Goal: Task Accomplishment & Management: Manage account settings

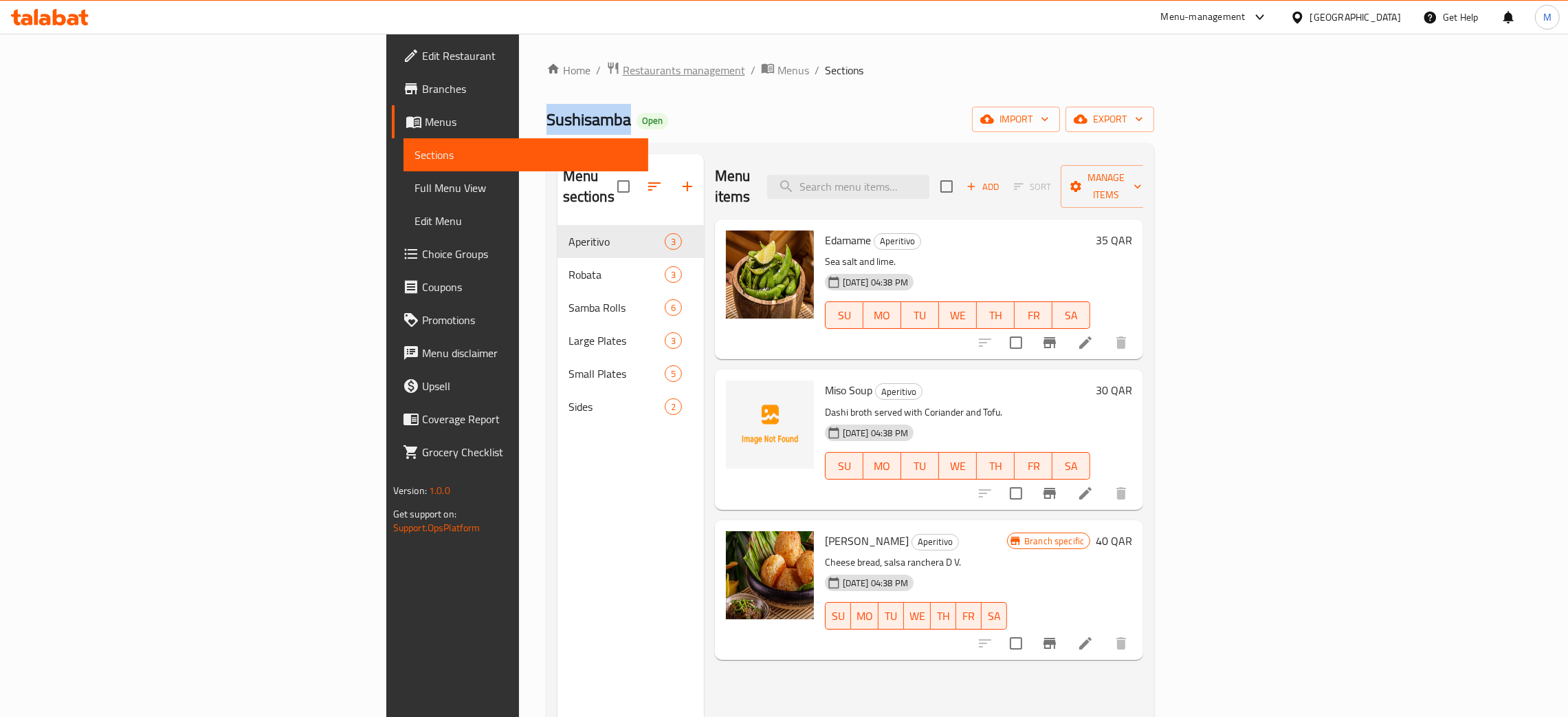
click at [623, 66] on span "Restaurants management" at bounding box center [684, 70] width 122 height 16
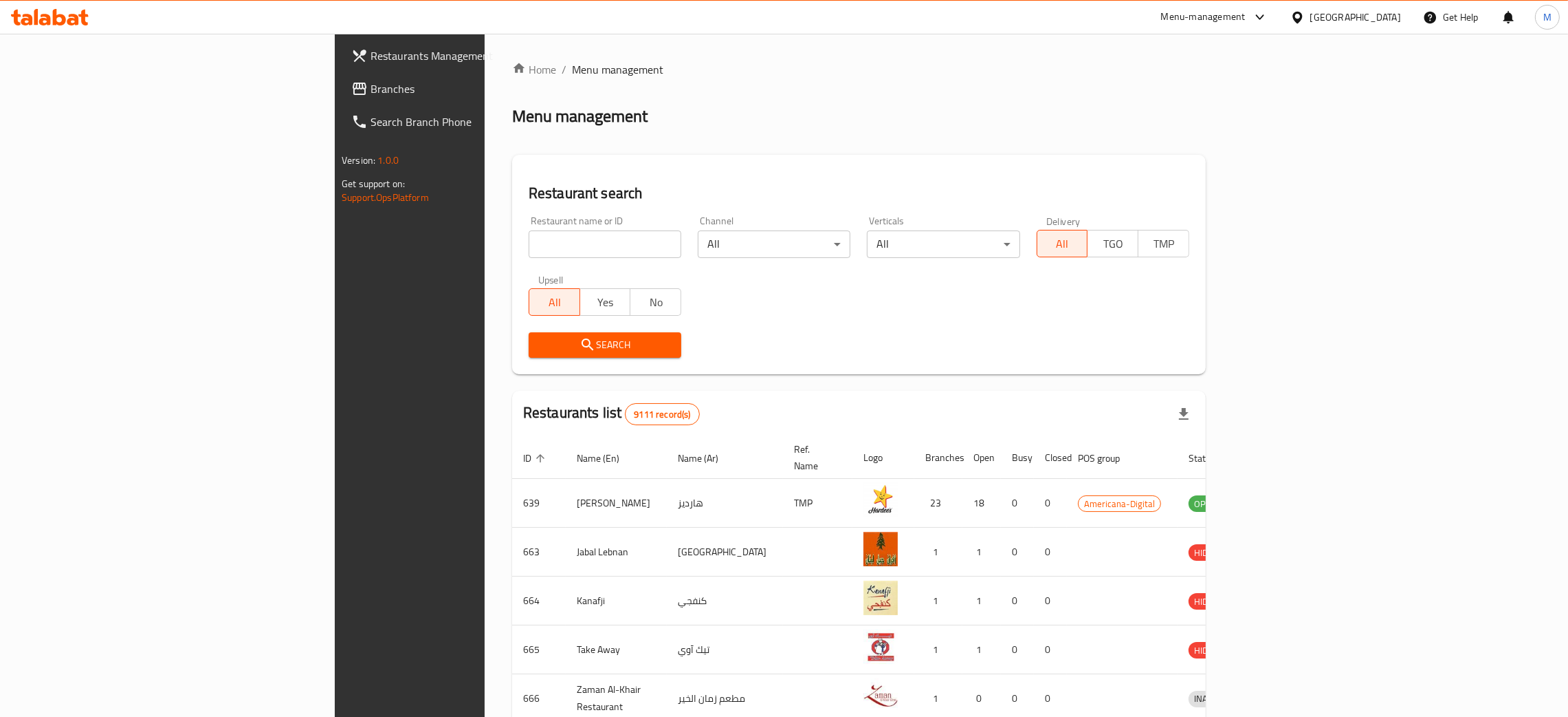
click at [1377, 21] on div "Qatar" at bounding box center [1355, 17] width 91 height 15
click at [1222, 173] on div "Iraq" at bounding box center [1297, 174] width 206 height 32
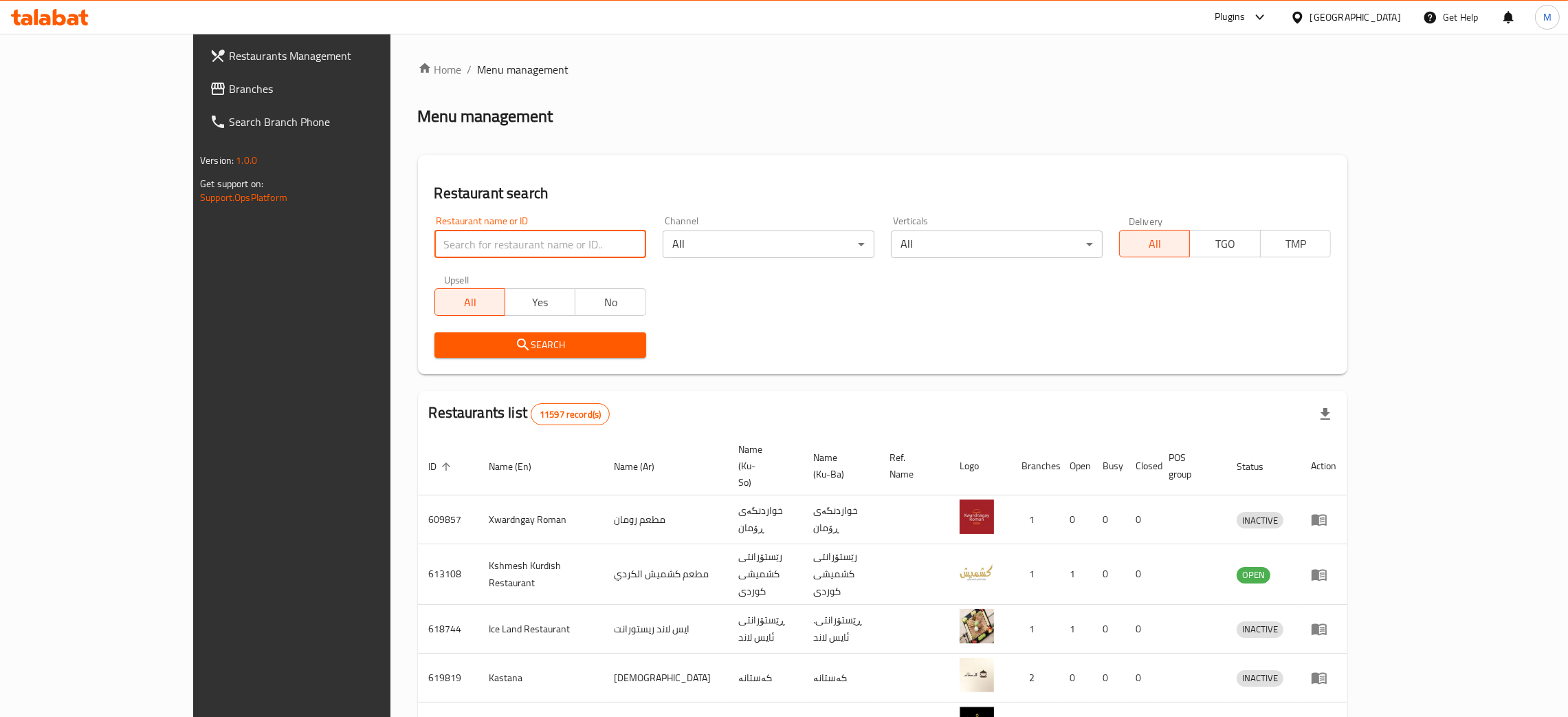
drag, startPoint x: 426, startPoint y: 239, endPoint x: 513, endPoint y: 189, distance: 100.3
click at [434, 239] on input "search" at bounding box center [540, 245] width 212 height 28
paste input "Dario Ch"
type input "Dario Ch"
click button "Search" at bounding box center [540, 345] width 212 height 25
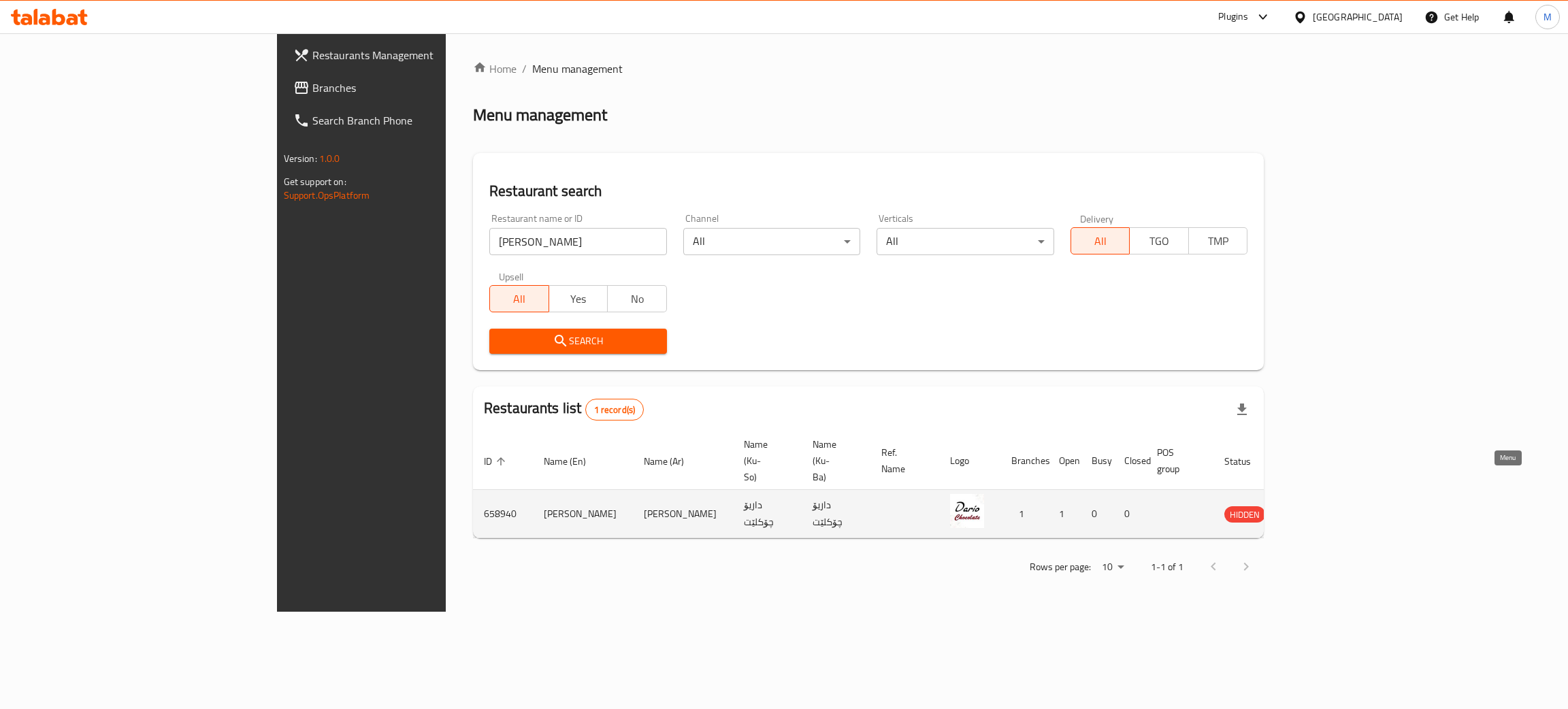
click at [1311, 508] on icon "enhanced table" at bounding box center [1304, 514] width 15 height 11
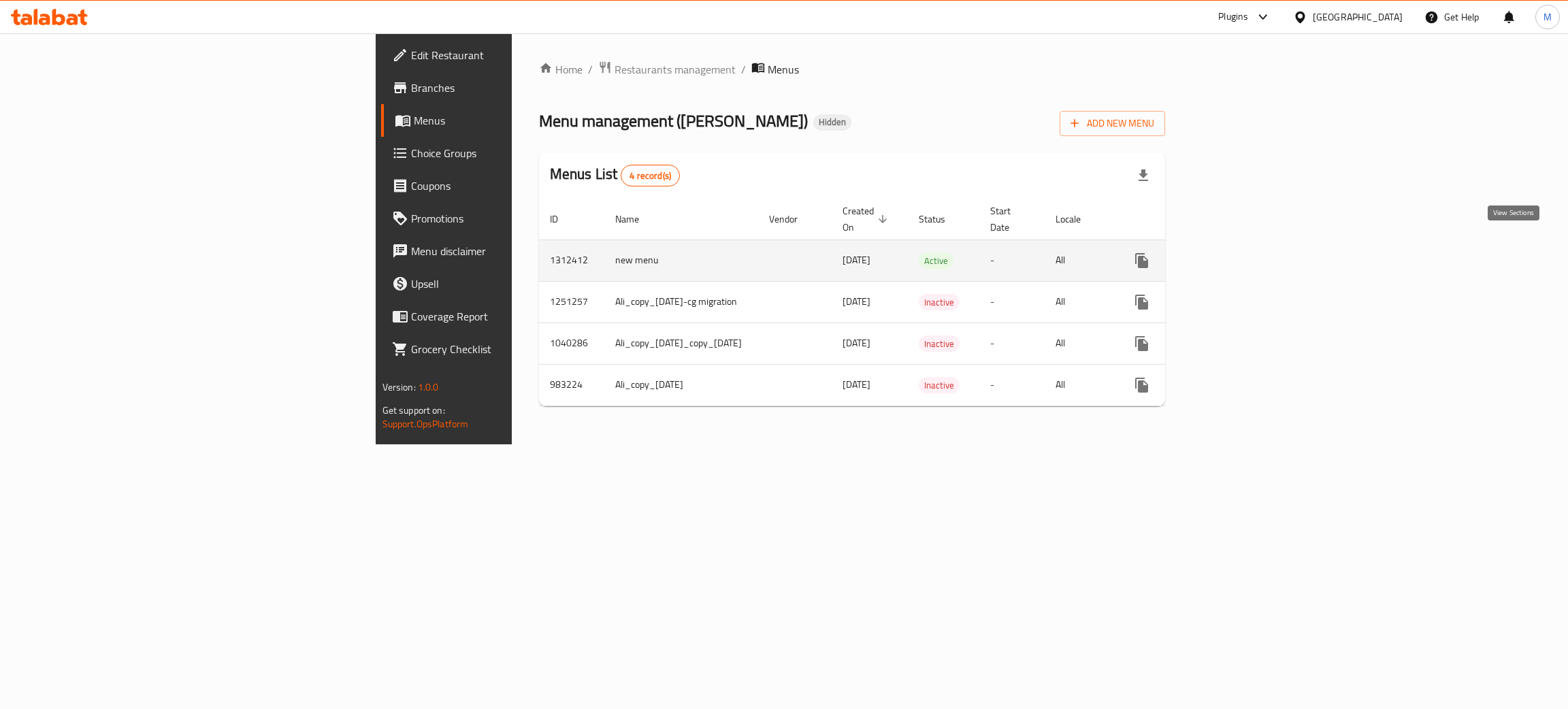
click at [1248, 253] on icon "enhanced table" at bounding box center [1240, 261] width 16 height 16
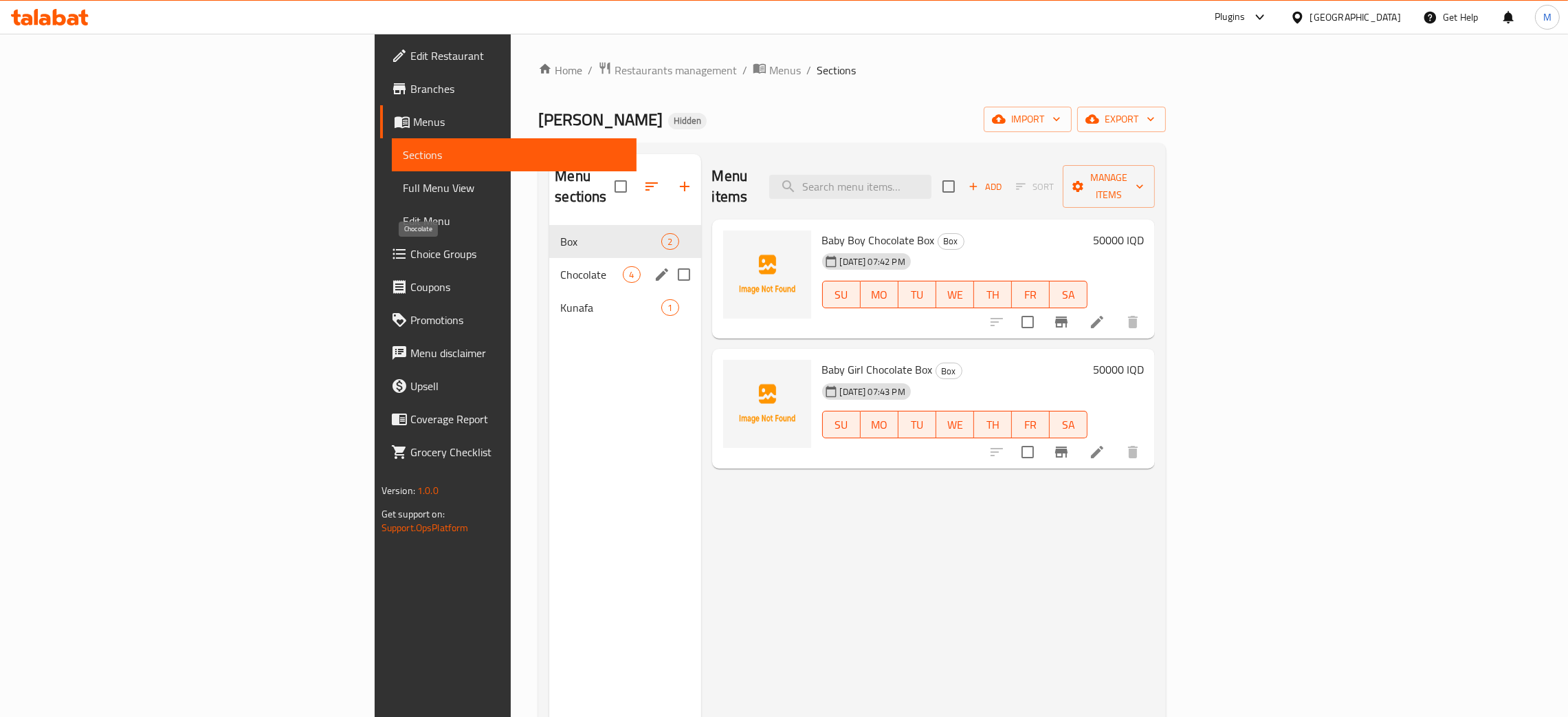
click at [561, 266] on span "Chocolate" at bounding box center [592, 274] width 62 height 16
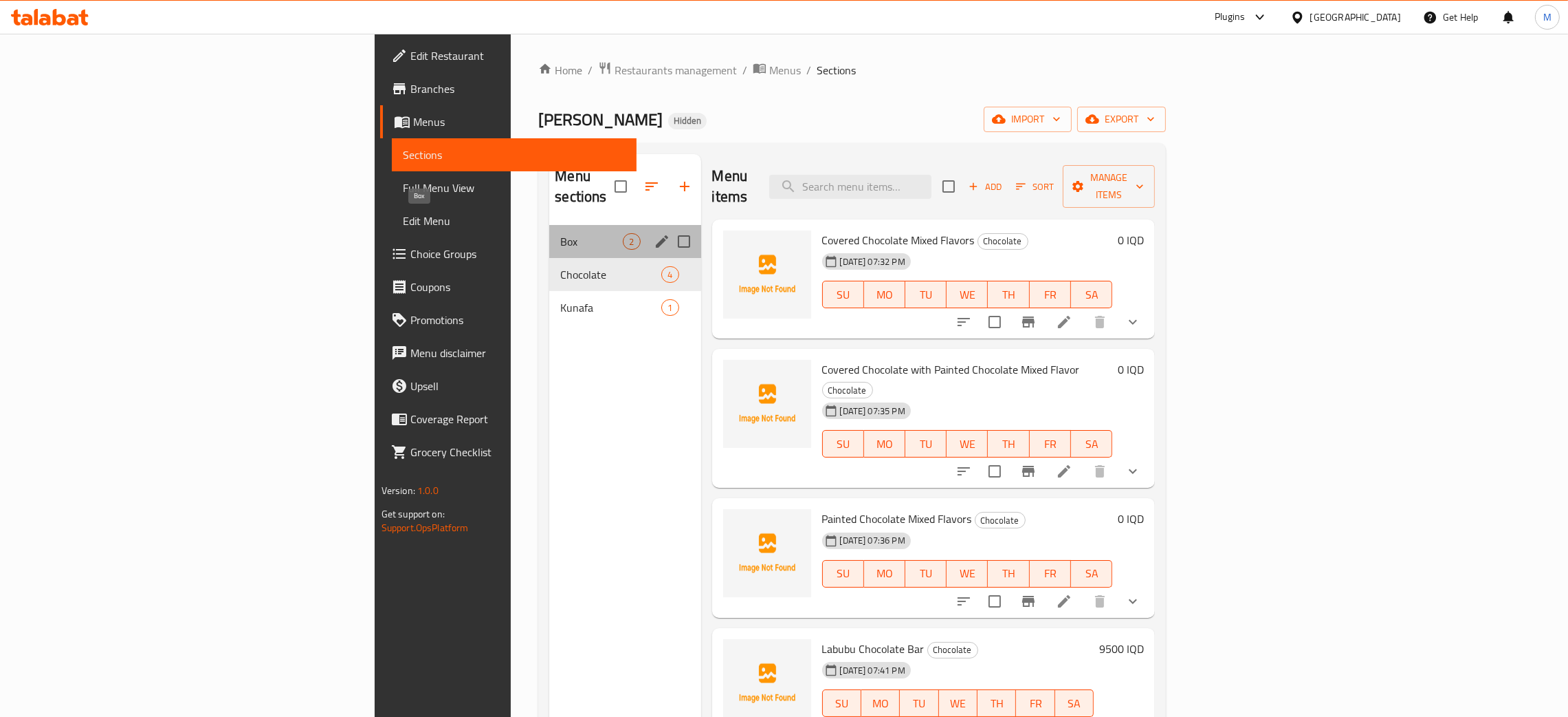
click at [561, 233] on span "Box" at bounding box center [592, 241] width 62 height 16
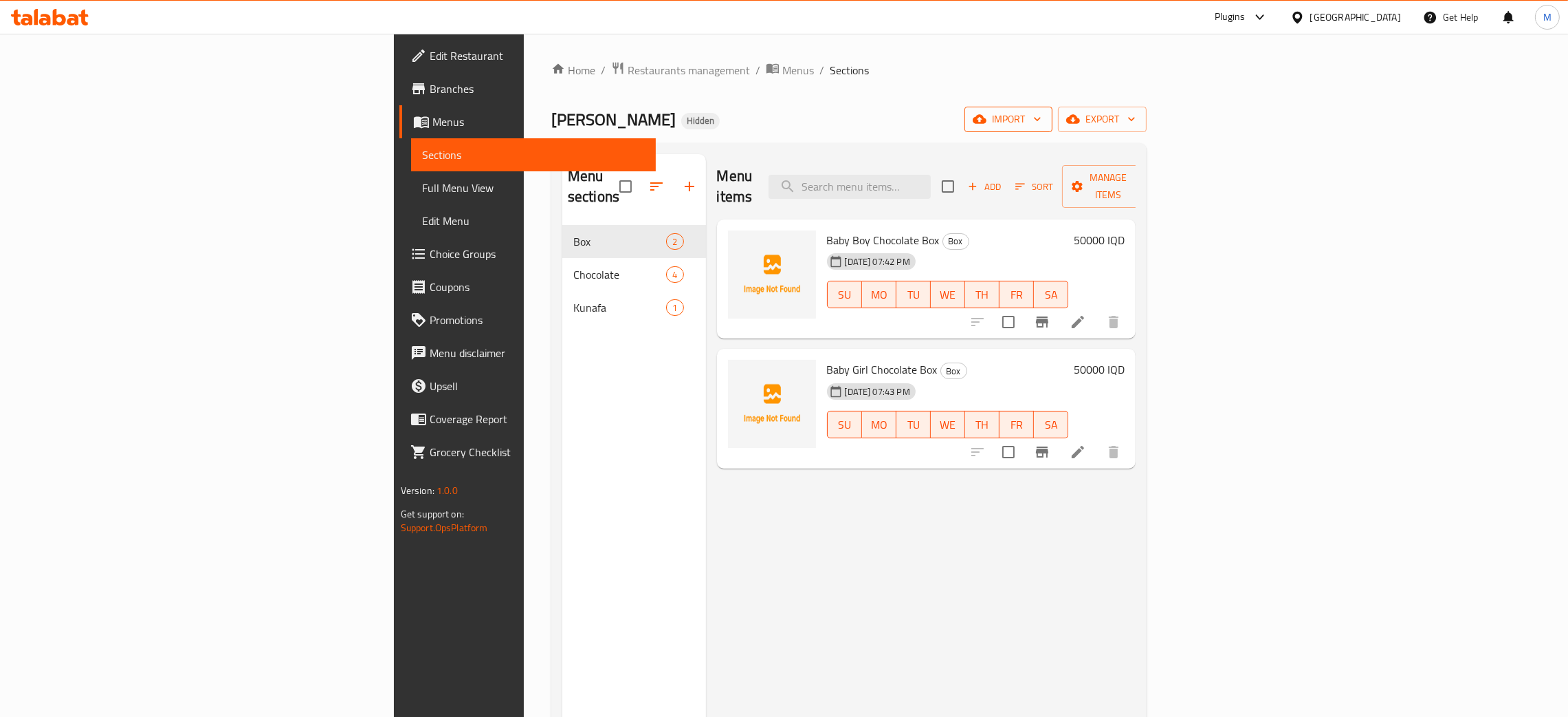
click at [1042, 124] on span "import" at bounding box center [1009, 119] width 66 height 17
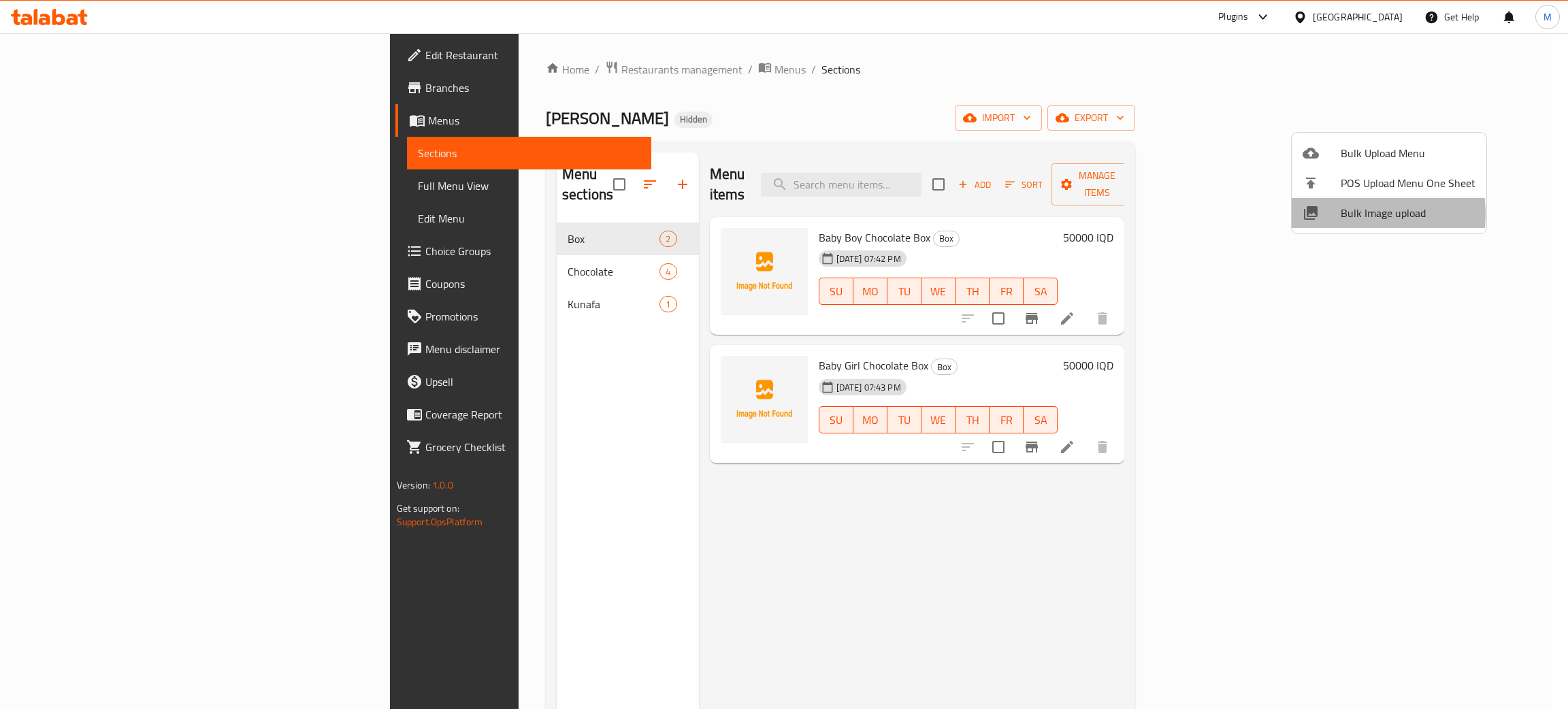
click at [1336, 214] on div at bounding box center [1321, 213] width 38 height 16
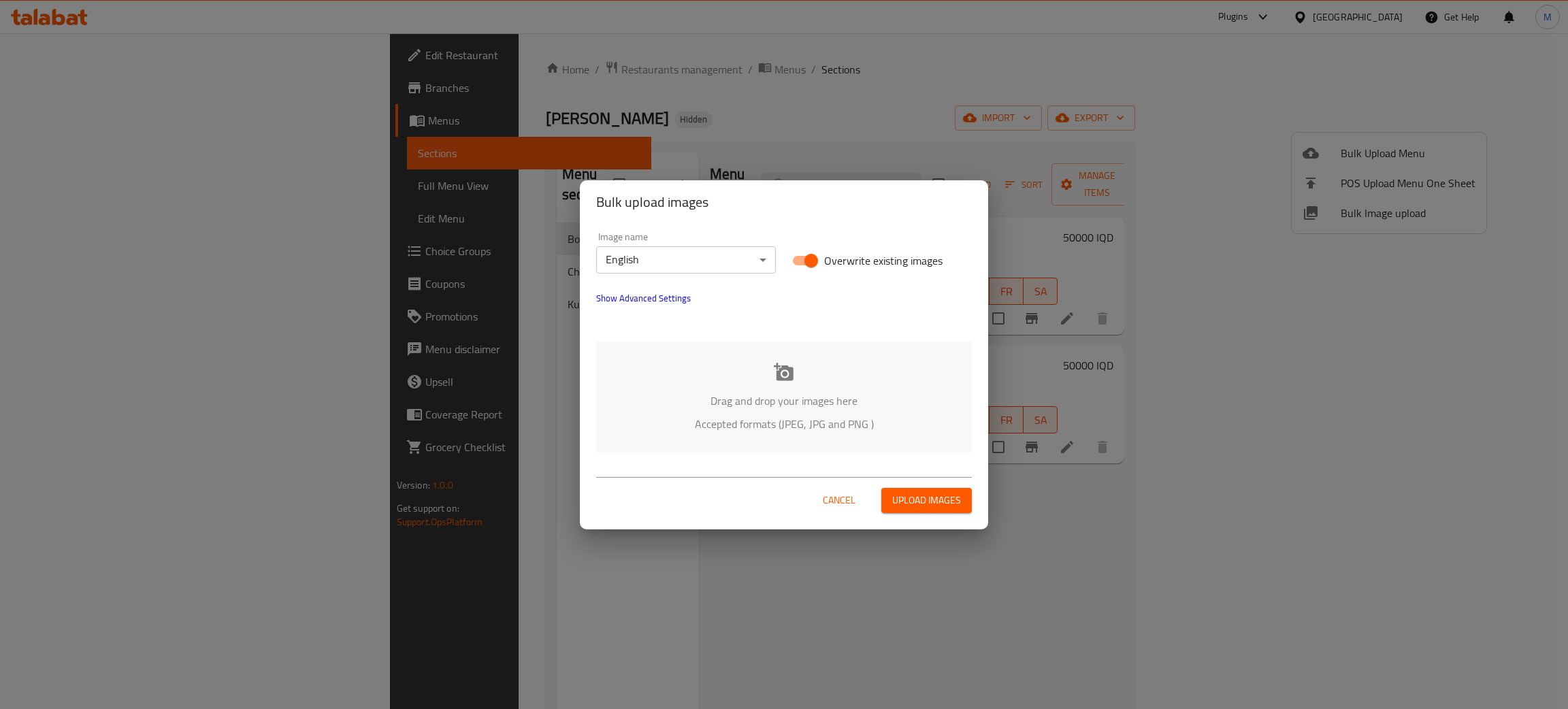
click at [795, 355] on div "Drag and drop your images here Accepted formats (JPEG, JPG and PNG )" at bounding box center [784, 396] width 375 height 111
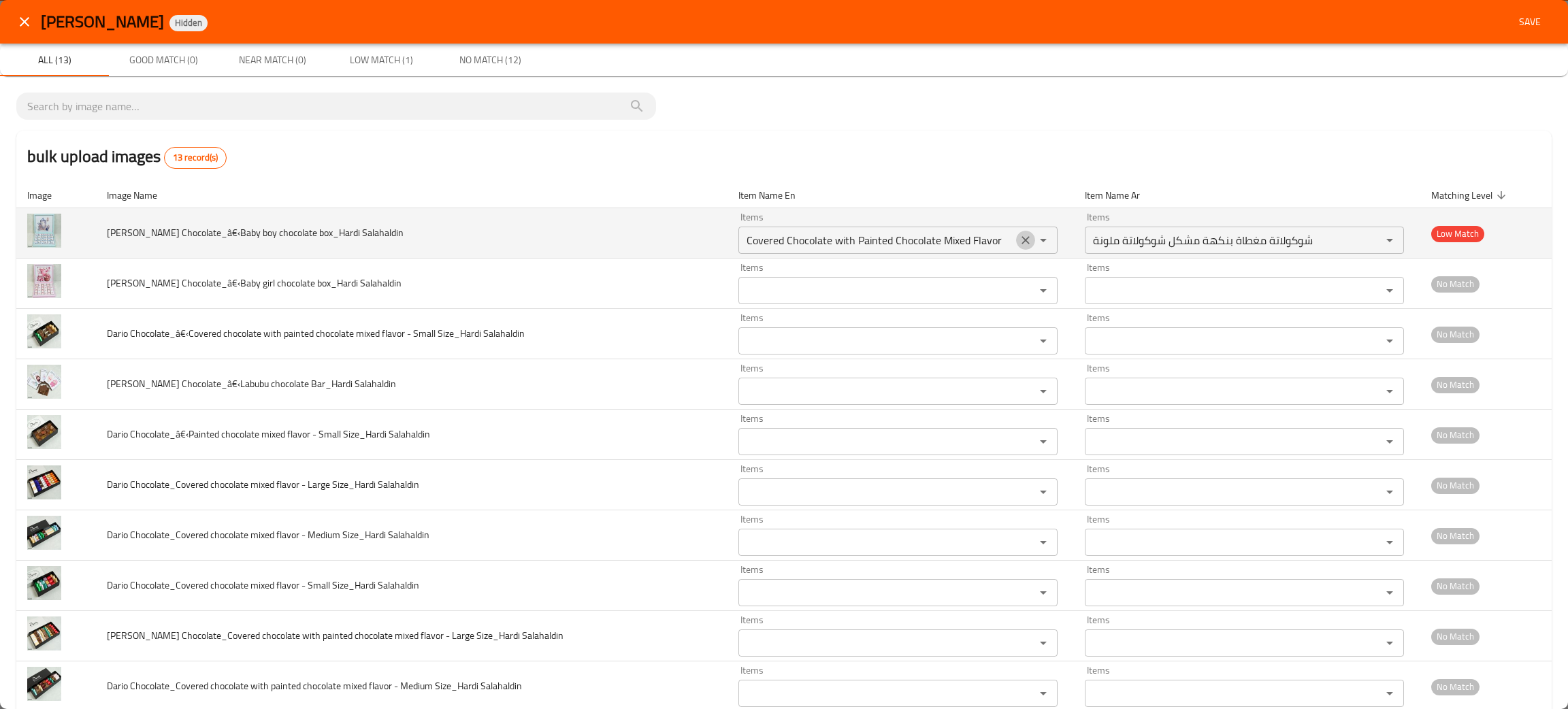
click at [1019, 233] on icon "Clear" at bounding box center [1025, 240] width 14 height 14
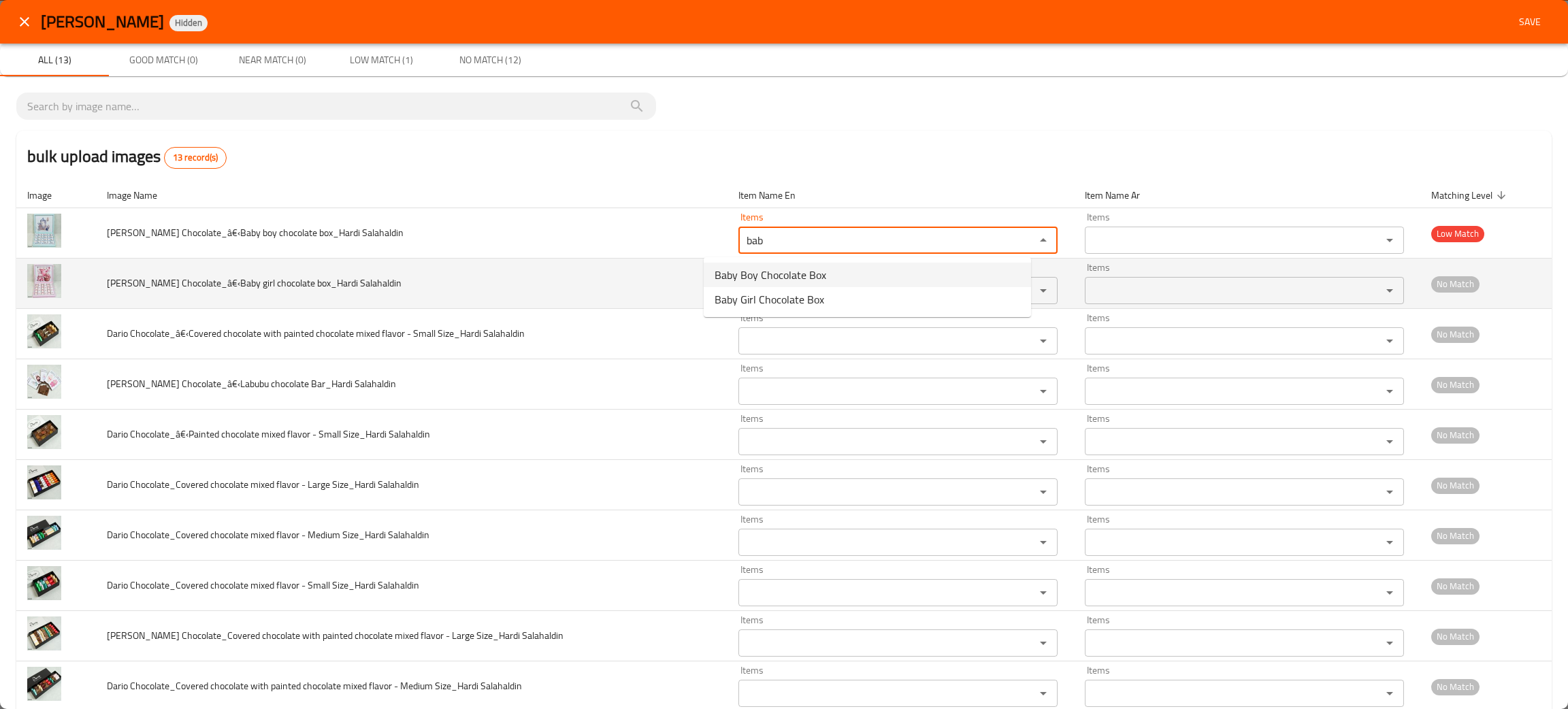
click at [769, 276] on span "Baby Boy Chocolate Box" at bounding box center [769, 275] width 111 height 16
type Salahaldin "Baby Boy Chocolate Box"
type Salahaldin-ar "علبة شوكولاتة بيبي بوي"
type Salahaldin "Baby Boy Chocolate Box"
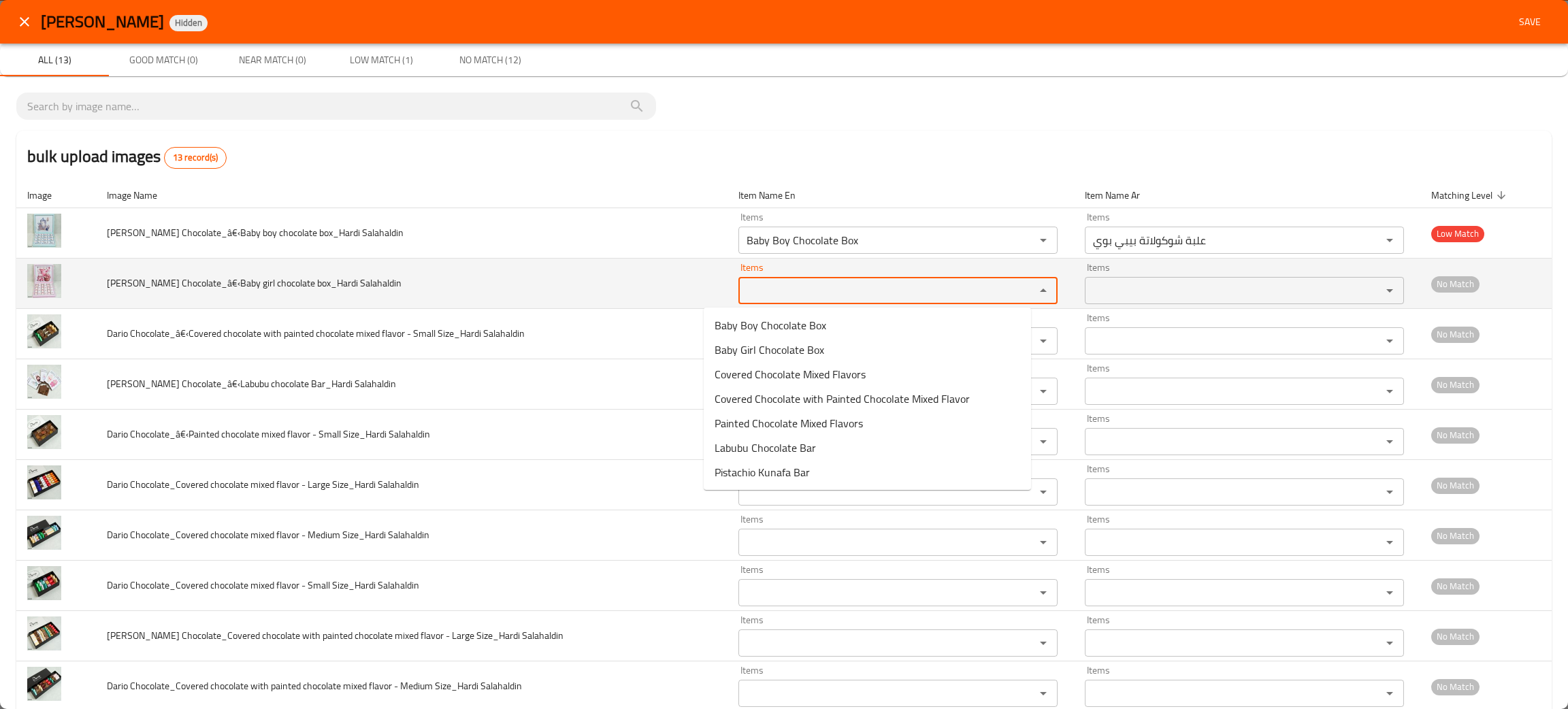
click at [743, 294] on Salahaldin "Items" at bounding box center [877, 290] width 271 height 19
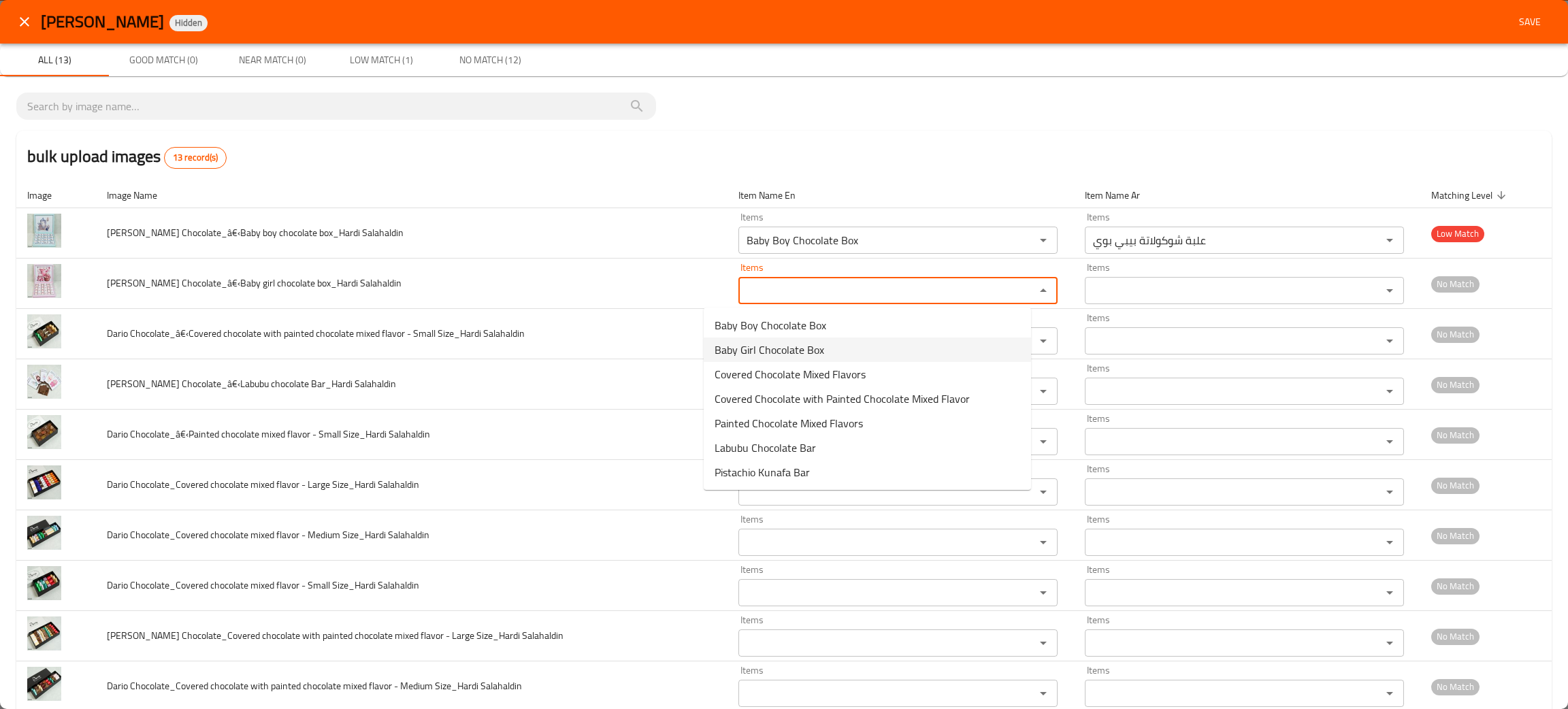
click at [773, 344] on span "Baby Girl Chocolate Box" at bounding box center [769, 349] width 110 height 16
type Salahaldin "Baby Girl Chocolate Box"
type Salahaldin-ar "علبة شوكولاتة بيبي جيرل"
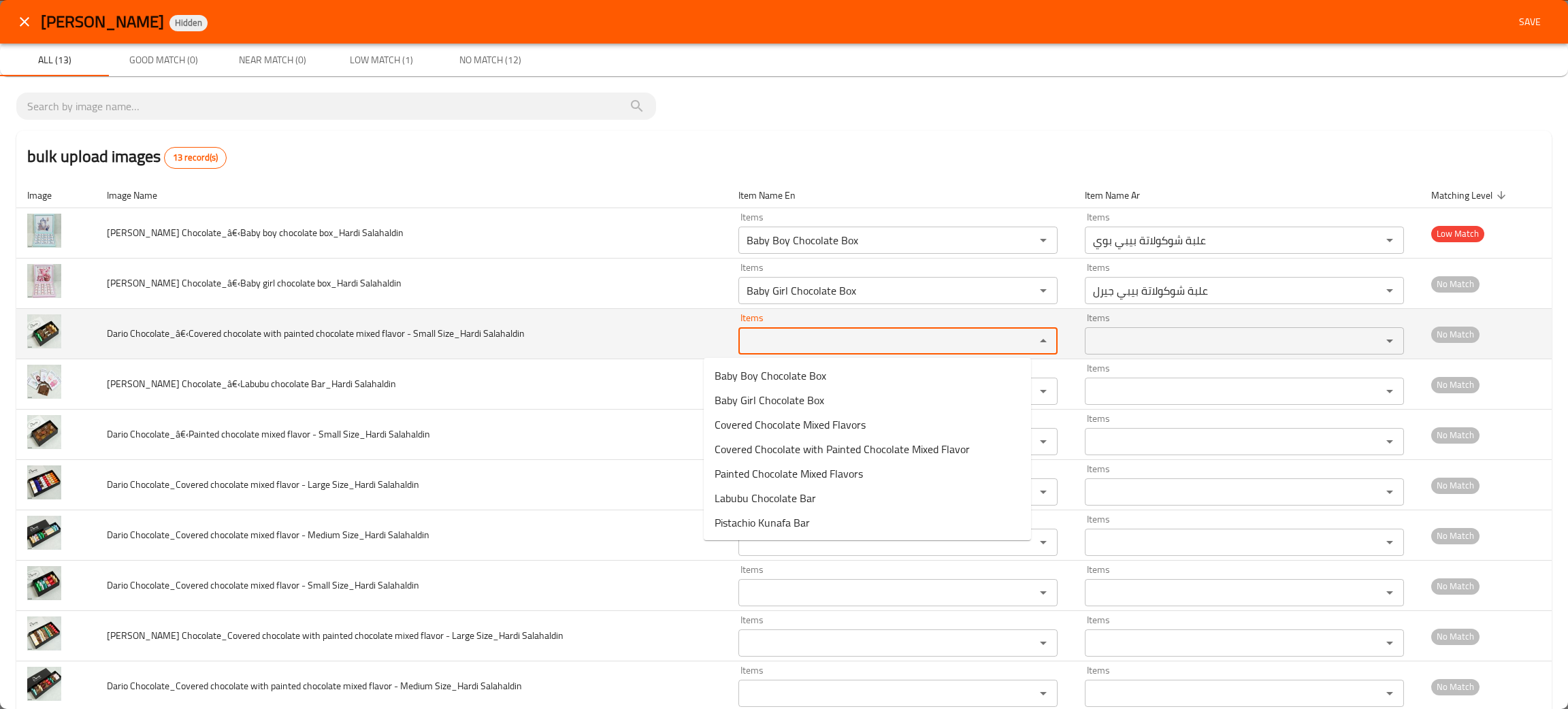
drag, startPoint x: 747, startPoint y: 345, endPoint x: 756, endPoint y: 341, distance: 9.8
click at [751, 343] on Salahaldin "Items" at bounding box center [877, 340] width 271 height 19
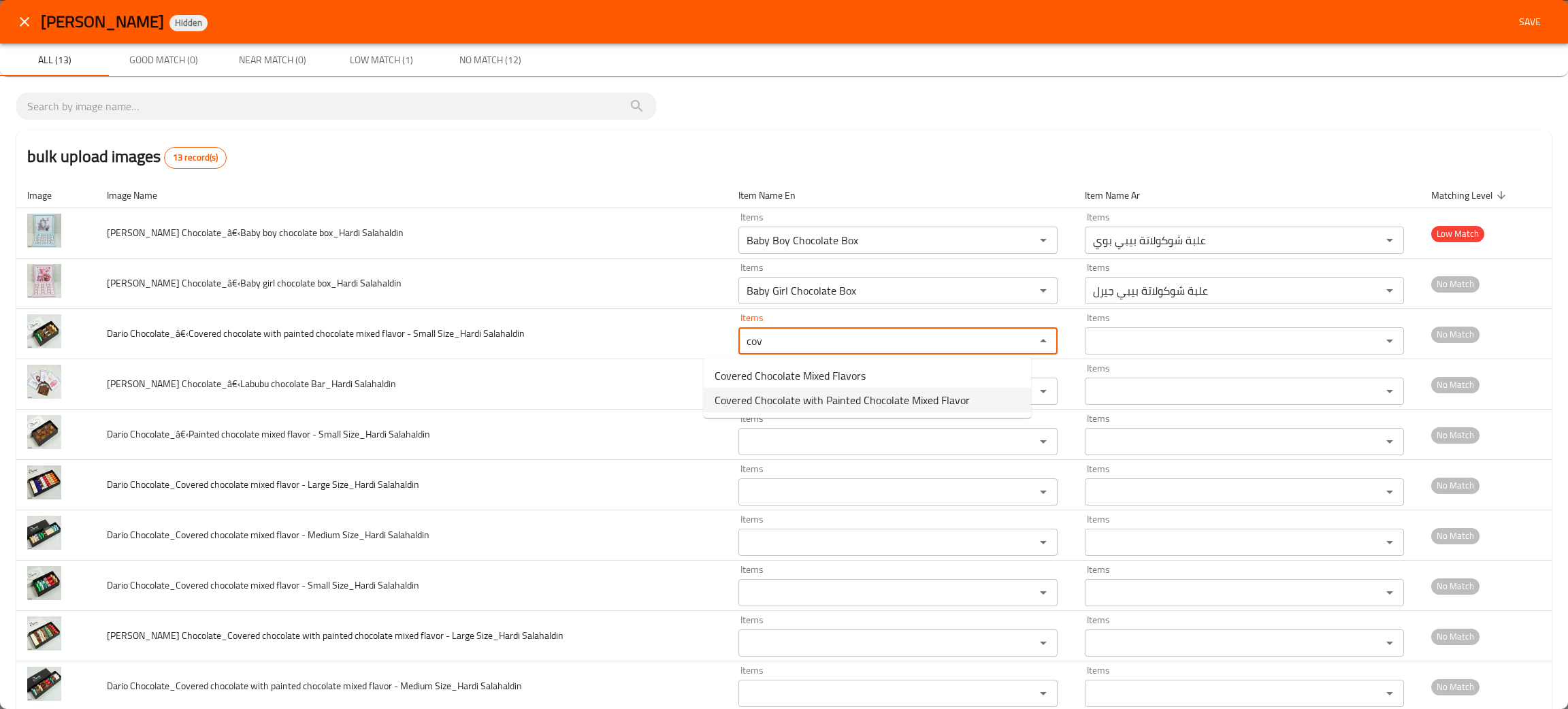
click at [774, 396] on span "Covered Chocolate with Painted Chocolate Mixed Flavor" at bounding box center [842, 400] width 255 height 16
type Salahaldin "Covered Chocolate with Painted Chocolate Mixed Flavor"
type Salahaldin-ar "شوكولاتة مغطاة بنكهة مشكل شوكولاتة ملونة"
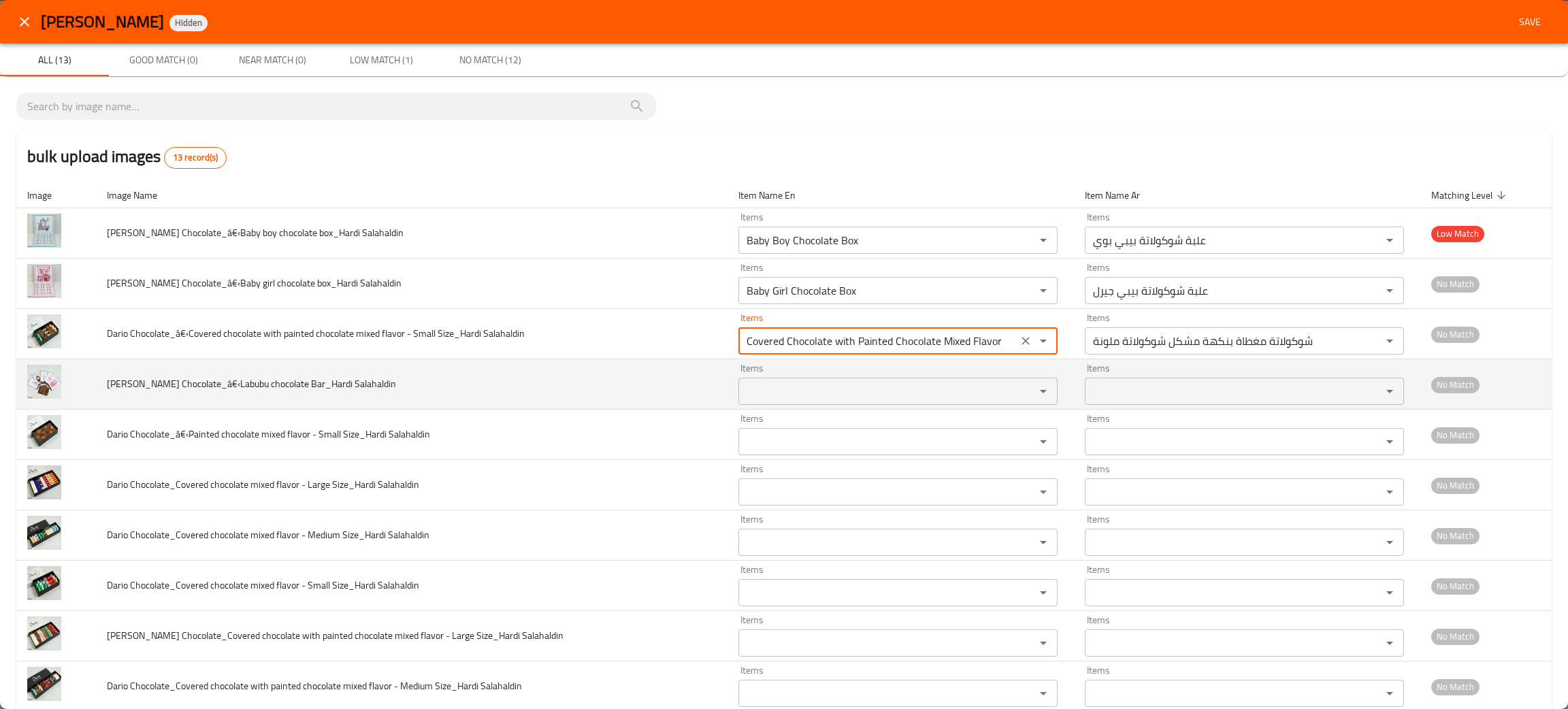
type Salahaldin "Covered Chocolate with Painted Chocolate Mixed Flavor"
click at [743, 398] on Salahaldin "Items" at bounding box center [877, 391] width 271 height 19
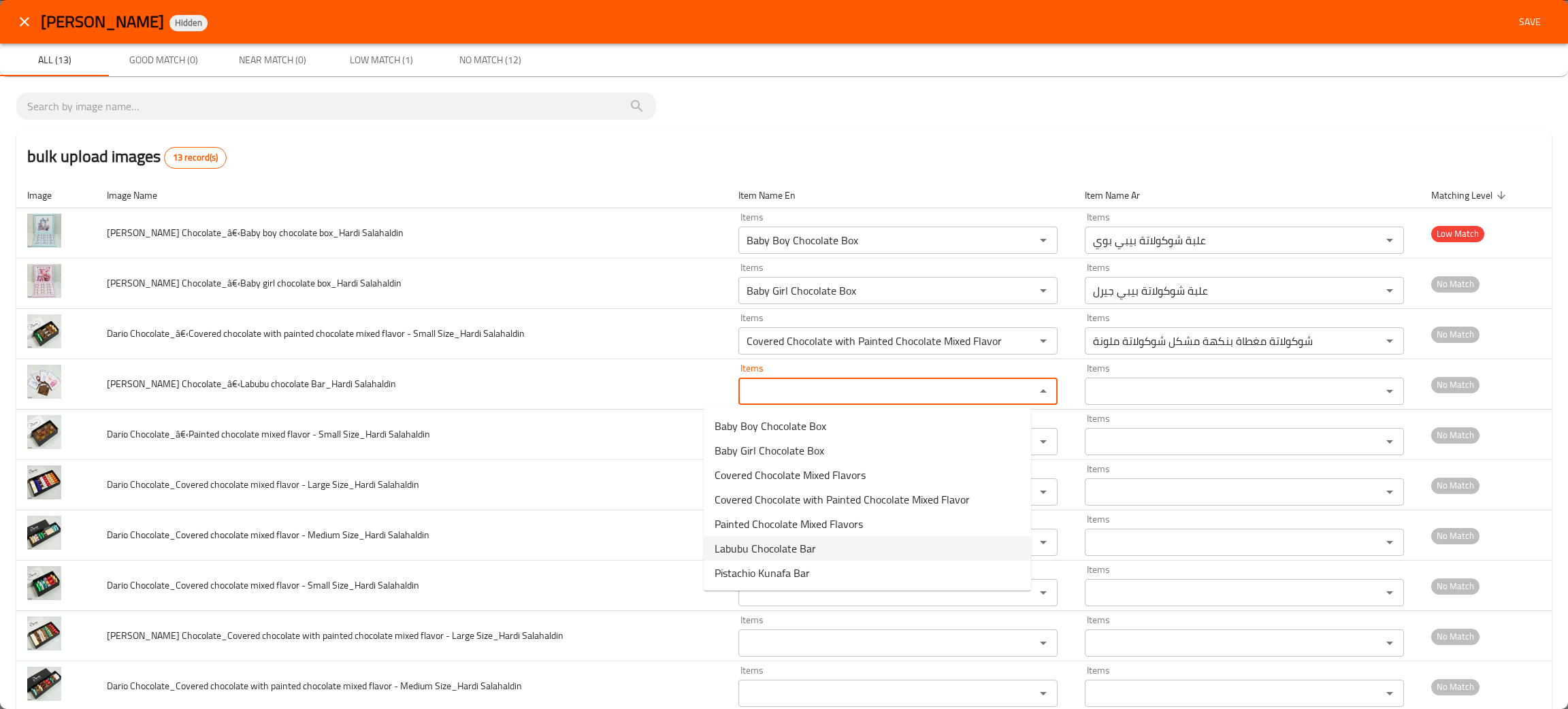
click at [739, 554] on span "Labubu Chocolate Bar" at bounding box center [765, 548] width 102 height 16
type Salahaldin "Labubu Chocolate Bar"
type Salahaldin-ar "بار شوكولاتة لابوبو"
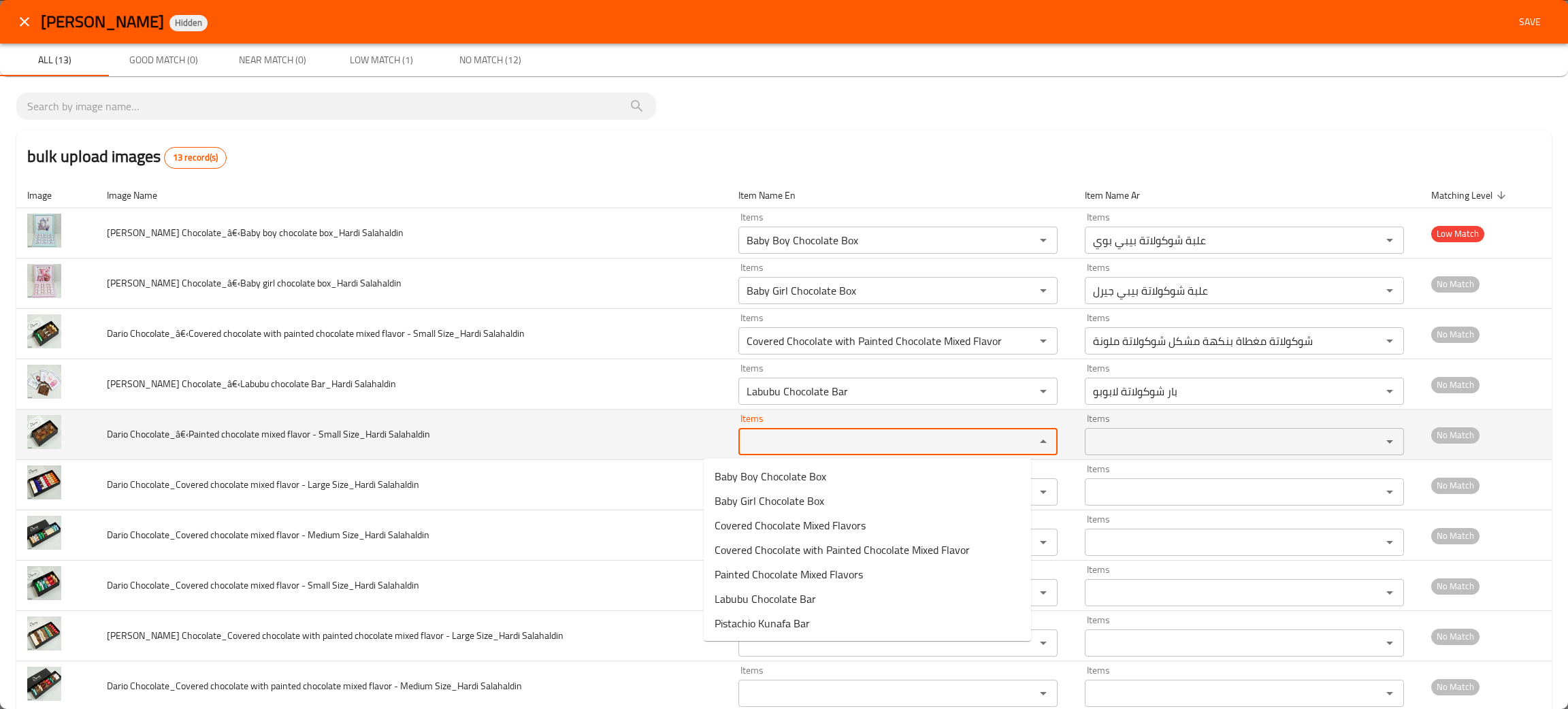
click at [743, 436] on Salahaldin "Items" at bounding box center [877, 441] width 271 height 19
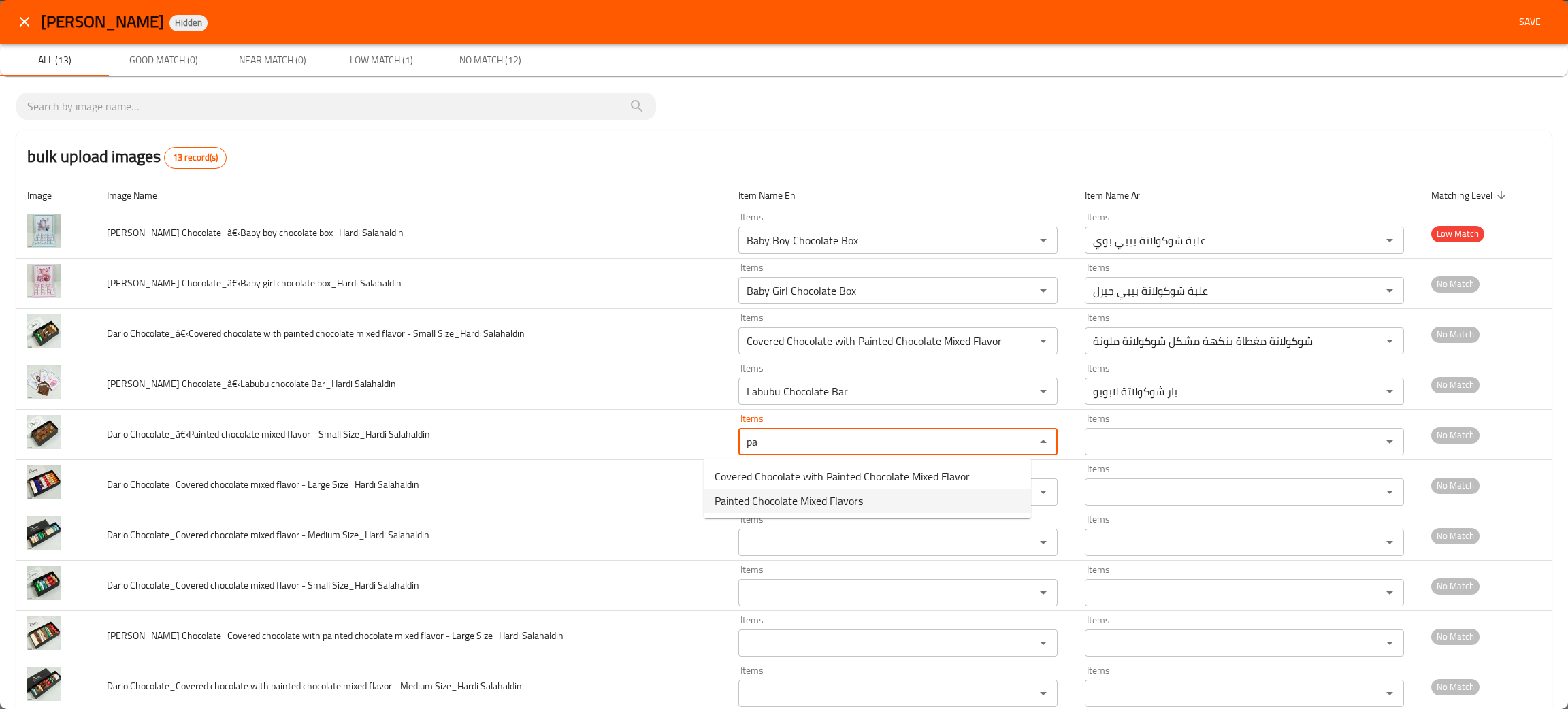
click at [785, 504] on span "Painted Chocolate Mixed Flavors" at bounding box center [788, 500] width 149 height 16
type Salahaldin "Painted Chocolate Mixed Flavors"
type Salahaldin-ar "شوكولاتة ملونة بالنكهة مشكلة"
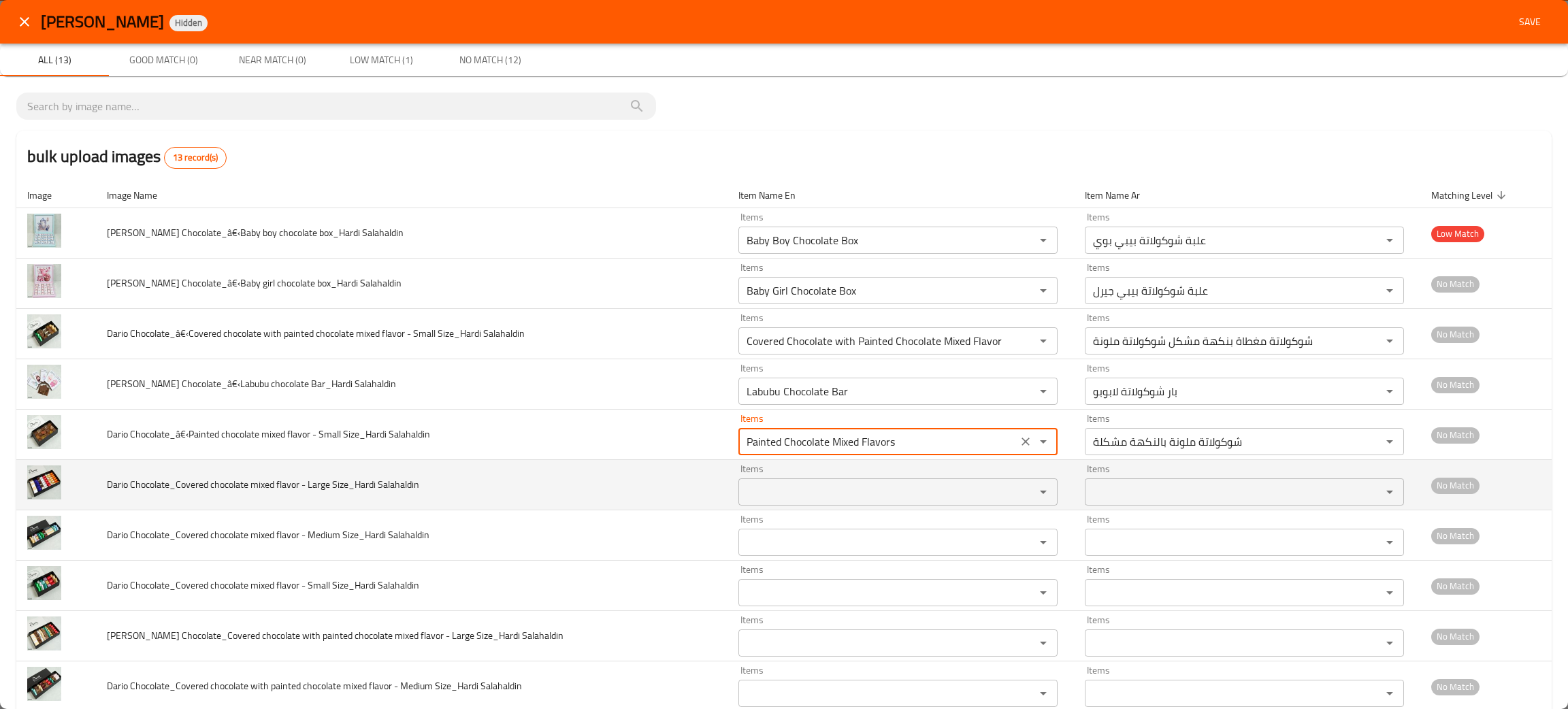
click at [739, 482] on div "Items" at bounding box center [898, 492] width 319 height 28
type Salahaldin "Painted Chocolate Mixed Flavors"
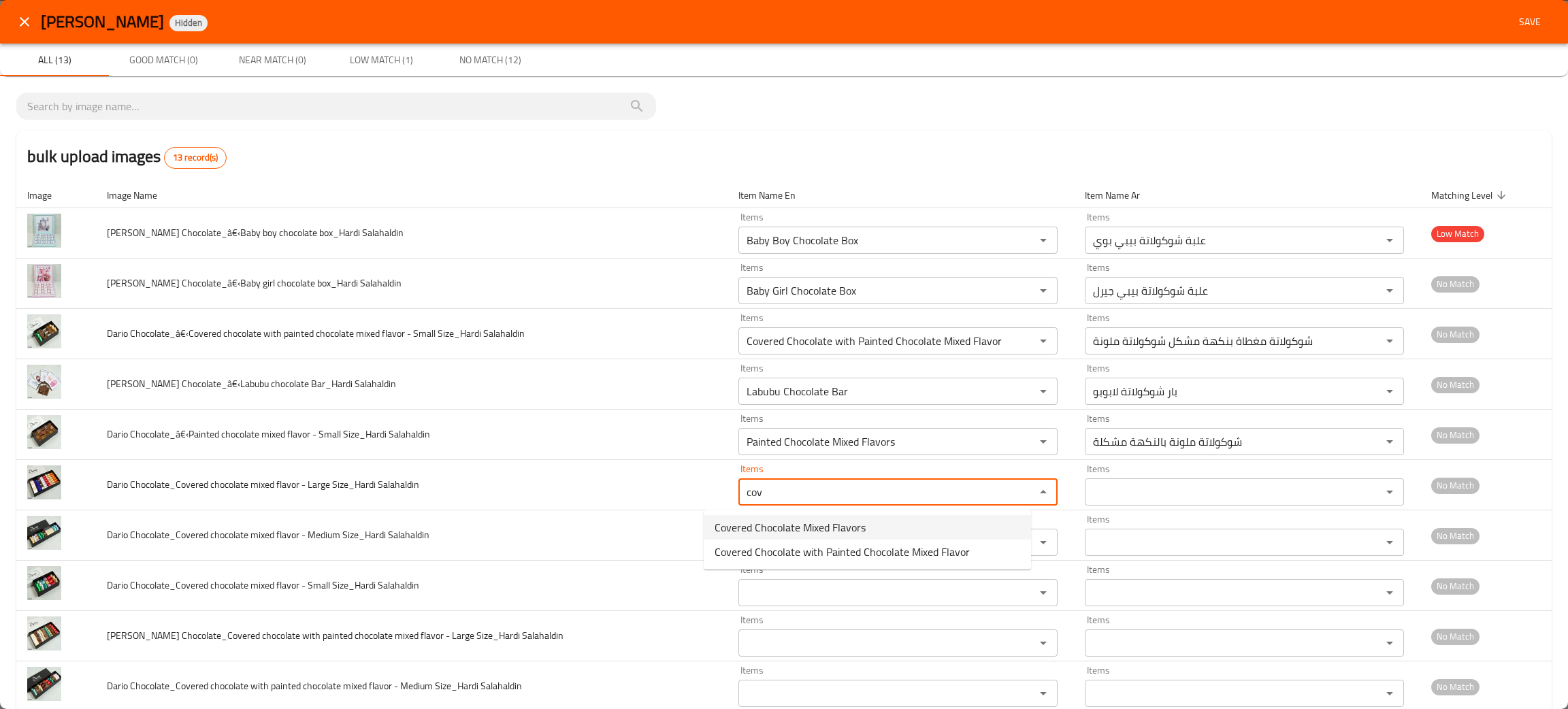
click at [731, 521] on span "Covered Chocolate Mixed Flavors" at bounding box center [790, 527] width 151 height 16
type Salahaldin "Covered Chocolate Mixed Flavors"
type Salahaldin-ar "شوكولاتة مغطاة بنكهات مشكلة"
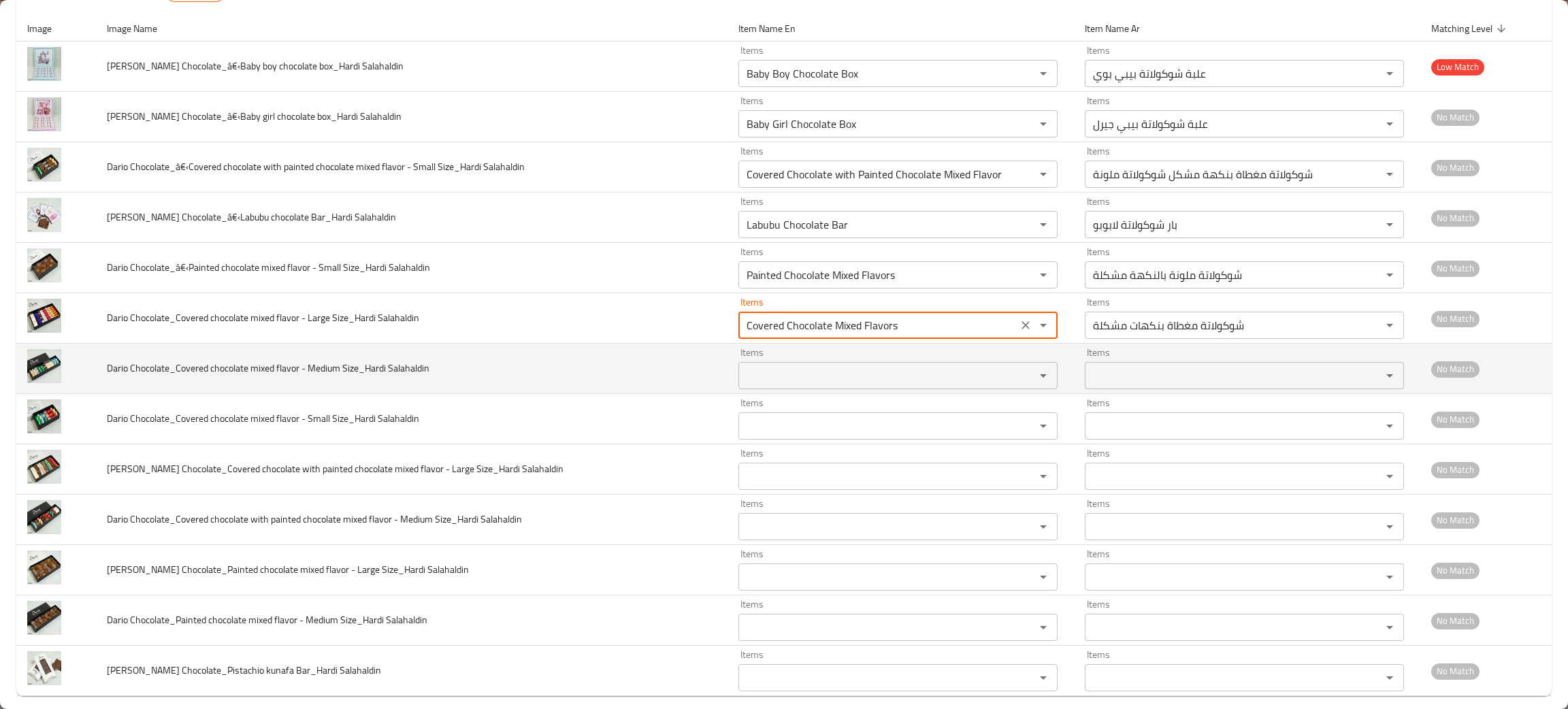
scroll to position [182, 0]
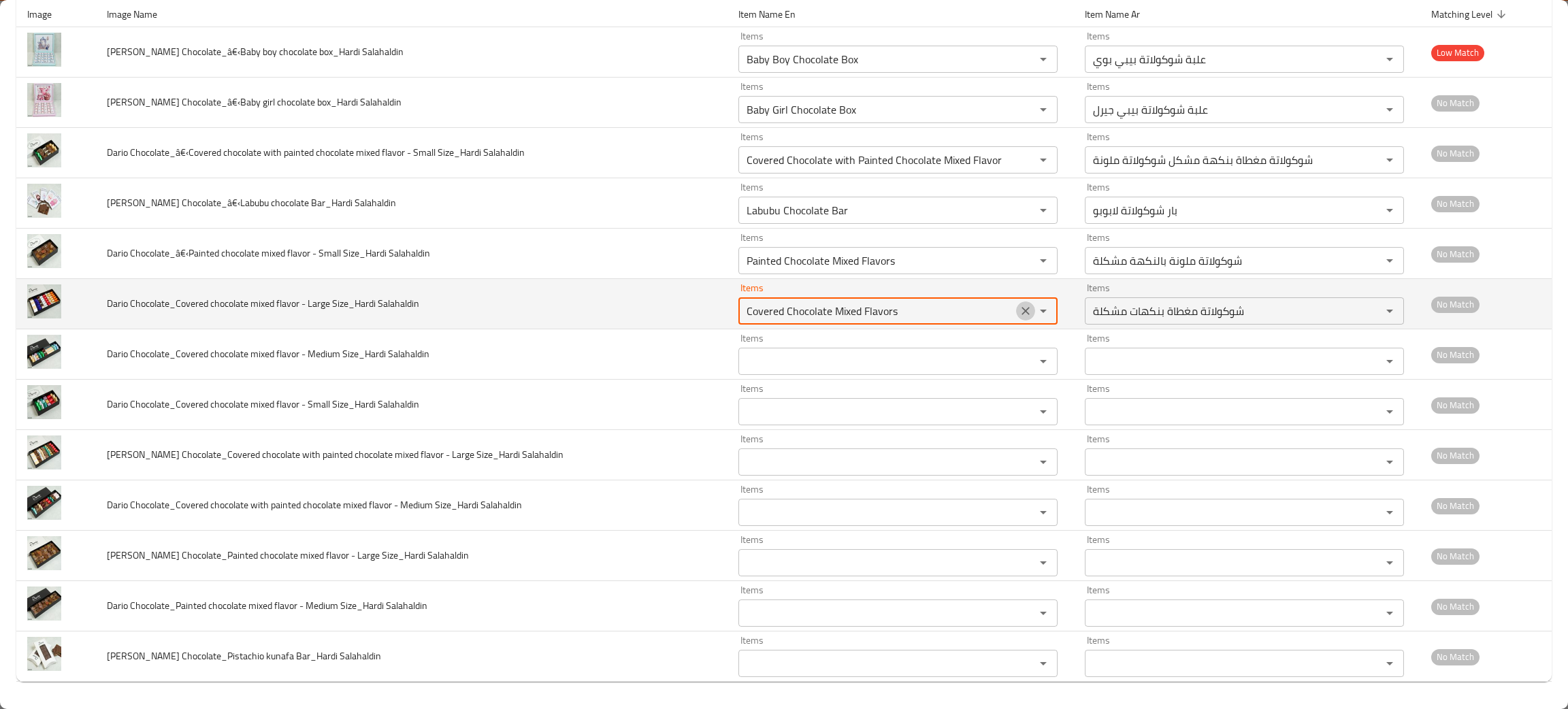
click at [1019, 313] on icon "Clear" at bounding box center [1025, 310] width 14 height 14
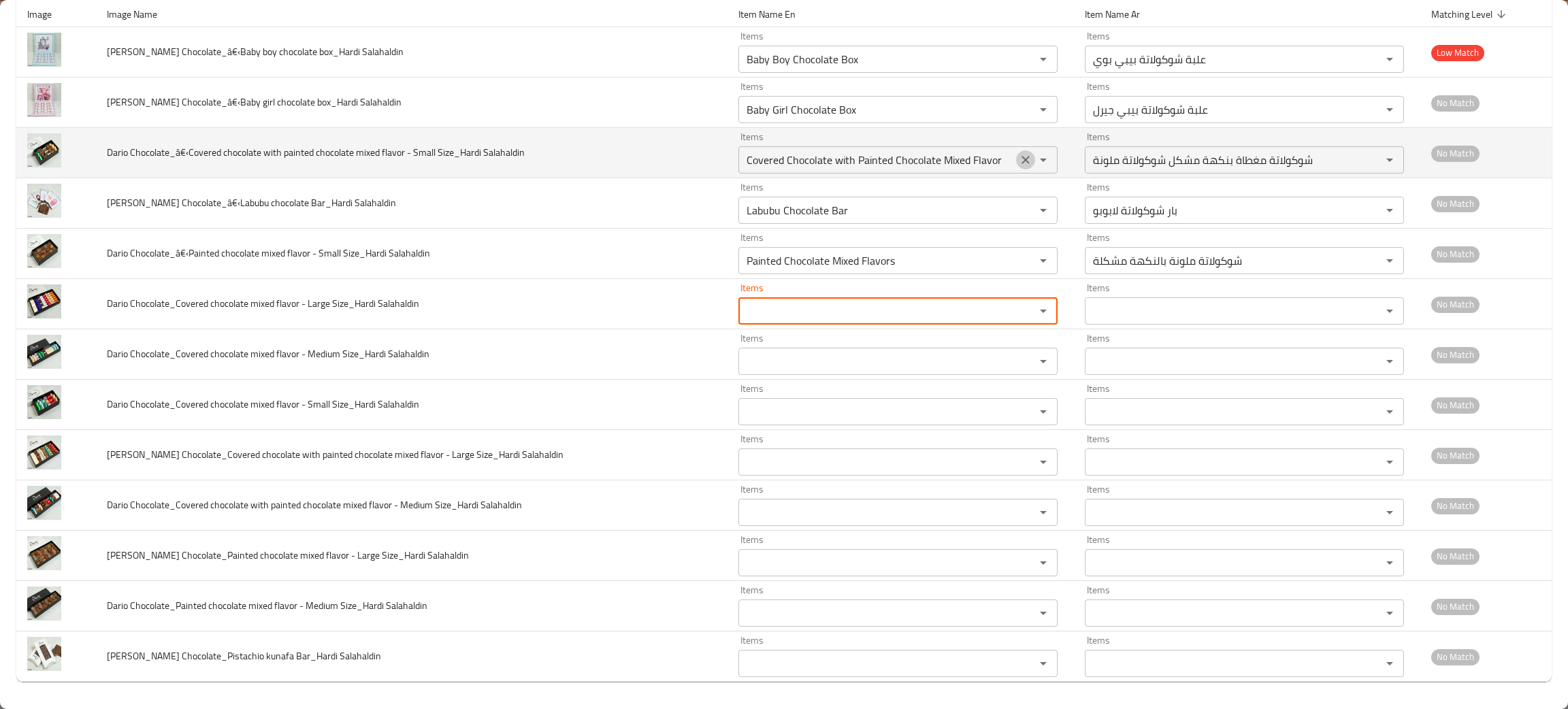
click at [1019, 155] on icon "Clear" at bounding box center [1025, 159] width 14 height 14
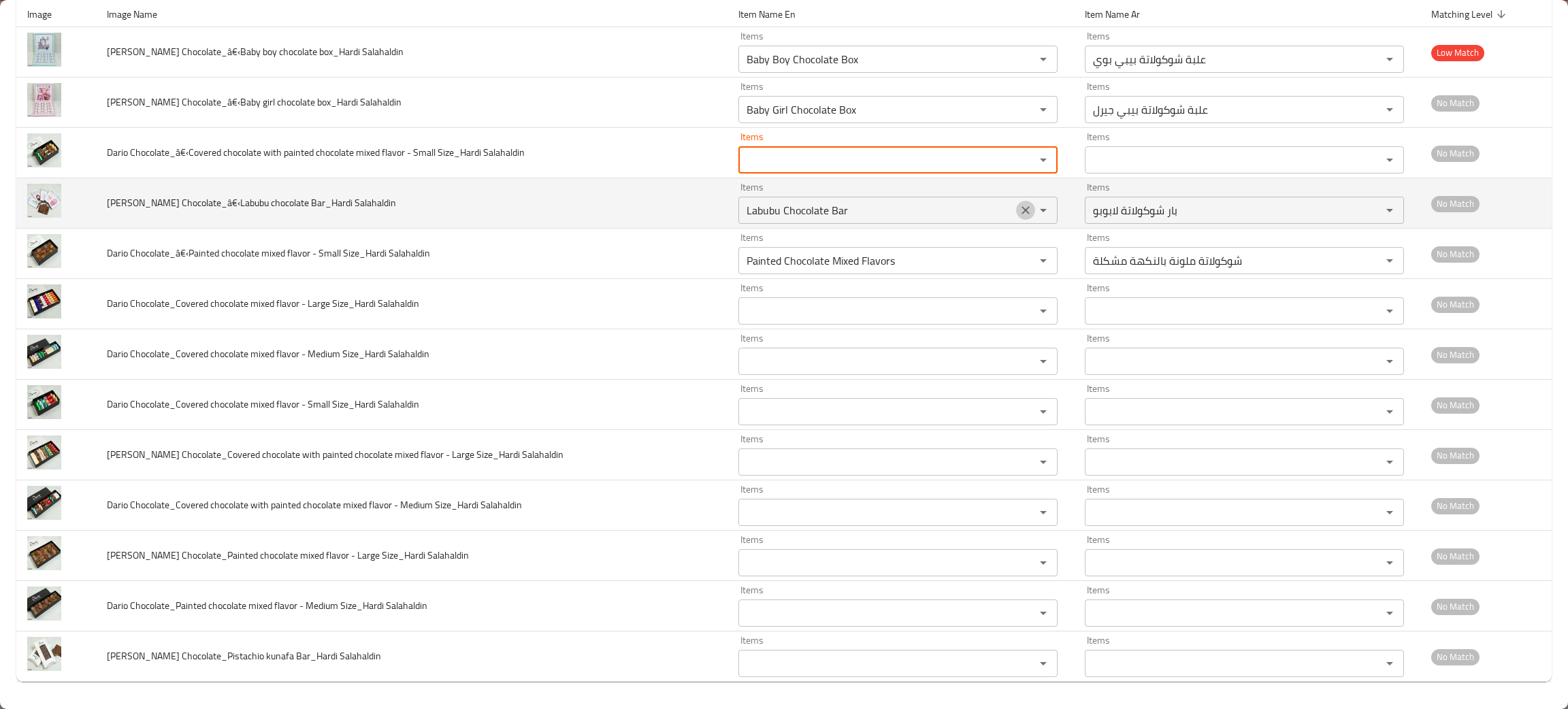
click at [1019, 210] on icon "Clear" at bounding box center [1025, 210] width 14 height 14
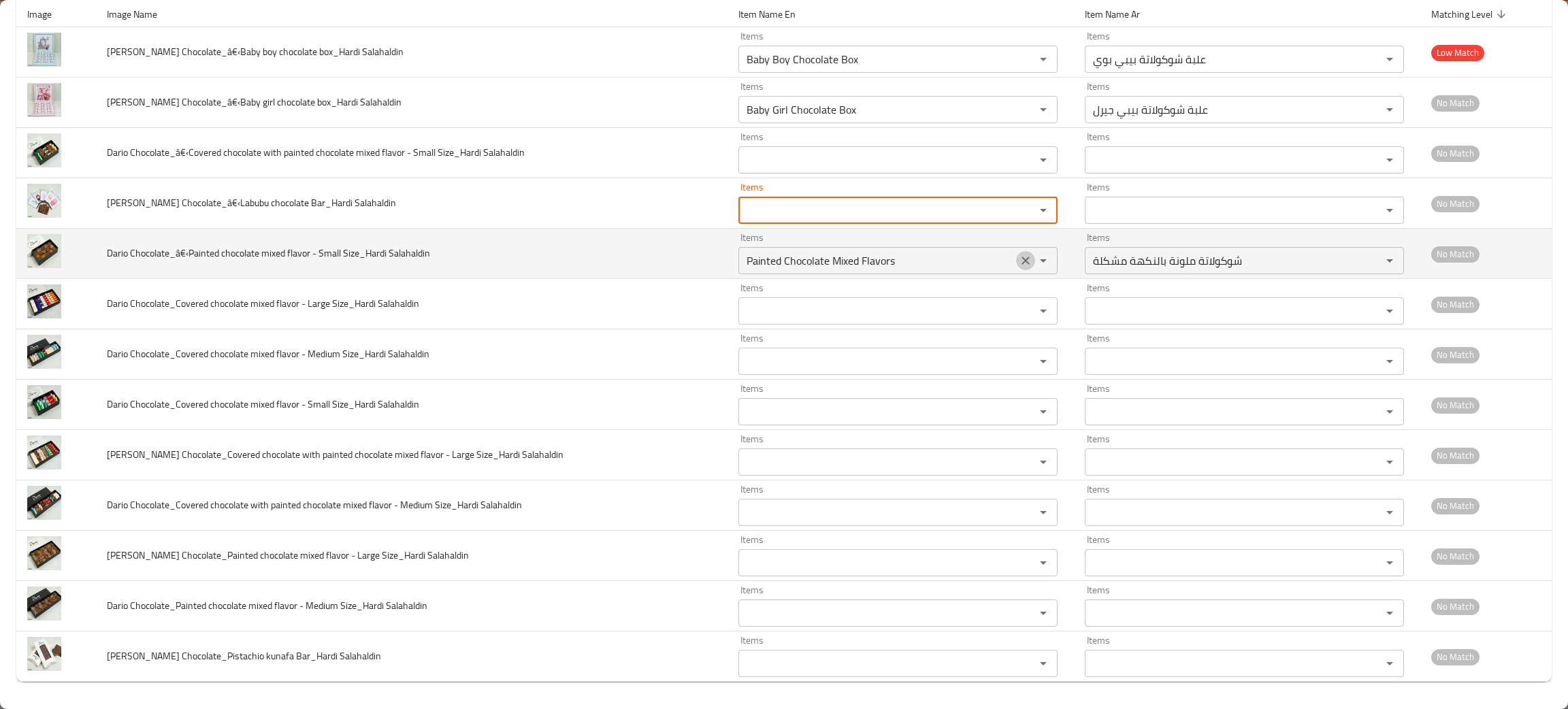
click at [1019, 261] on icon "Clear" at bounding box center [1025, 260] width 14 height 14
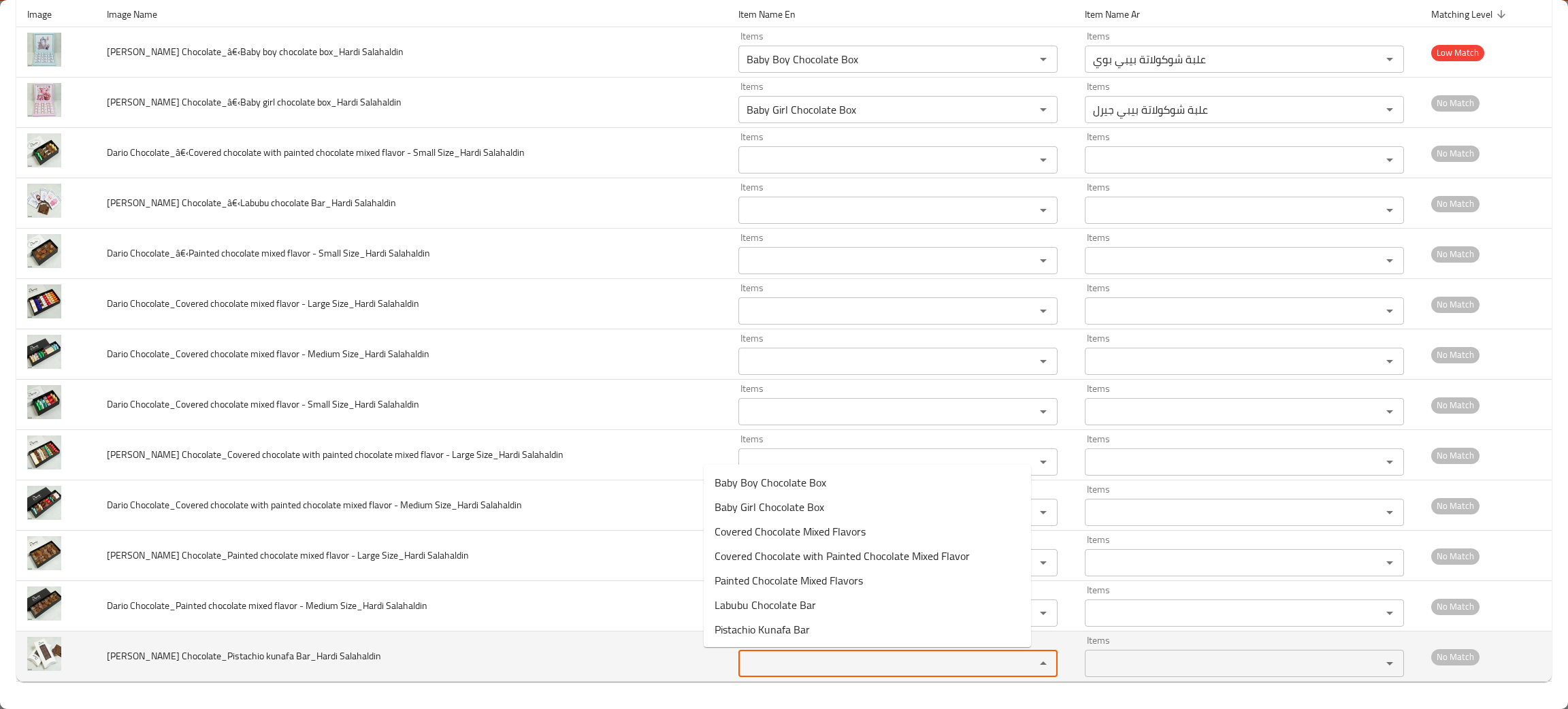
click at [802, 668] on Salahaldin "Items" at bounding box center [877, 663] width 271 height 19
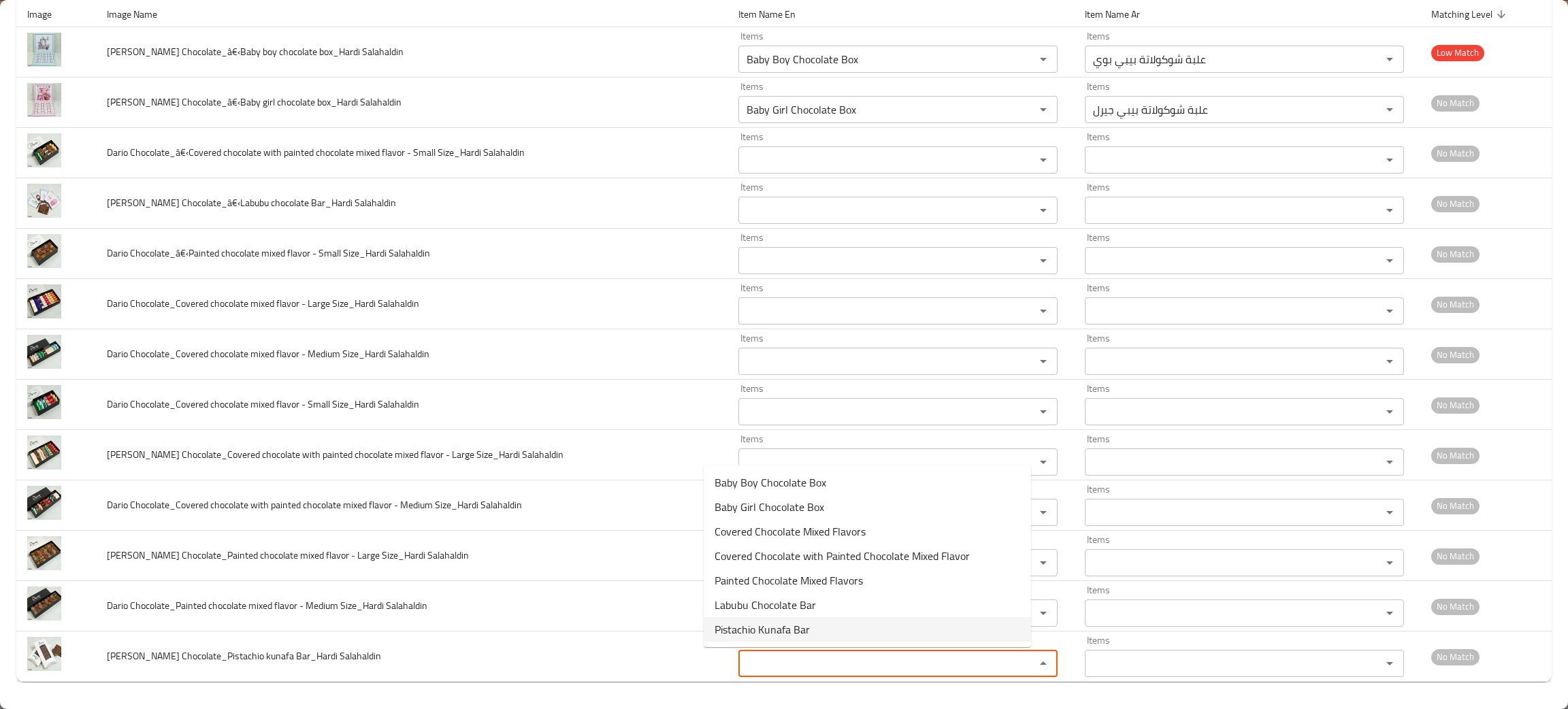
click at [790, 626] on span "Pistachio Kunafa Bar" at bounding box center [761, 629] width 95 height 16
type Salahaldin "Pistachio Kunafa Bar"
type Salahaldin-ar "بار كنافة فستق"
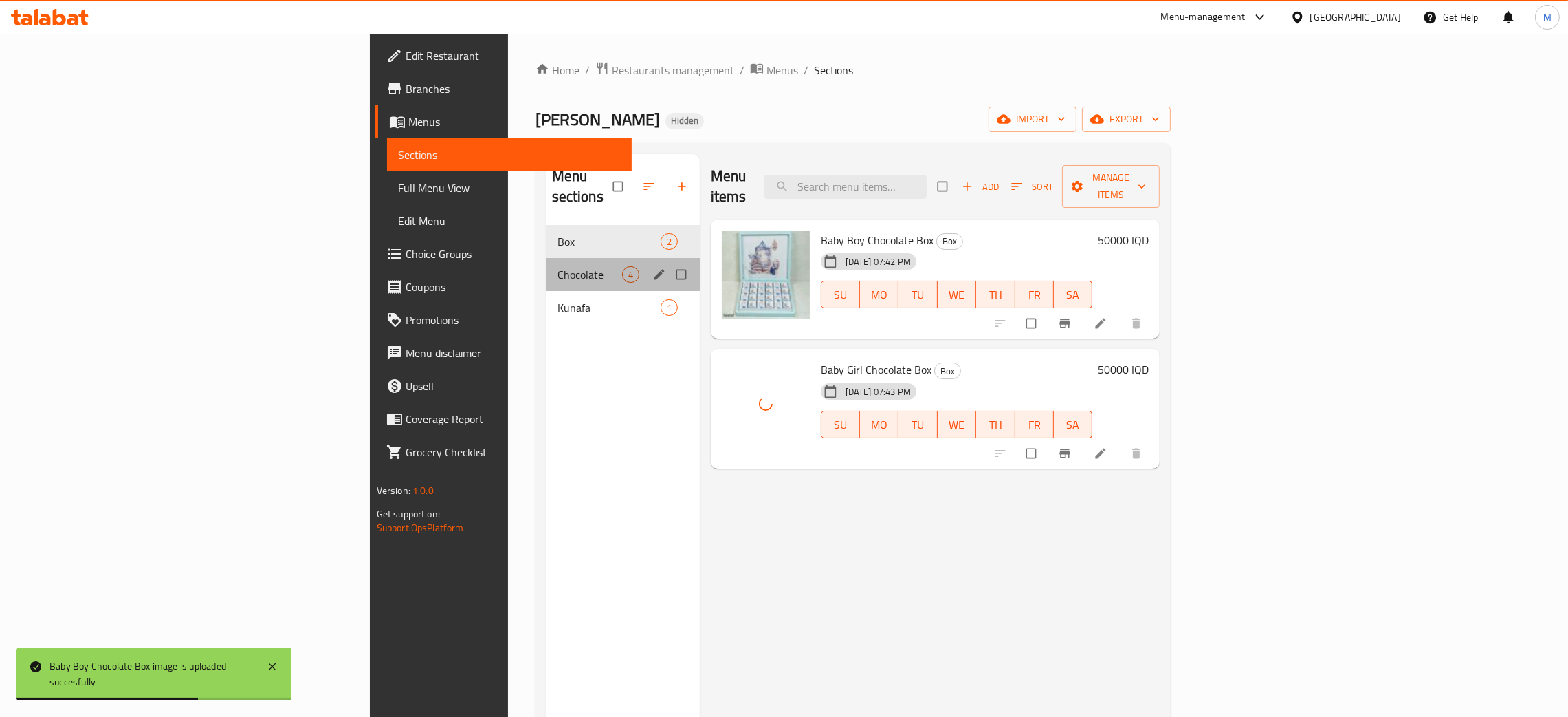
click at [547, 258] on div "Chocolate 4" at bounding box center [623, 274] width 154 height 33
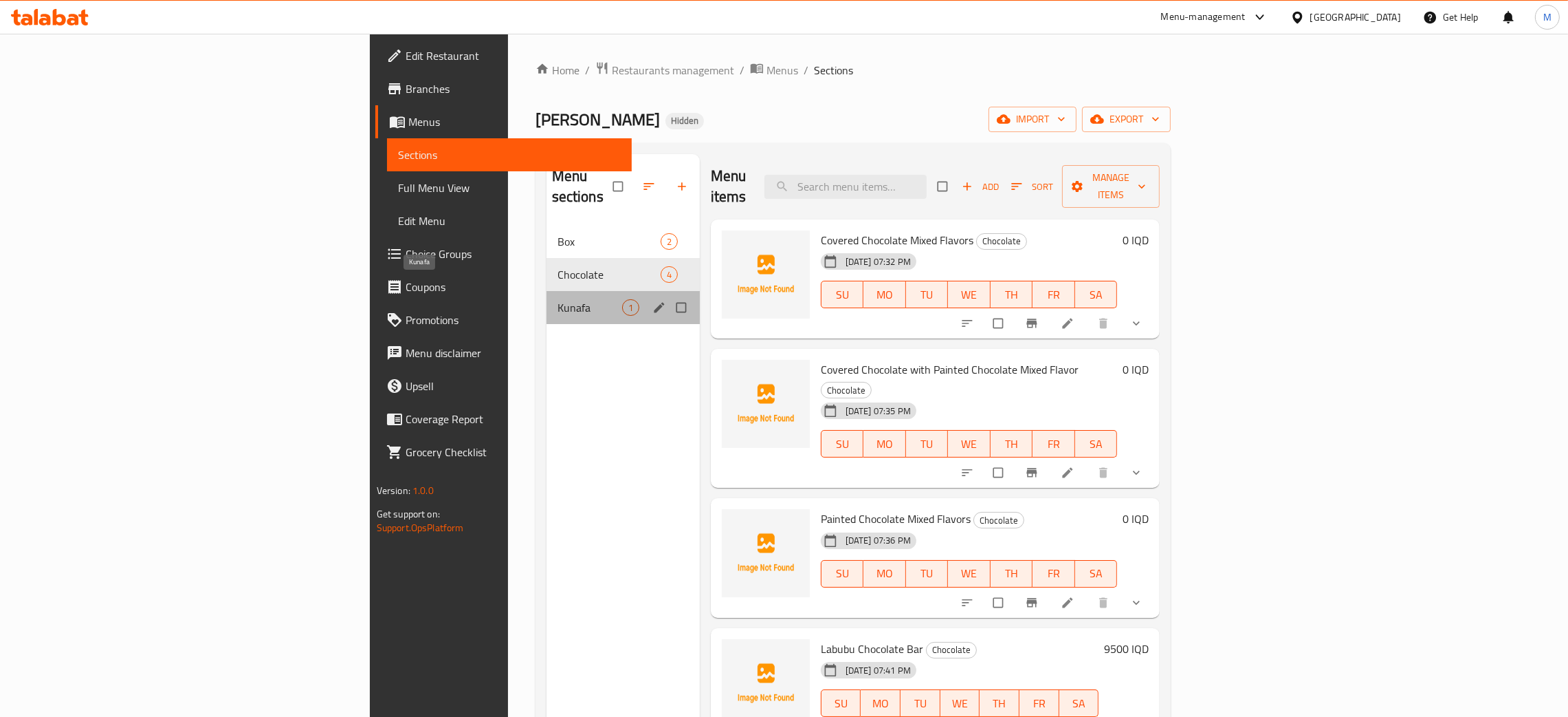
click at [557, 299] on span "Kunafa" at bounding box center [589, 307] width 65 height 16
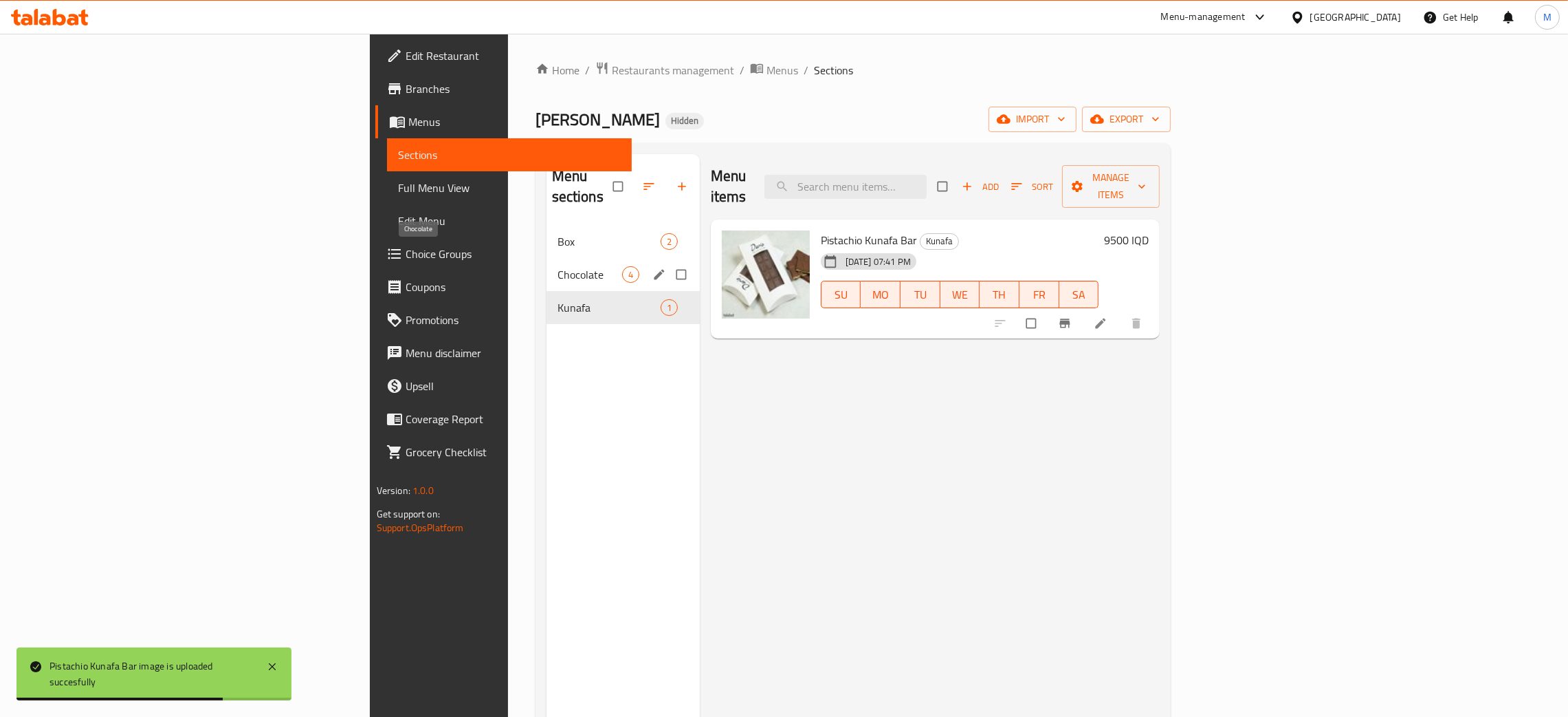
click at [557, 266] on span "Chocolate" at bounding box center [589, 274] width 65 height 16
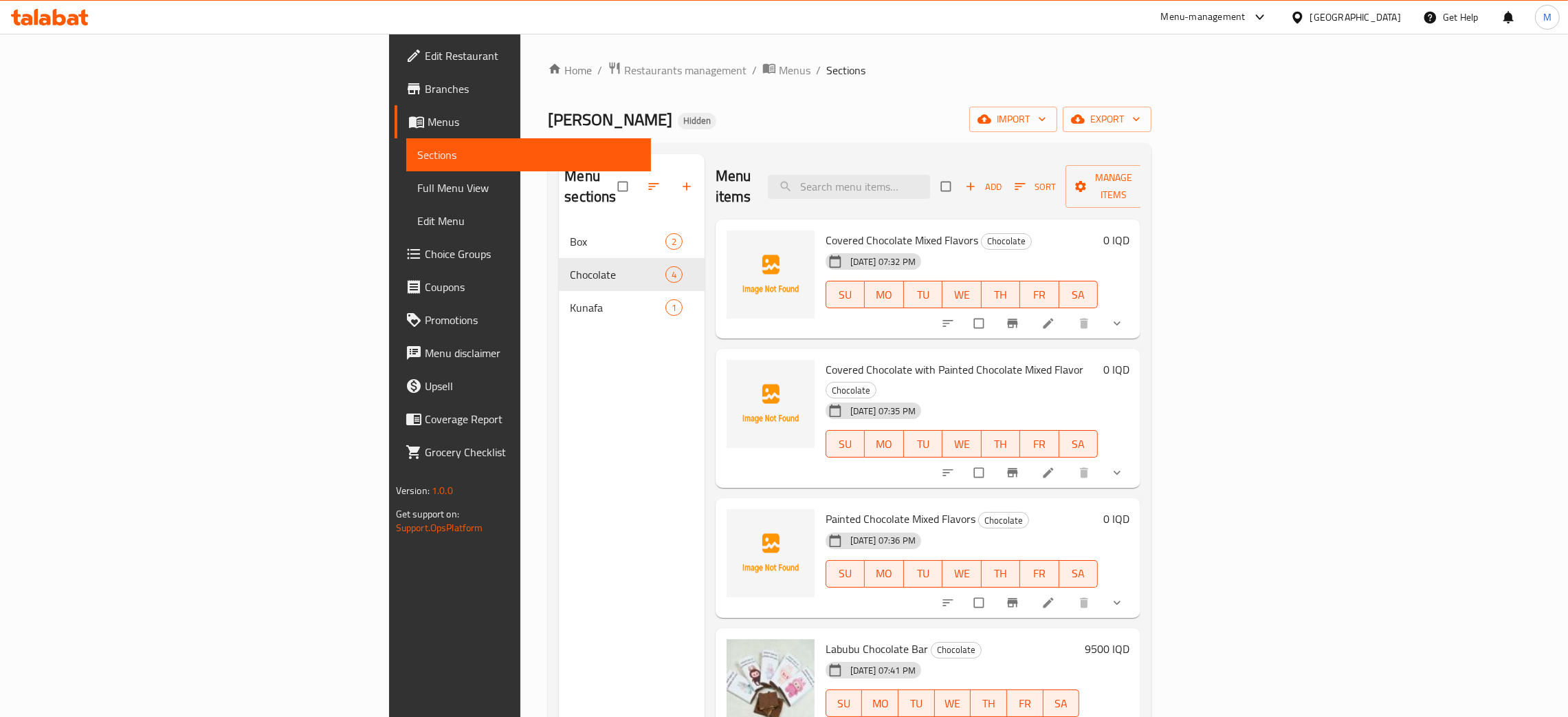
click at [417, 188] on span "Full Menu View" at bounding box center [528, 188] width 222 height 16
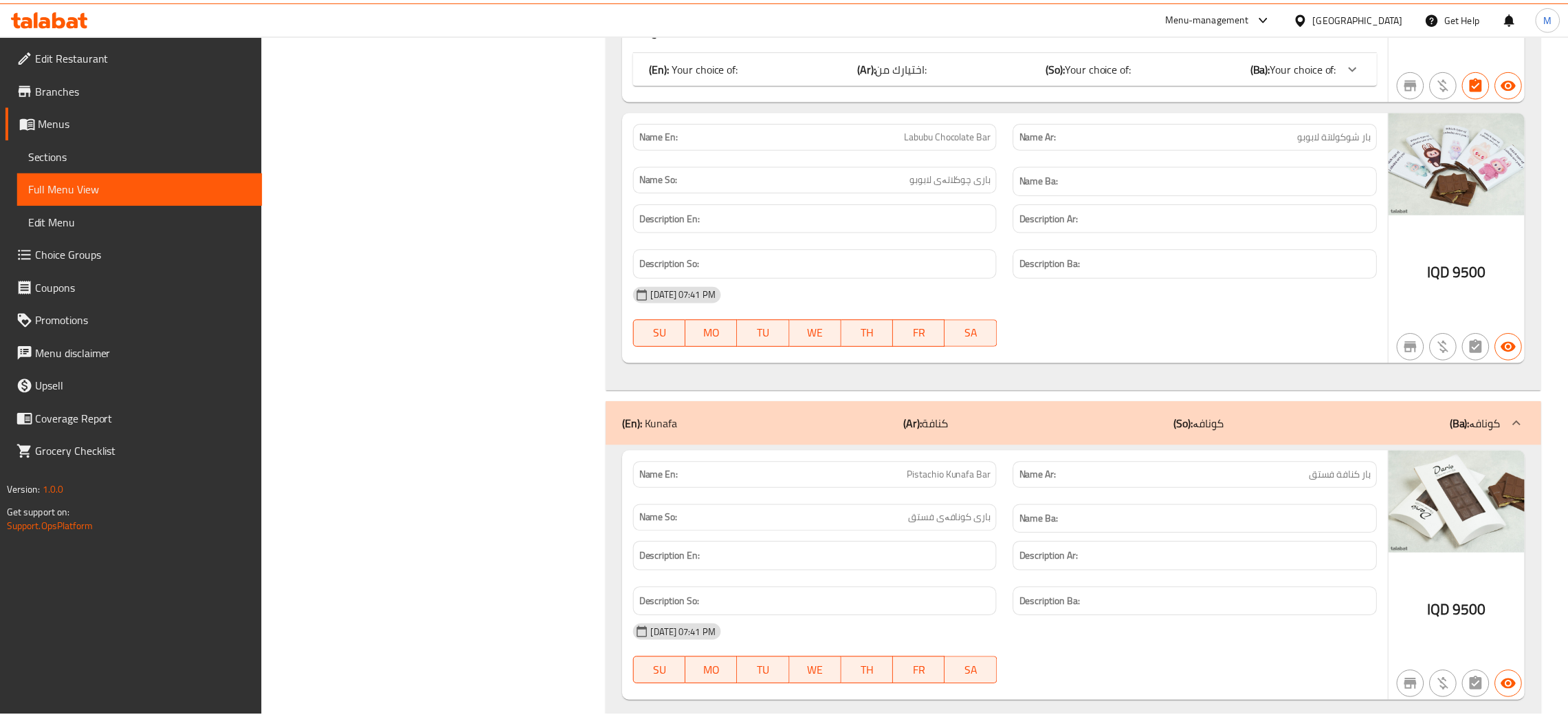
scroll to position [1781, 0]
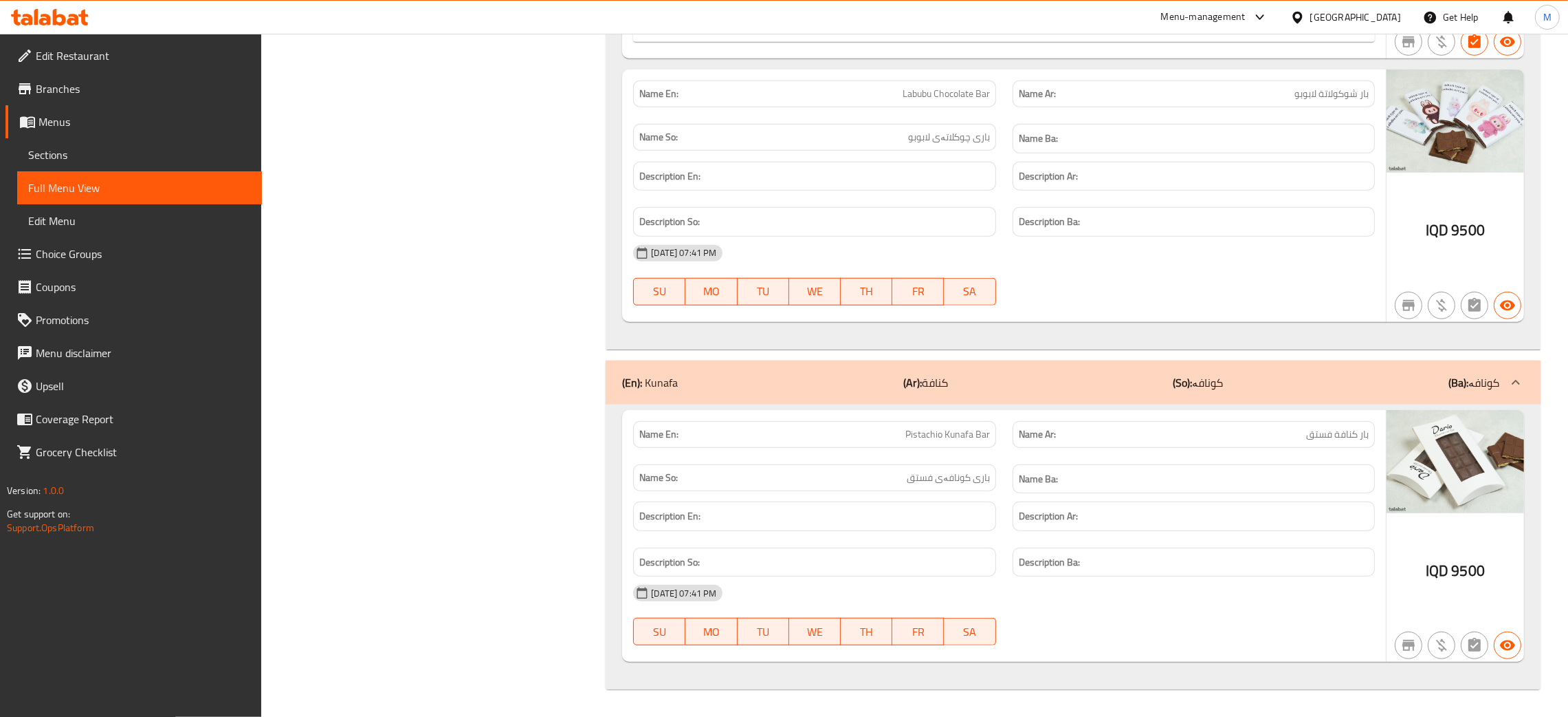
click at [1397, 24] on div "Iraq" at bounding box center [1355, 17] width 91 height 15
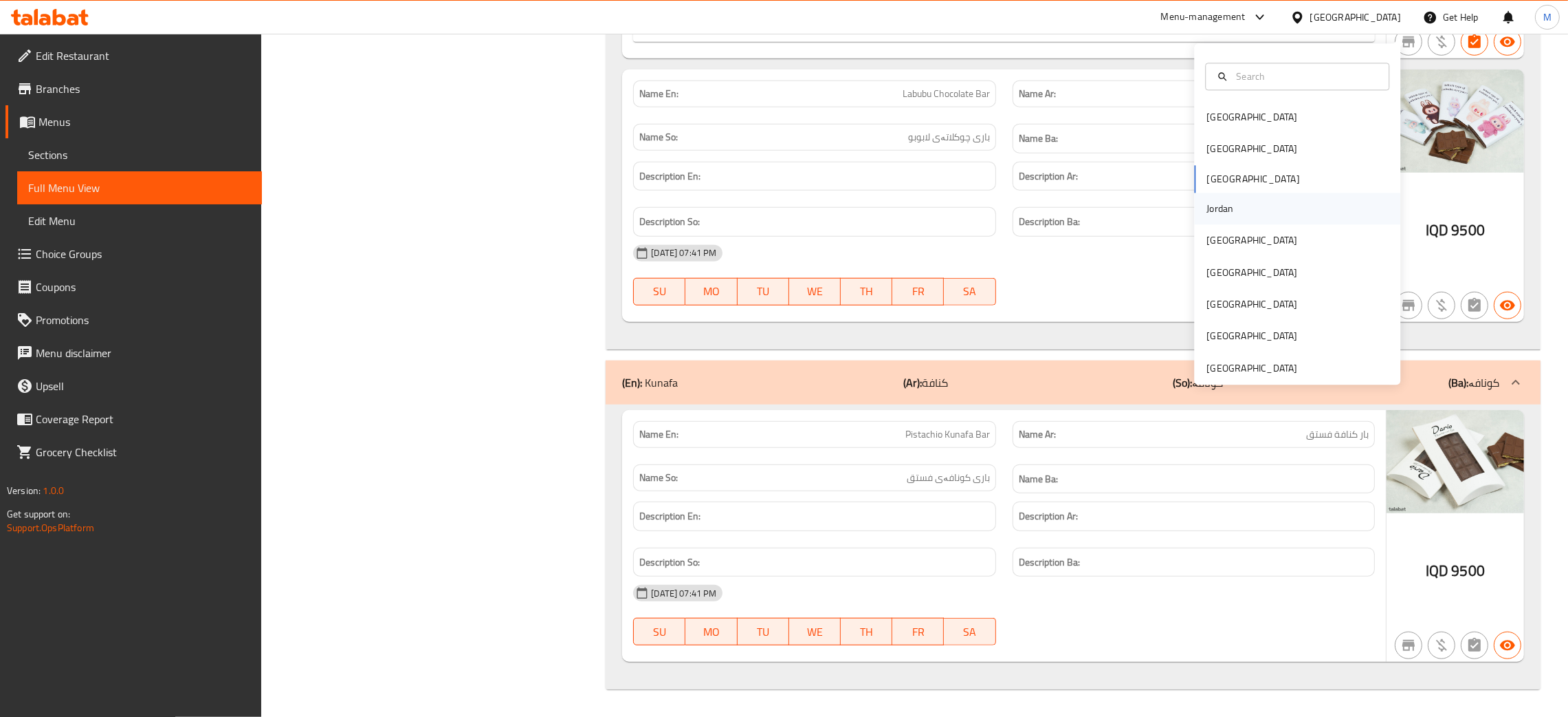
click at [1230, 204] on div "Jordan" at bounding box center [1297, 209] width 206 height 32
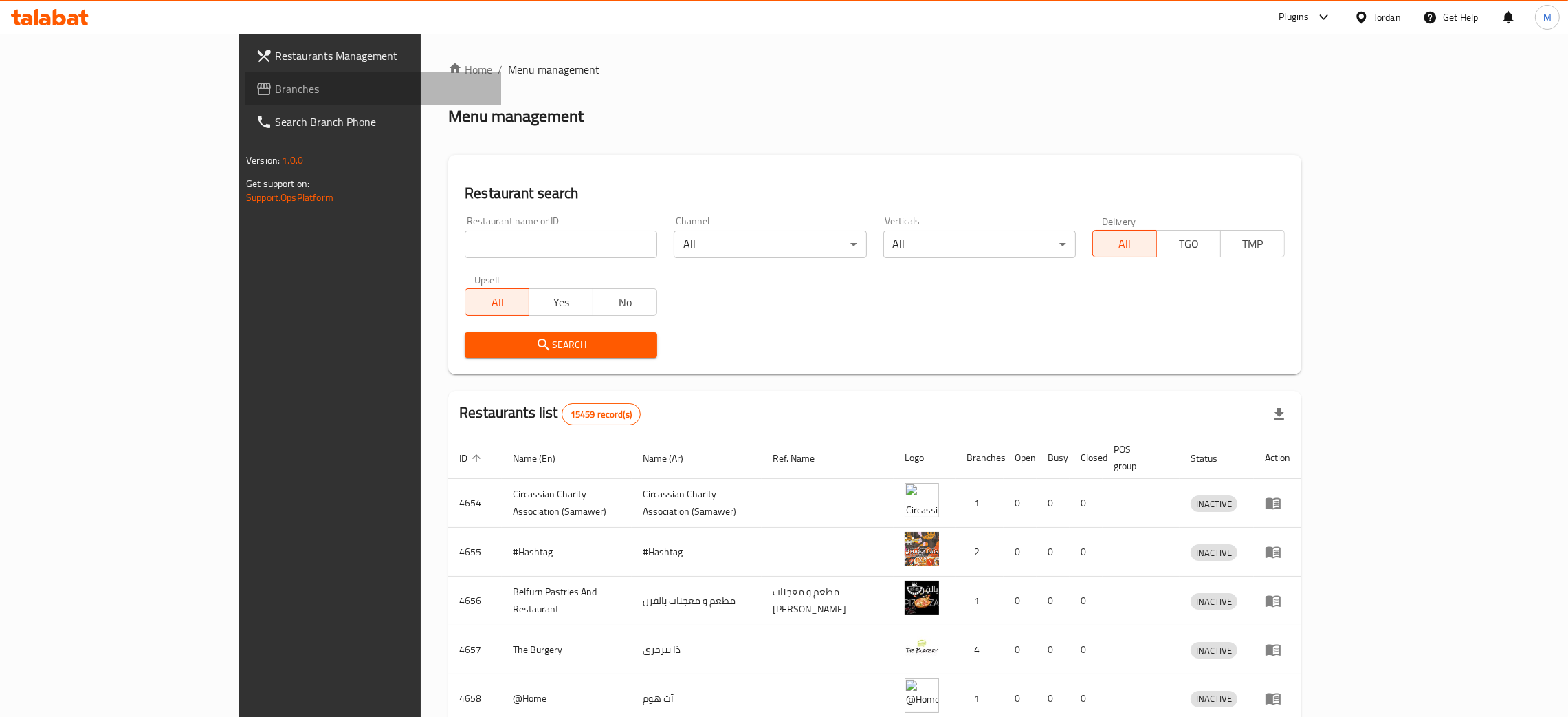
click at [275, 82] on span "Branches" at bounding box center [383, 89] width 215 height 16
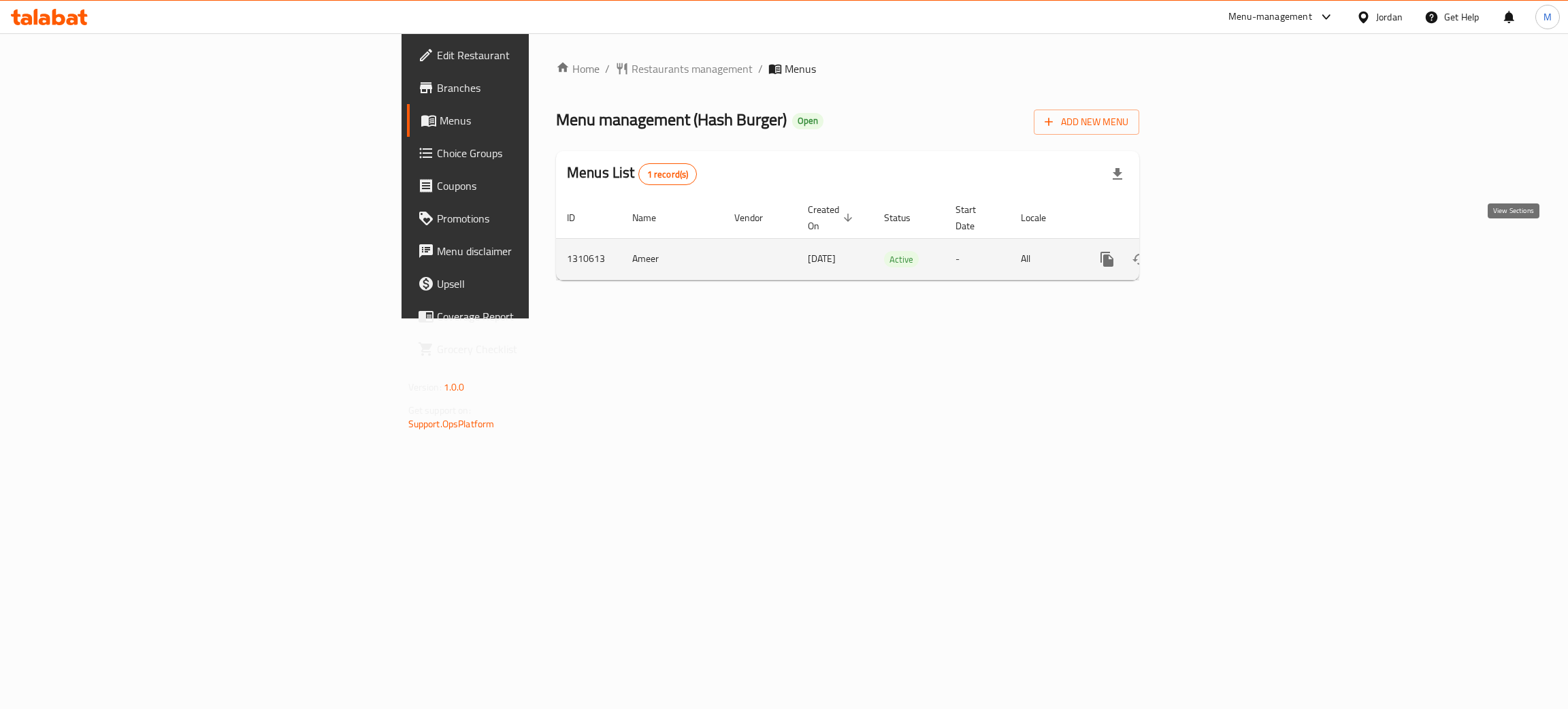
click at [1213, 251] on icon "enhanced table" at bounding box center [1205, 259] width 16 height 16
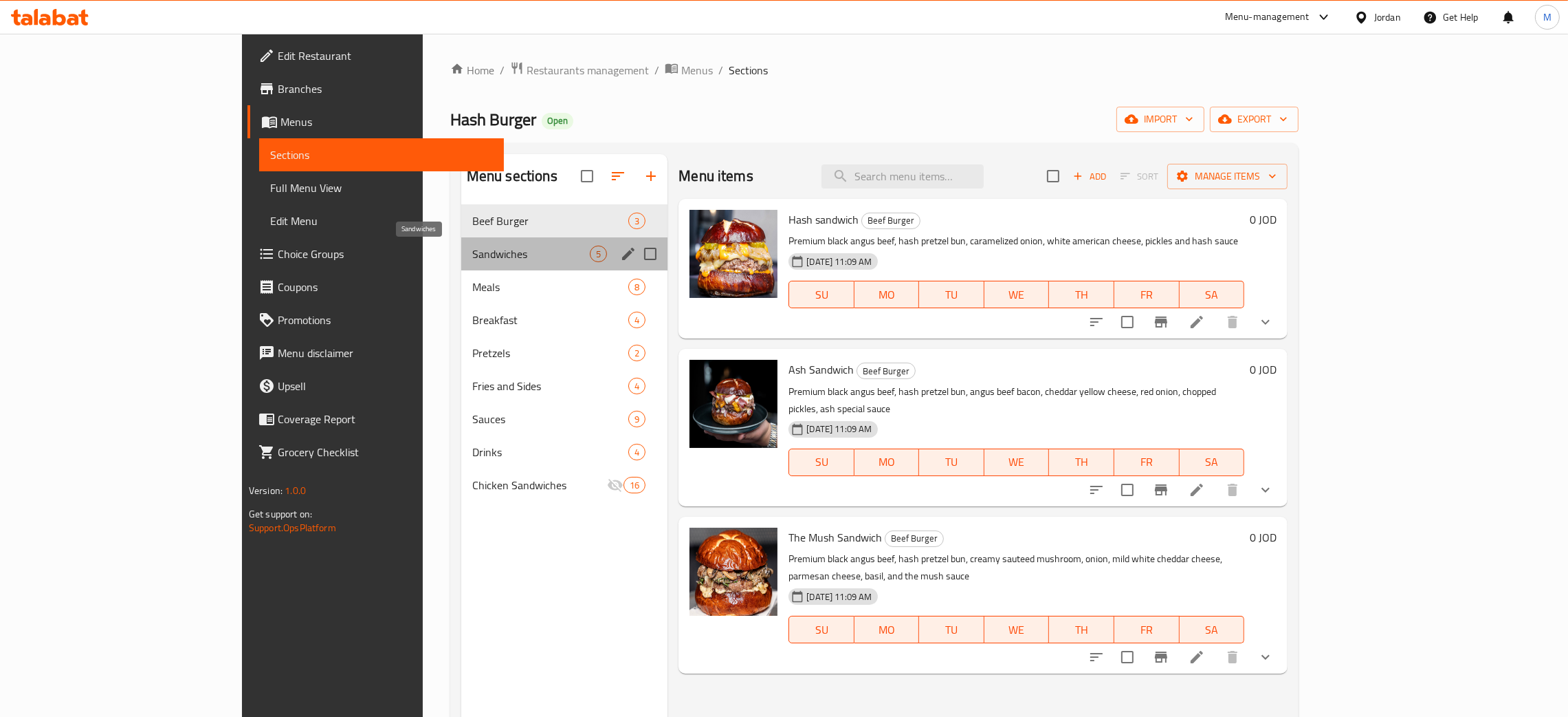
click at [472, 252] on span "Sandwiches" at bounding box center [530, 254] width 117 height 16
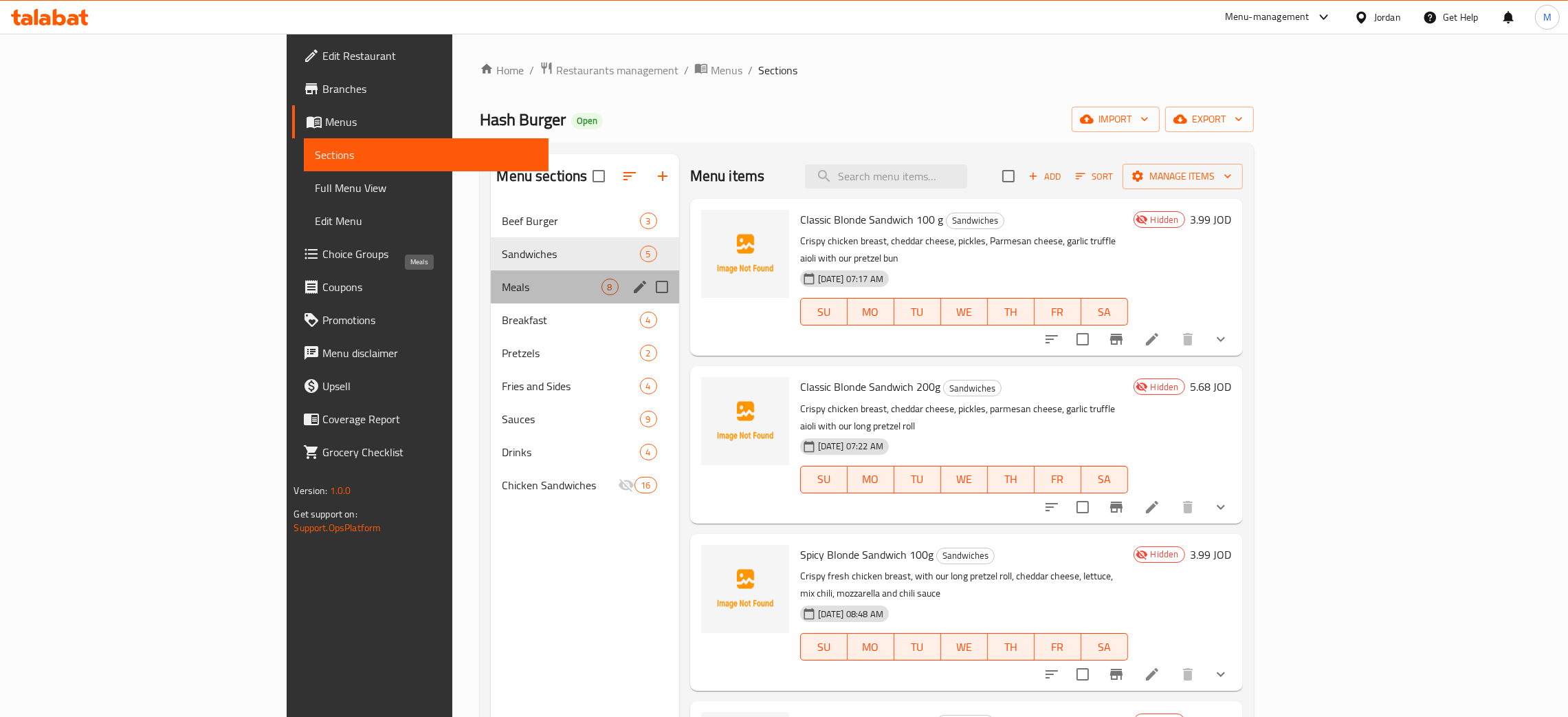
click at [502, 283] on span "Meals" at bounding box center [551, 287] width 99 height 16
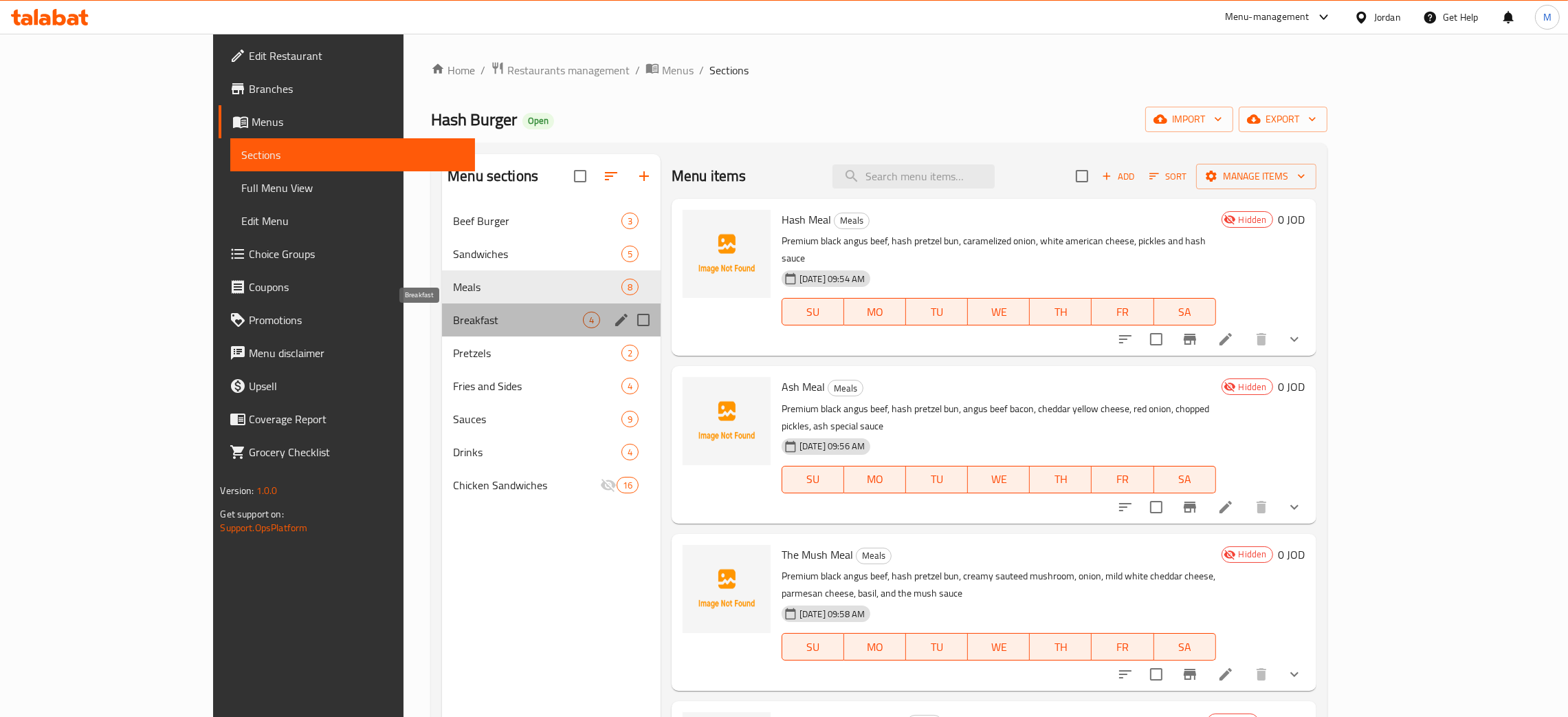
click at [453, 319] on span "Breakfast" at bounding box center [518, 319] width 130 height 16
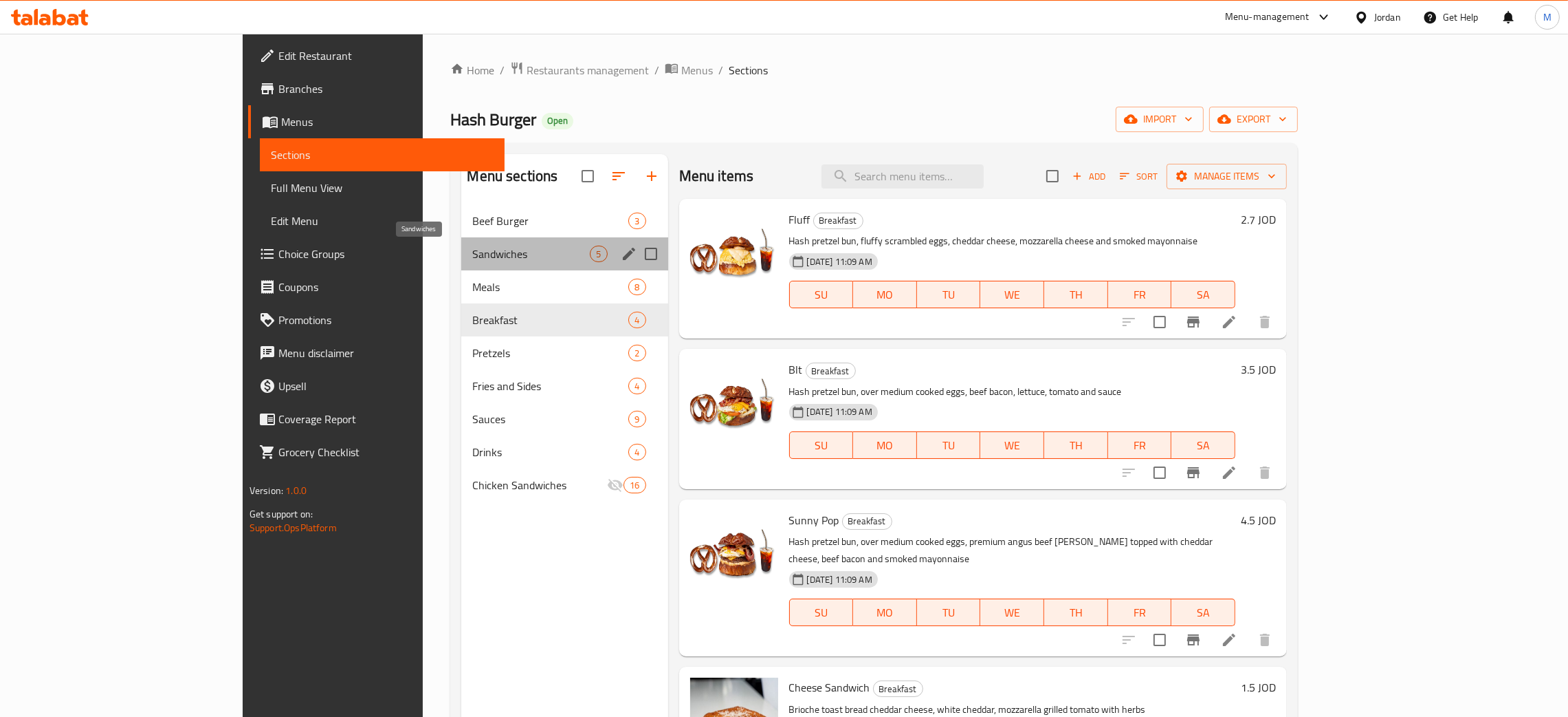
click at [472, 254] on span "Sandwiches" at bounding box center [530, 254] width 117 height 16
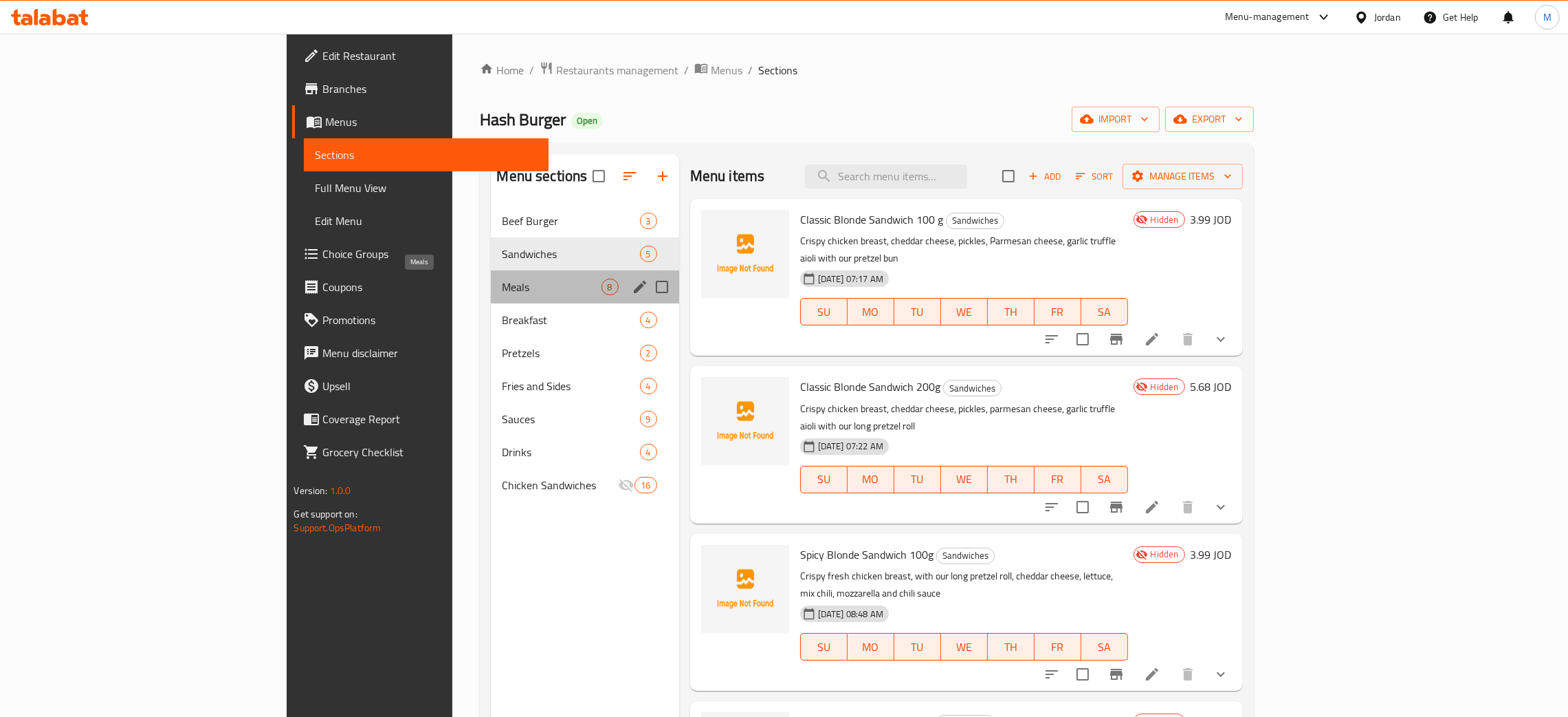
click at [502, 287] on span "Meals" at bounding box center [551, 287] width 99 height 16
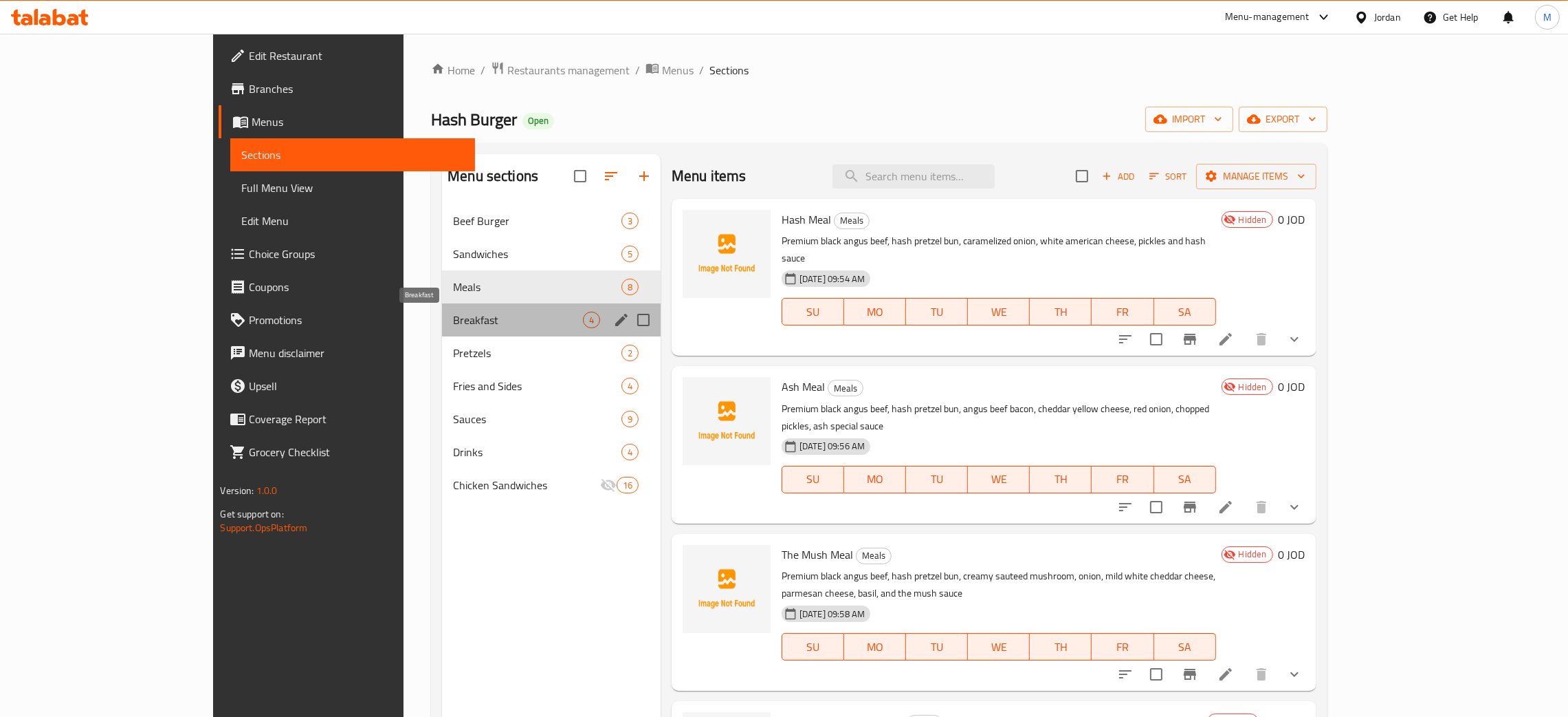
click at [453, 314] on span "Breakfast" at bounding box center [518, 319] width 130 height 16
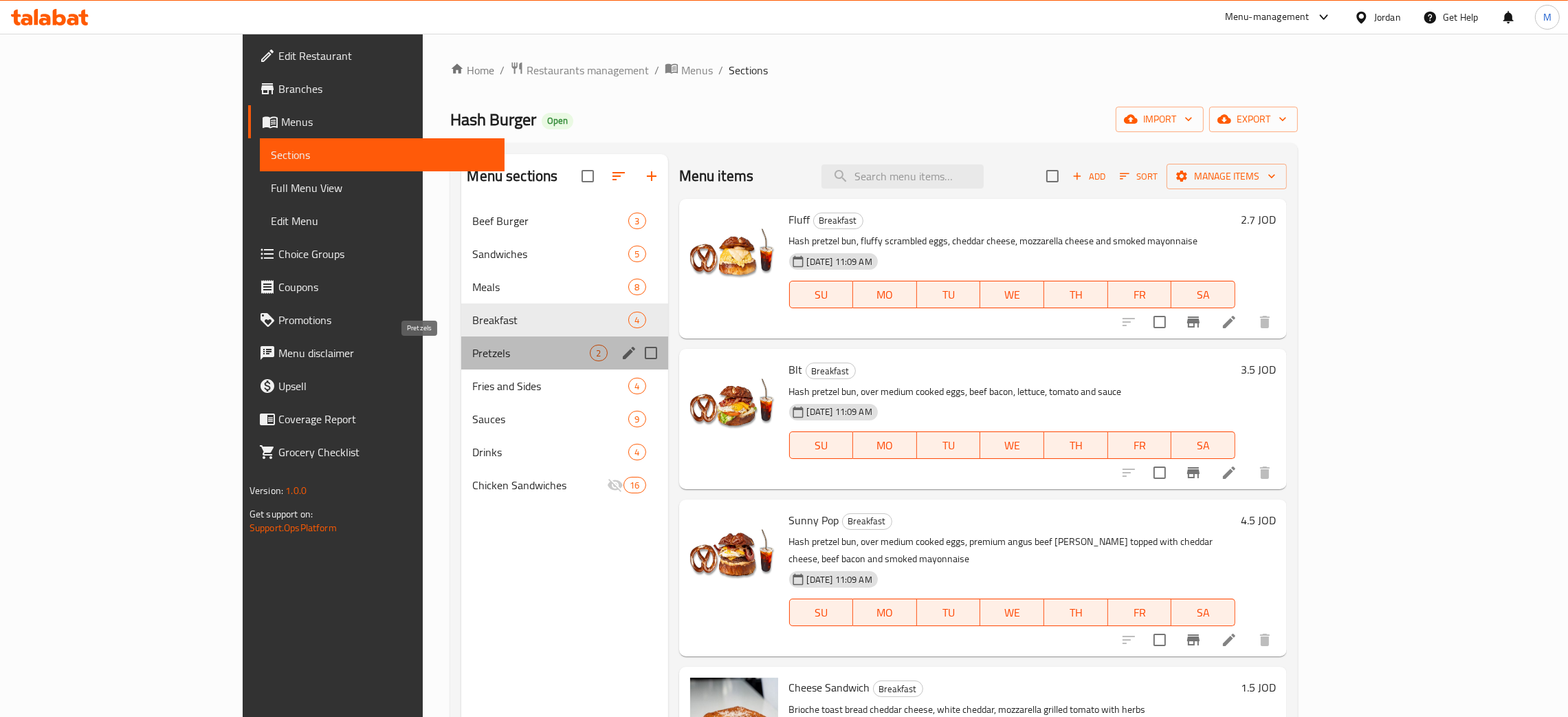
click at [472, 353] on span "Pretzels" at bounding box center [530, 353] width 117 height 16
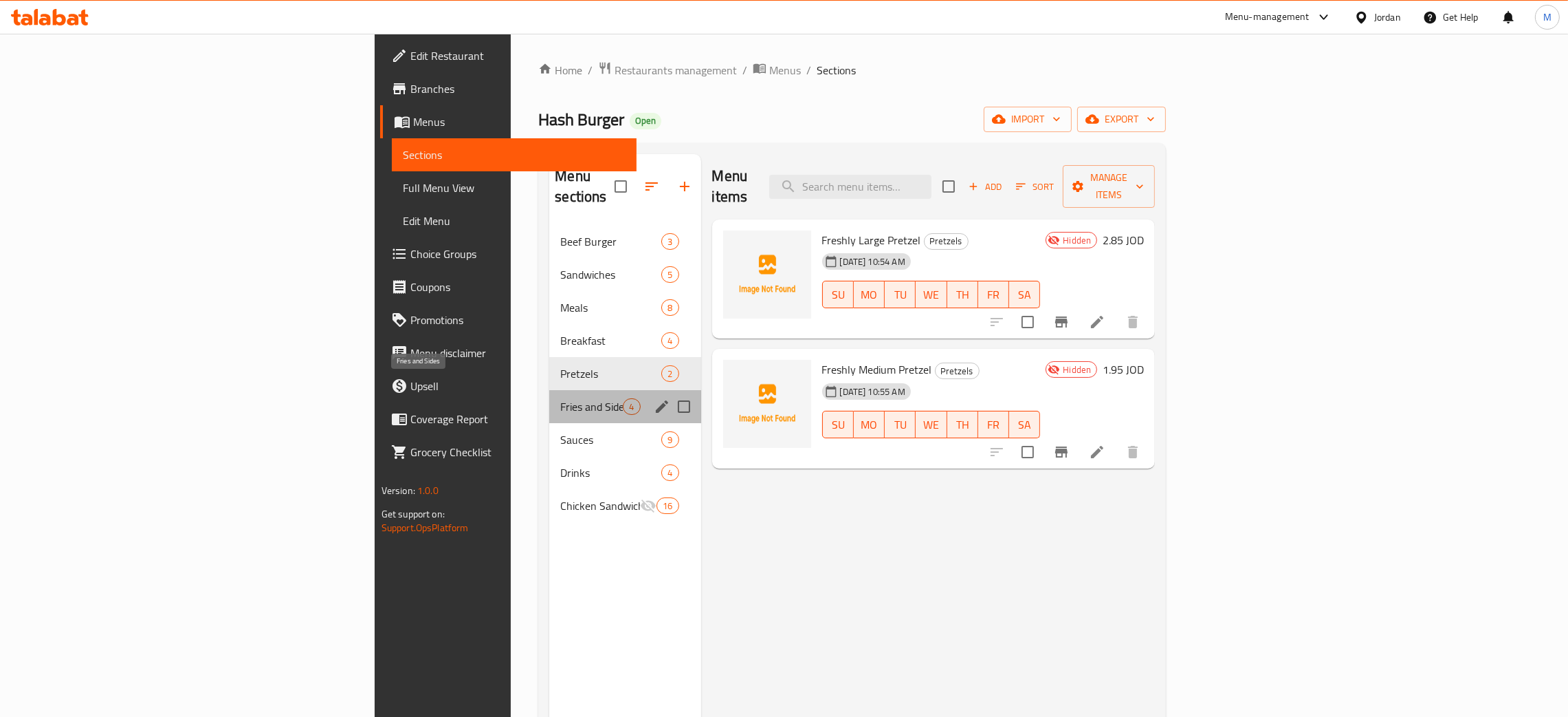
click at [561, 398] on span "Fries and Sides" at bounding box center [592, 407] width 62 height 16
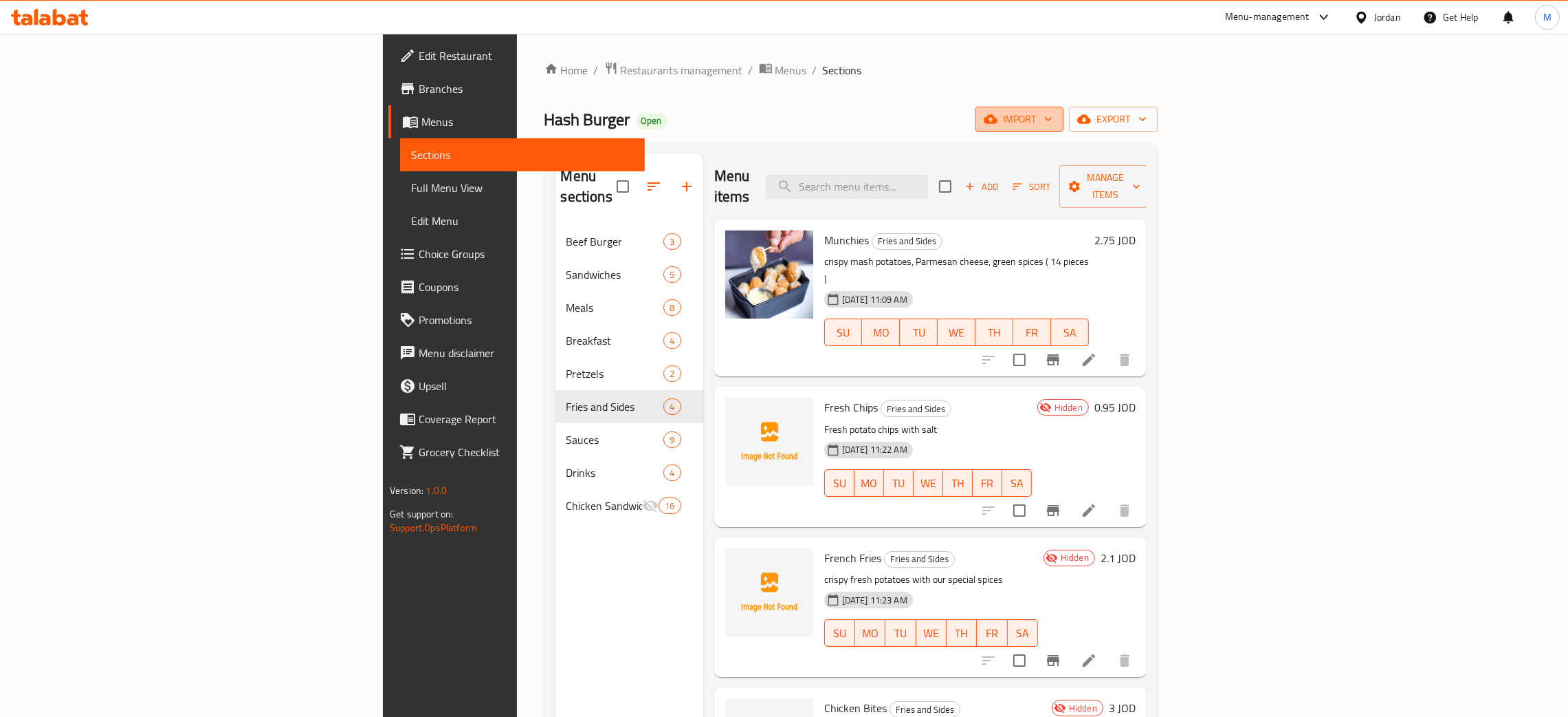
click at [1052, 115] on span "import" at bounding box center [1020, 119] width 66 height 17
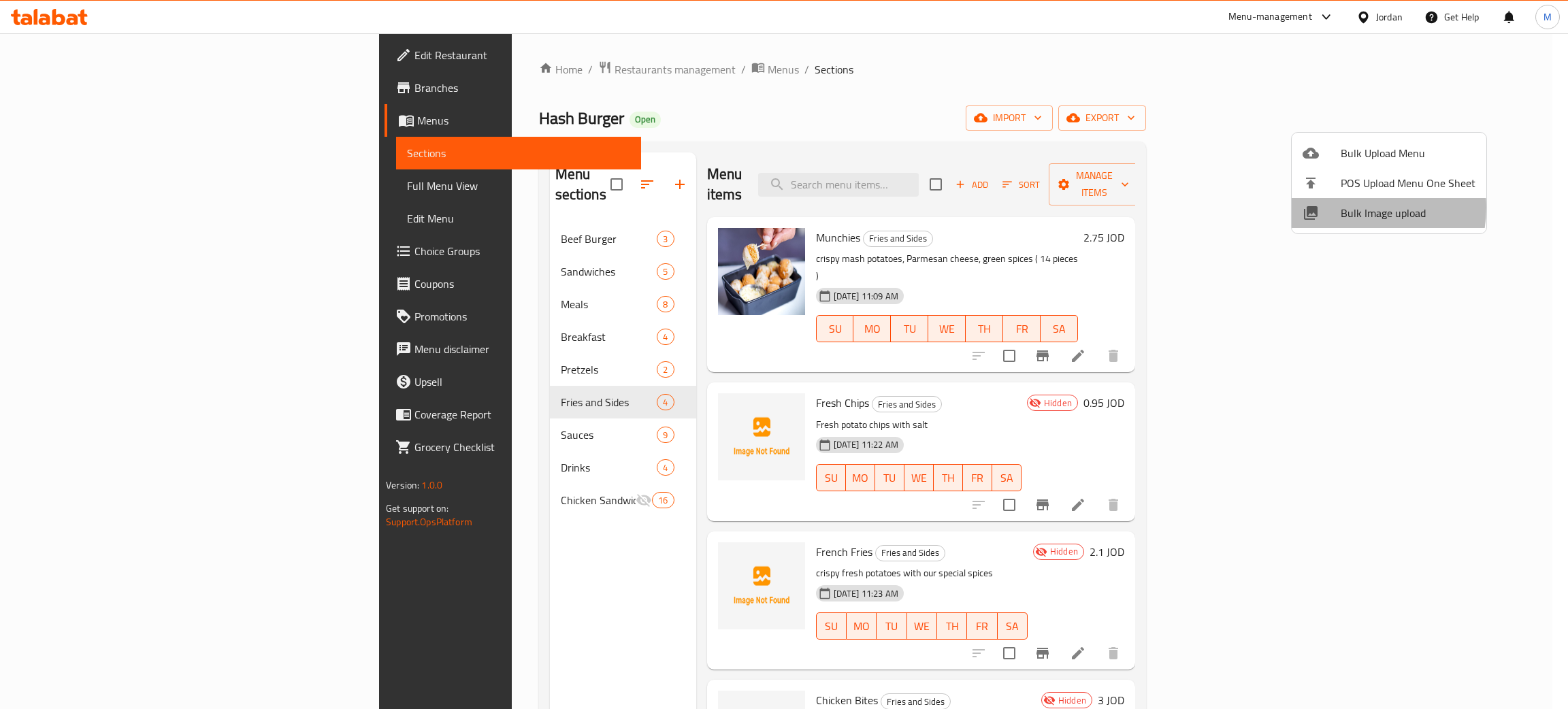
click at [1353, 207] on span "Bulk Image upload" at bounding box center [1408, 213] width 135 height 16
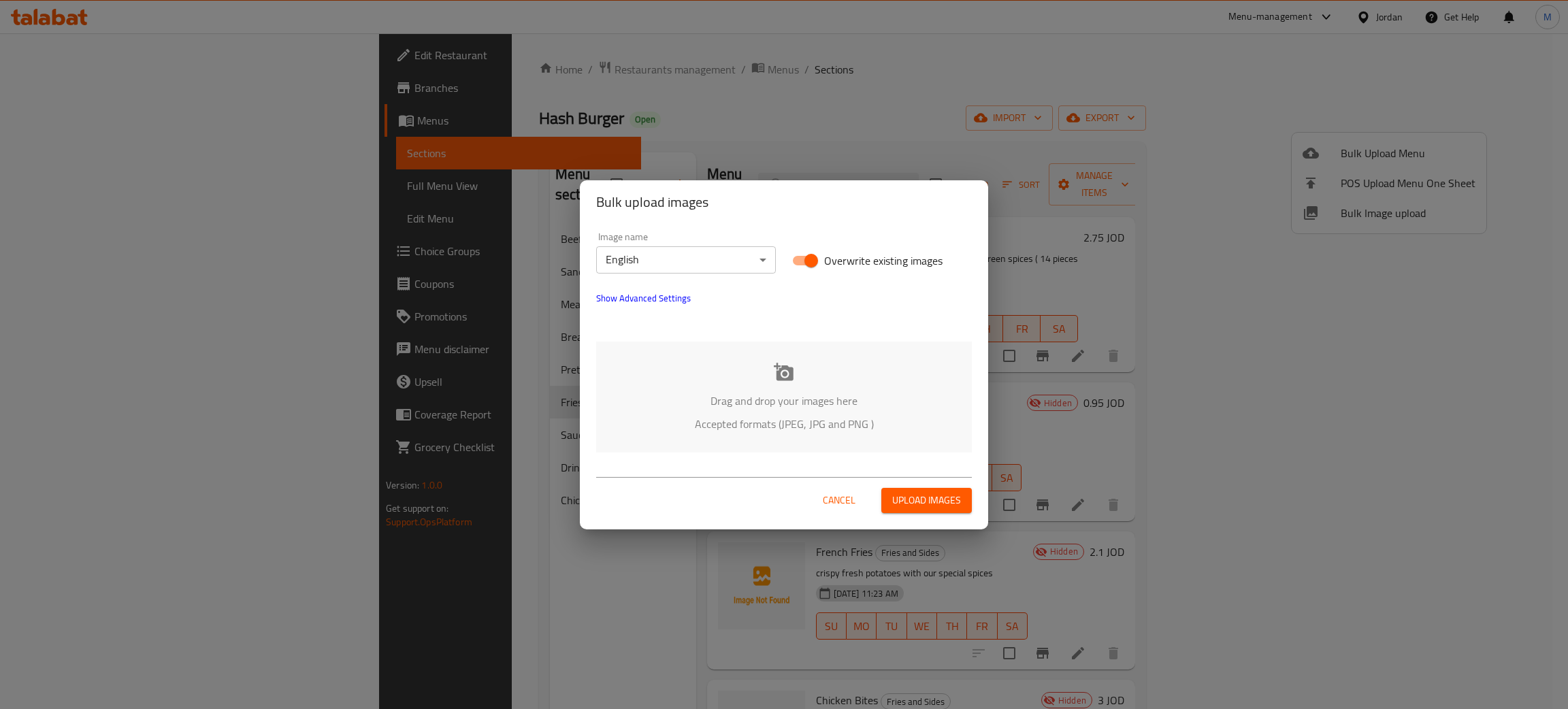
click at [934, 391] on div "Drag and drop your images here Accepted formats (JPEG, JPG and PNG )" at bounding box center [784, 396] width 375 height 111
click at [842, 500] on span "Cancel" at bounding box center [839, 500] width 32 height 17
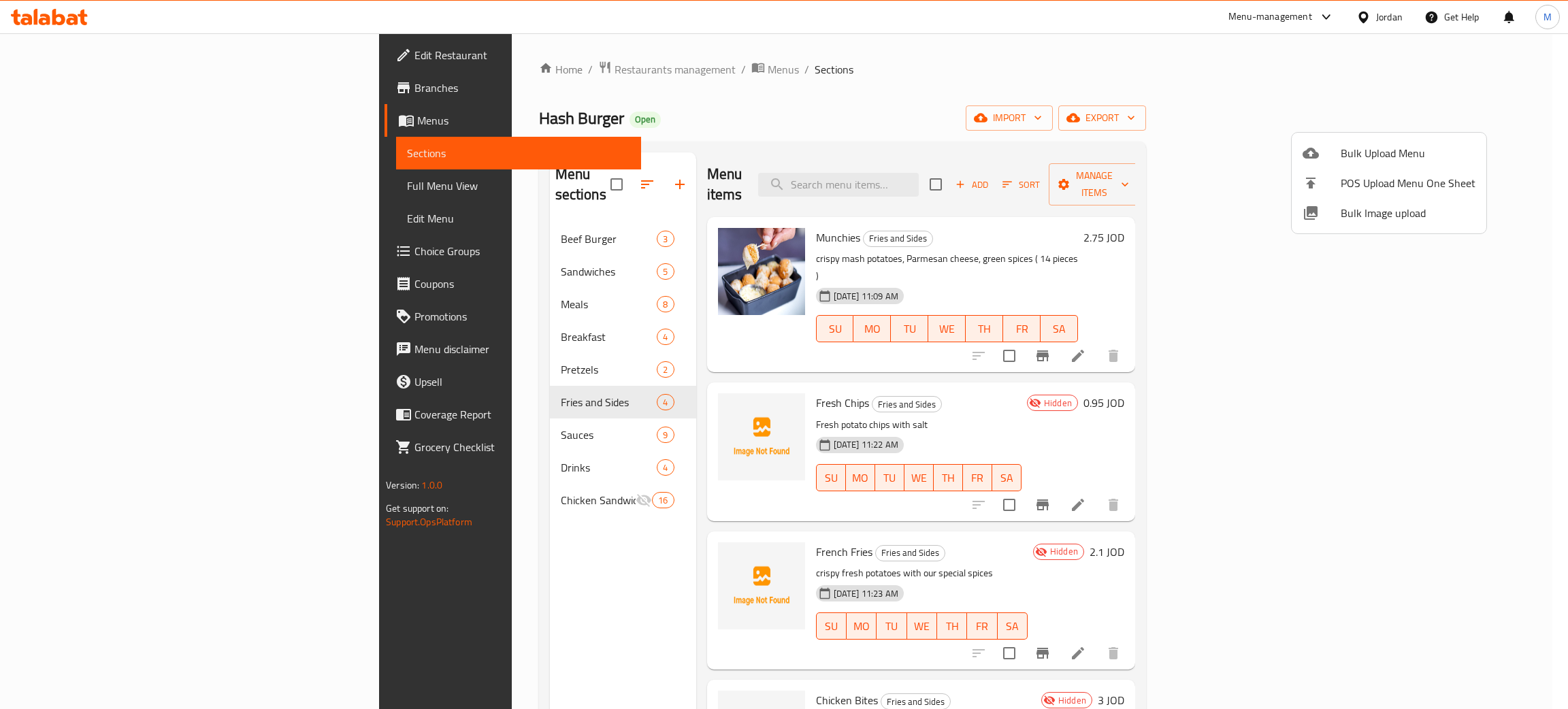
click at [956, 170] on div at bounding box center [784, 354] width 1568 height 709
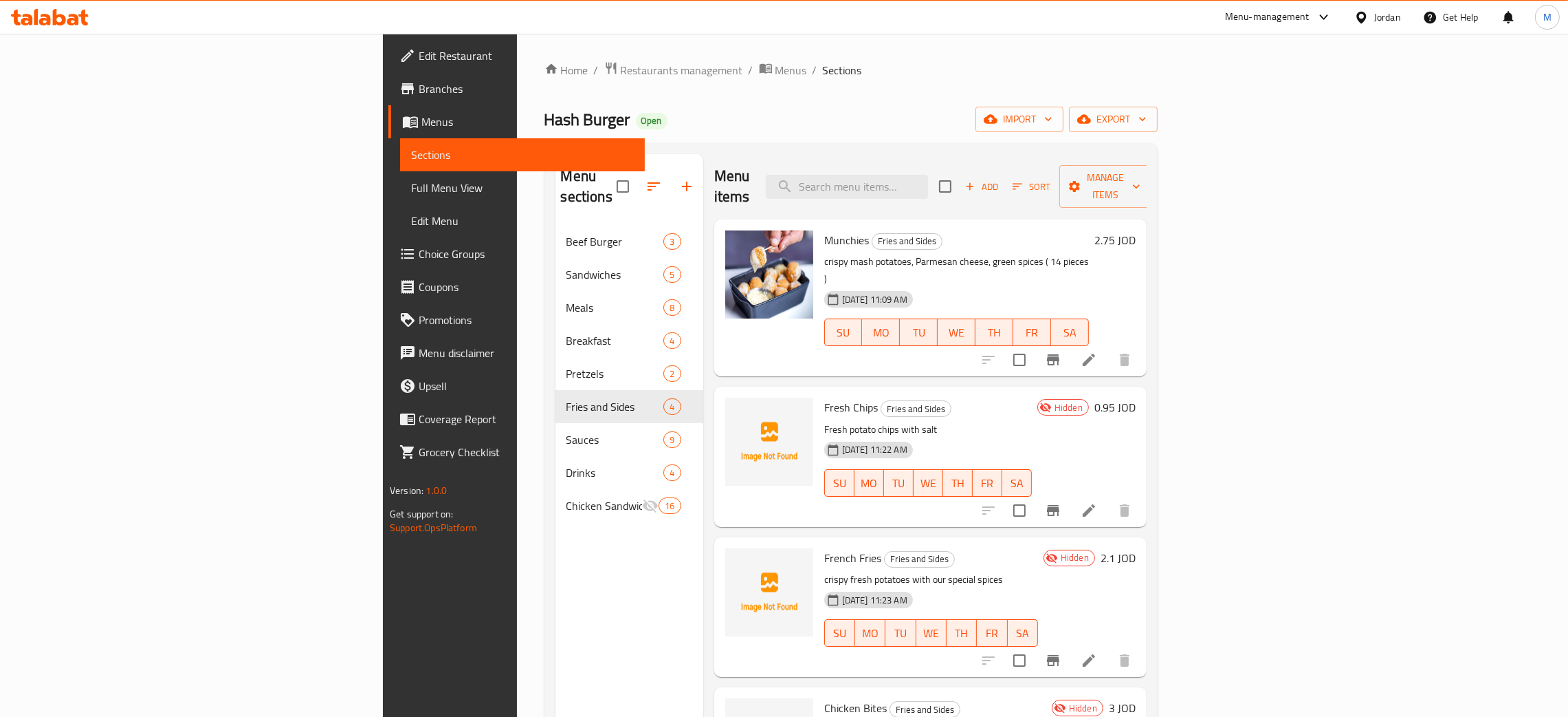
drag, startPoint x: 980, startPoint y: 182, endPoint x: 979, endPoint y: 189, distance: 7.1
click at [979, 189] on div "Menu items Add Sort Manage items" at bounding box center [930, 187] width 433 height 66
type input "i"
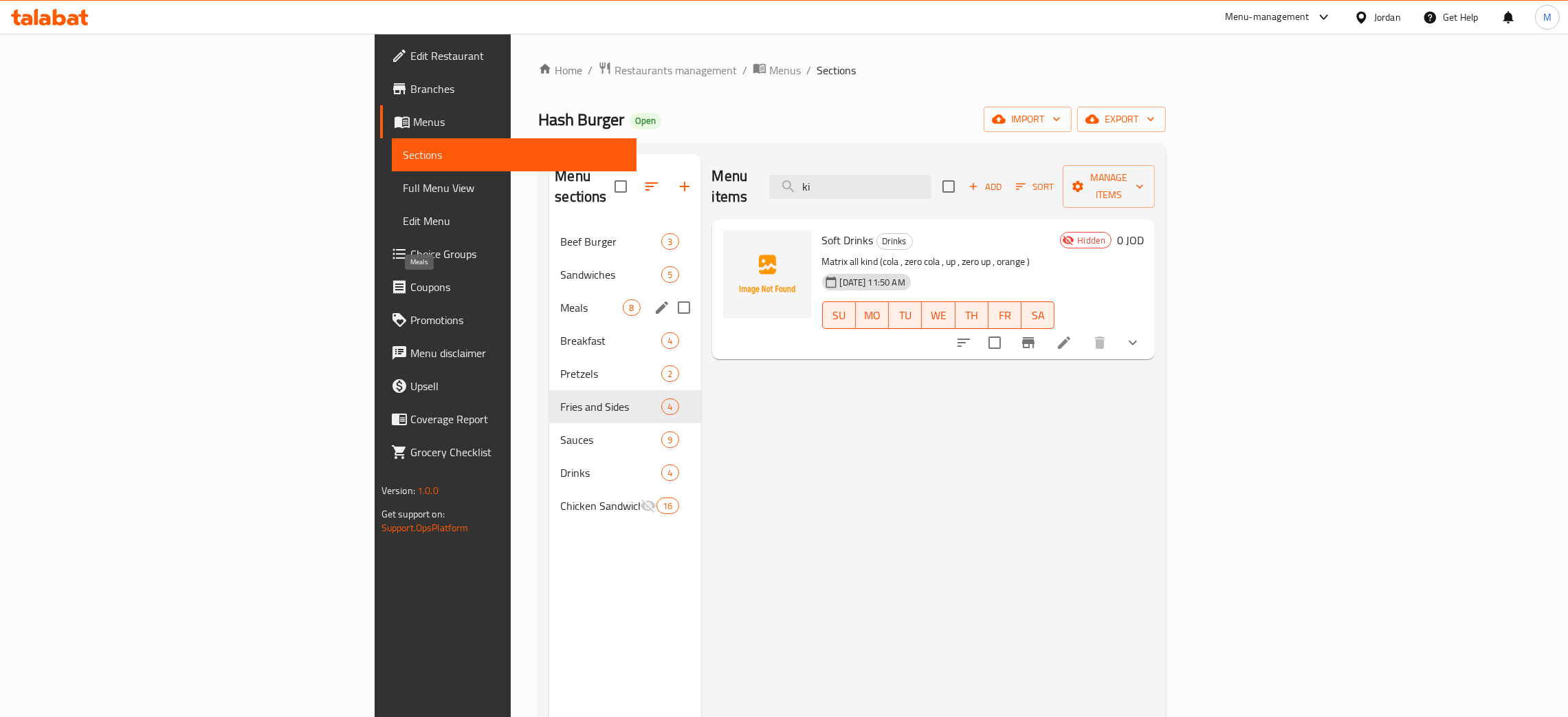
type input "ki"
click at [561, 299] on span "Meals" at bounding box center [592, 307] width 62 height 16
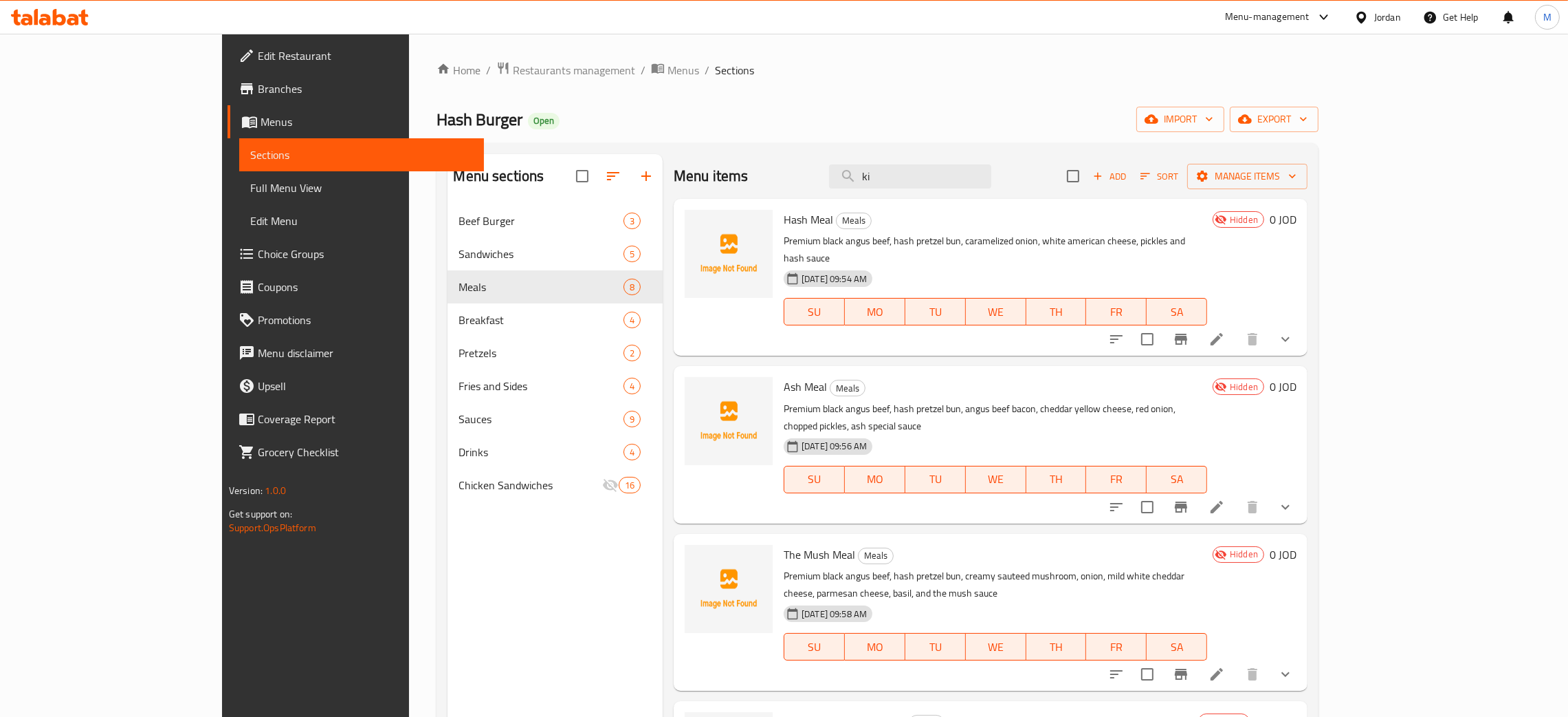
drag, startPoint x: 961, startPoint y: 175, endPoint x: 830, endPoint y: 148, distance: 133.8
click at [830, 148] on div "Menu sections Beef Burger 3 Sandwiches 5 Meals 8 Breakfast 4 Pretzels 2 Fries a…" at bounding box center [878, 512] width 883 height 739
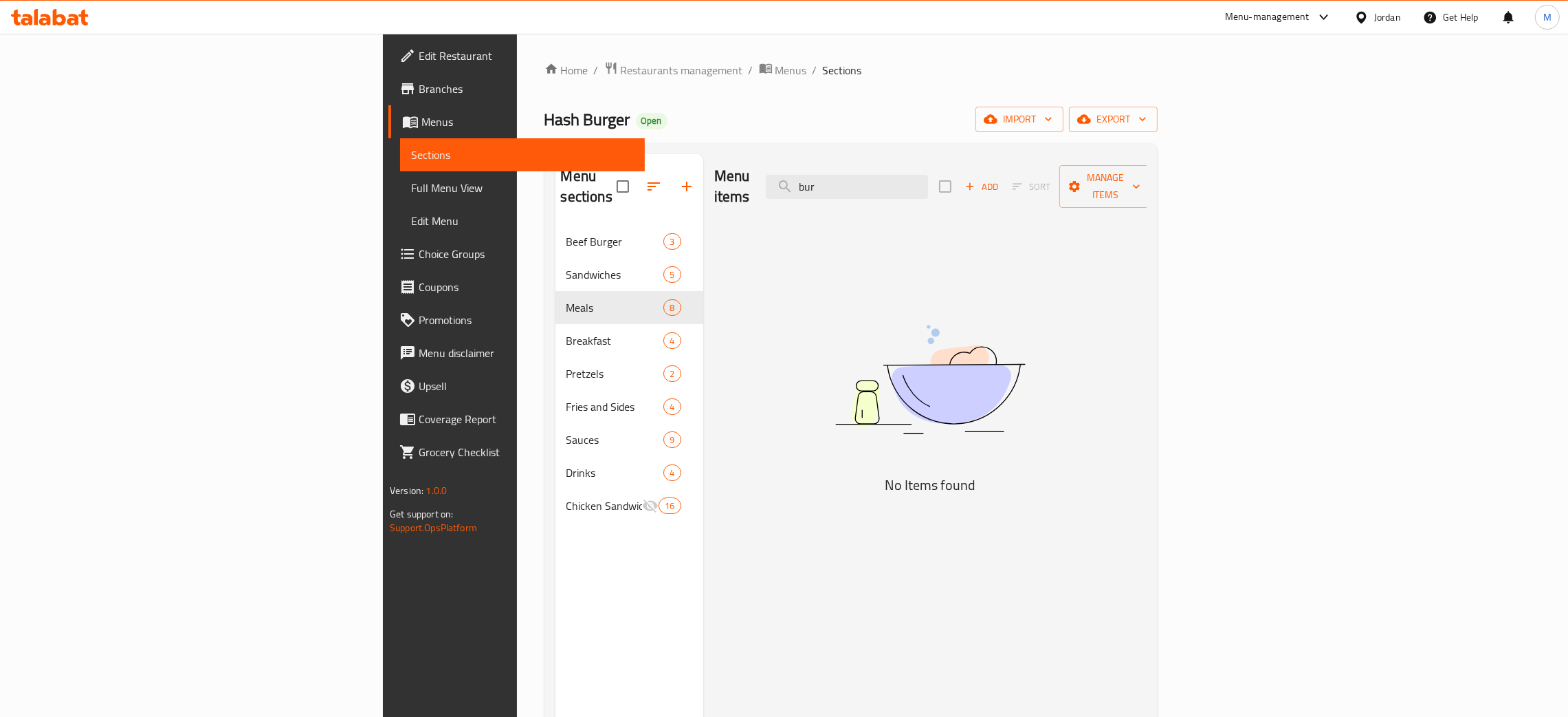
type input "bur"
click at [997, 121] on icon "button" at bounding box center [991, 119] width 14 height 9
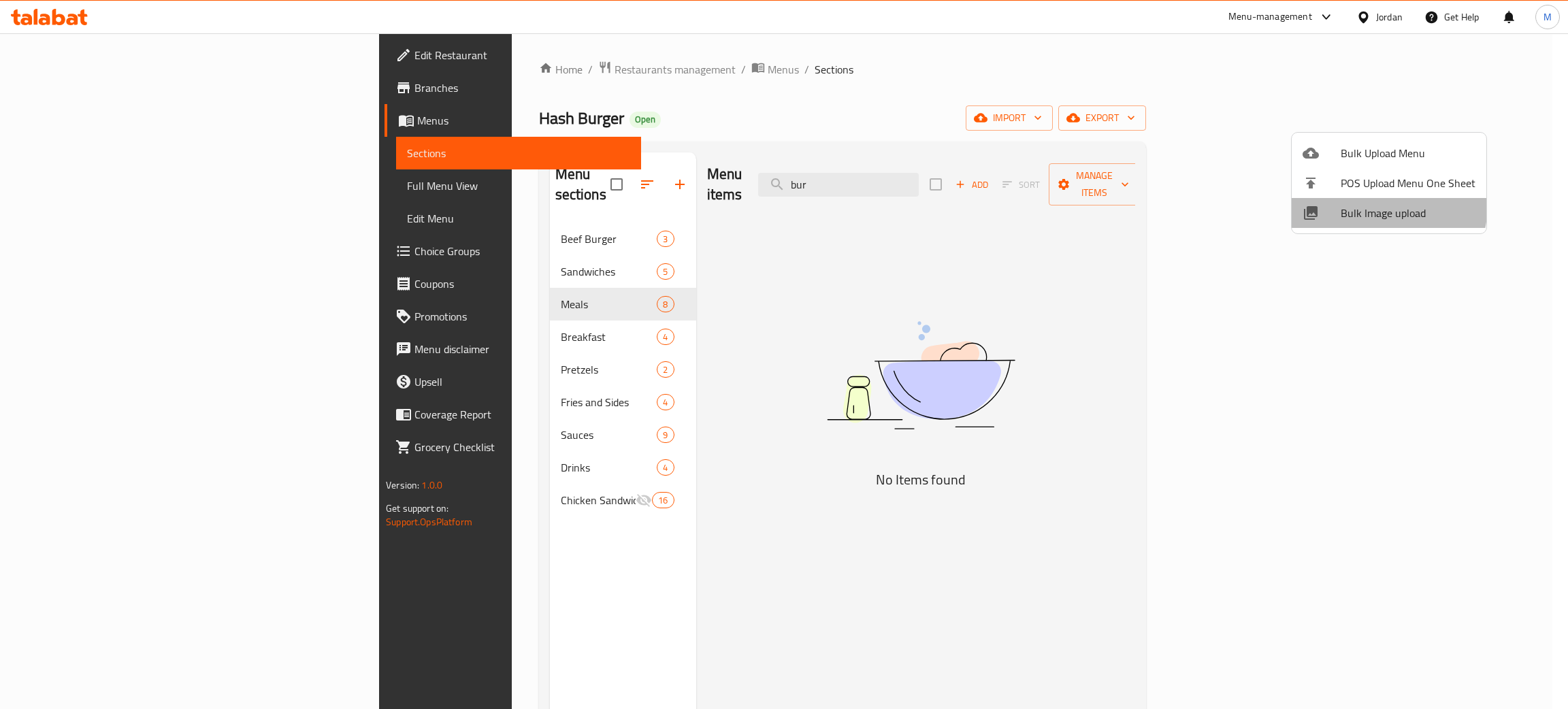
click at [1364, 205] on span "Bulk Image upload" at bounding box center [1408, 213] width 135 height 16
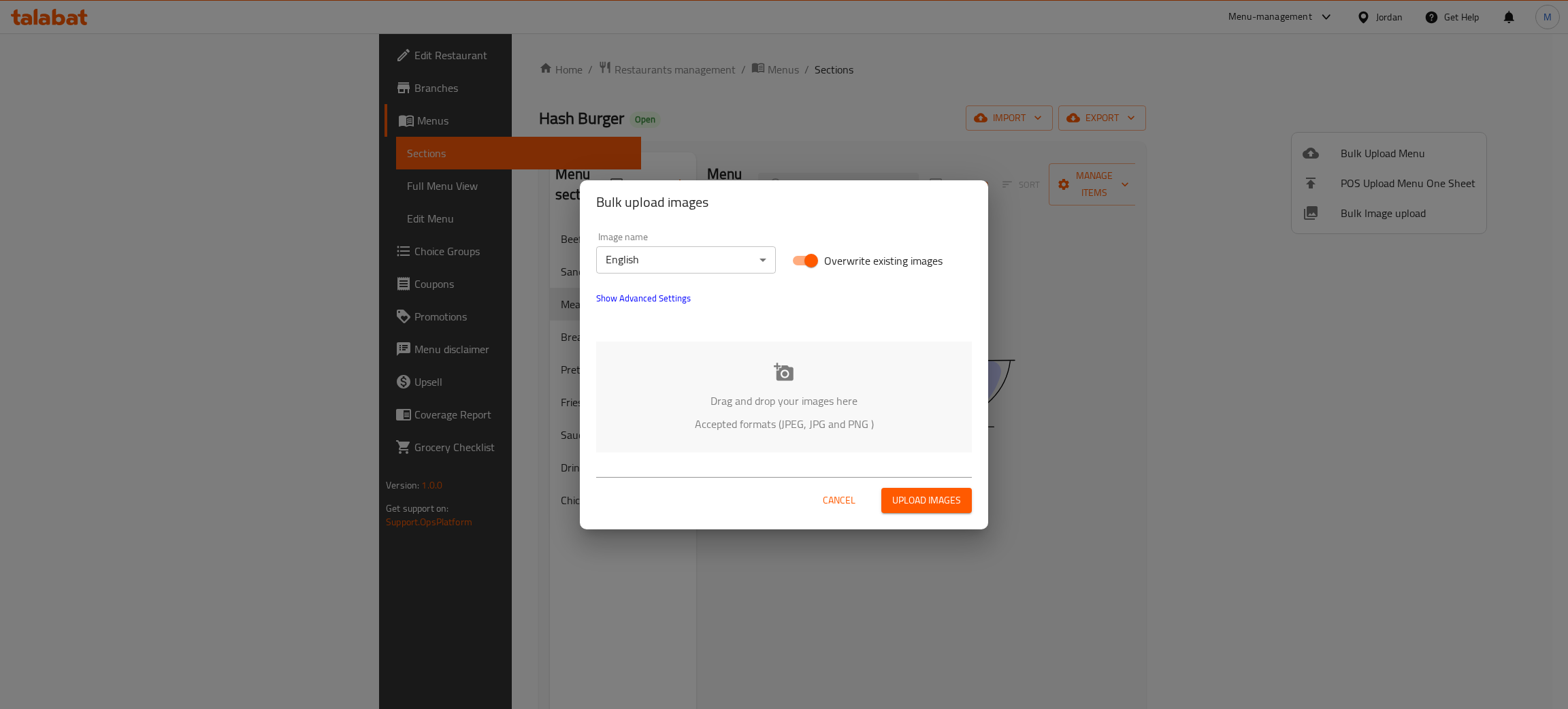
click at [843, 387] on div "Drag and drop your images here Accepted formats (JPEG, JPG and PNG )" at bounding box center [784, 396] width 375 height 111
click at [840, 500] on span "Cancel" at bounding box center [839, 500] width 32 height 17
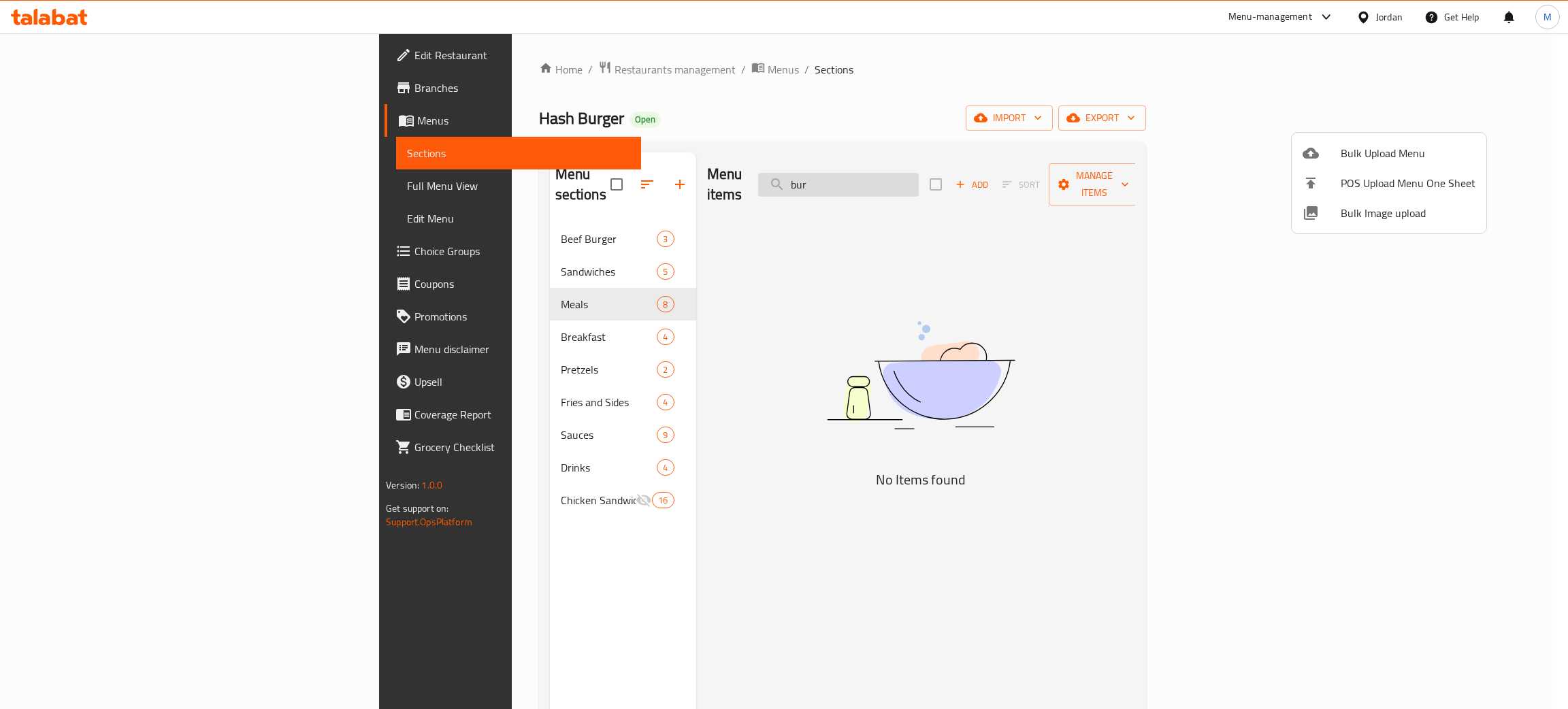
click at [966, 175] on div at bounding box center [784, 354] width 1568 height 709
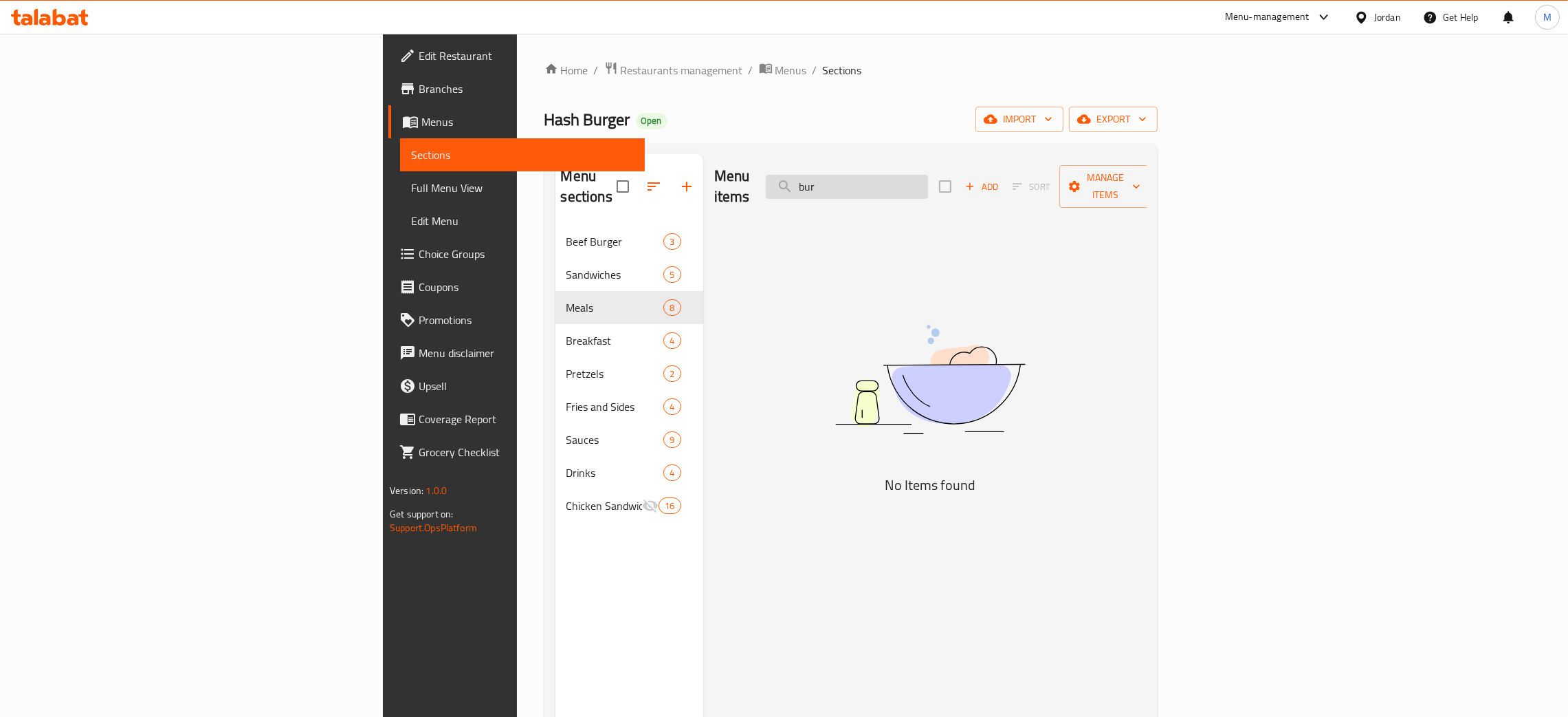
click at [928, 177] on input "bur" at bounding box center [847, 186] width 163 height 24
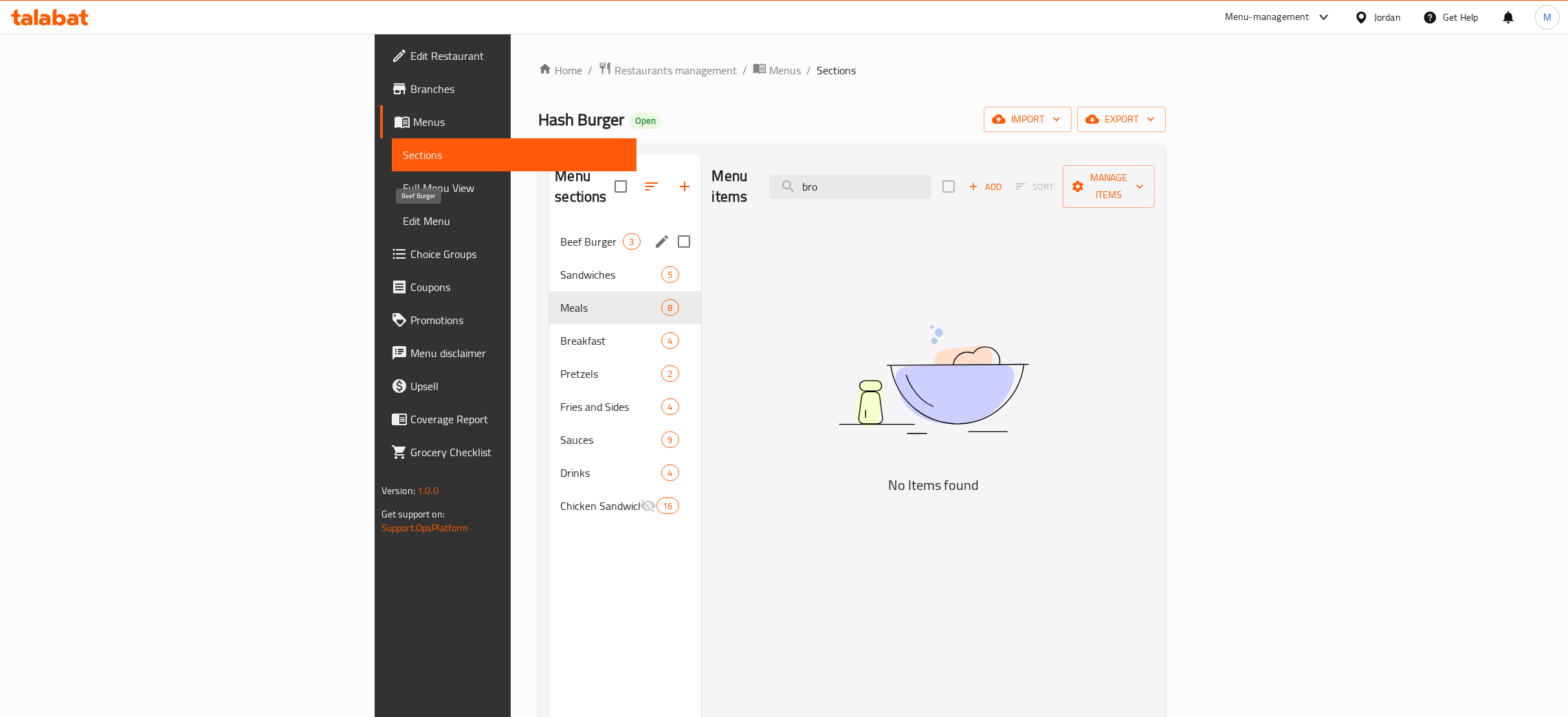
type input "bro"
click at [561, 233] on span "Beef Burger" at bounding box center [592, 241] width 62 height 16
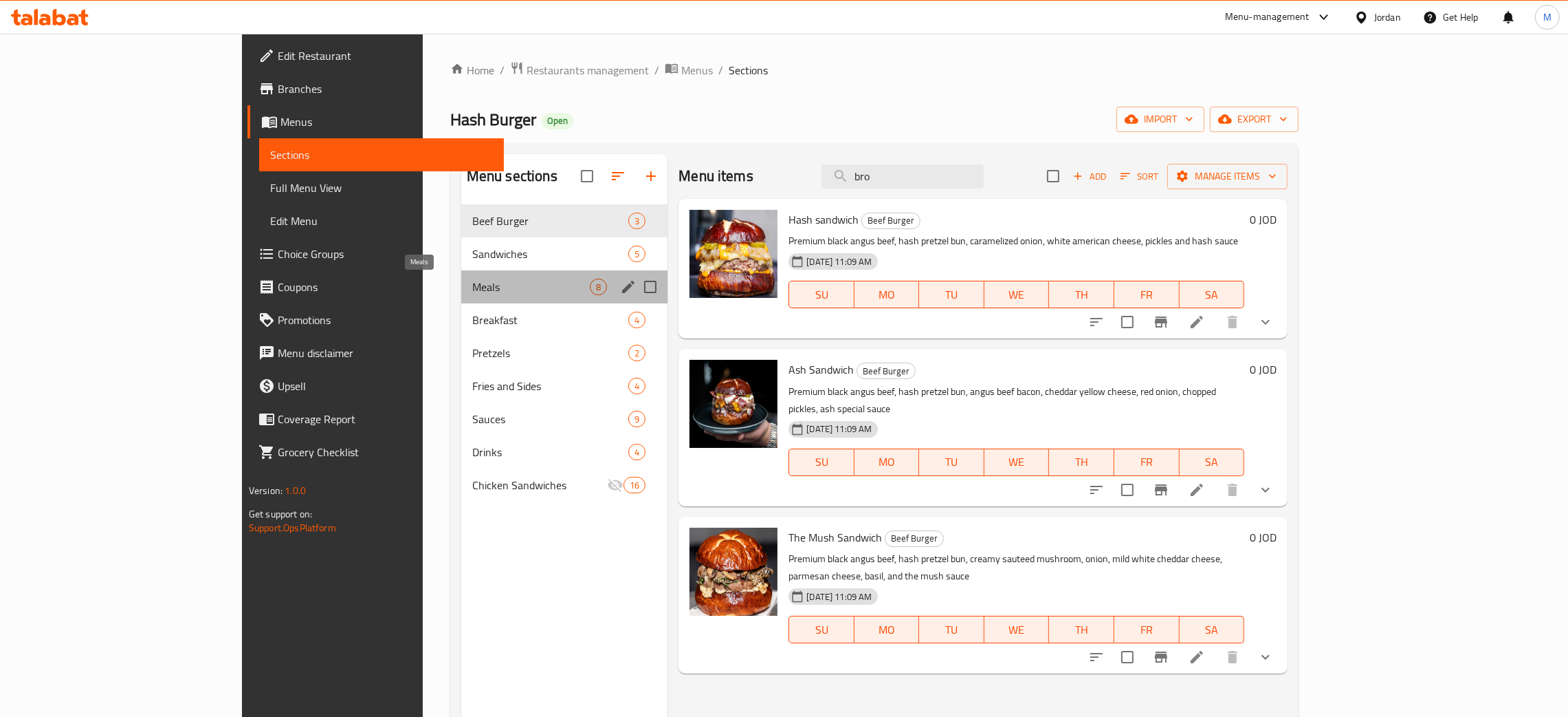
click at [472, 290] on span "Meals" at bounding box center [530, 287] width 117 height 16
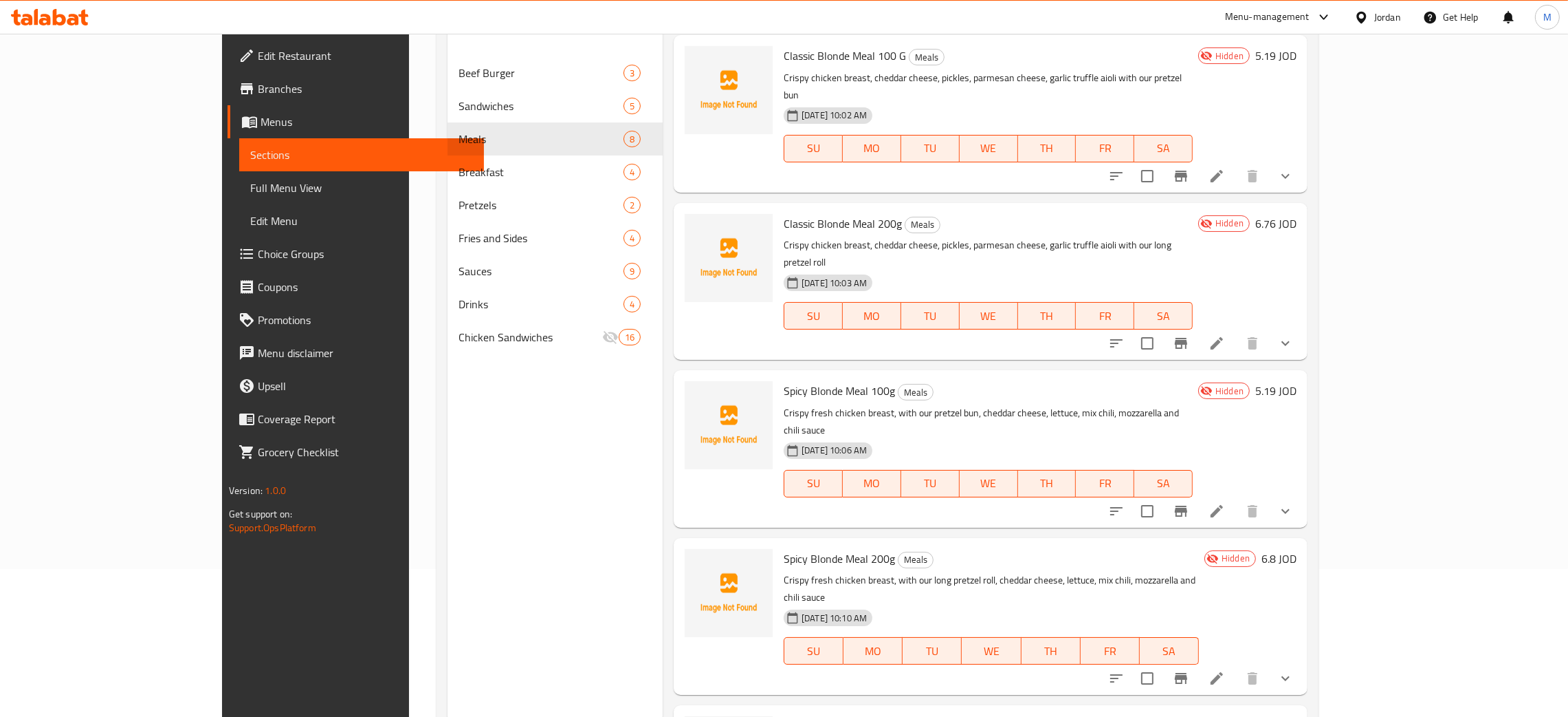
scroll to position [194, 0]
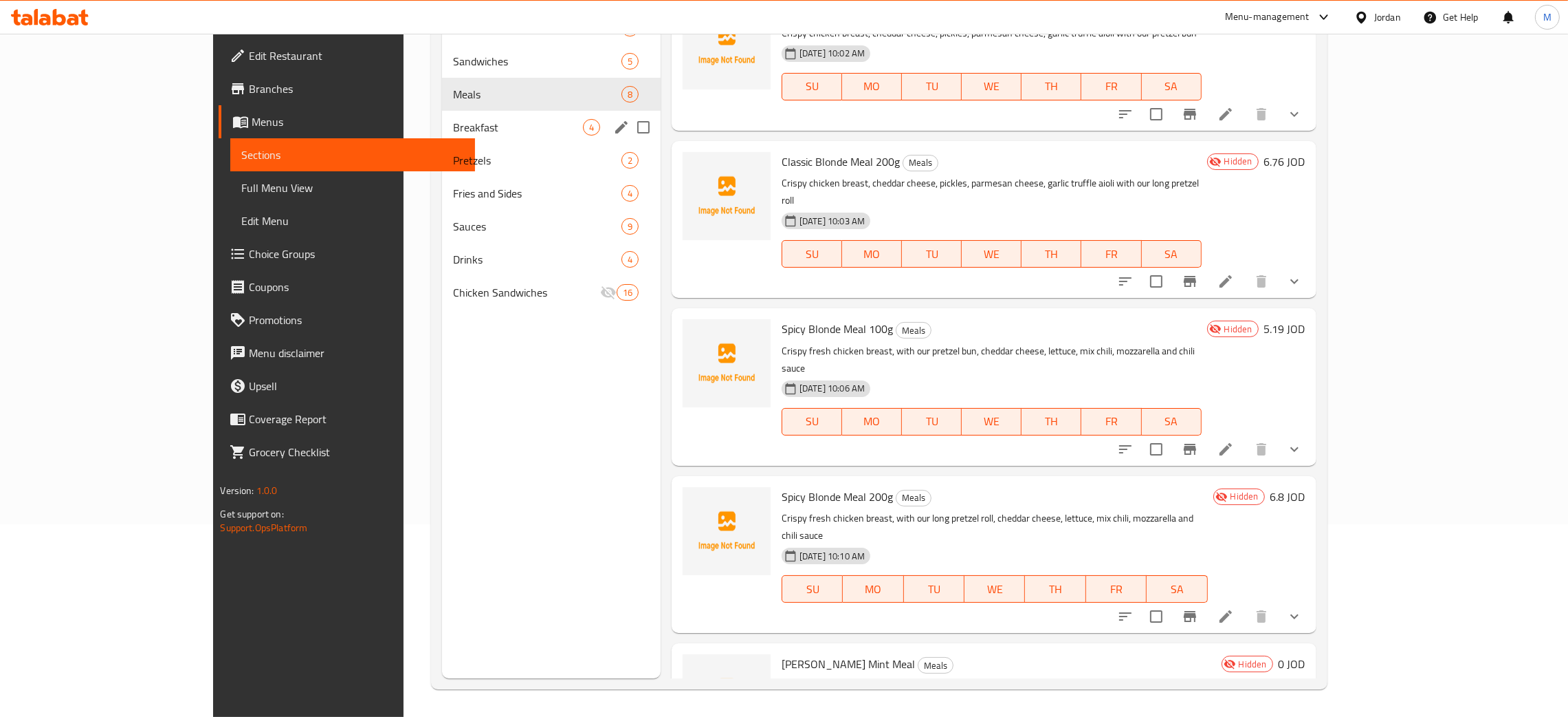
click at [442, 114] on div "Breakfast 4" at bounding box center [552, 127] width 218 height 33
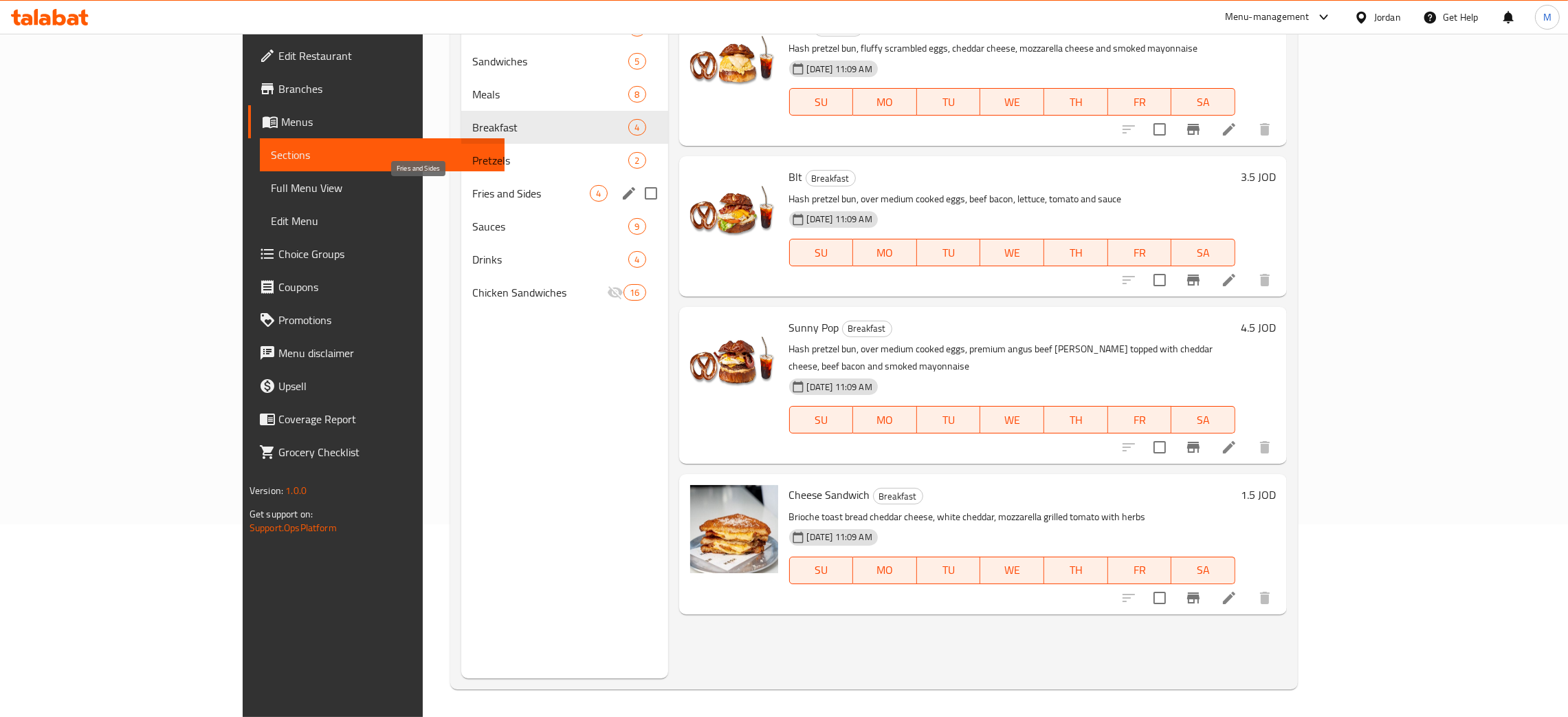
click at [472, 188] on span "Fries and Sides" at bounding box center [530, 193] width 117 height 16
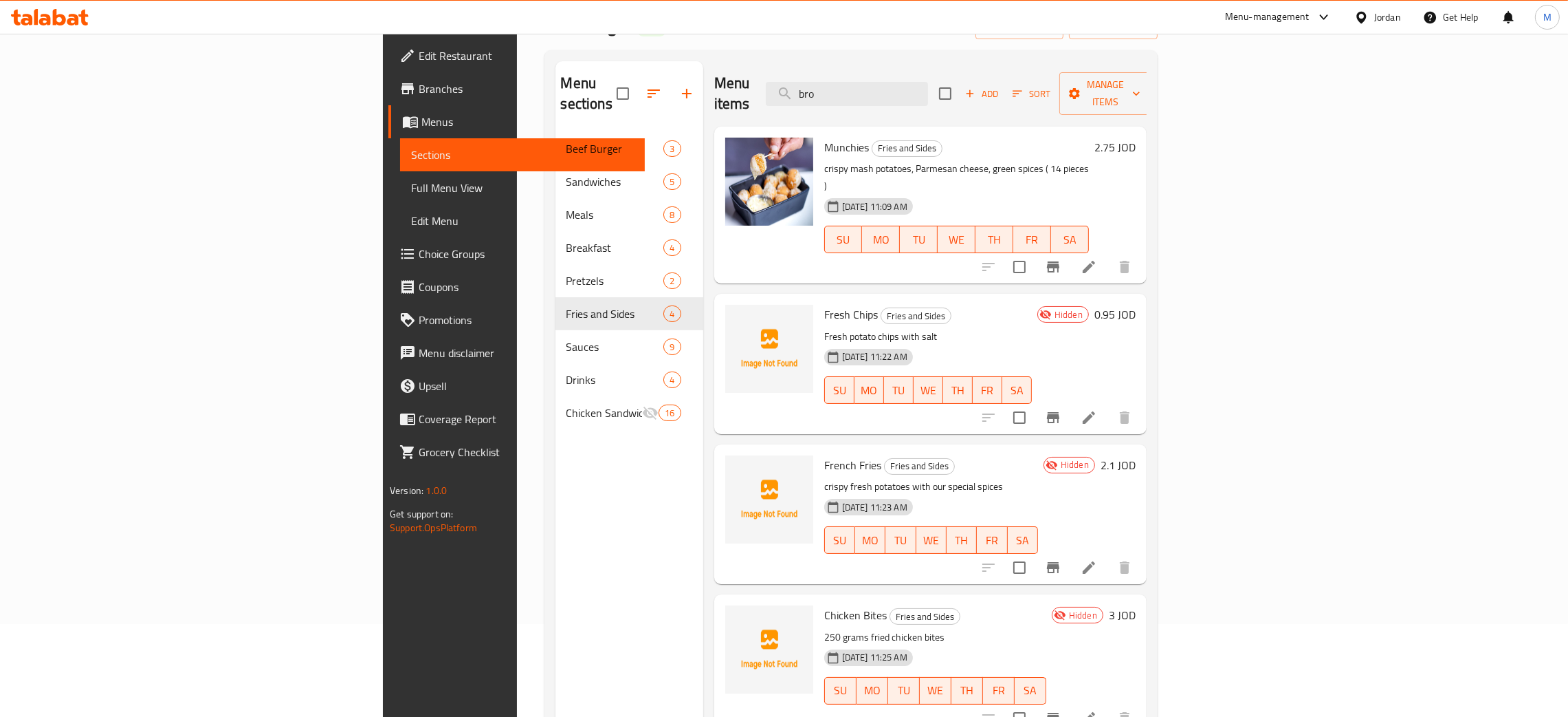
scroll to position [91, 0]
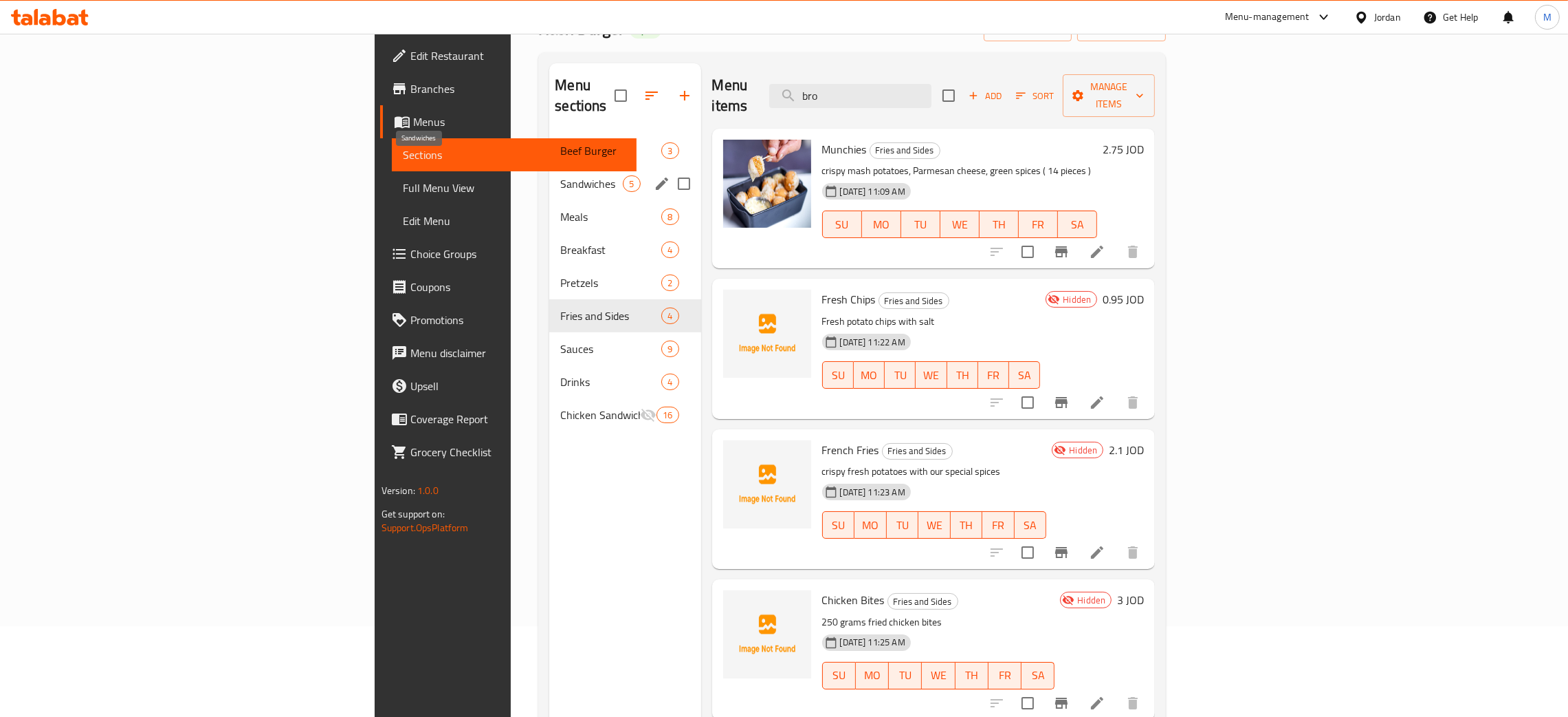
click at [561, 176] on span "Sandwiches" at bounding box center [592, 184] width 62 height 16
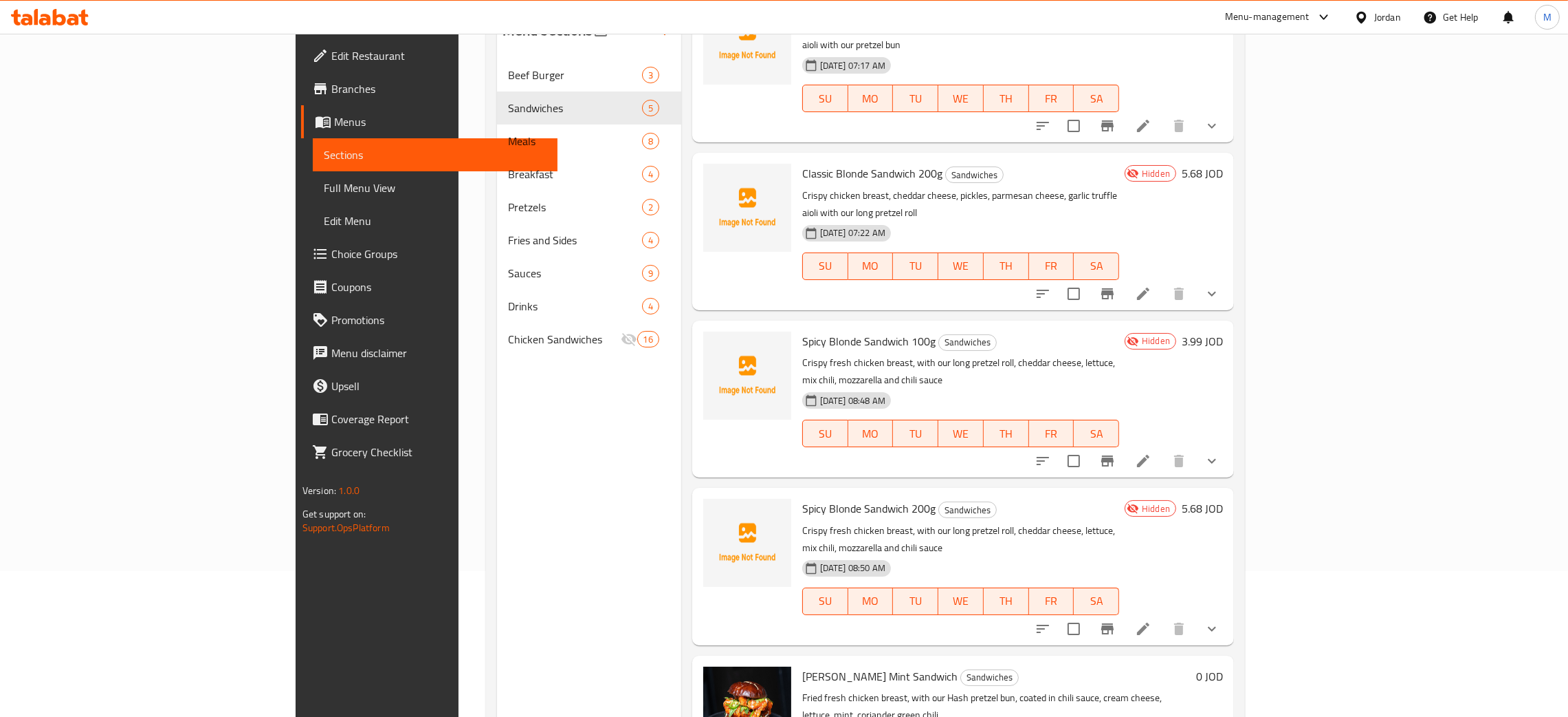
scroll to position [194, 0]
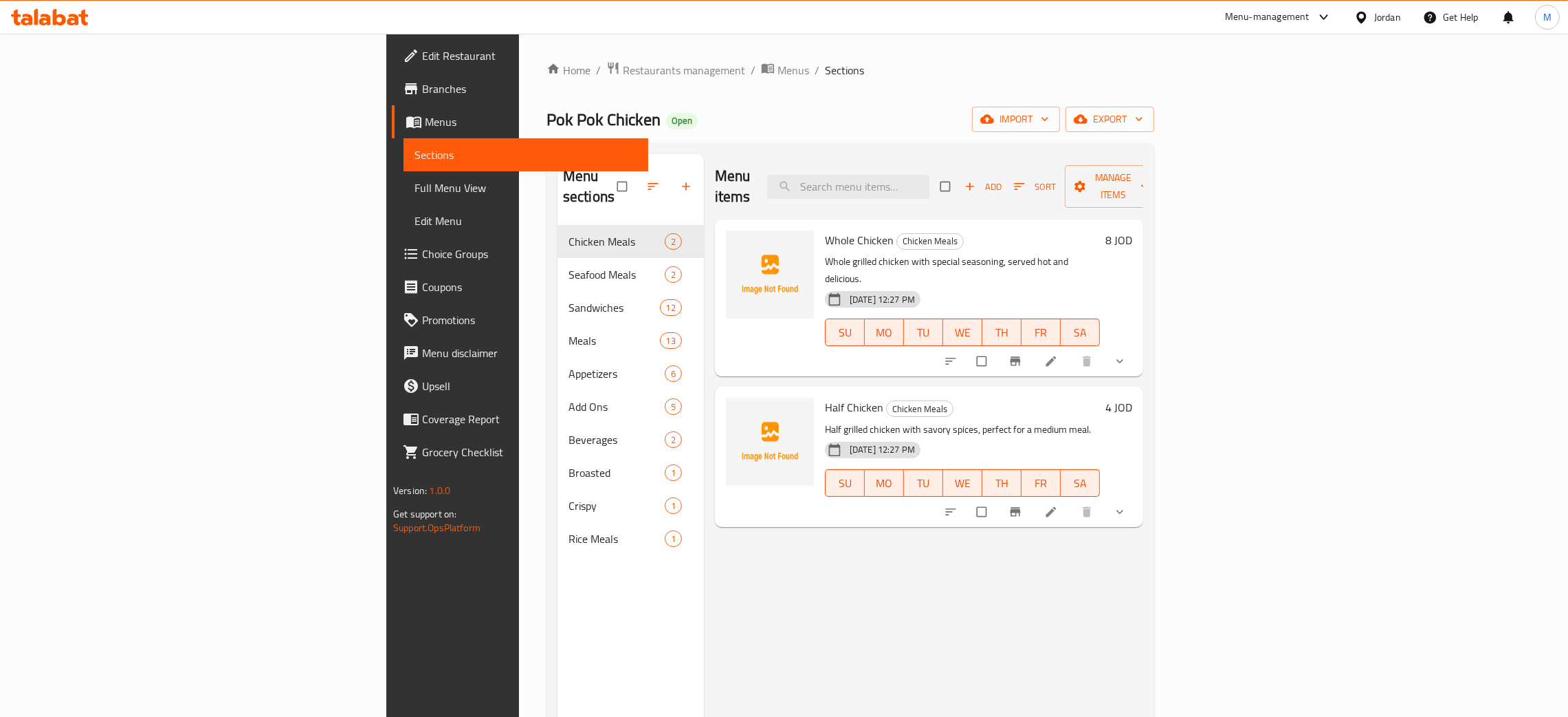
click at [991, 163] on div "Menu items Add Sort Manage items" at bounding box center [929, 187] width 429 height 66
click at [929, 182] on input "search" at bounding box center [849, 186] width 163 height 24
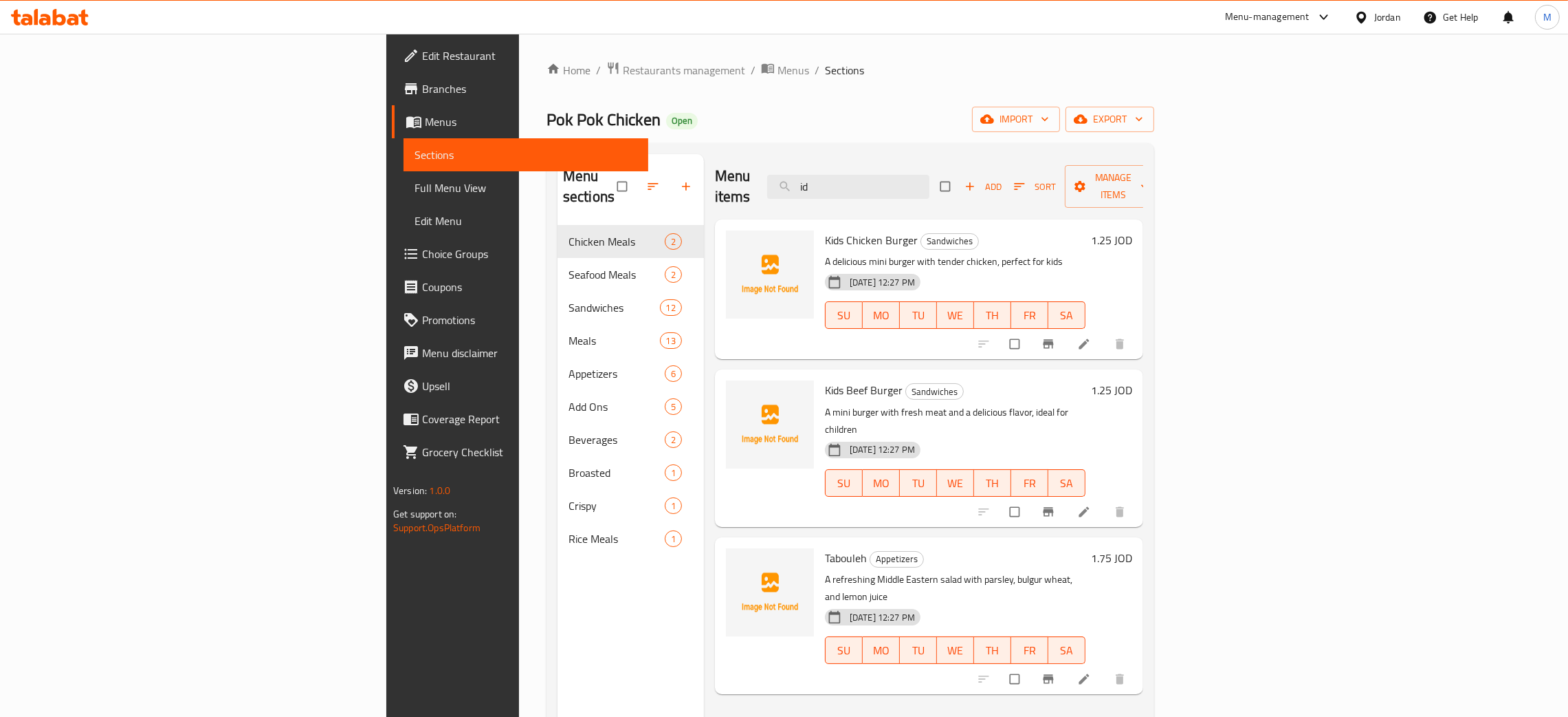
type input "id"
click at [557, 594] on div "Menu sections Chicken Meals 2 Seafood Meals 2 Sandwiches 12 Meals 13 Appetizers…" at bounding box center [630, 512] width 146 height 717
drag, startPoint x: 1024, startPoint y: 179, endPoint x: 898, endPoint y: 176, distance: 126.0
click at [898, 176] on div "Menu items id Add Sort Manage items" at bounding box center [929, 187] width 429 height 66
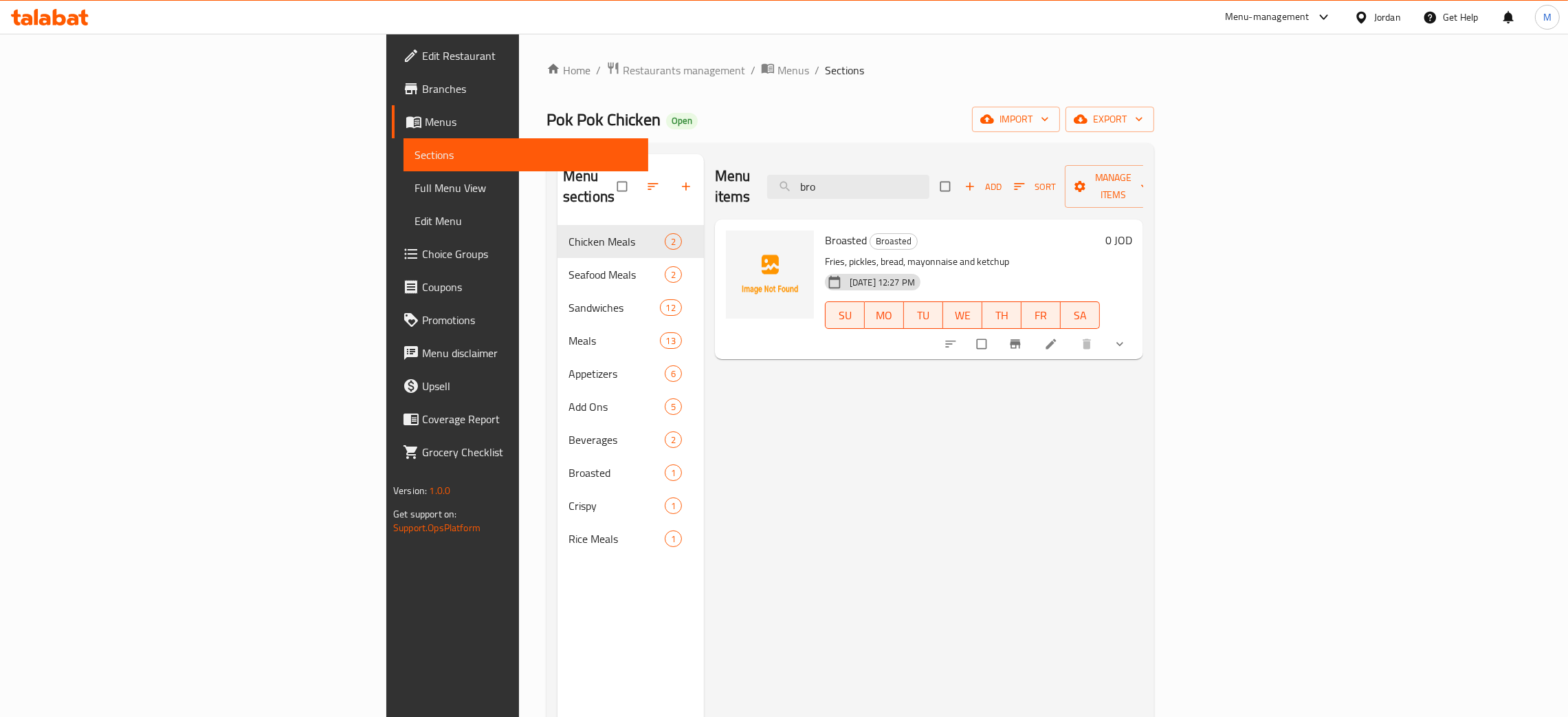
type input "bro"
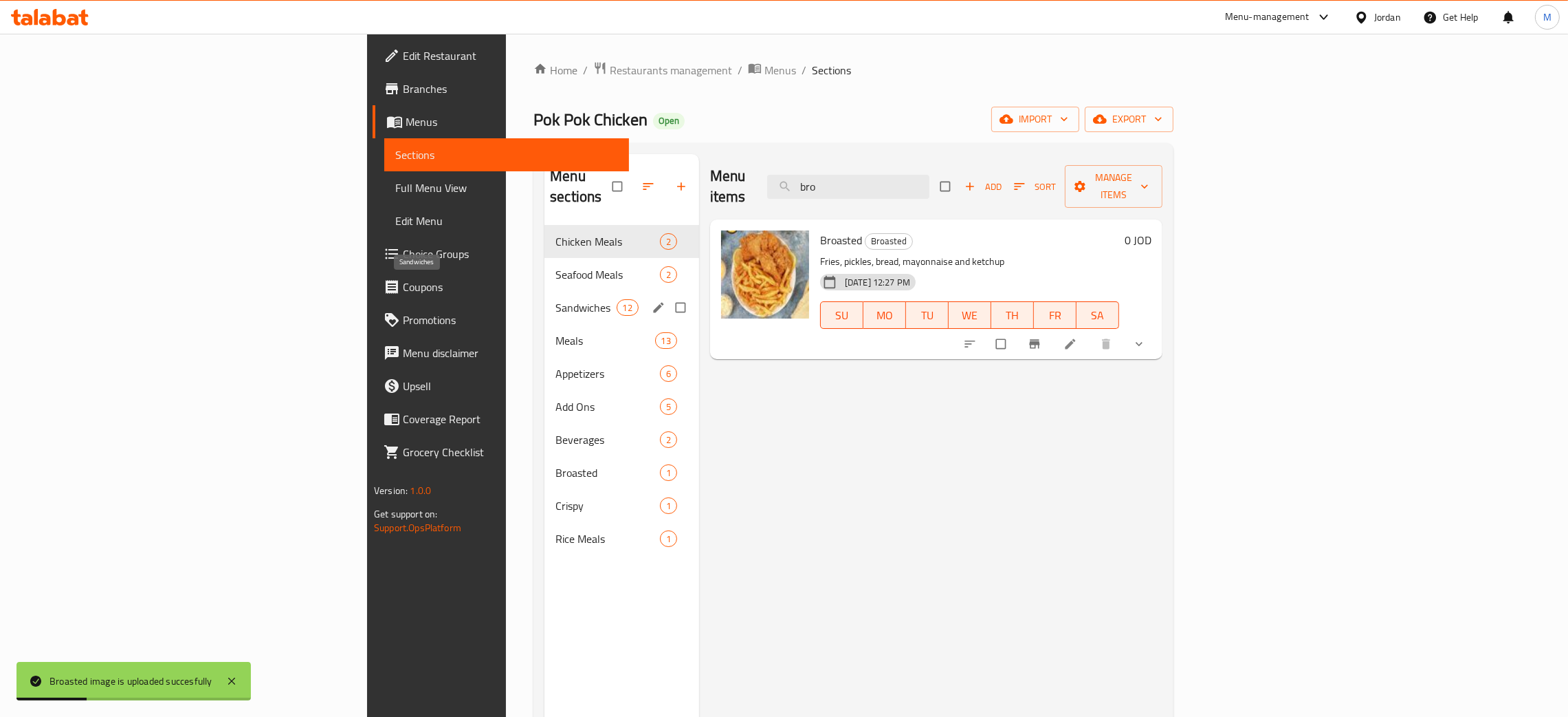
click at [556, 299] on span "Sandwiches" at bounding box center [586, 307] width 61 height 16
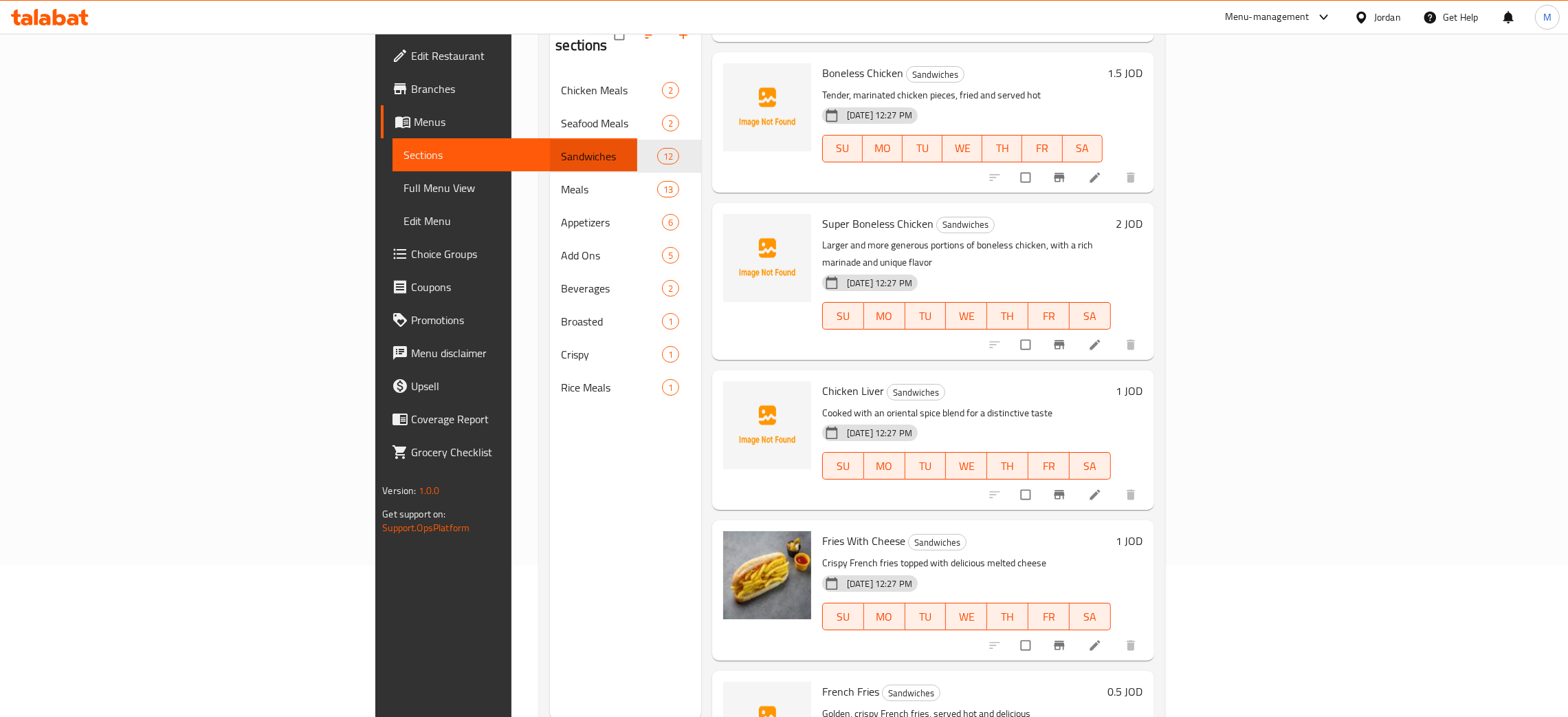
scroll to position [194, 0]
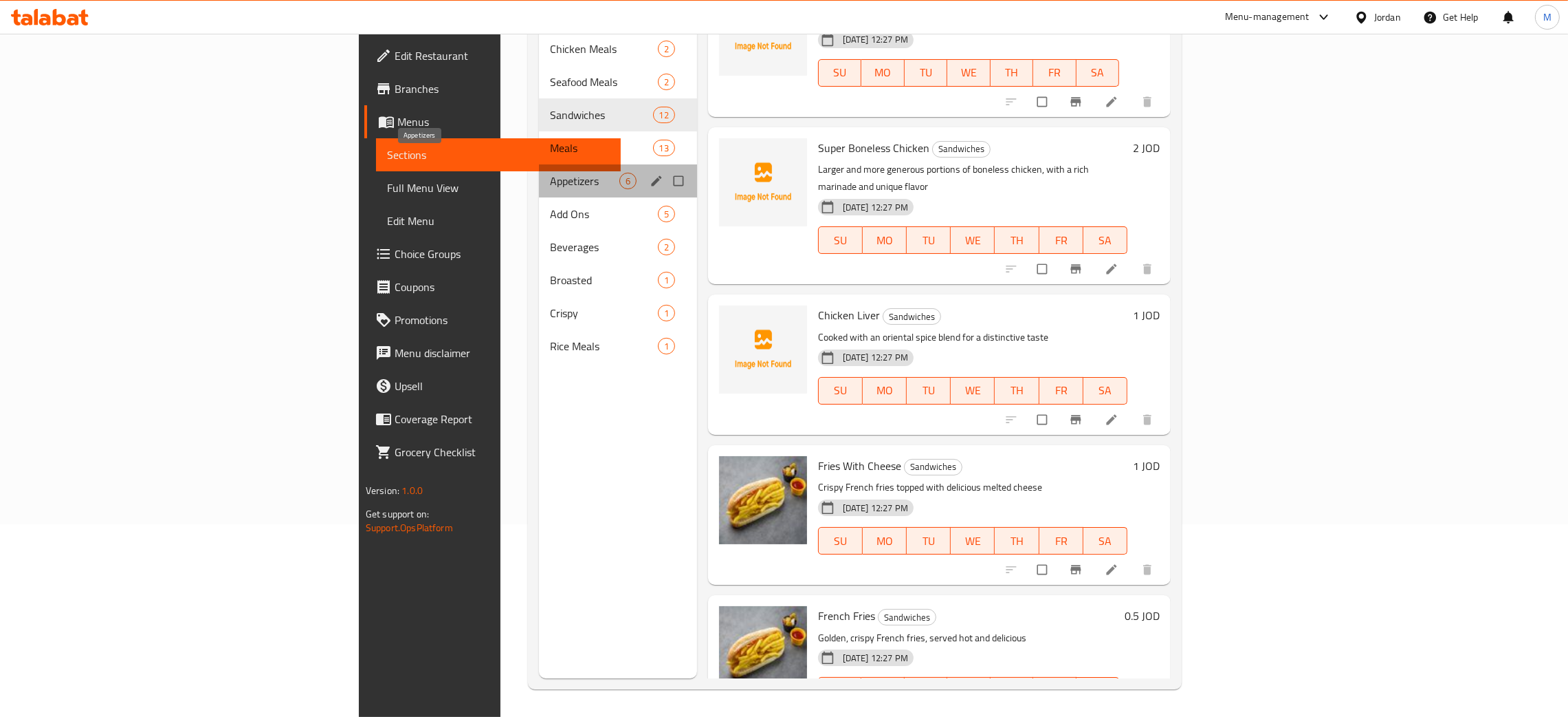
click at [550, 172] on span "Appetizers" at bounding box center [585, 181] width 70 height 16
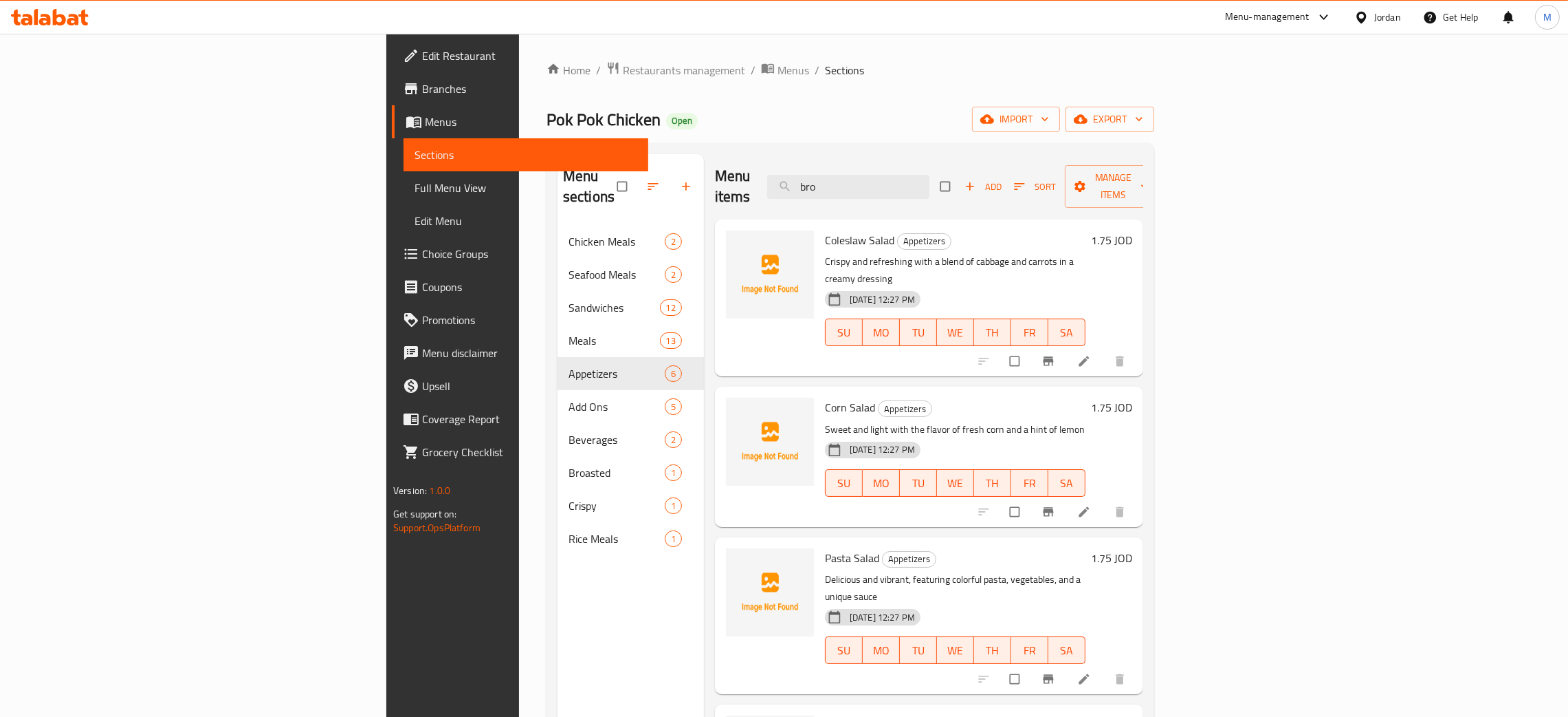
drag, startPoint x: 976, startPoint y: 175, endPoint x: 878, endPoint y: 148, distance: 101.7
click at [878, 148] on div "Menu sections Chicken Meals 2 Seafood Meals 2 Sandwiches 12 Meals 13 Appetizers…" at bounding box center [850, 512] width 607 height 739
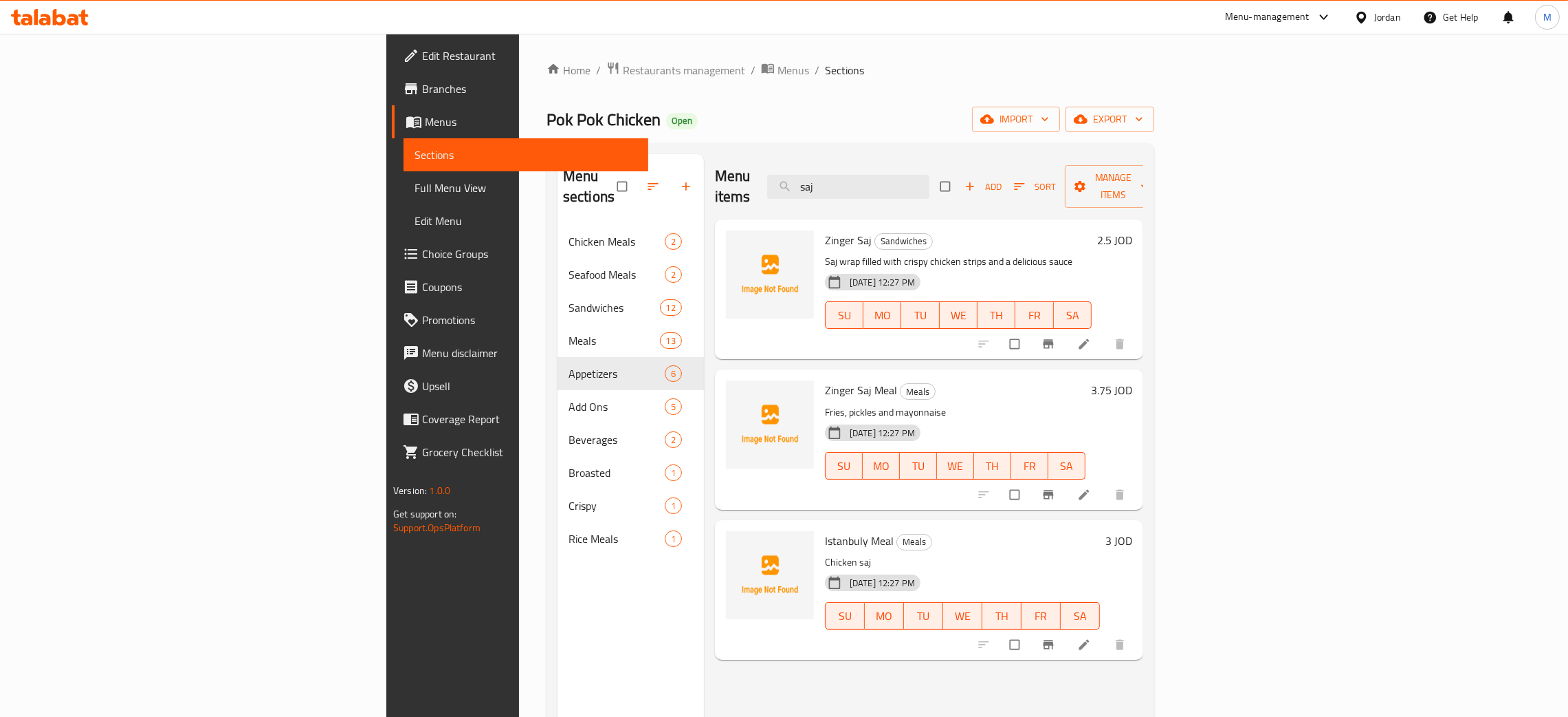
type input "saj"
drag, startPoint x: 959, startPoint y: 182, endPoint x: 905, endPoint y: 138, distance: 69.7
click at [902, 161] on div "Menu items saj Add Sort Manage items" at bounding box center [929, 187] width 429 height 66
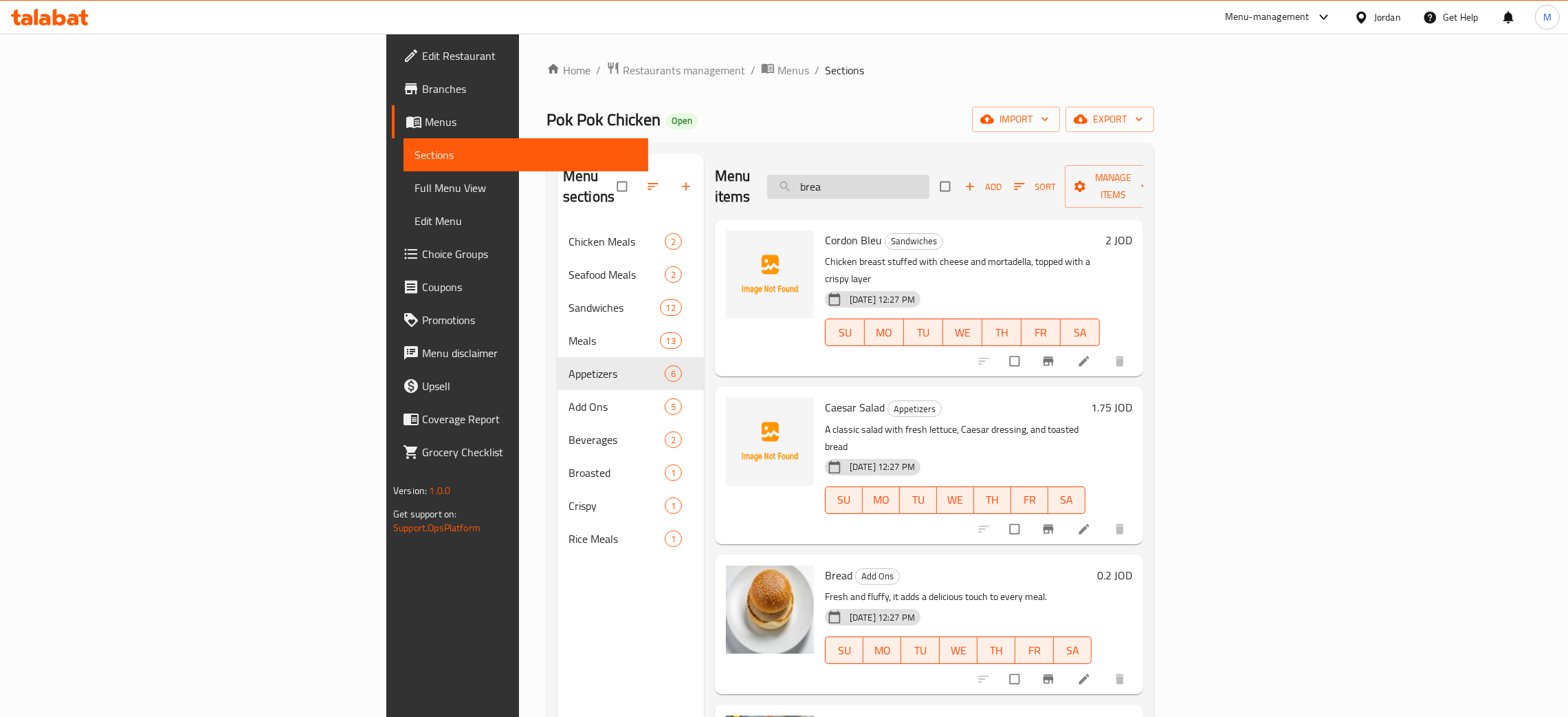
click at [929, 175] on input "brea" at bounding box center [849, 186] width 163 height 24
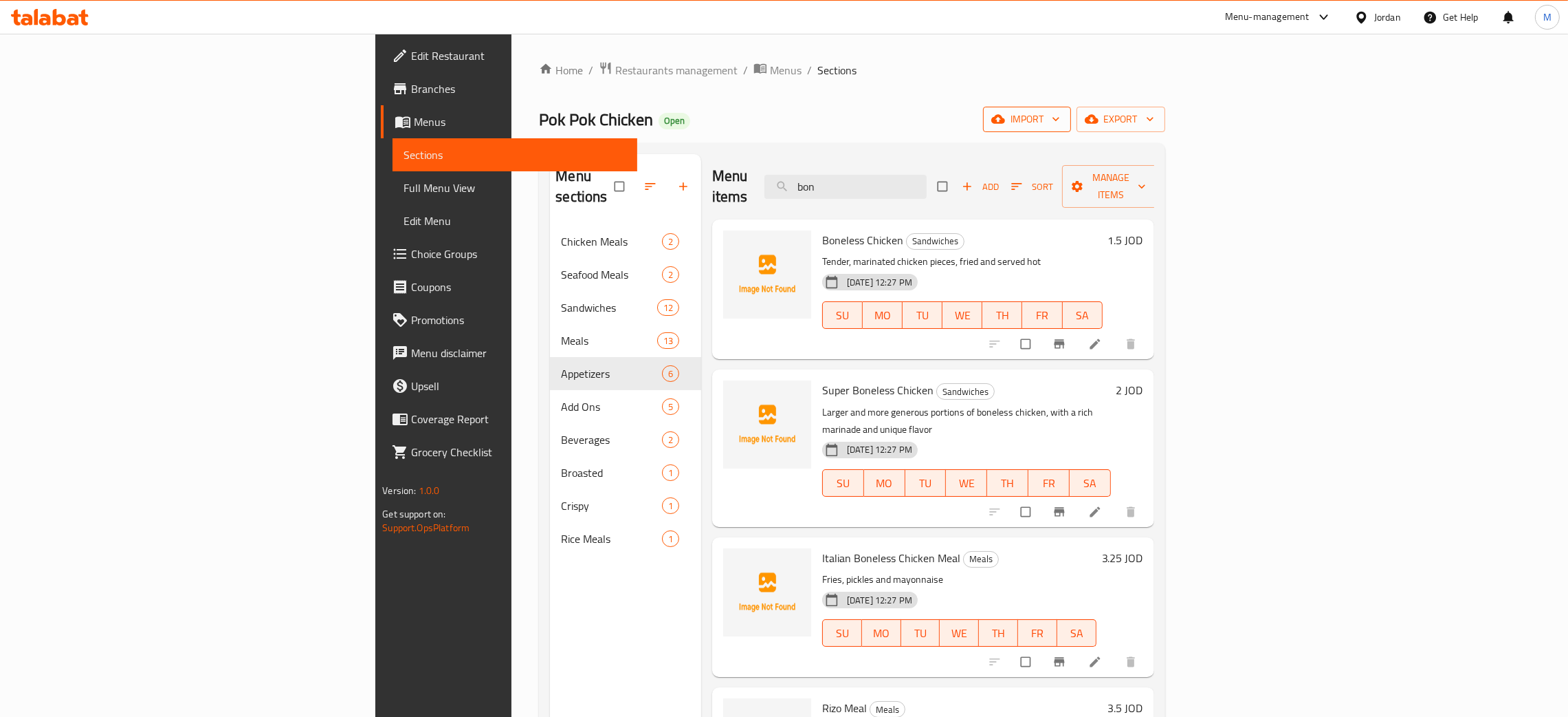
type input "bon"
click at [1061, 119] on span "import" at bounding box center [1027, 119] width 66 height 17
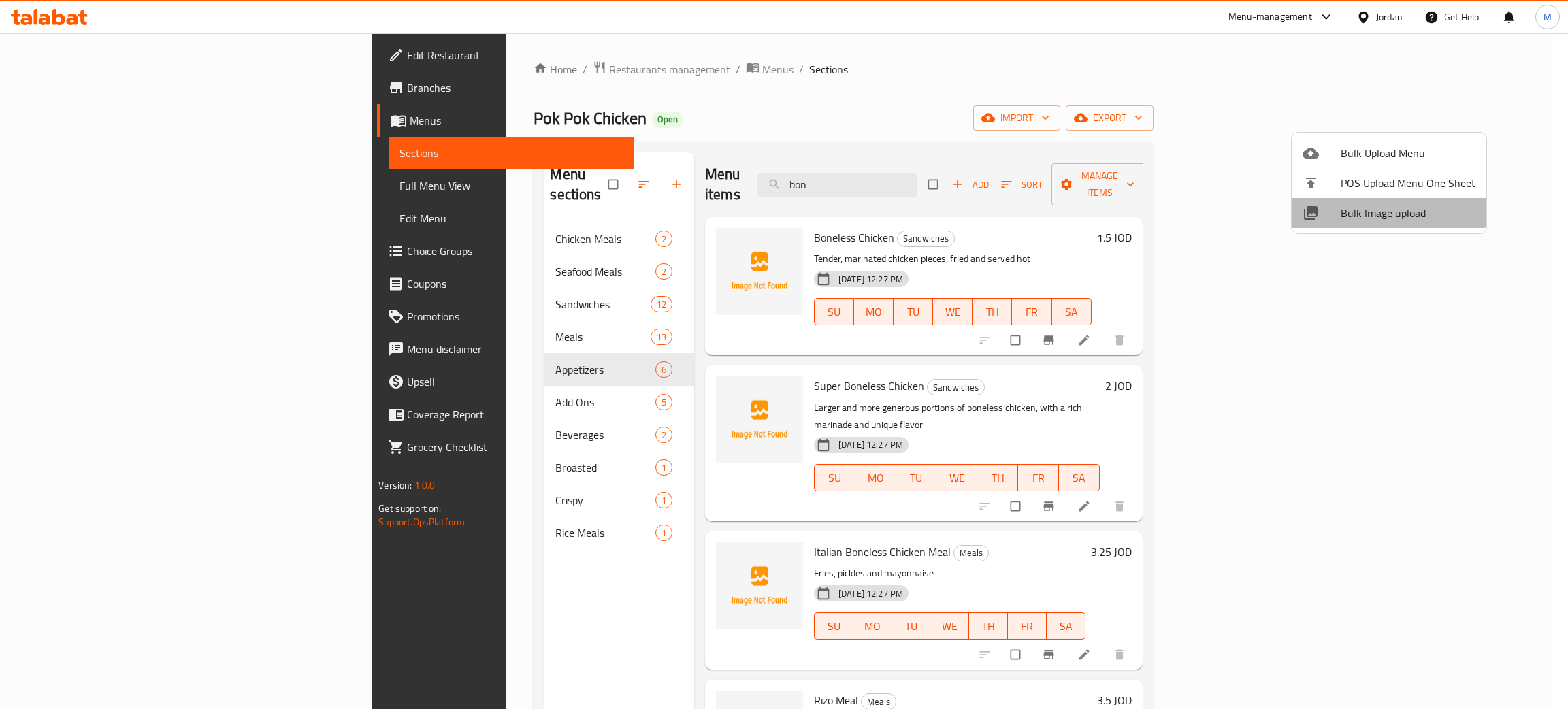
click at [1360, 207] on span "Bulk Image upload" at bounding box center [1408, 213] width 135 height 16
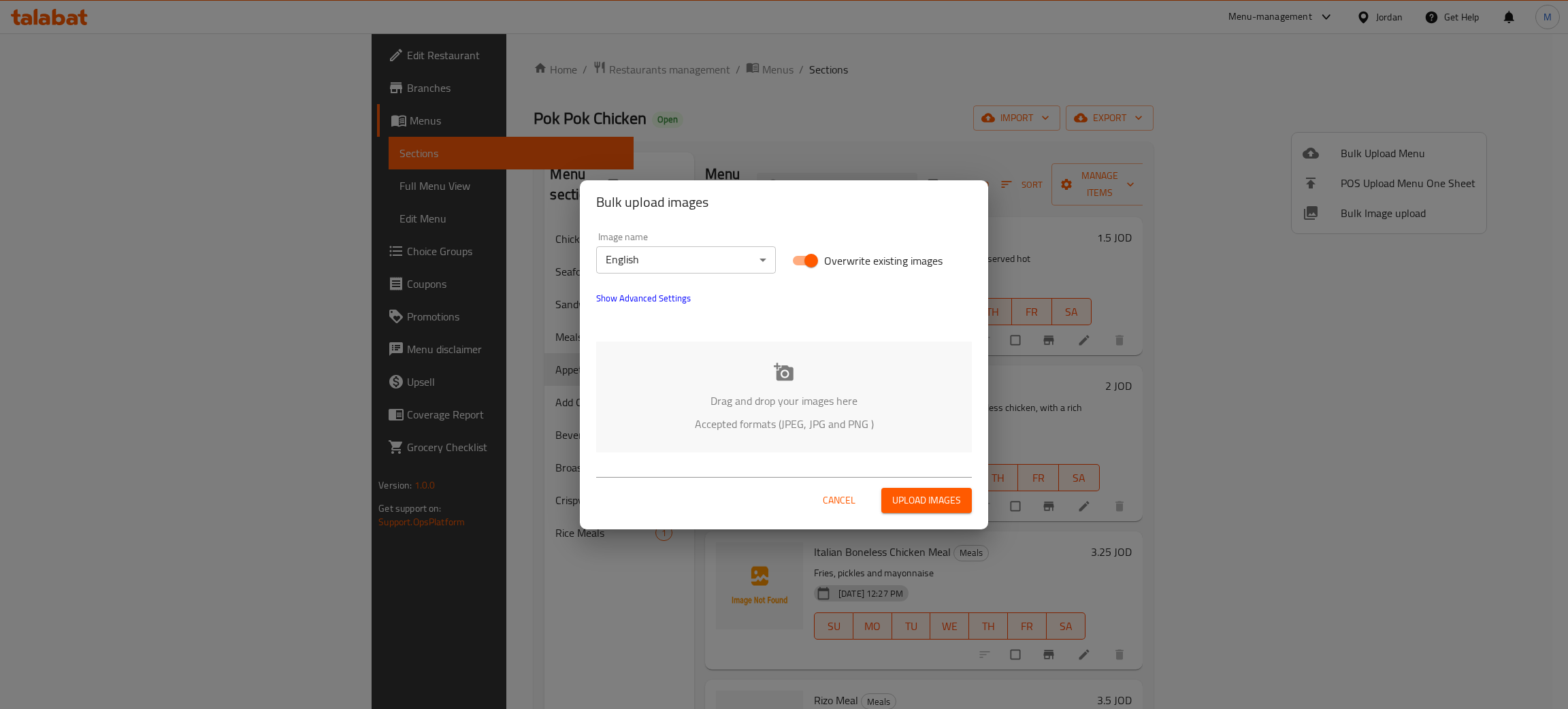
click at [827, 394] on p "Drag and drop your images here" at bounding box center [784, 400] width 335 height 16
drag, startPoint x: 840, startPoint y: 502, endPoint x: 844, endPoint y: 491, distance: 11.7
click at [842, 495] on span "Cancel" at bounding box center [839, 500] width 32 height 17
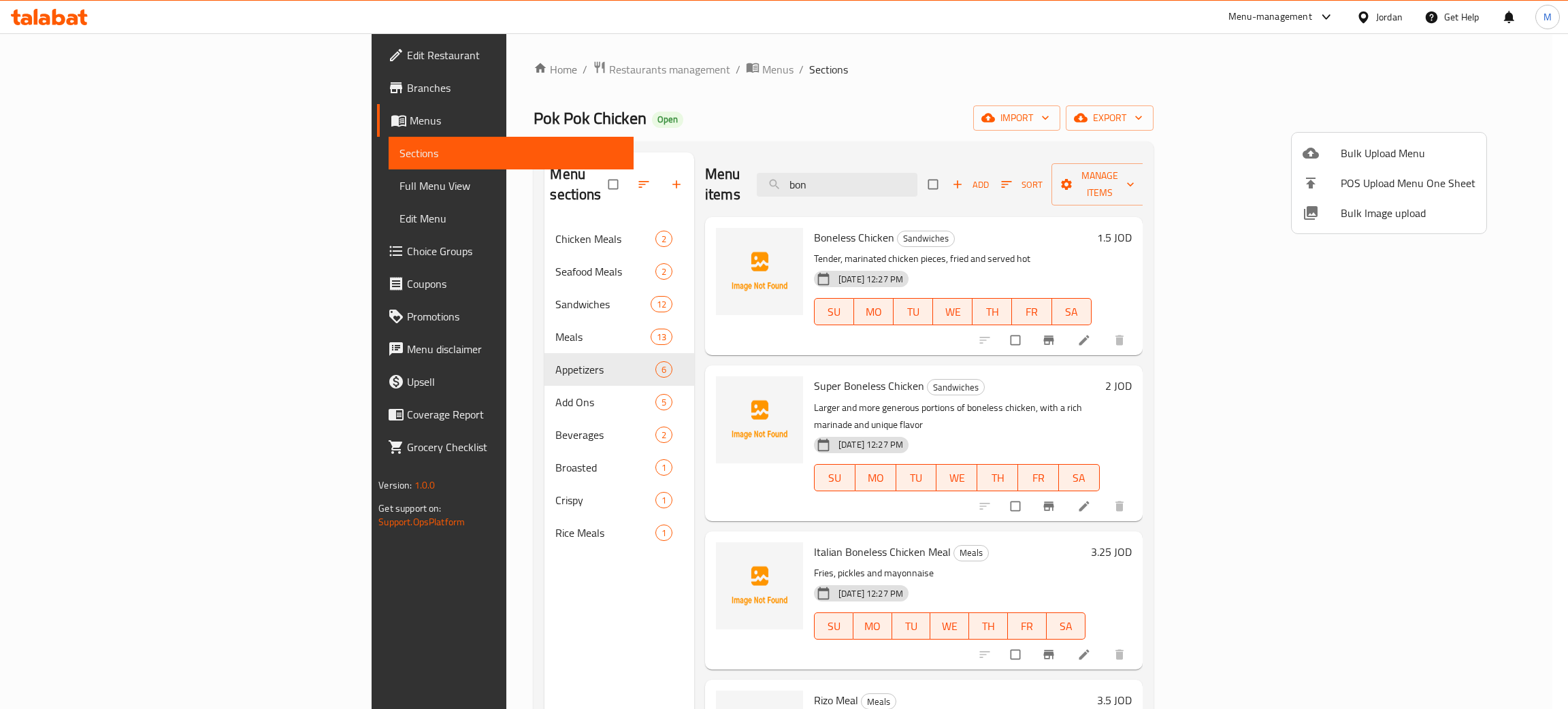
click at [1157, 98] on div at bounding box center [784, 354] width 1568 height 709
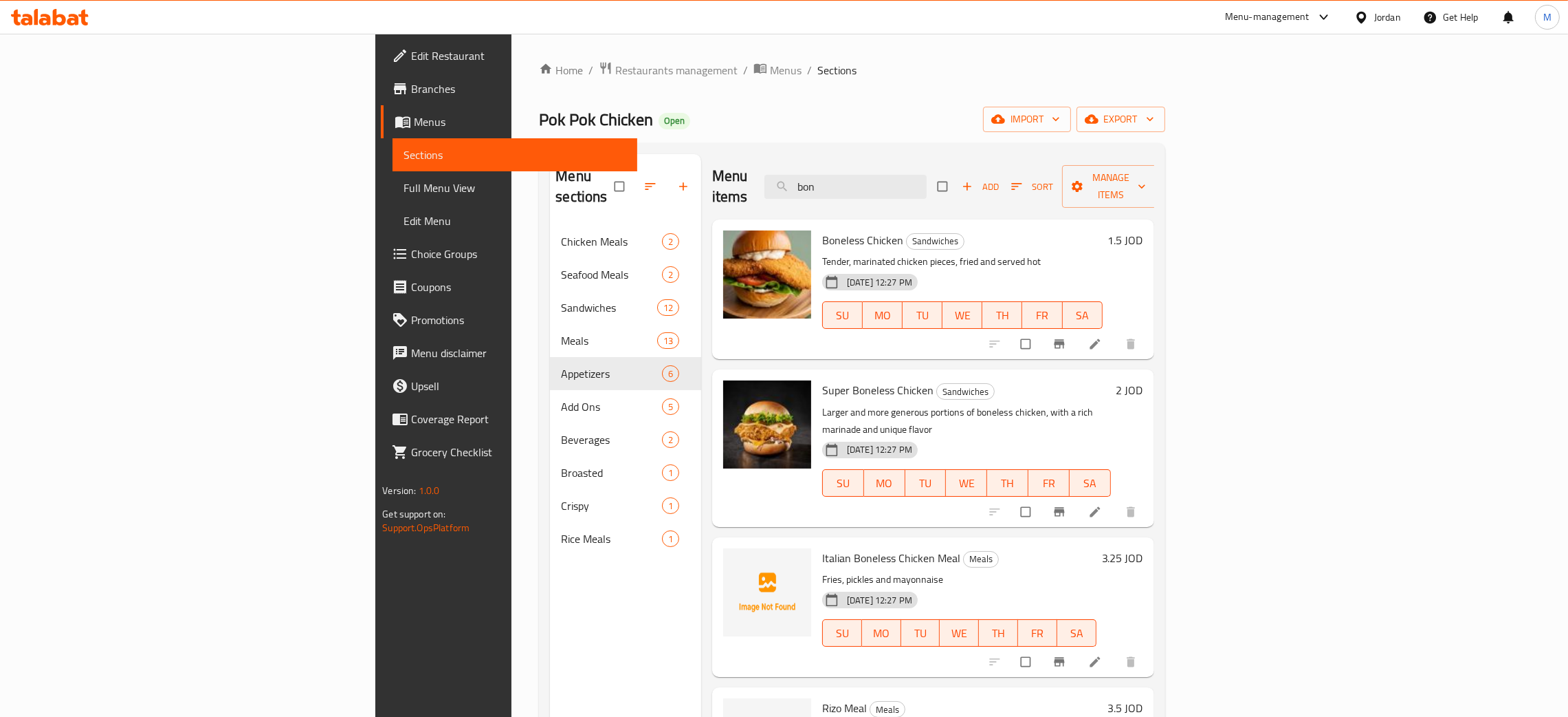
drag, startPoint x: 935, startPoint y: 173, endPoint x: 881, endPoint y: 138, distance: 64.4
click at [877, 146] on div "Menu sections Chicken Meals 2 Seafood Meals 2 Sandwiches 12 Meals 13 Appetizers…" at bounding box center [852, 512] width 626 height 739
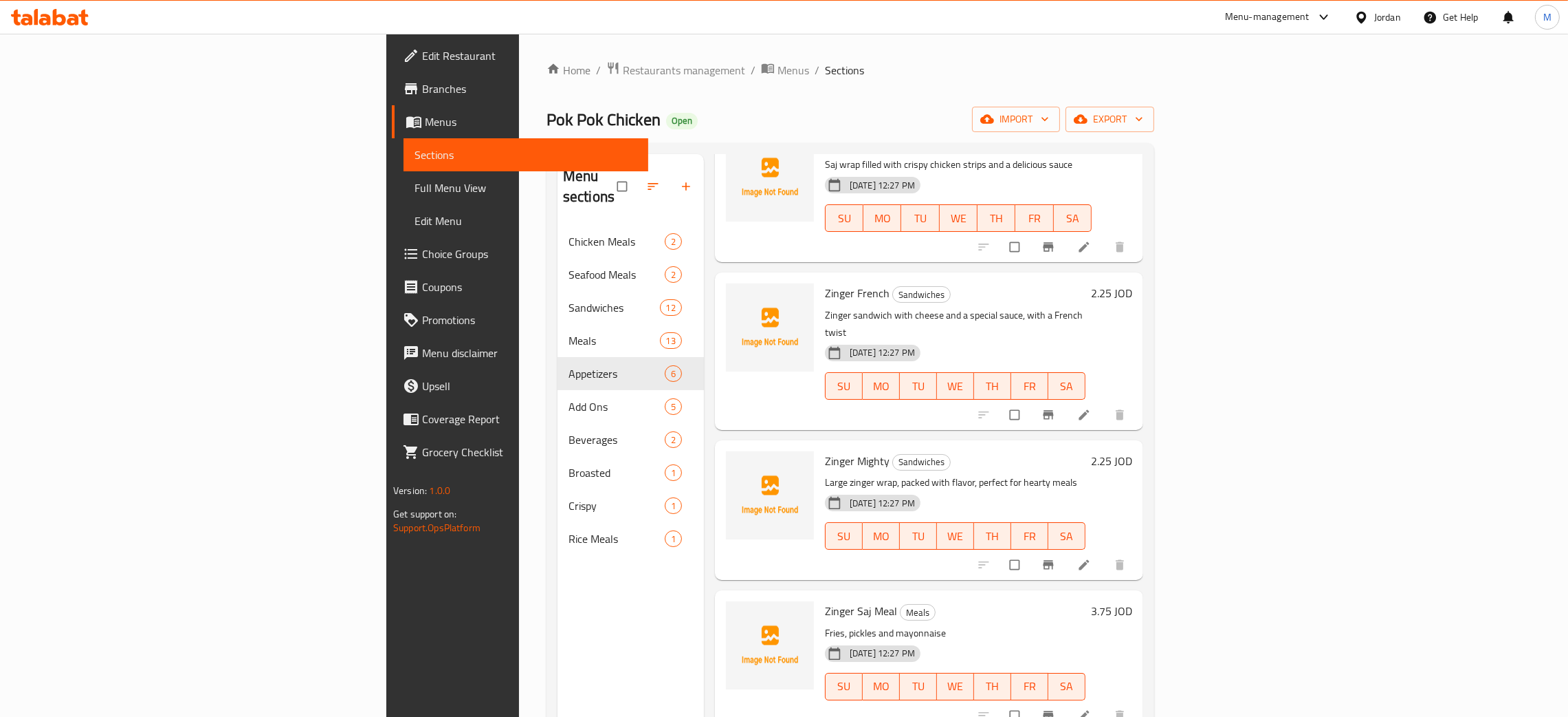
scroll to position [206, 0]
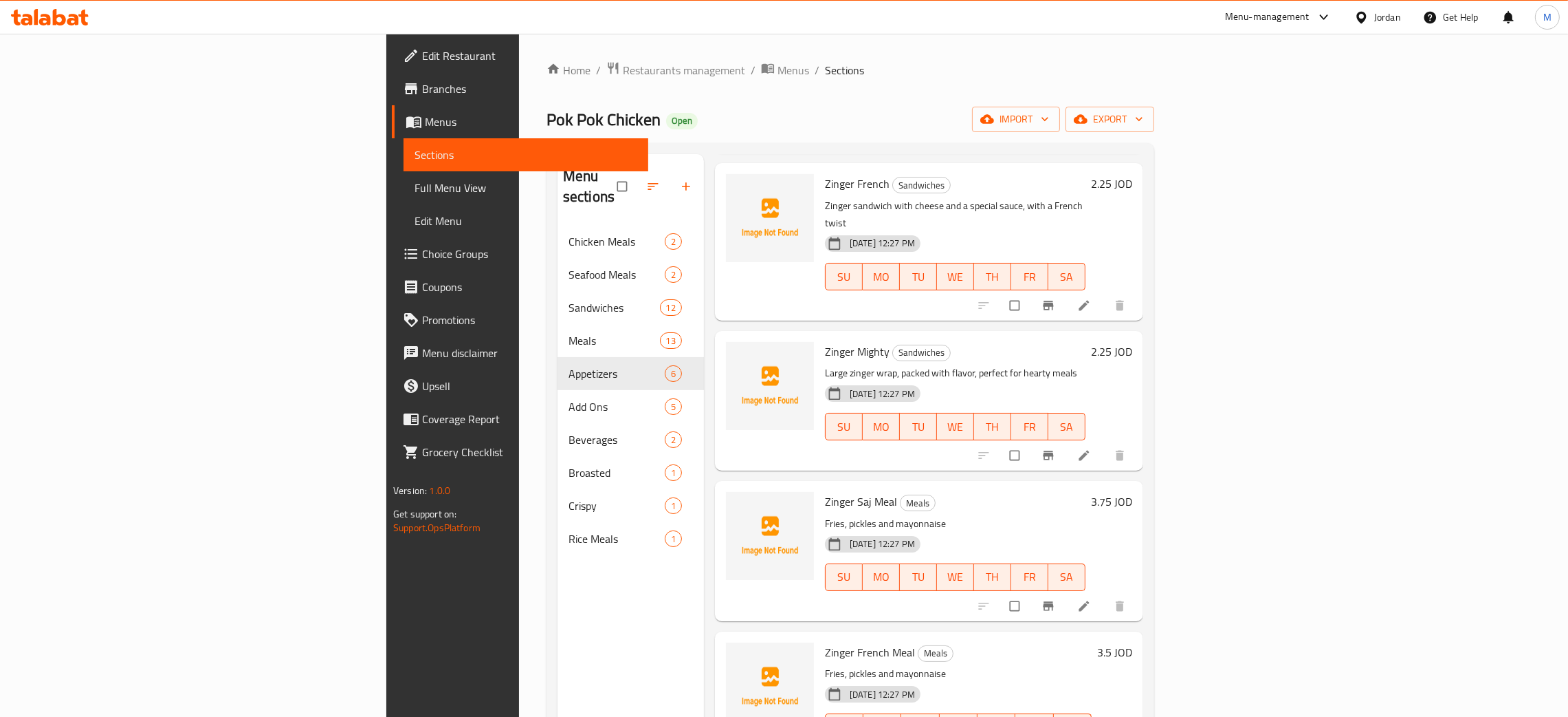
type input "zi"
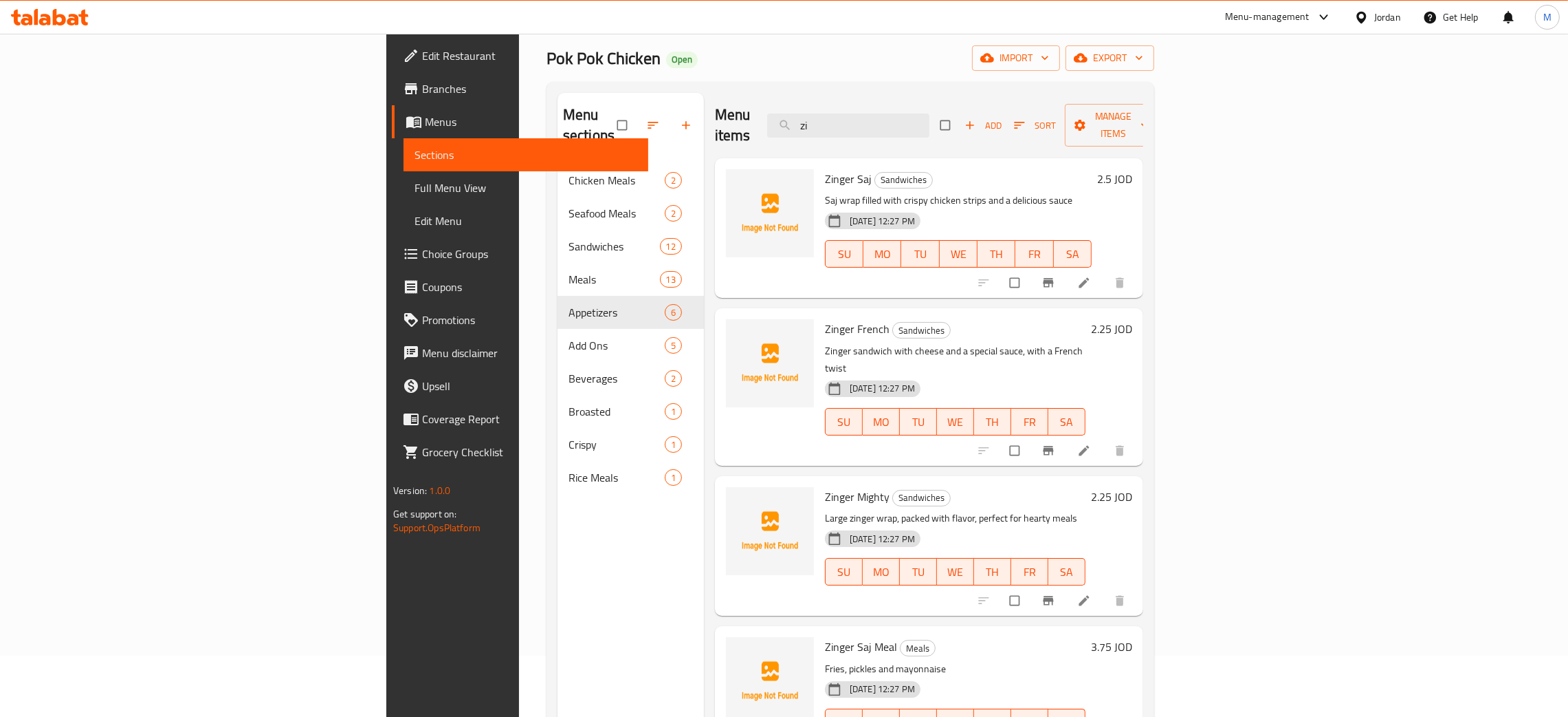
scroll to position [0, 0]
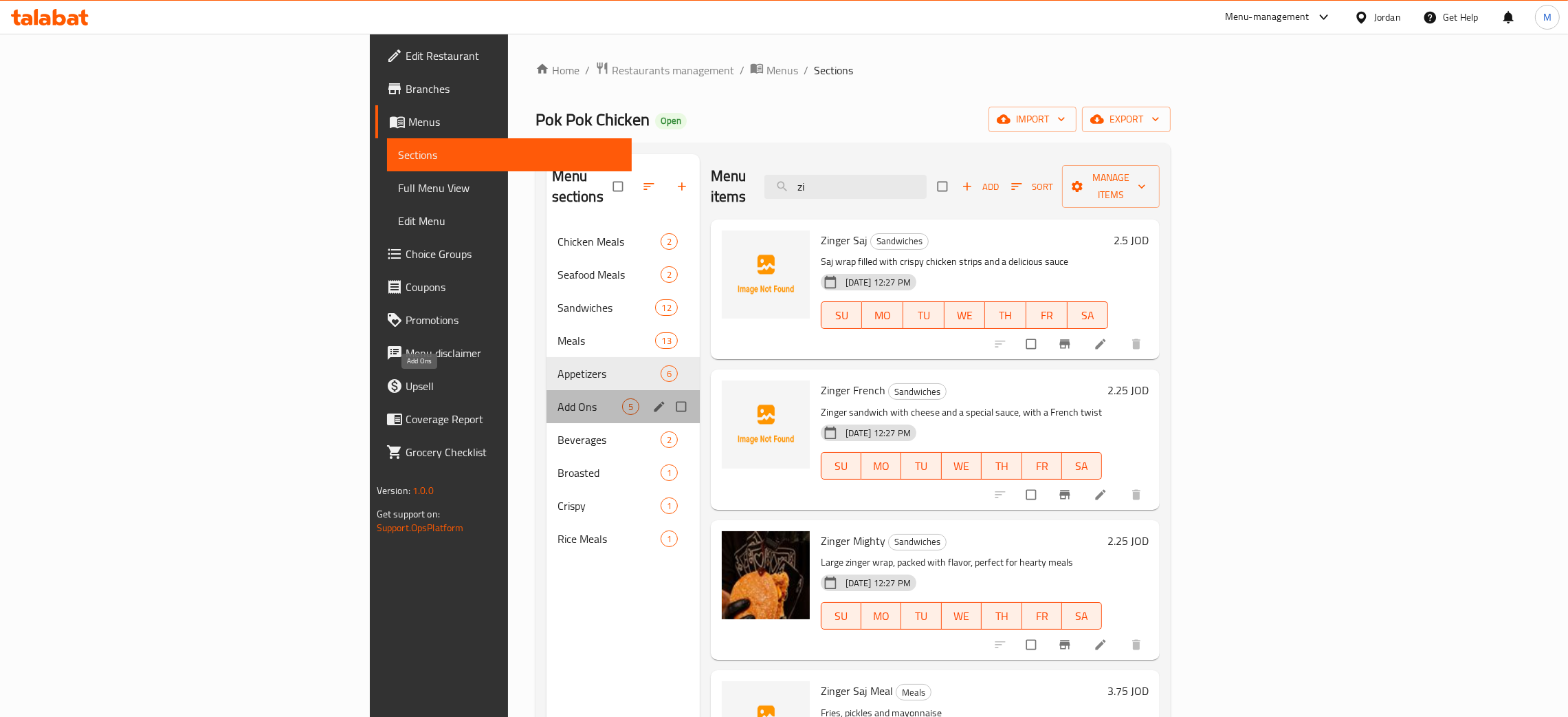
click at [557, 398] on span "Add Ons" at bounding box center [589, 407] width 65 height 16
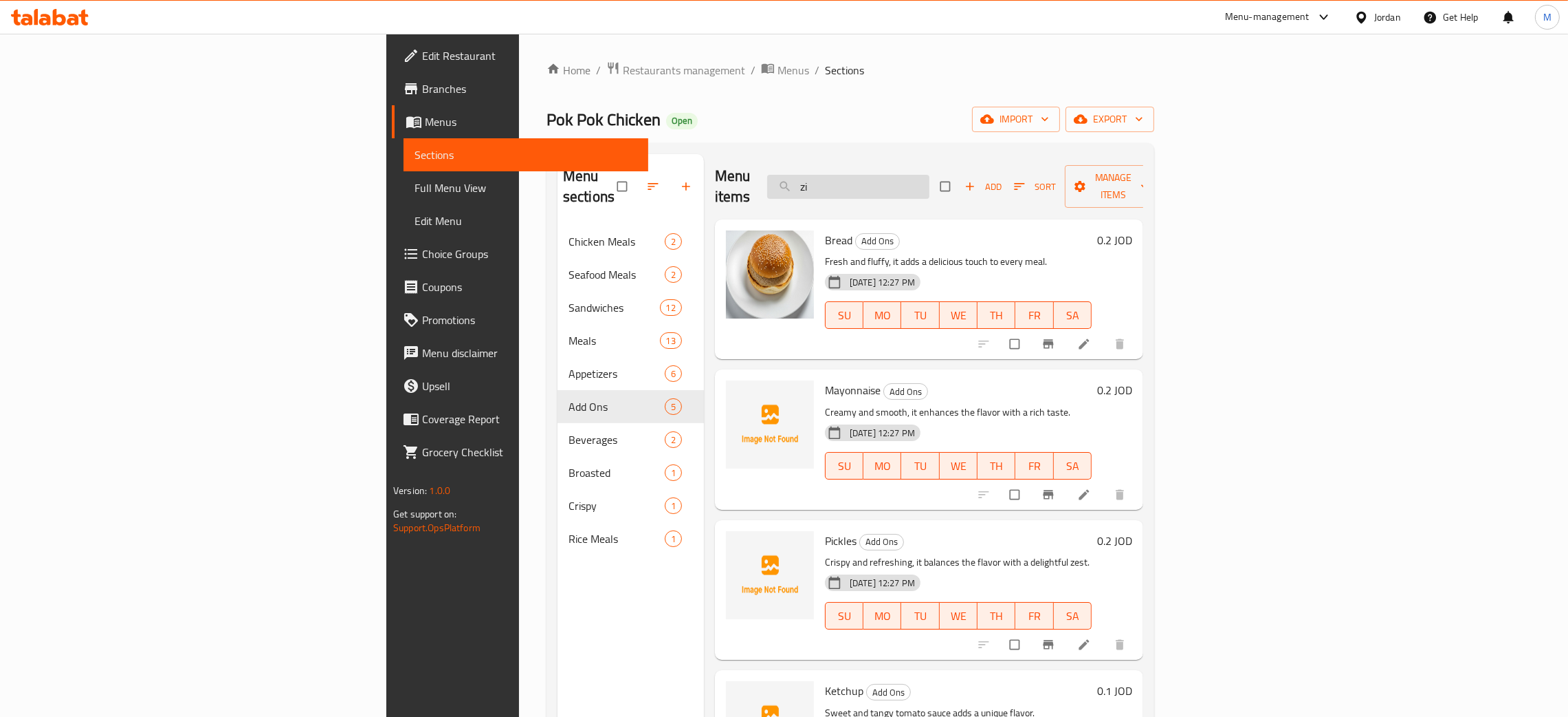
drag, startPoint x: 967, startPoint y: 183, endPoint x: 910, endPoint y: 168, distance: 58.9
click at [910, 175] on input "zi" at bounding box center [849, 186] width 163 height 24
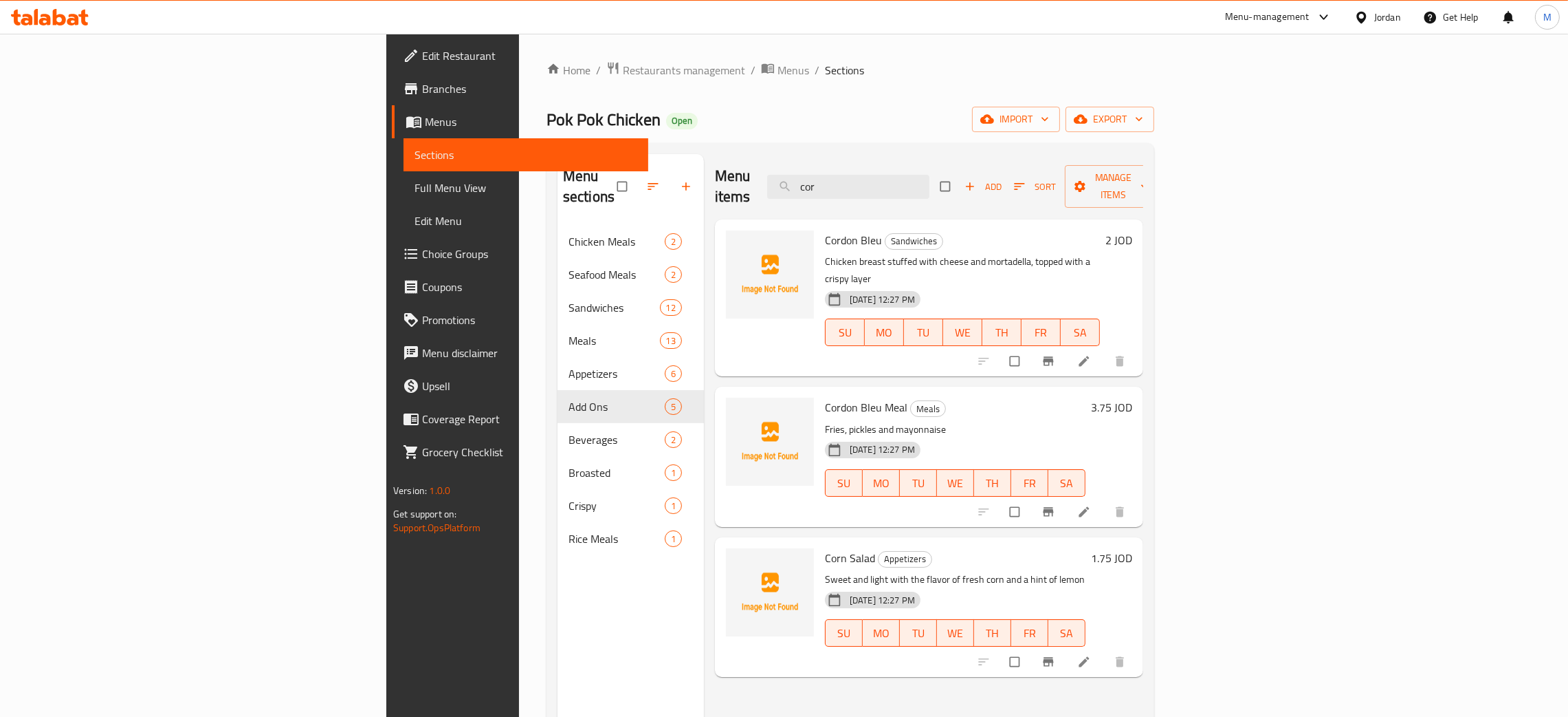
type input "cor"
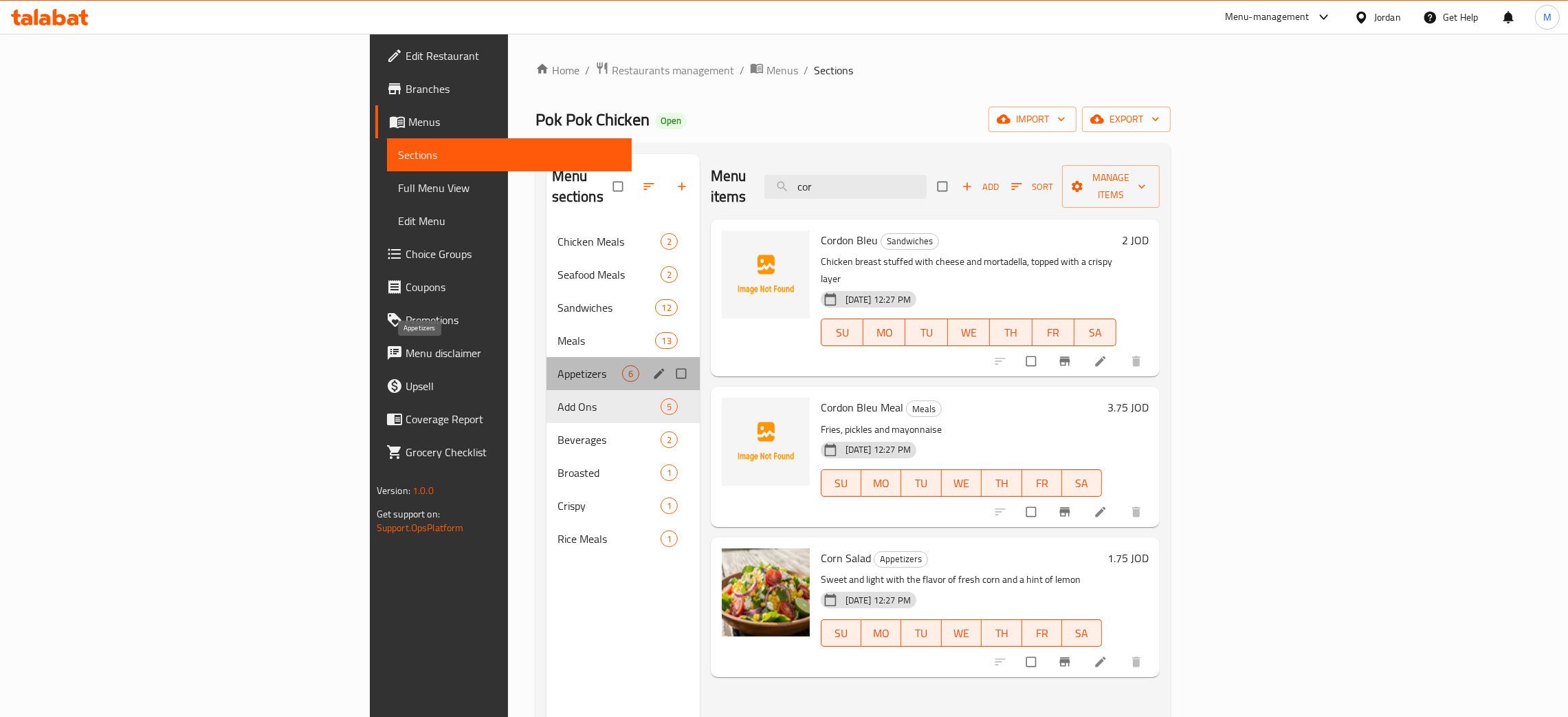
click at [557, 365] on span "Appetizers" at bounding box center [589, 374] width 65 height 16
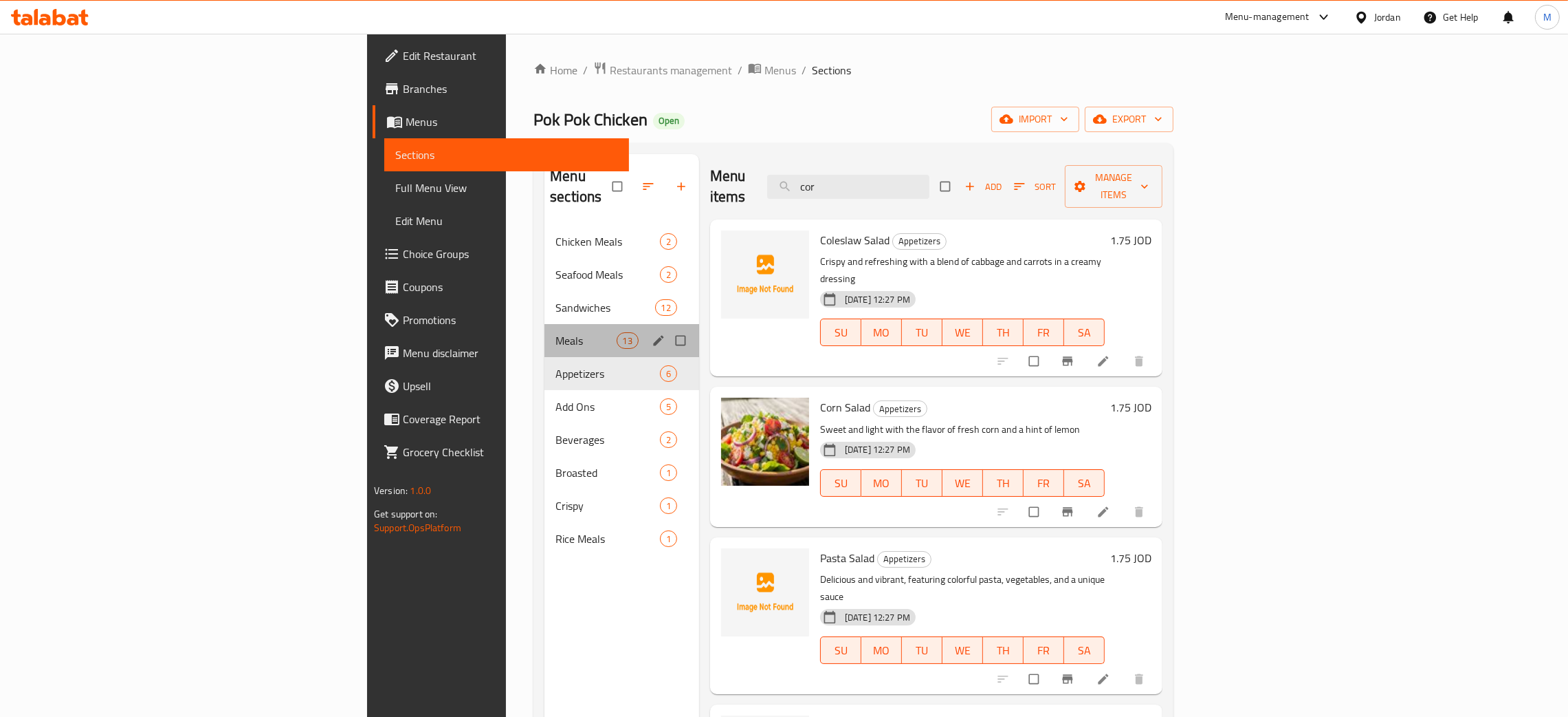
click at [544, 324] on div "Meals 13" at bounding box center [621, 340] width 154 height 33
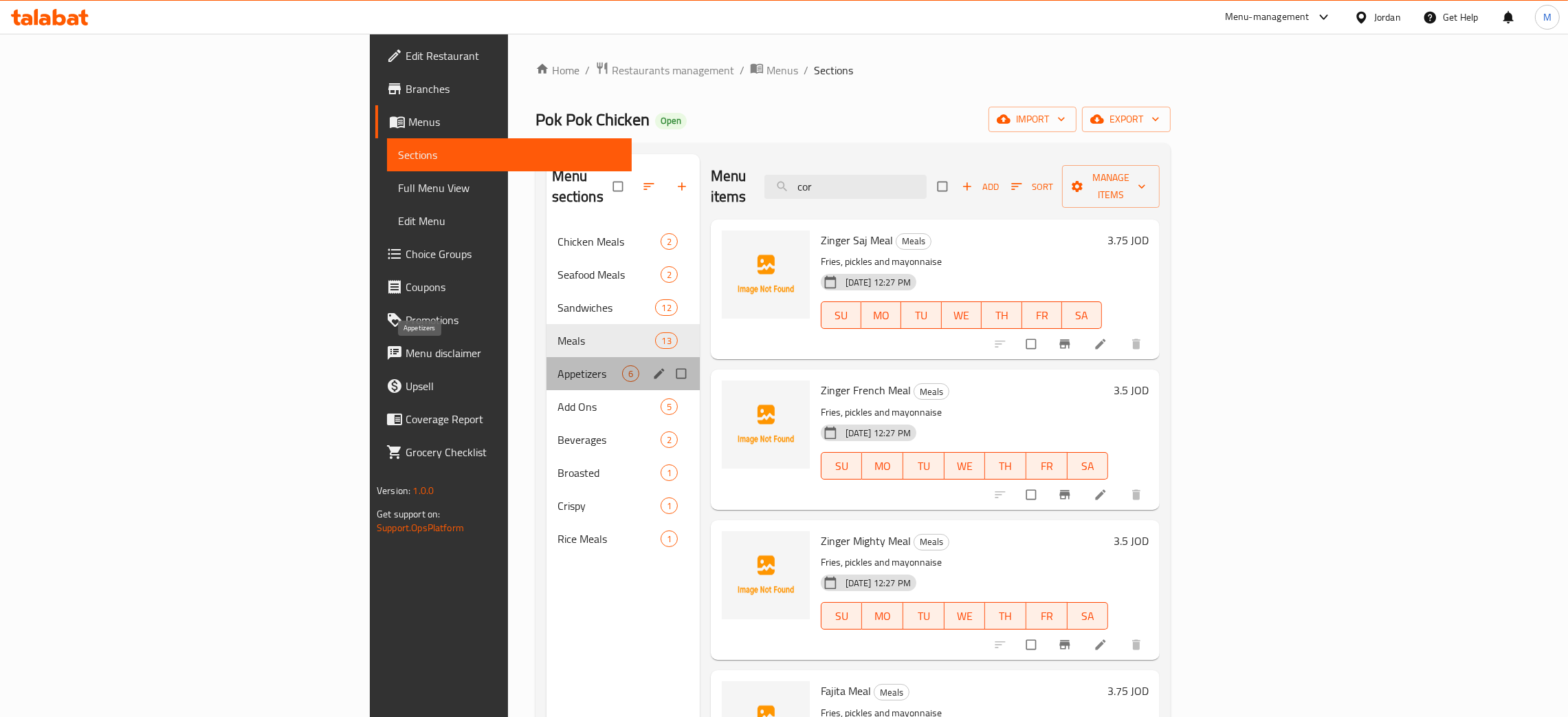
click at [557, 365] on span "Appetizers" at bounding box center [589, 374] width 65 height 16
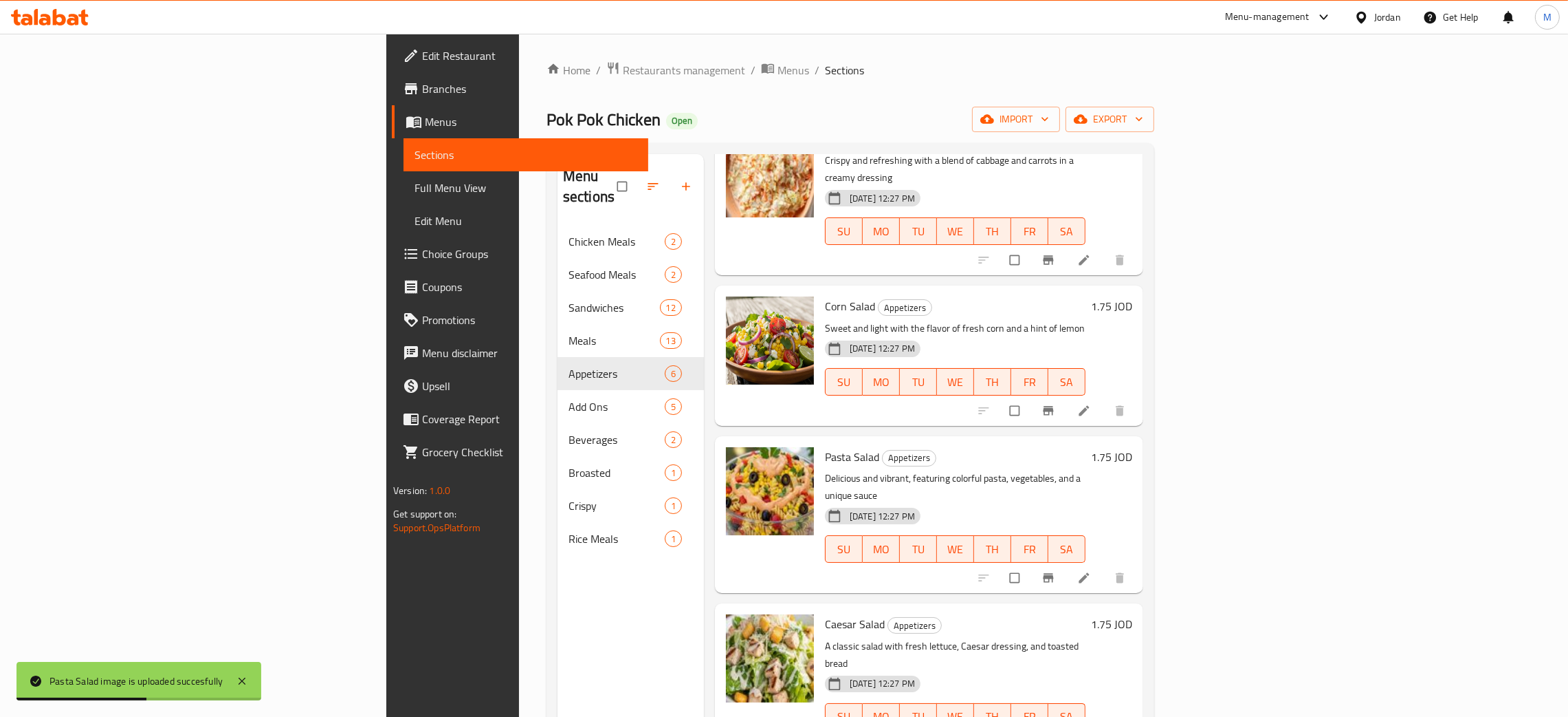
scroll to position [218, 0]
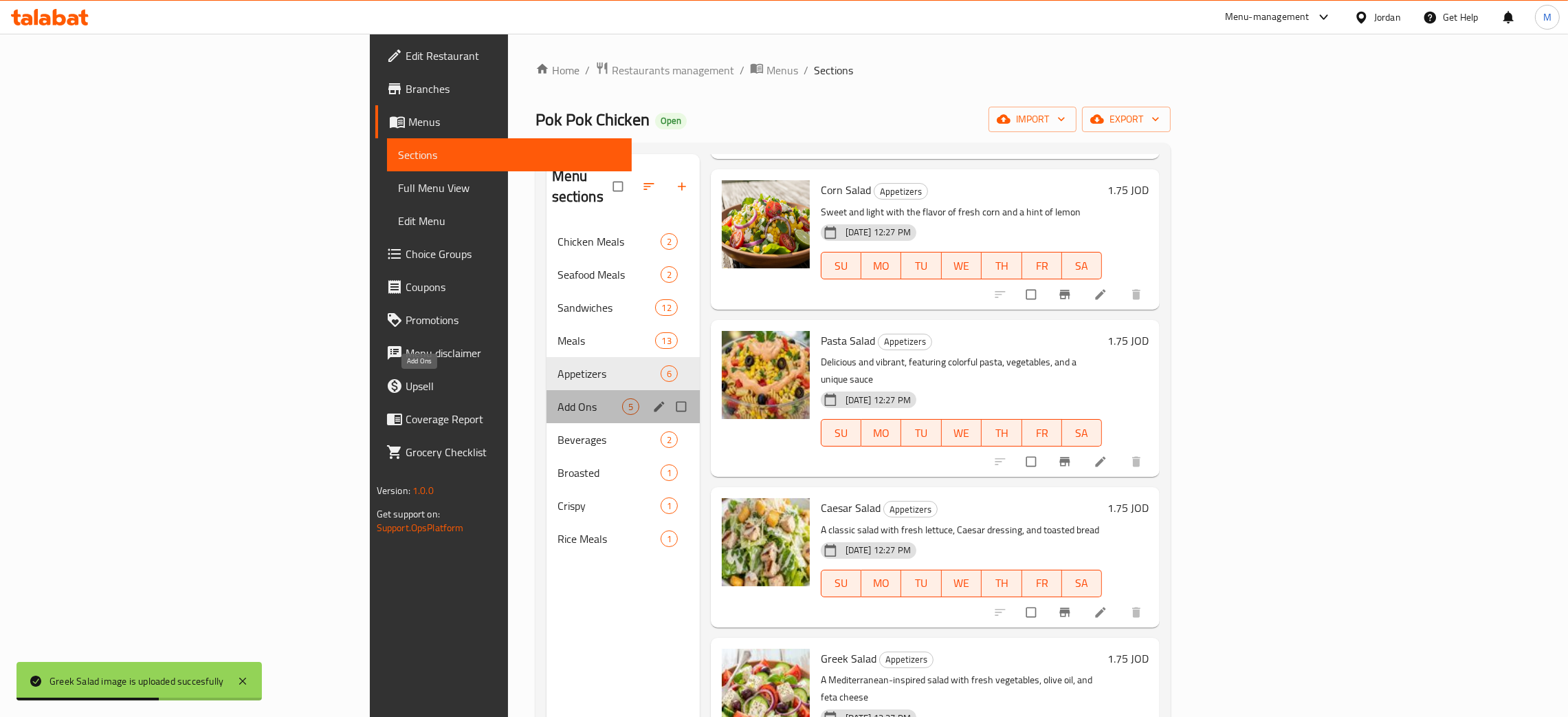
click at [557, 398] on span "Add Ons" at bounding box center [589, 407] width 65 height 16
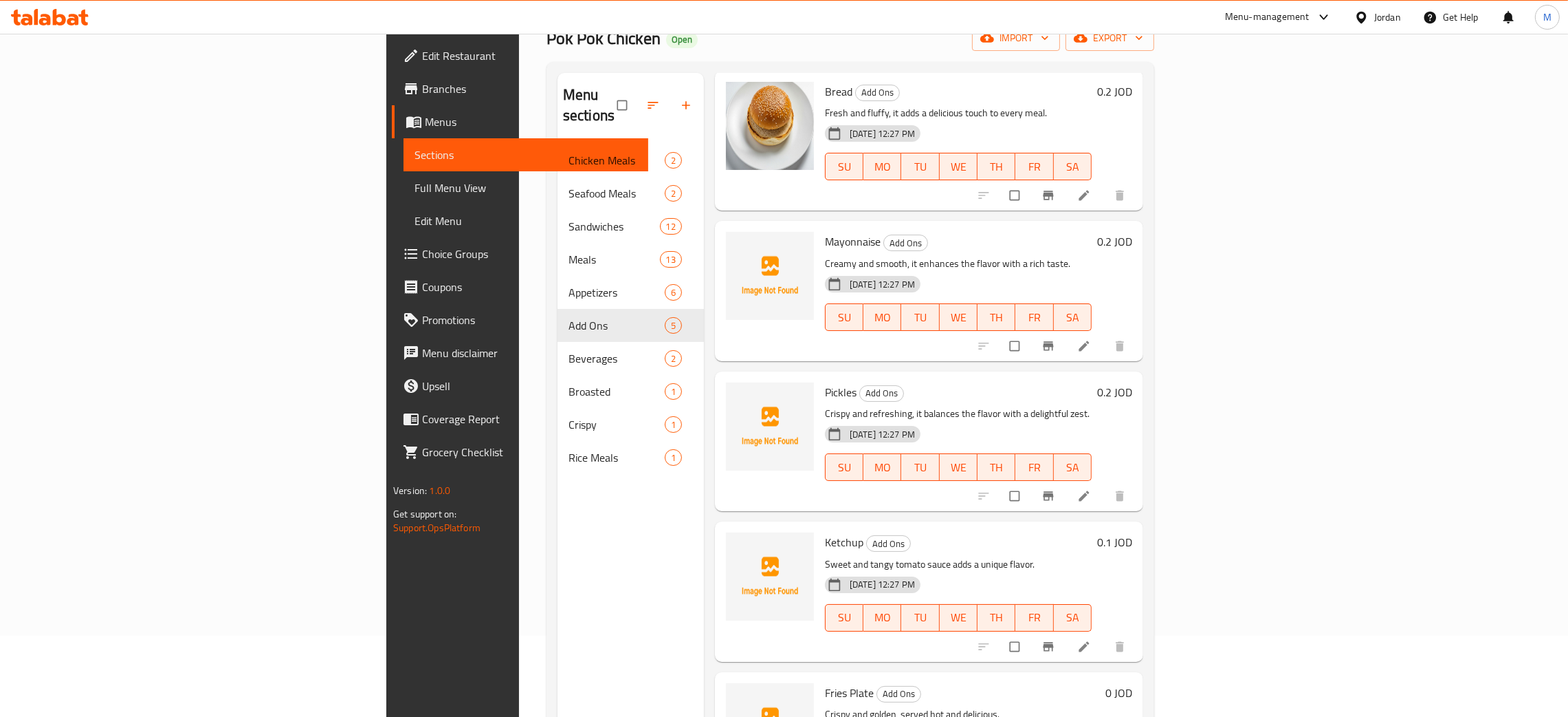
scroll to position [194, 0]
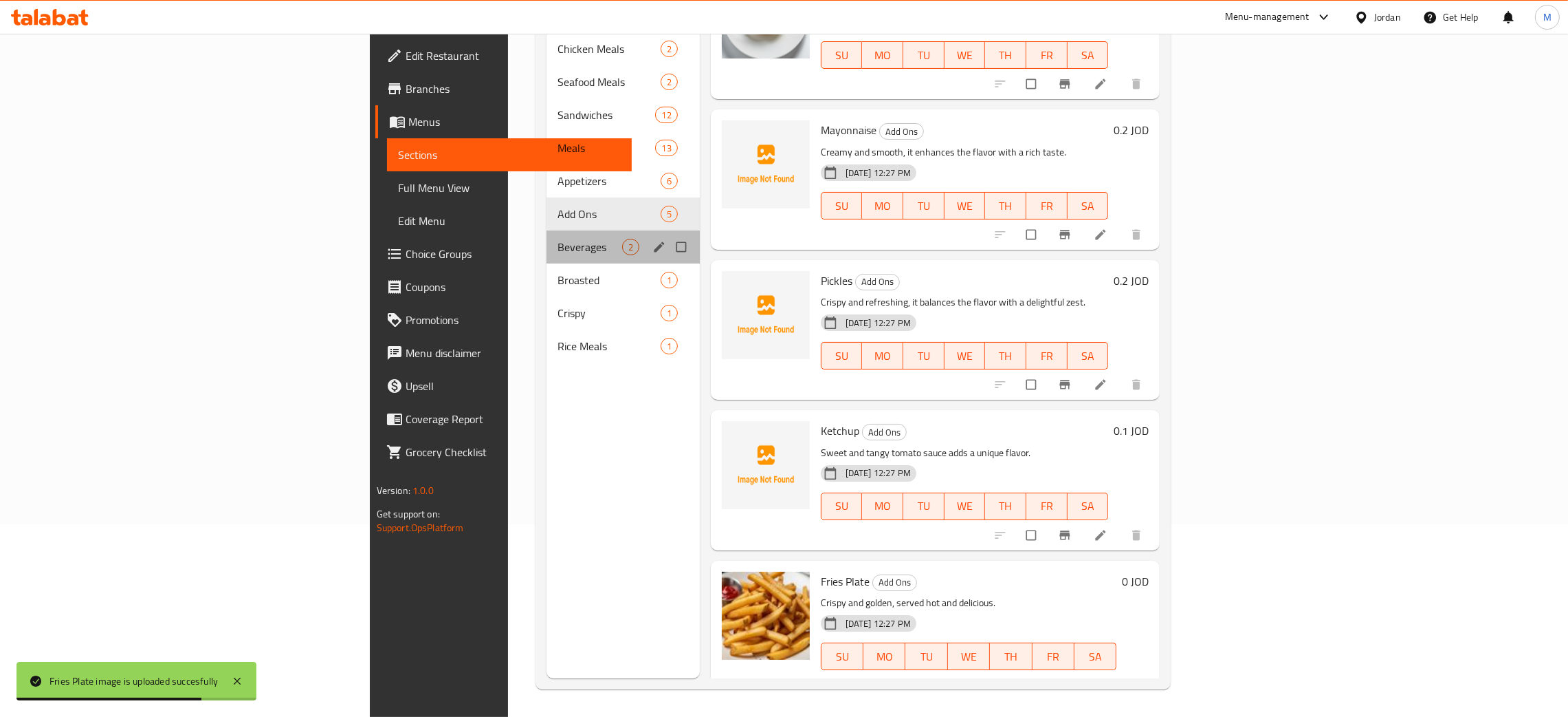
click at [547, 231] on div "Beverages 2" at bounding box center [623, 247] width 154 height 33
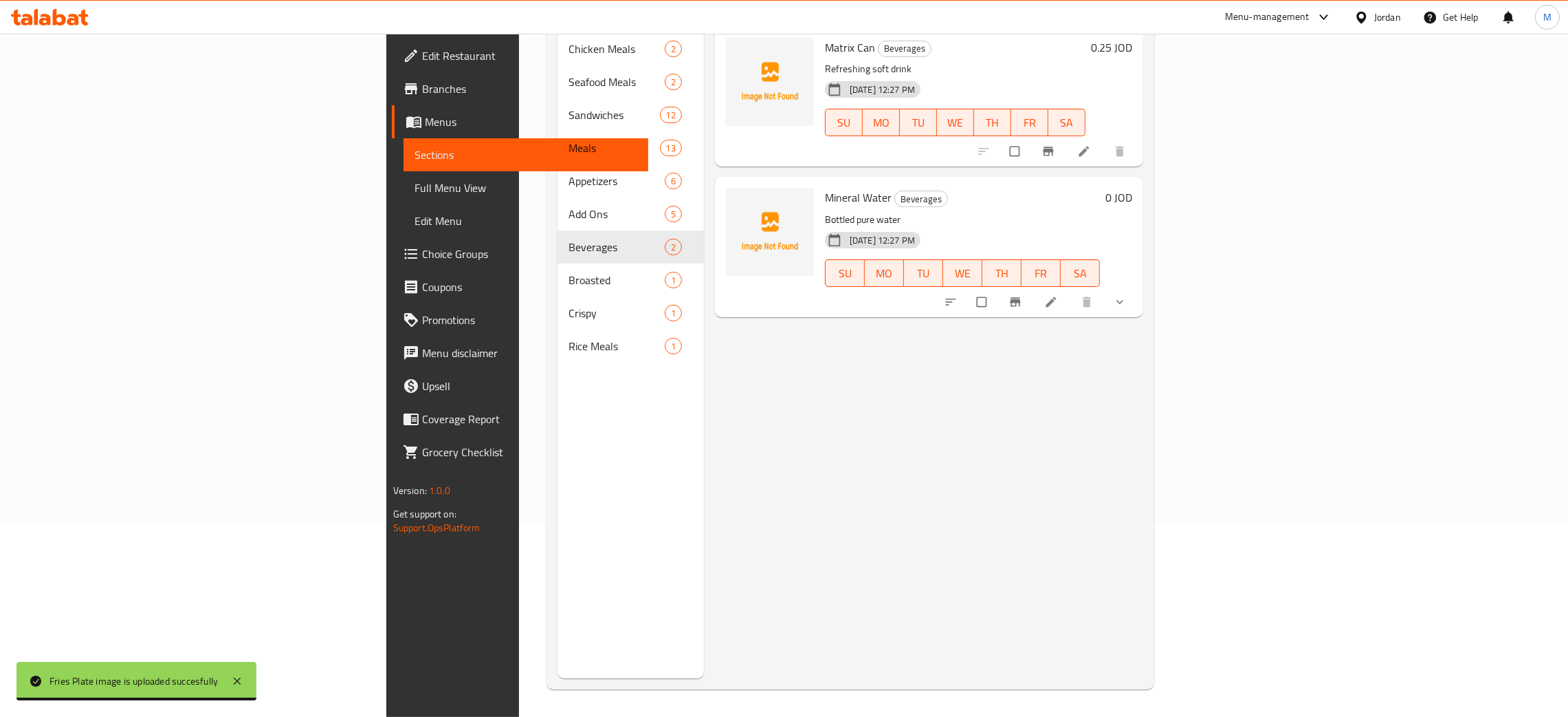
scroll to position [91, 0]
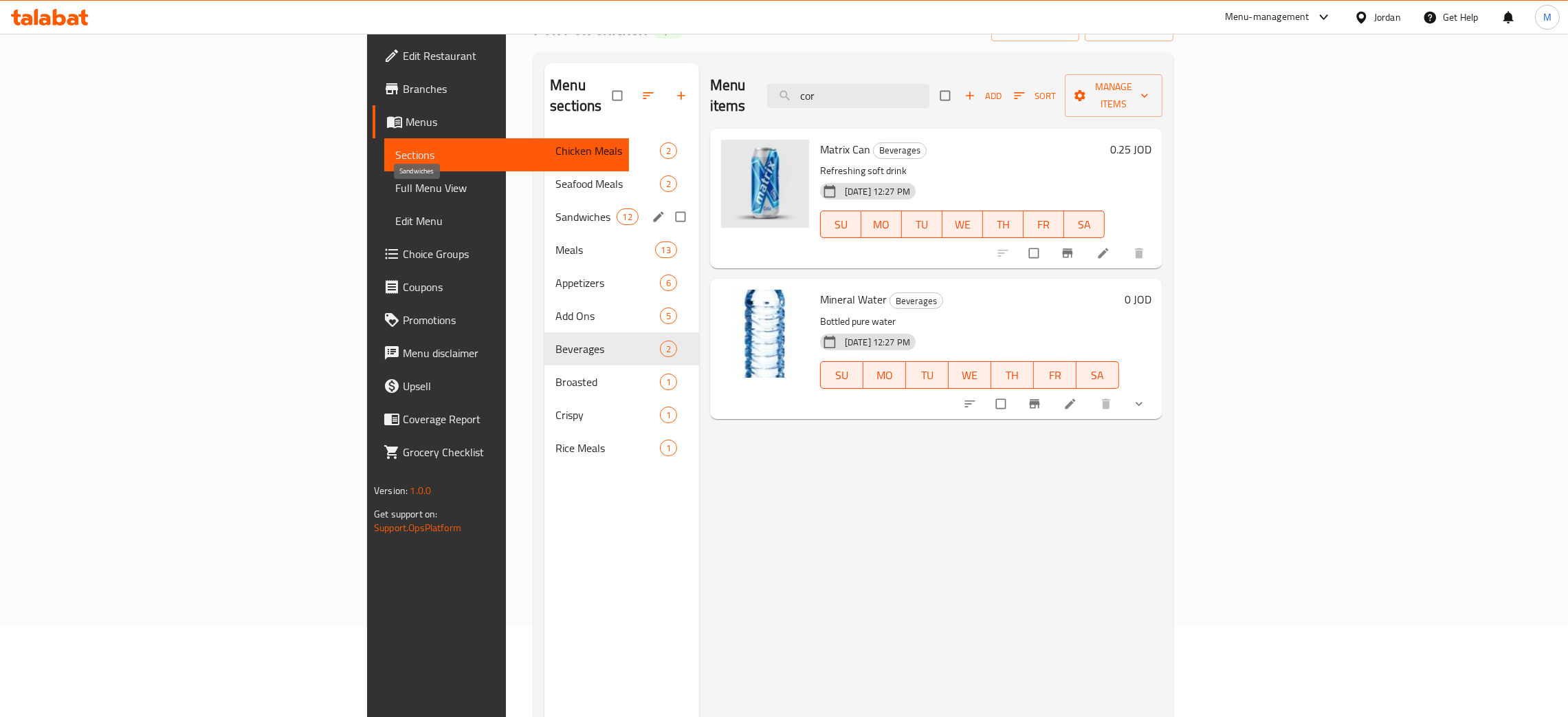
click at [556, 209] on span "Sandwiches" at bounding box center [586, 217] width 61 height 16
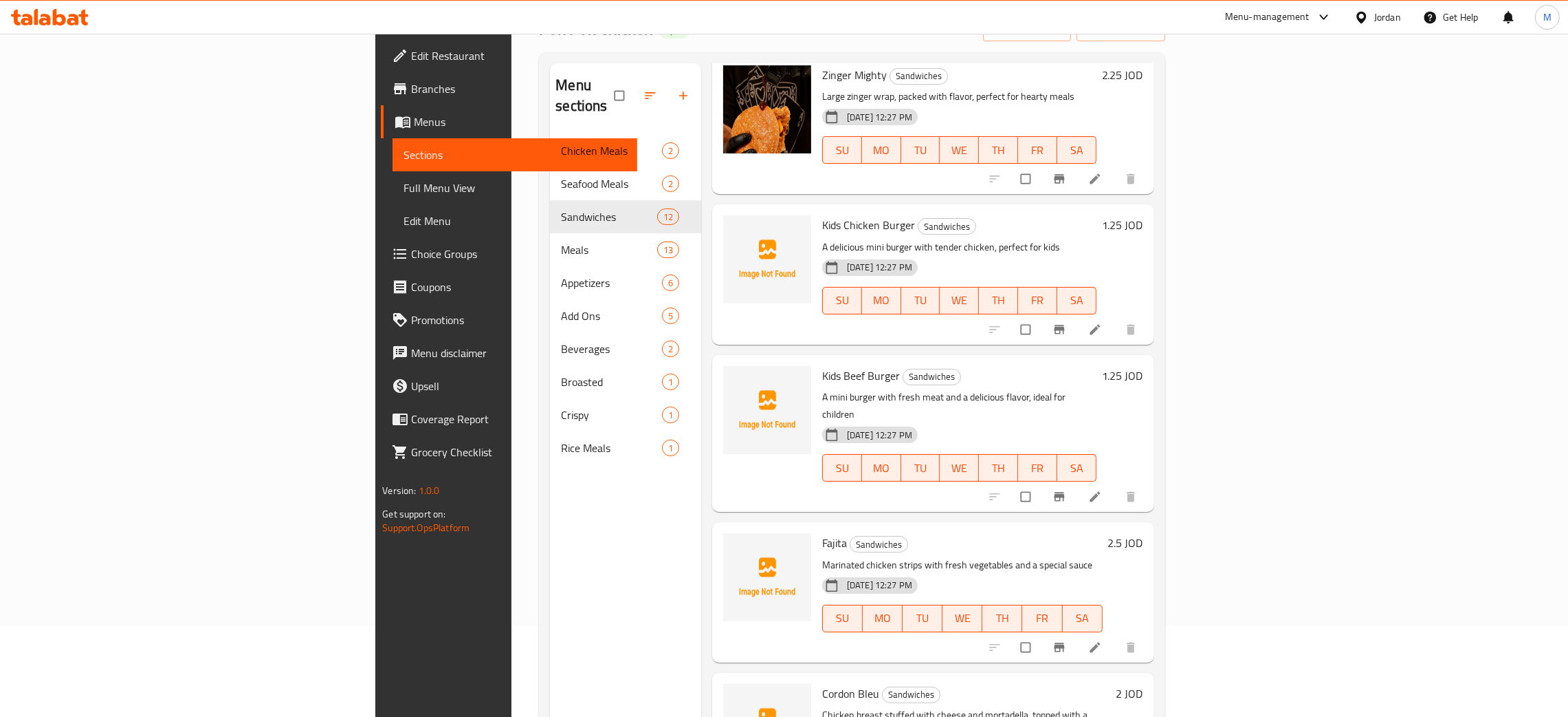
scroll to position [413, 0]
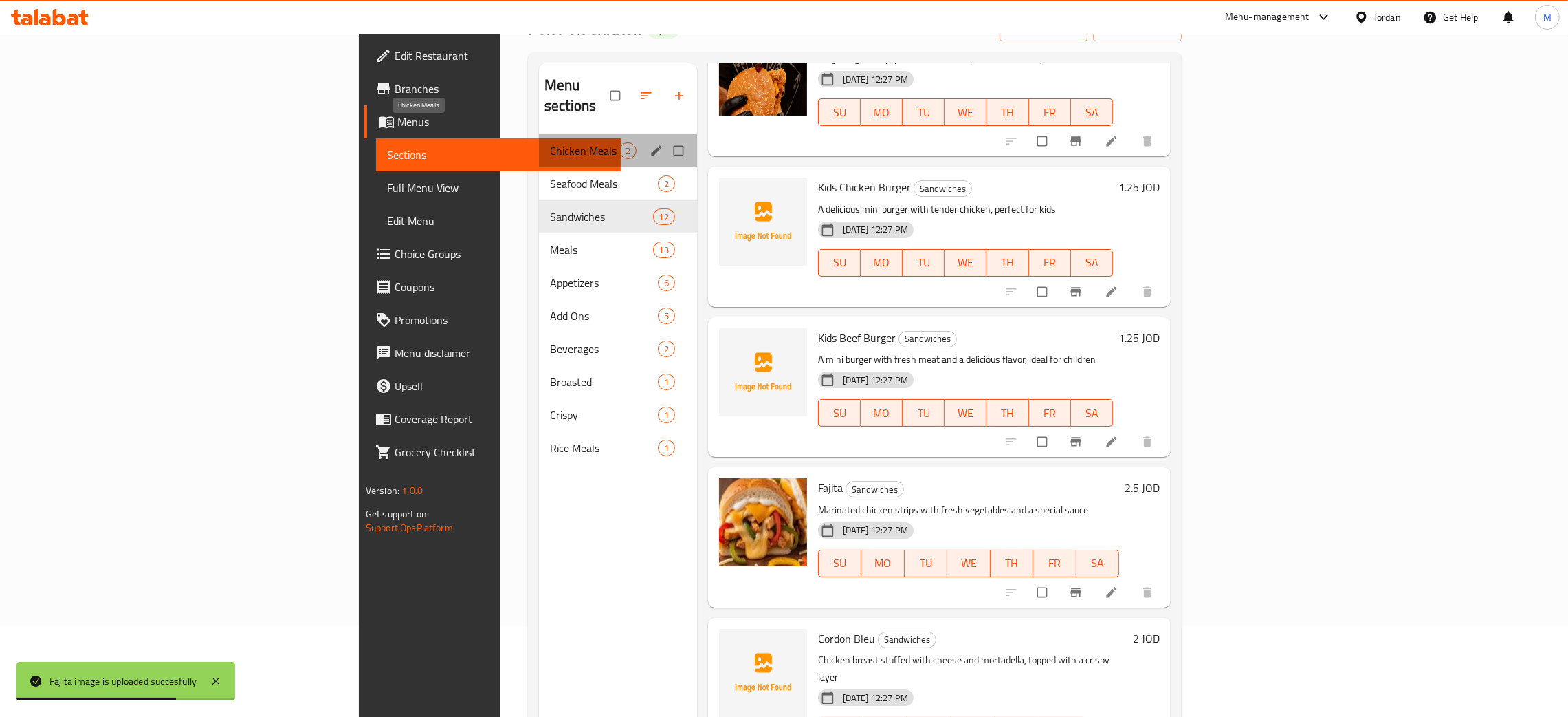
click at [550, 142] on span "Chicken Meals" at bounding box center [585, 150] width 70 height 16
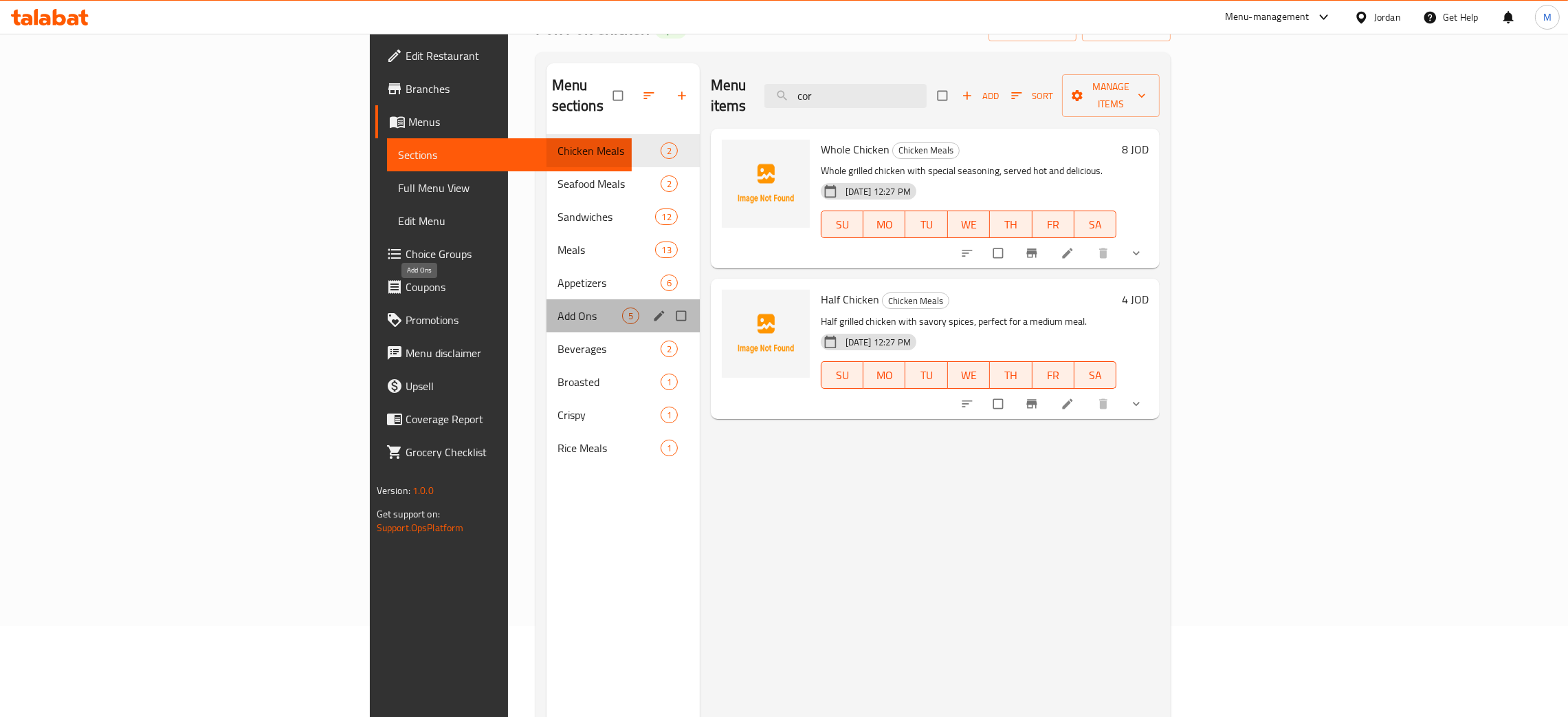
click at [557, 307] on span "Add Ons" at bounding box center [589, 315] width 65 height 16
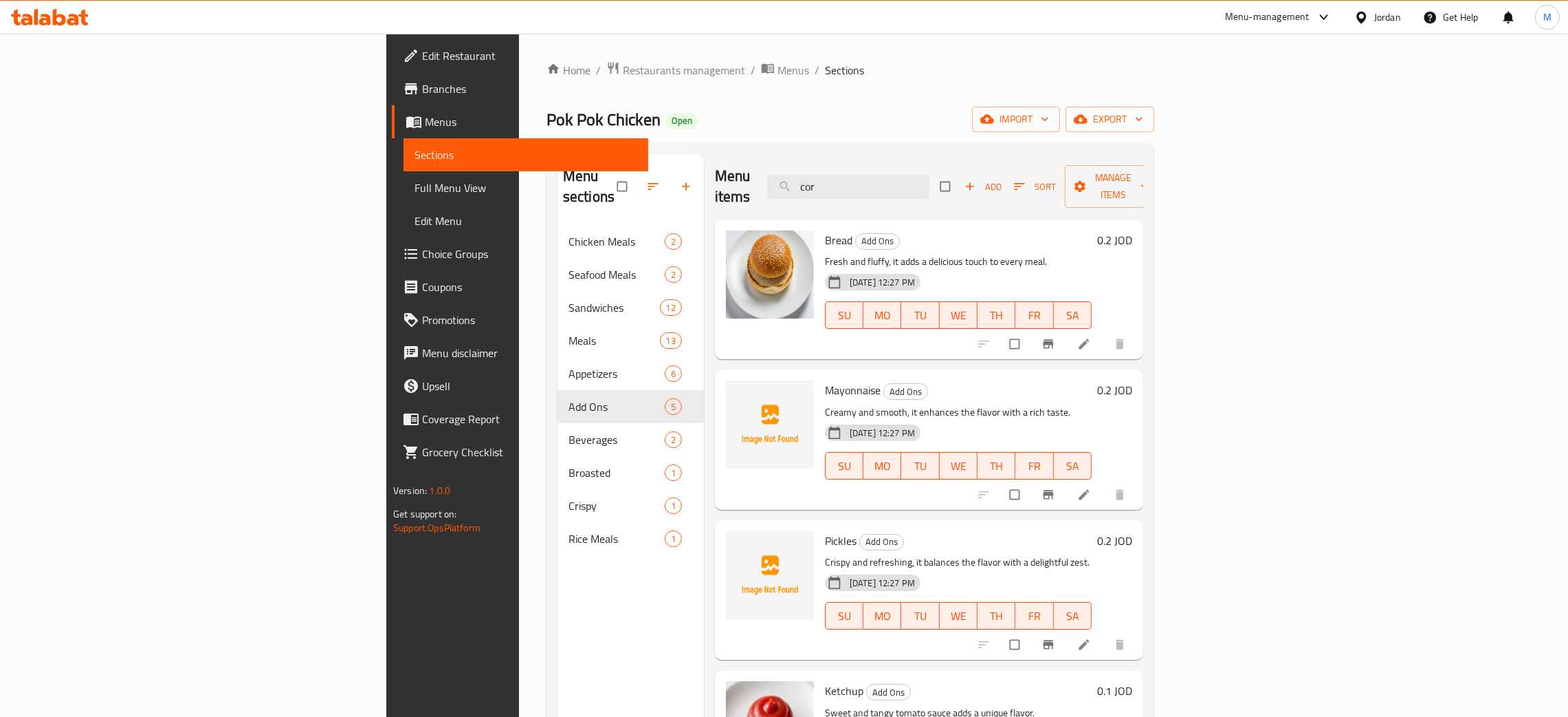
drag, startPoint x: 1000, startPoint y: 176, endPoint x: 845, endPoint y: 177, distance: 155.0
click at [845, 177] on div "Menu items cor Add Sort Manage items" at bounding box center [929, 187] width 429 height 66
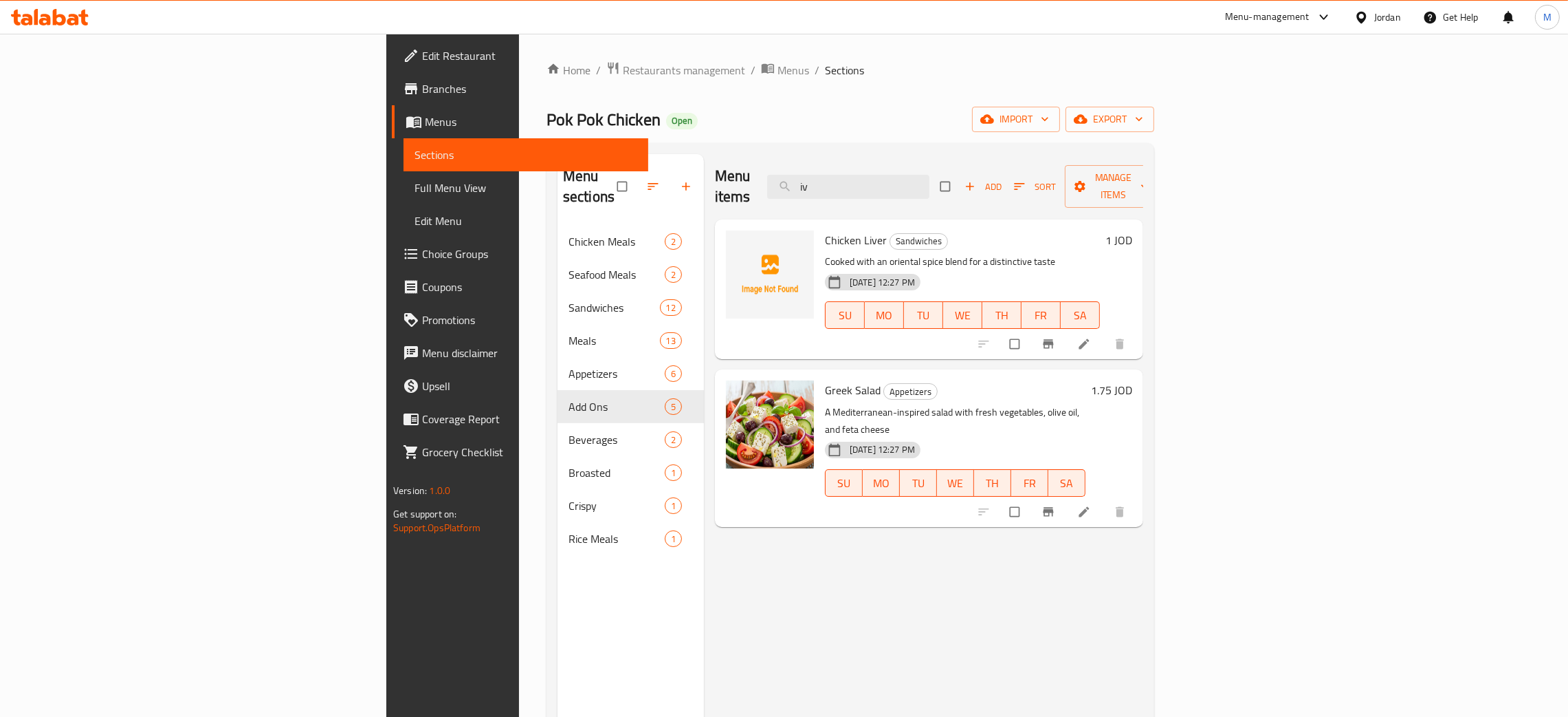
type input "iv"
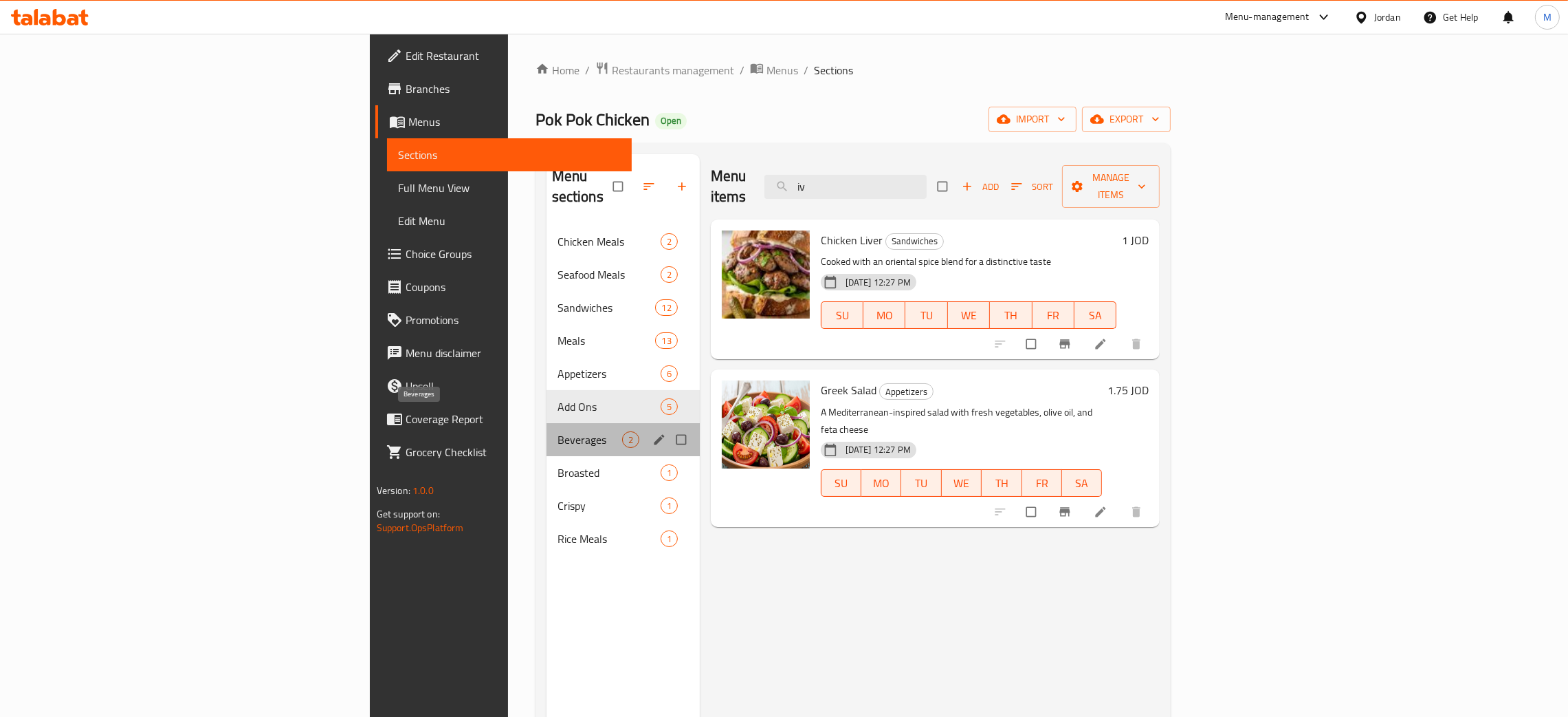
click at [557, 431] on span "Beverages" at bounding box center [589, 439] width 65 height 16
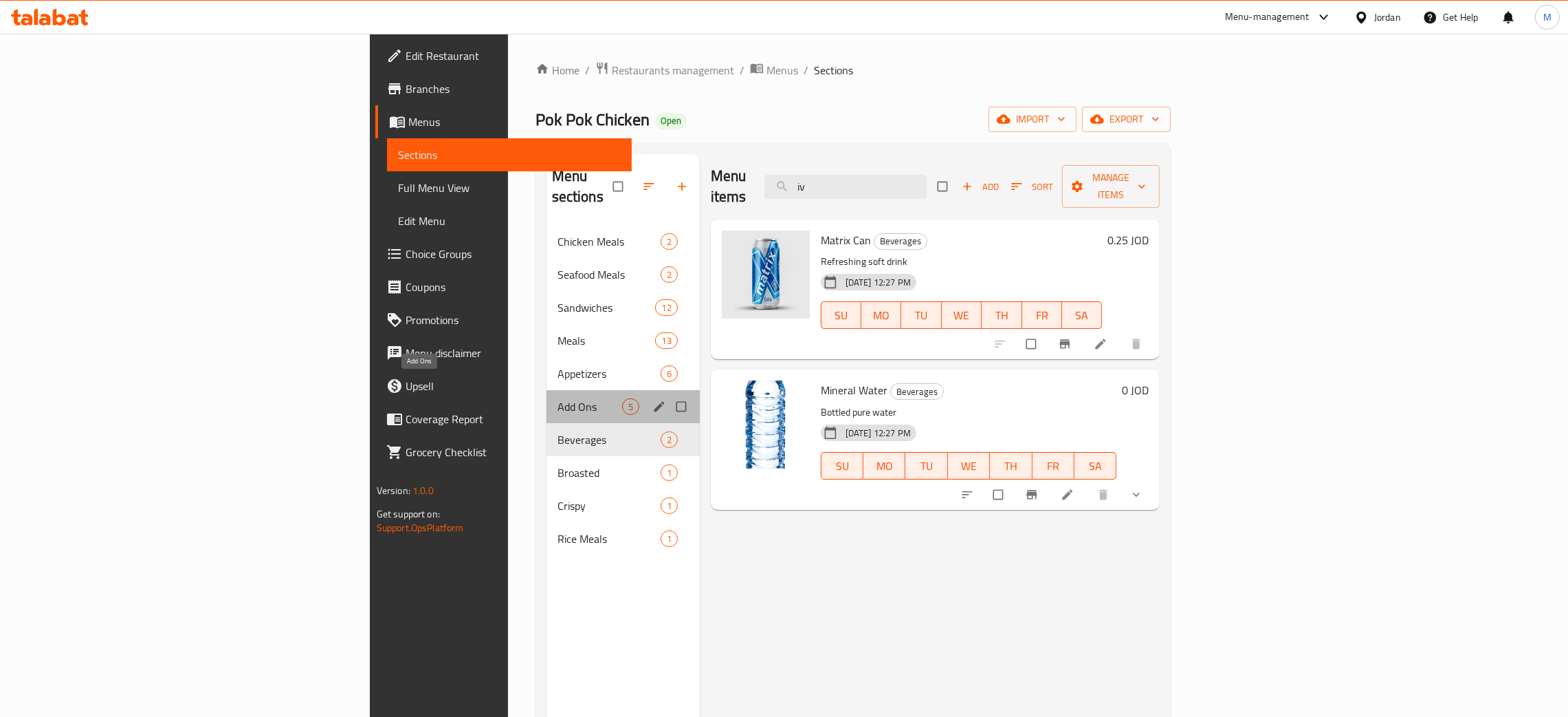
click at [557, 398] on span "Add Ons" at bounding box center [589, 407] width 65 height 16
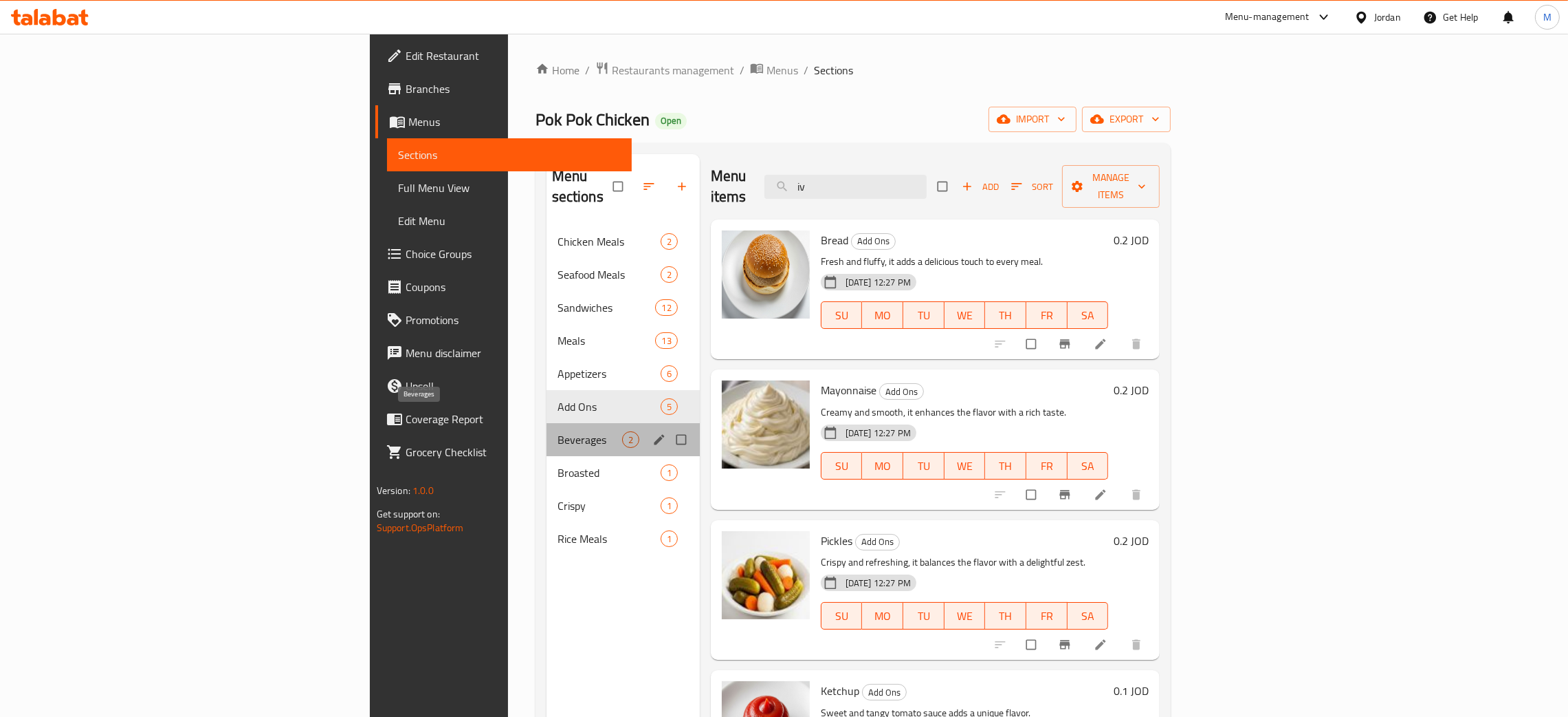
click at [557, 431] on span "Beverages" at bounding box center [589, 439] width 65 height 16
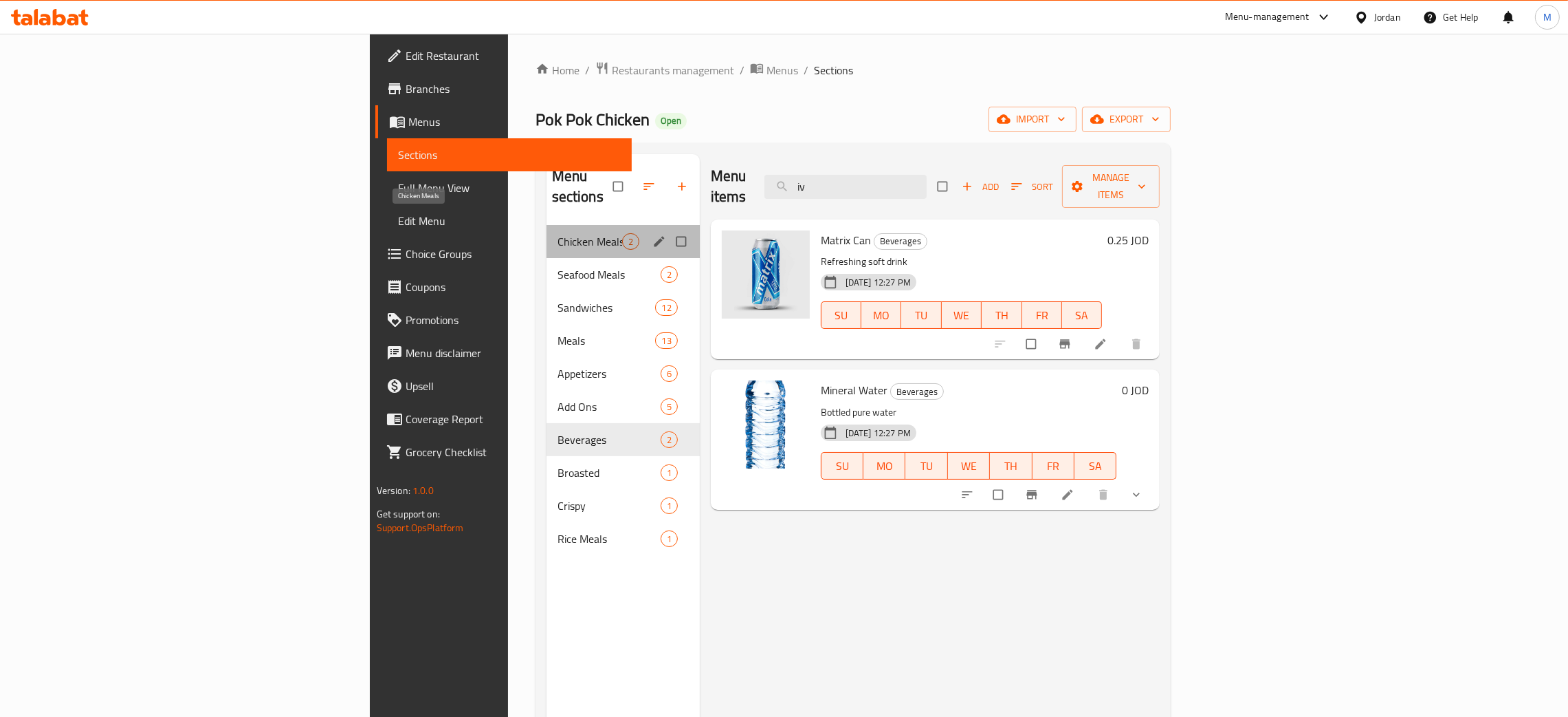
click at [557, 233] on span "Chicken Meals" at bounding box center [589, 241] width 65 height 16
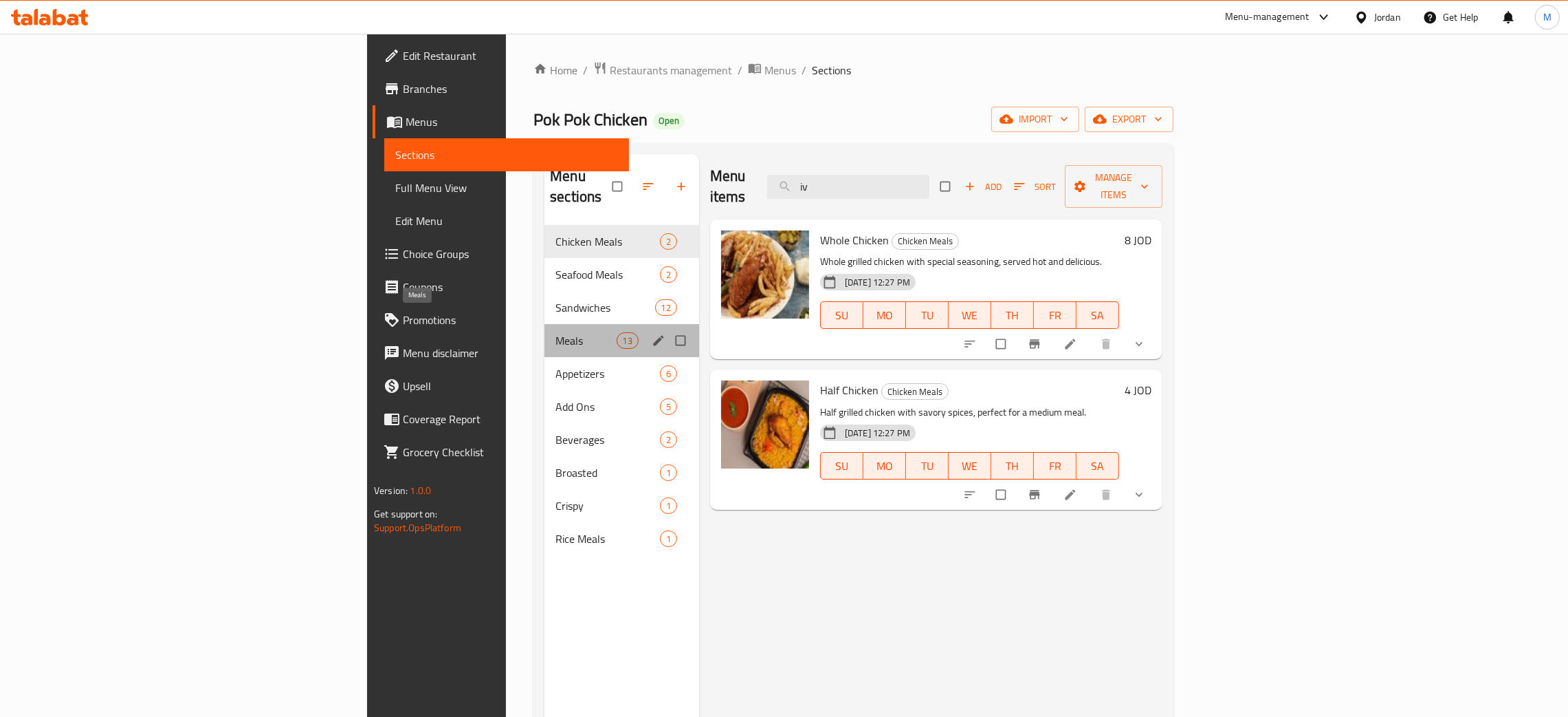
click at [556, 333] on span "Meals" at bounding box center [586, 341] width 61 height 16
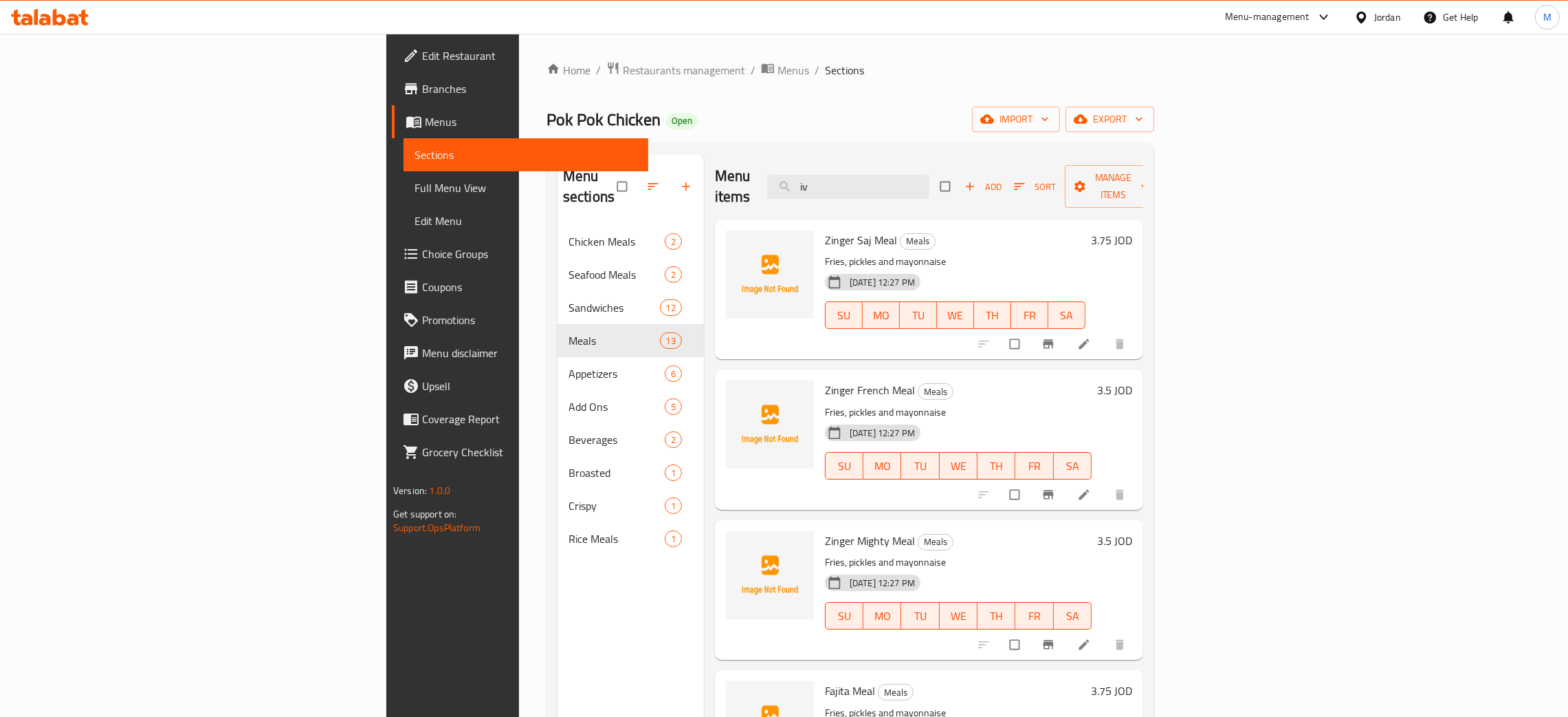
drag, startPoint x: 942, startPoint y: 182, endPoint x: 925, endPoint y: 159, distance: 28.6
click at [914, 175] on input "iv" at bounding box center [849, 186] width 163 height 24
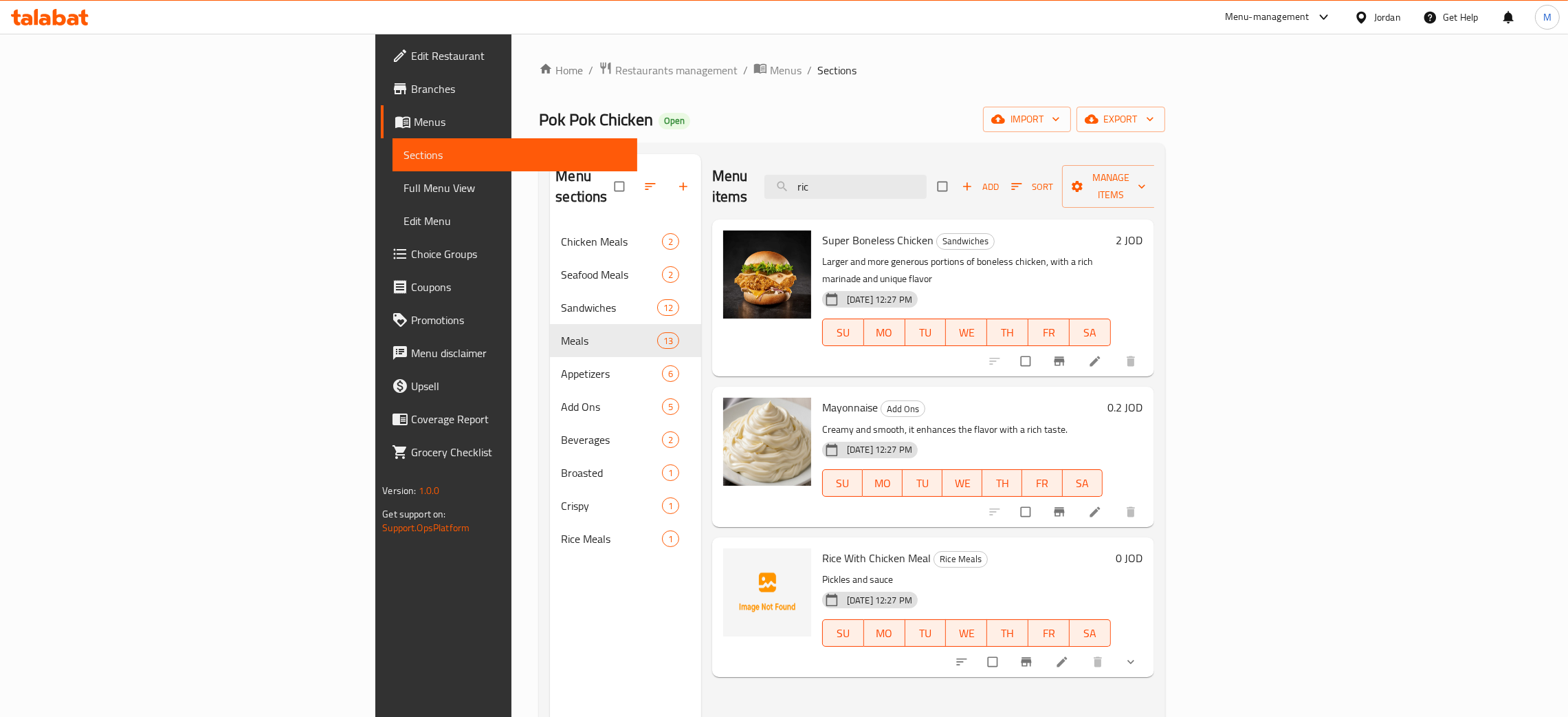
type input "ric"
drag, startPoint x: 967, startPoint y: 181, endPoint x: 924, endPoint y: 153, distance: 51.3
click at [924, 153] on div "Menu sections Chicken Meals 2 Seafood Meals 2 Sandwiches 12 Meals 13 Appetizers…" at bounding box center [852, 512] width 626 height 739
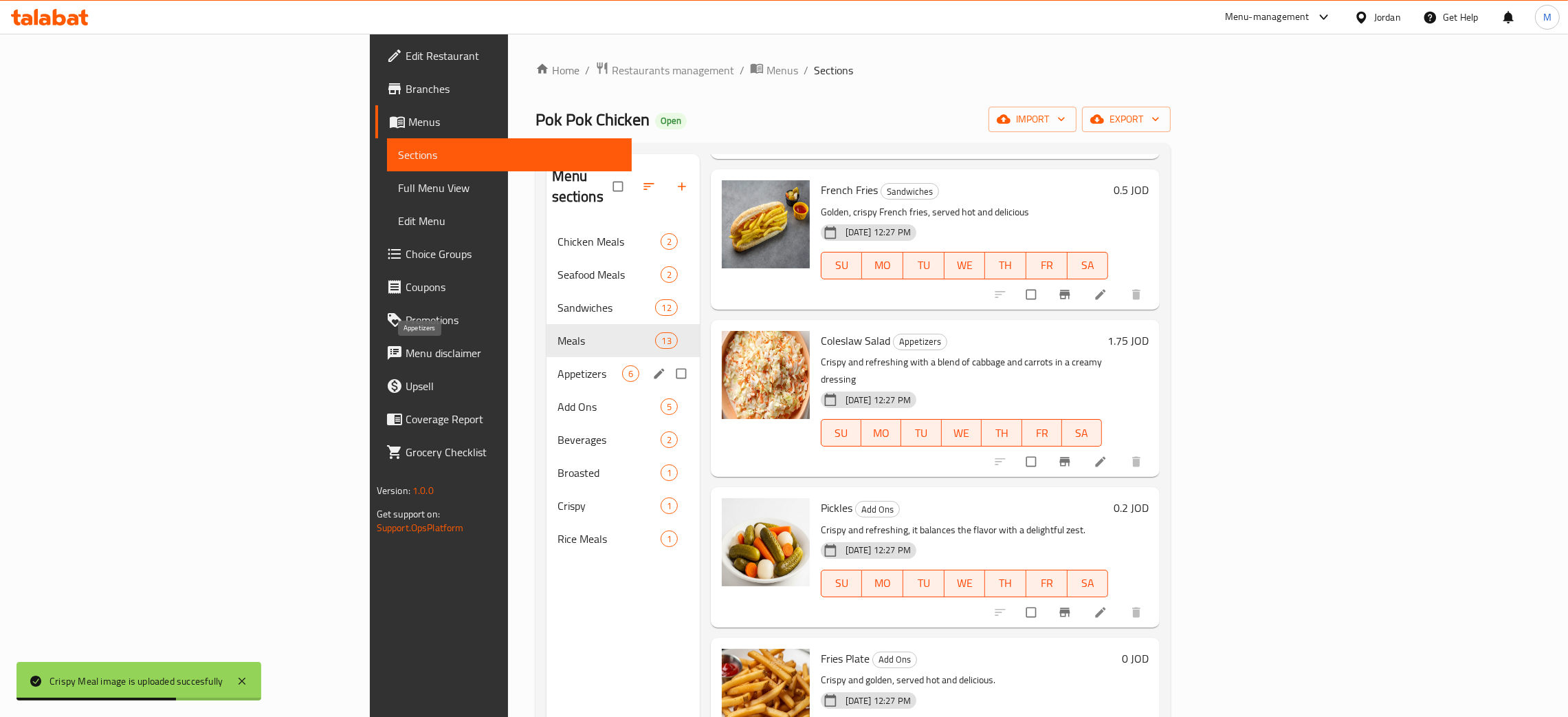
click at [557, 365] on span "Appetizers" at bounding box center [589, 374] width 65 height 16
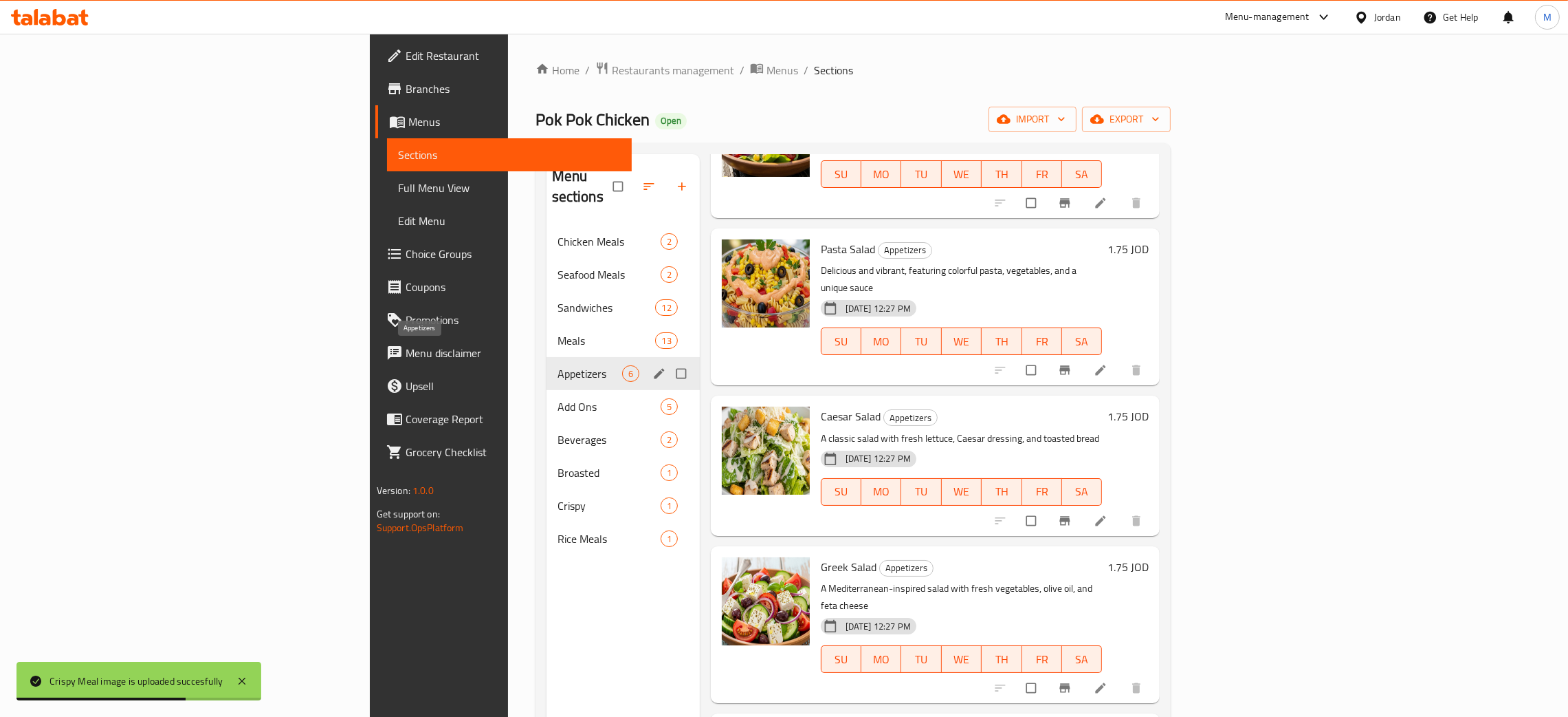
scroll to position [218, 0]
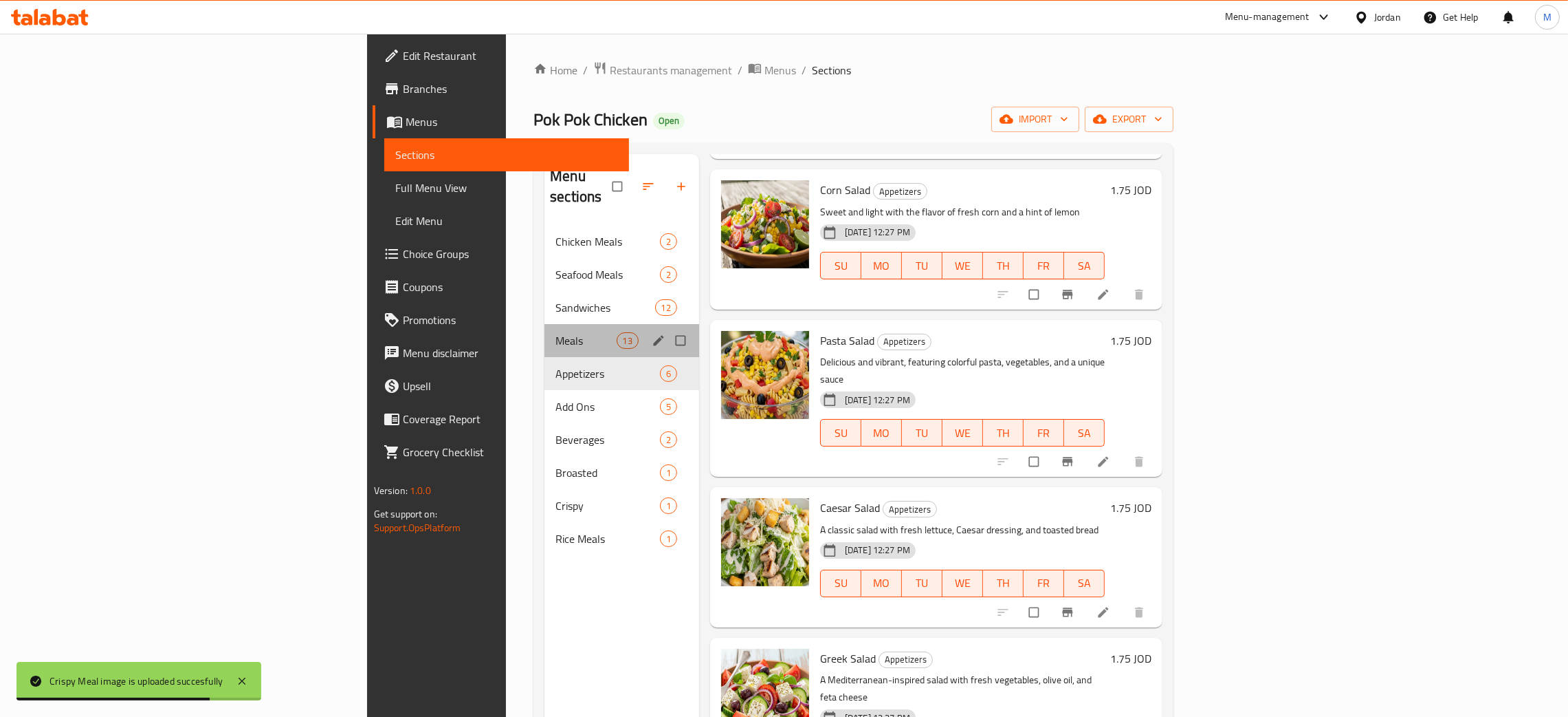
click at [544, 324] on div "Meals 13" at bounding box center [621, 340] width 154 height 33
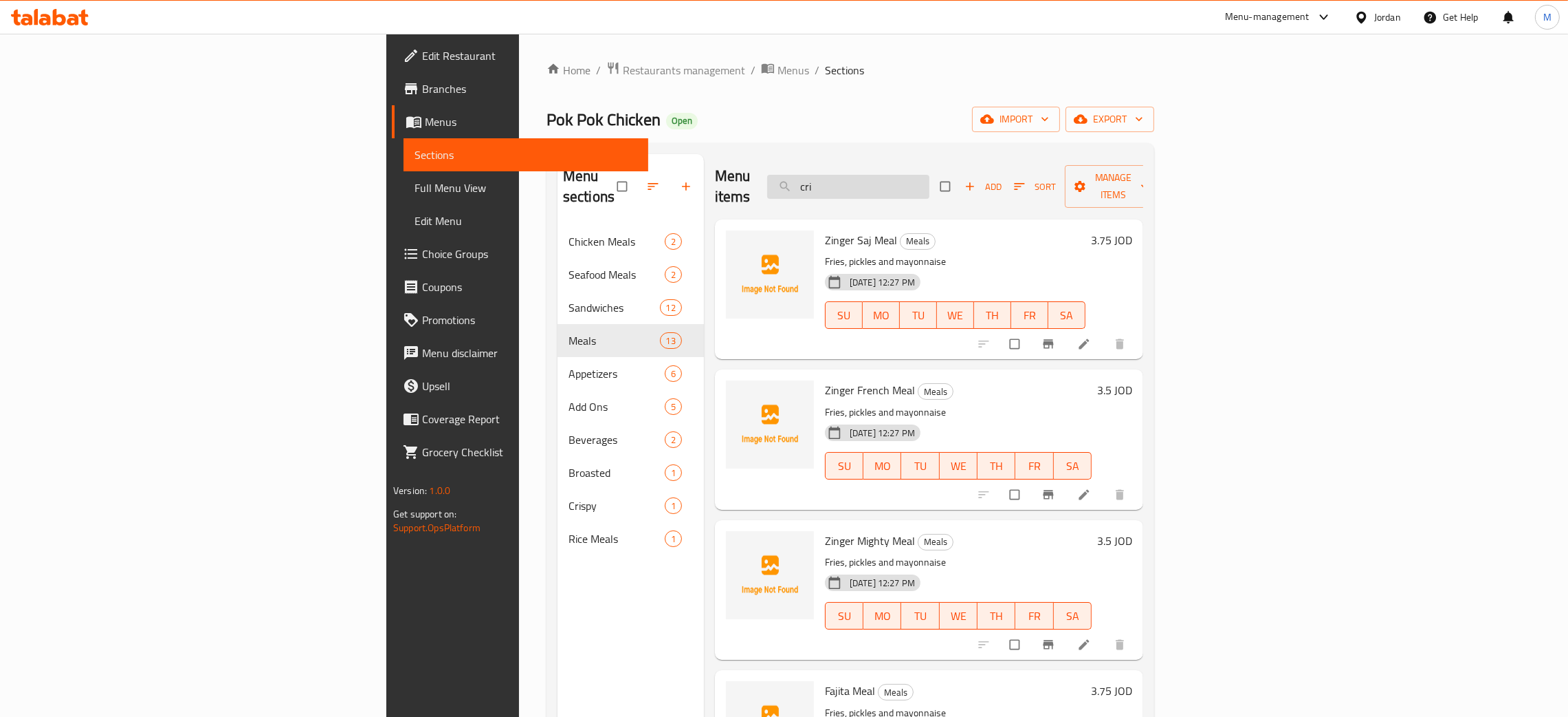
click at [908, 184] on input "cri" at bounding box center [849, 186] width 163 height 24
click at [929, 179] on input "cri" at bounding box center [849, 186] width 163 height 24
type input "c"
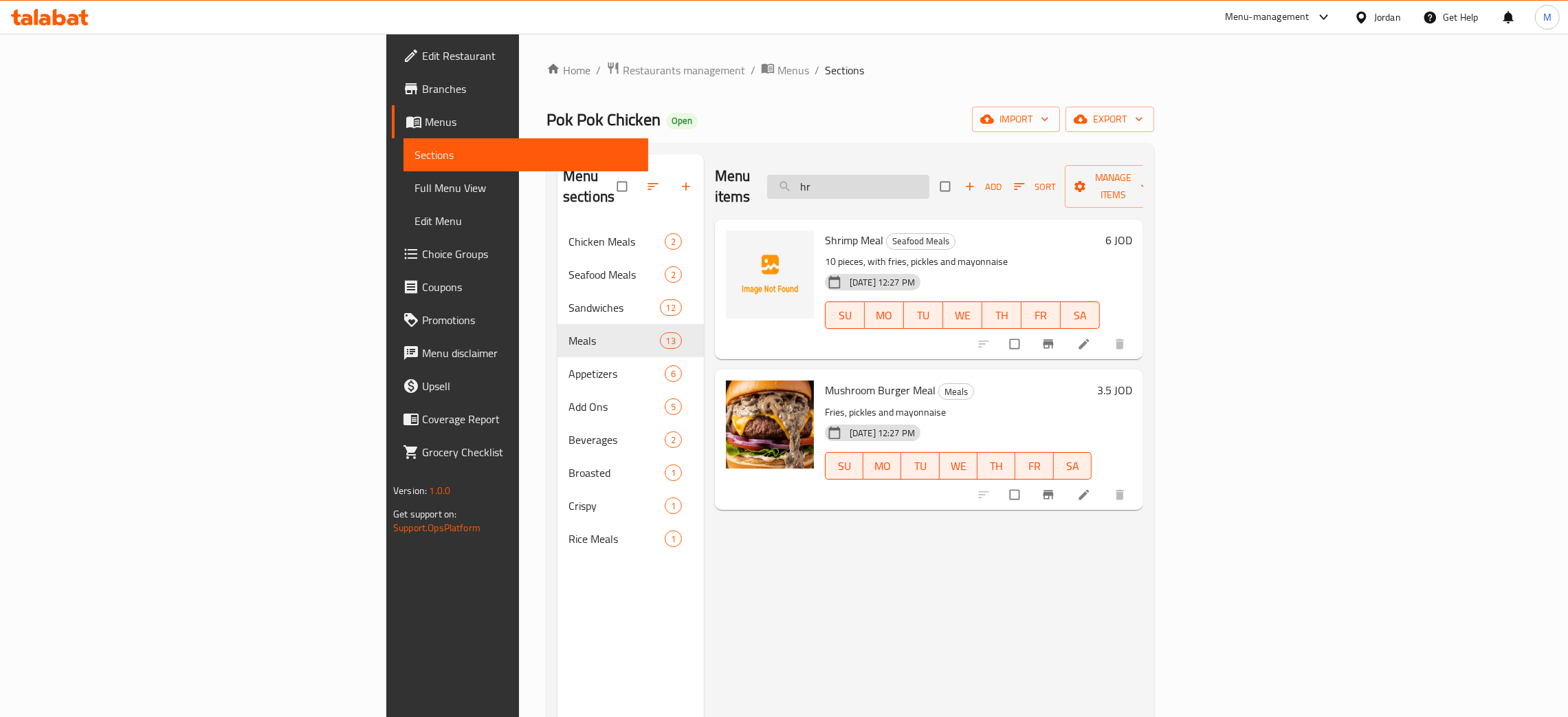
type input "hr"
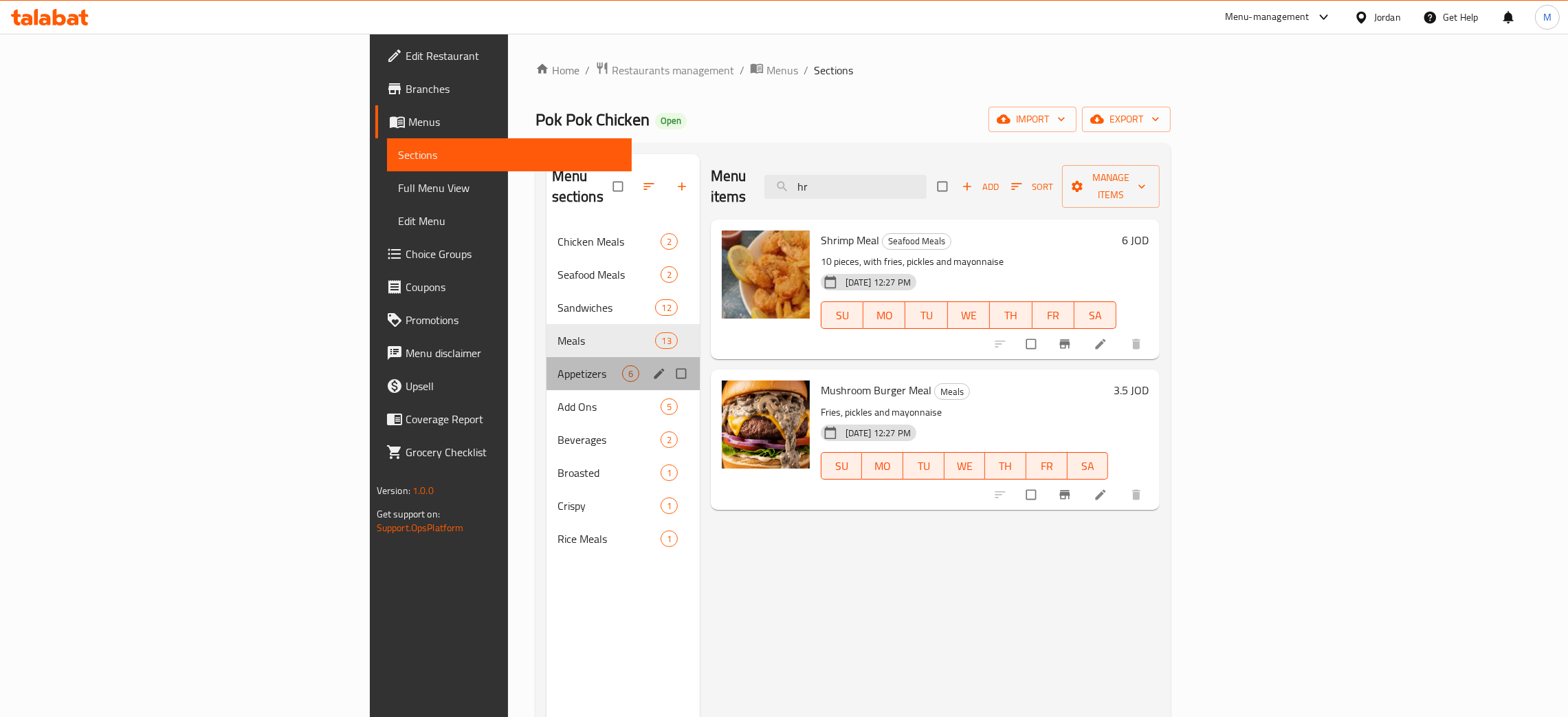
click at [547, 357] on div "Appetizers 6" at bounding box center [623, 374] width 154 height 33
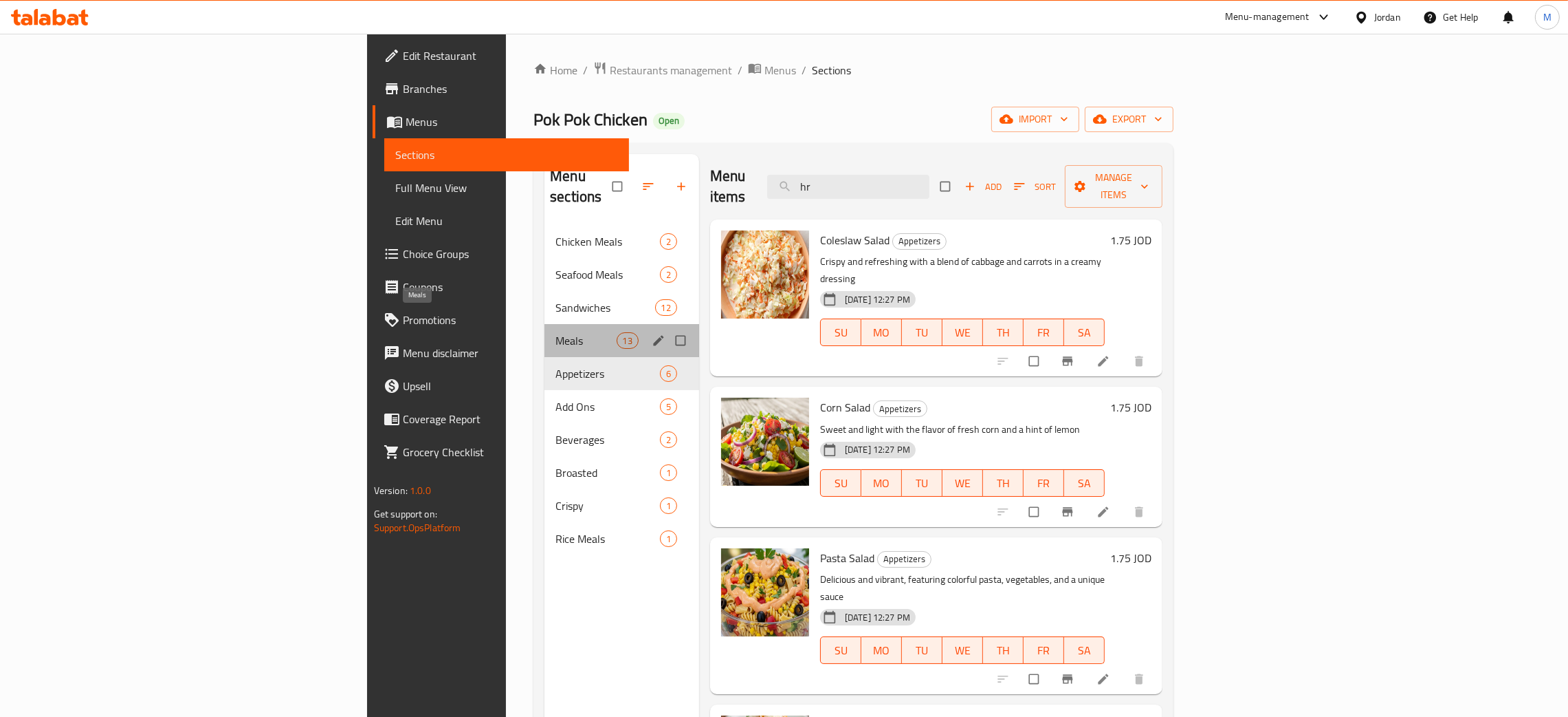
click at [556, 333] on span "Meals" at bounding box center [586, 341] width 61 height 16
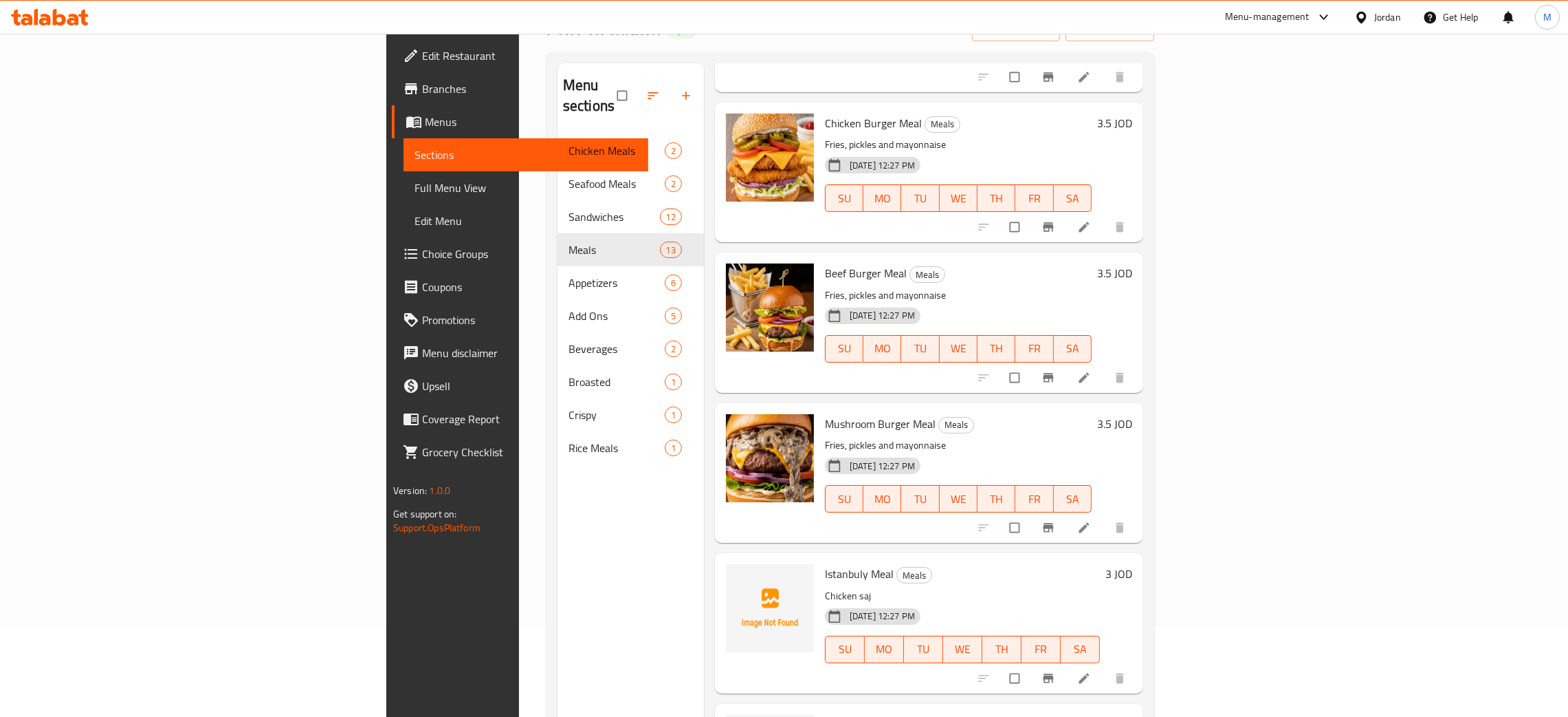
scroll to position [1238, 0]
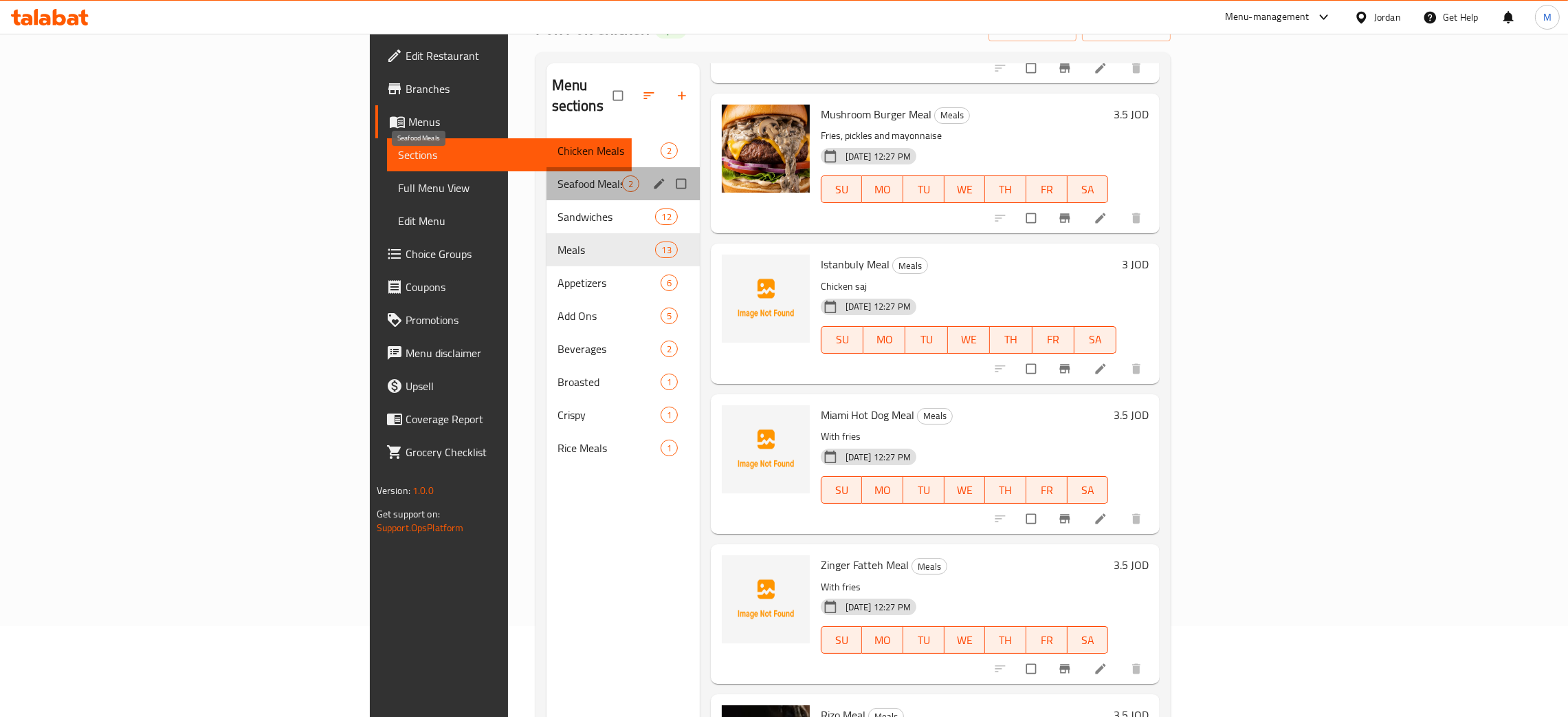
click at [557, 176] on span "Seafood Meals" at bounding box center [589, 184] width 65 height 16
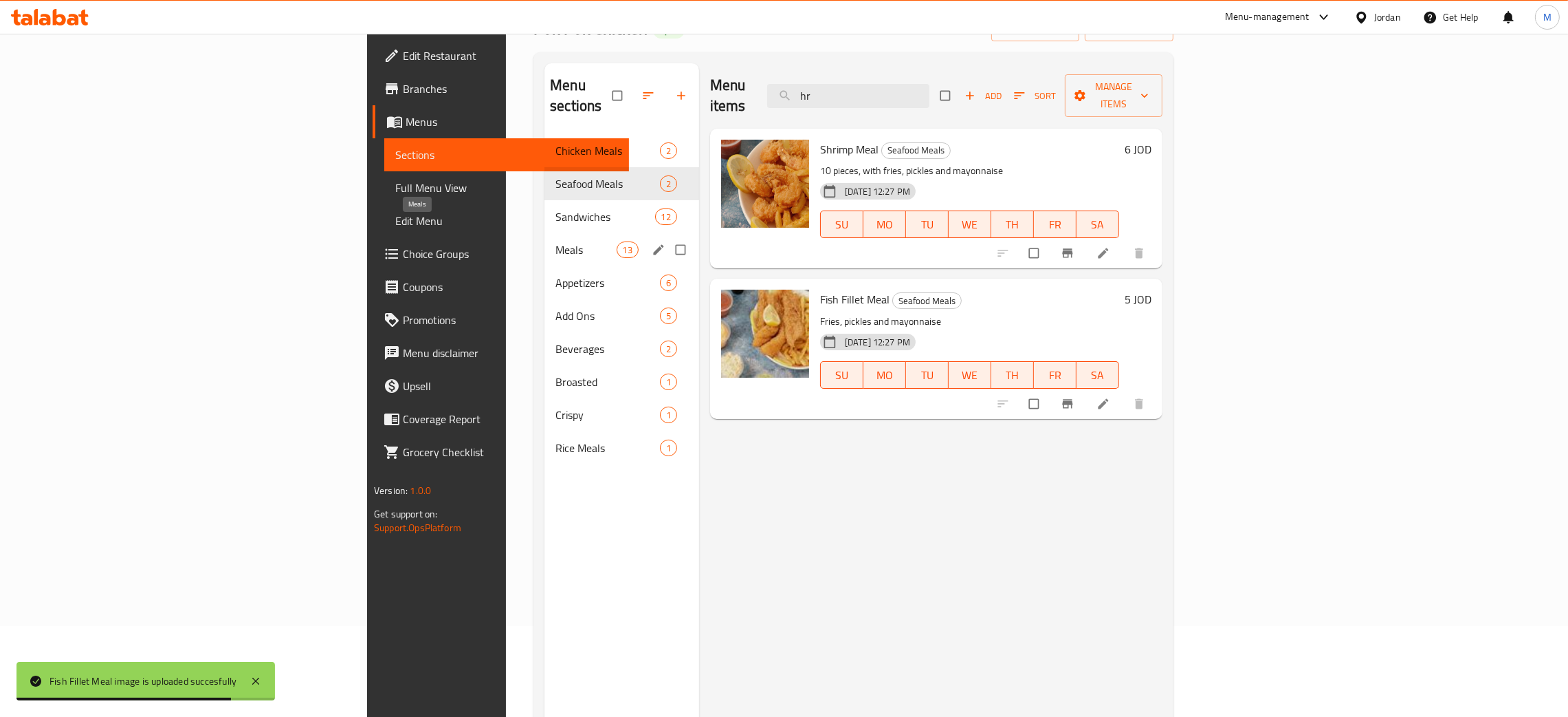
click at [556, 241] on span "Meals" at bounding box center [586, 250] width 61 height 16
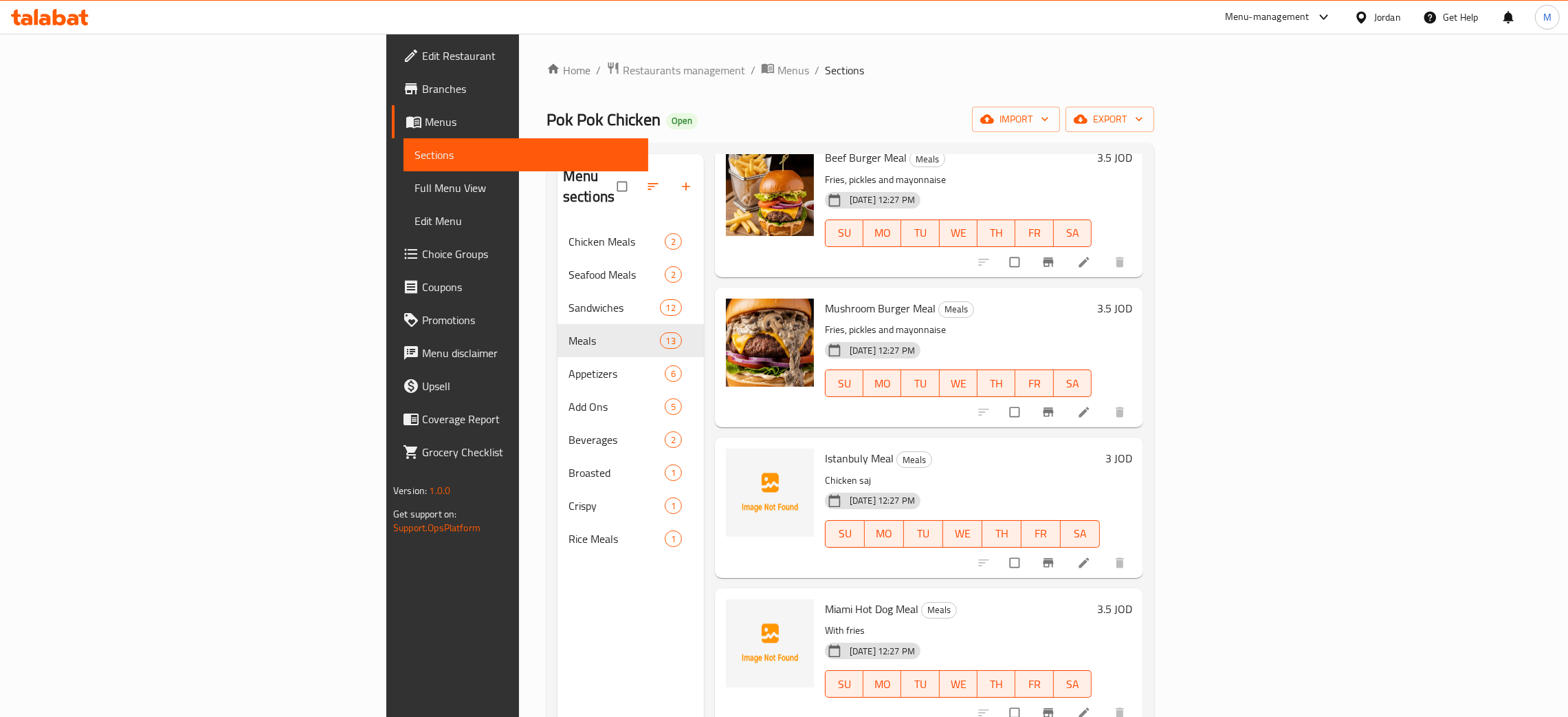
scroll to position [1238, 0]
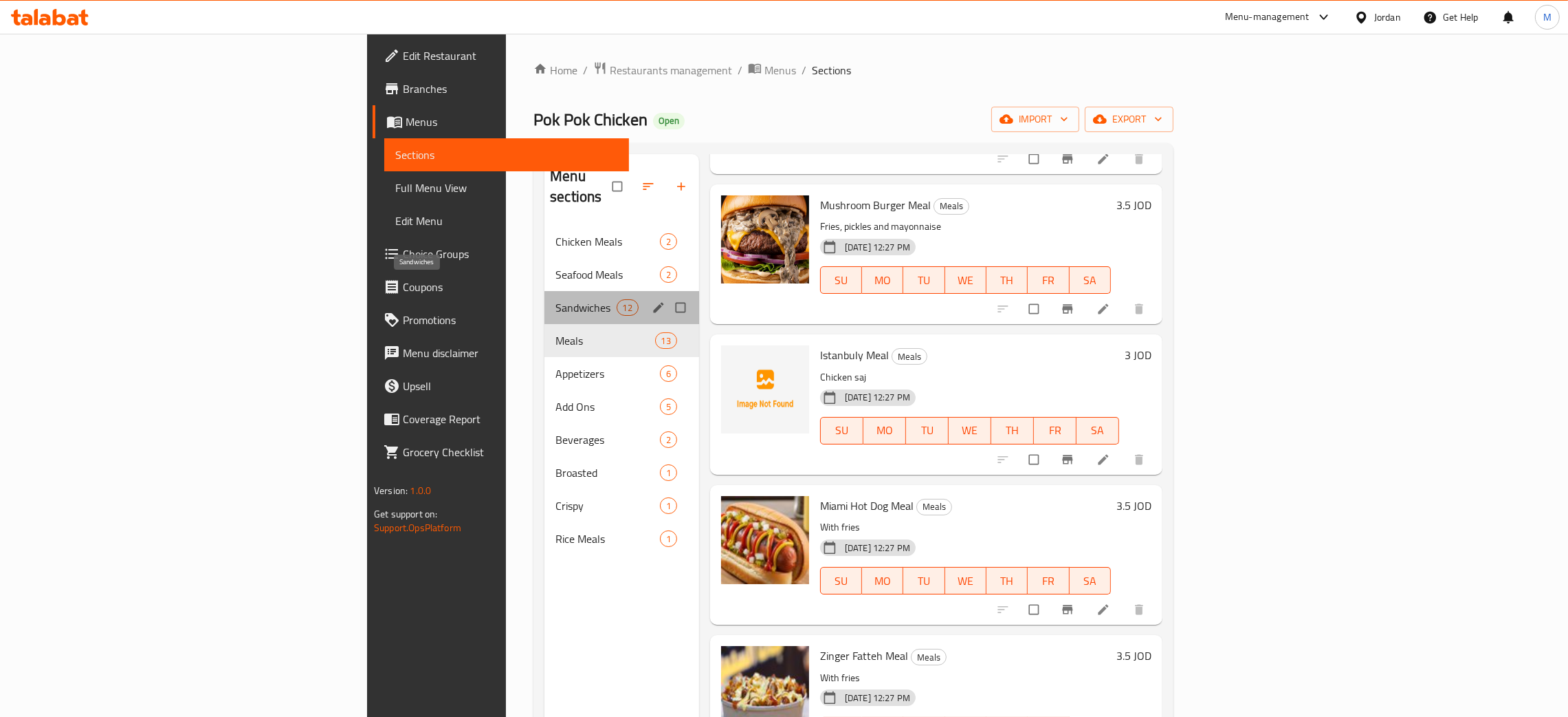
click at [556, 299] on span "Sandwiches" at bounding box center [586, 307] width 61 height 16
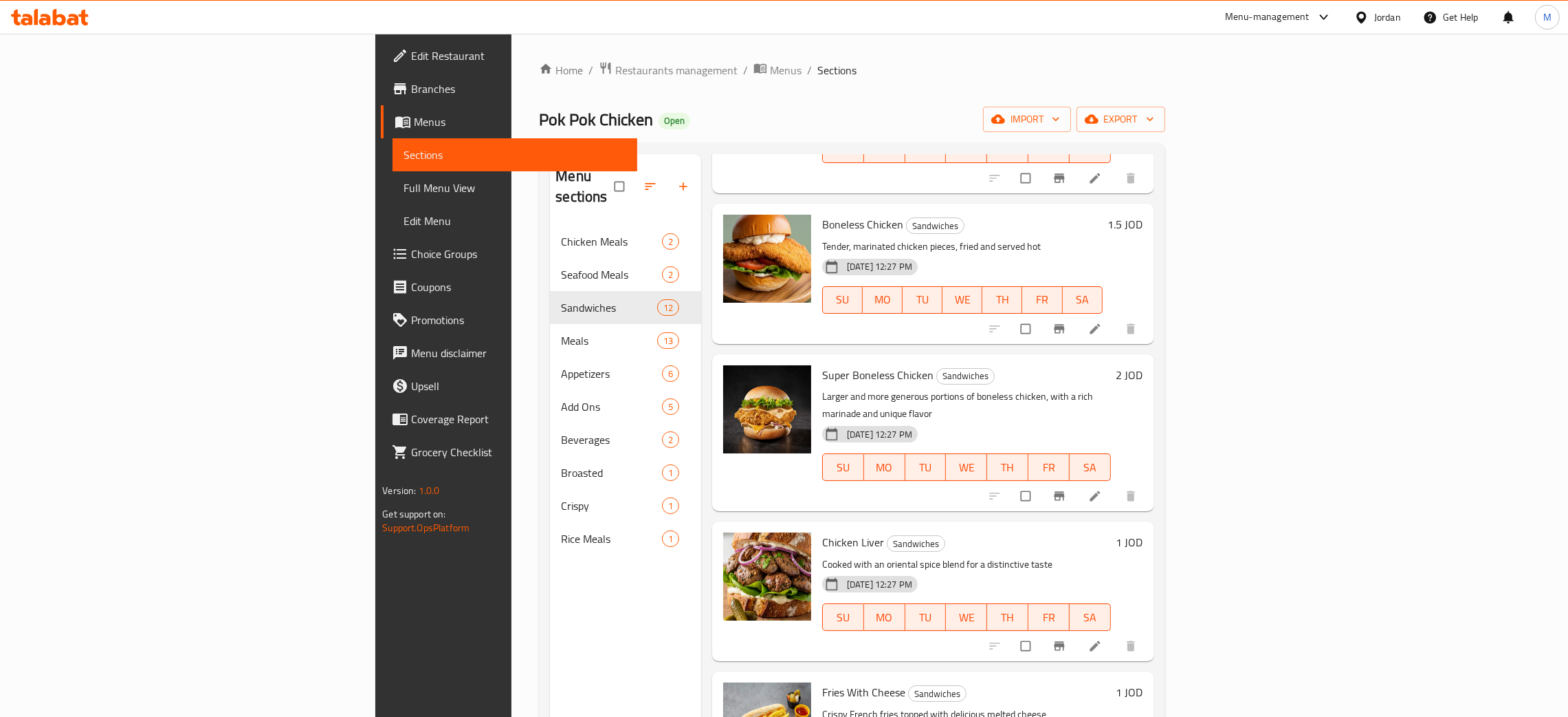
scroll to position [194, 0]
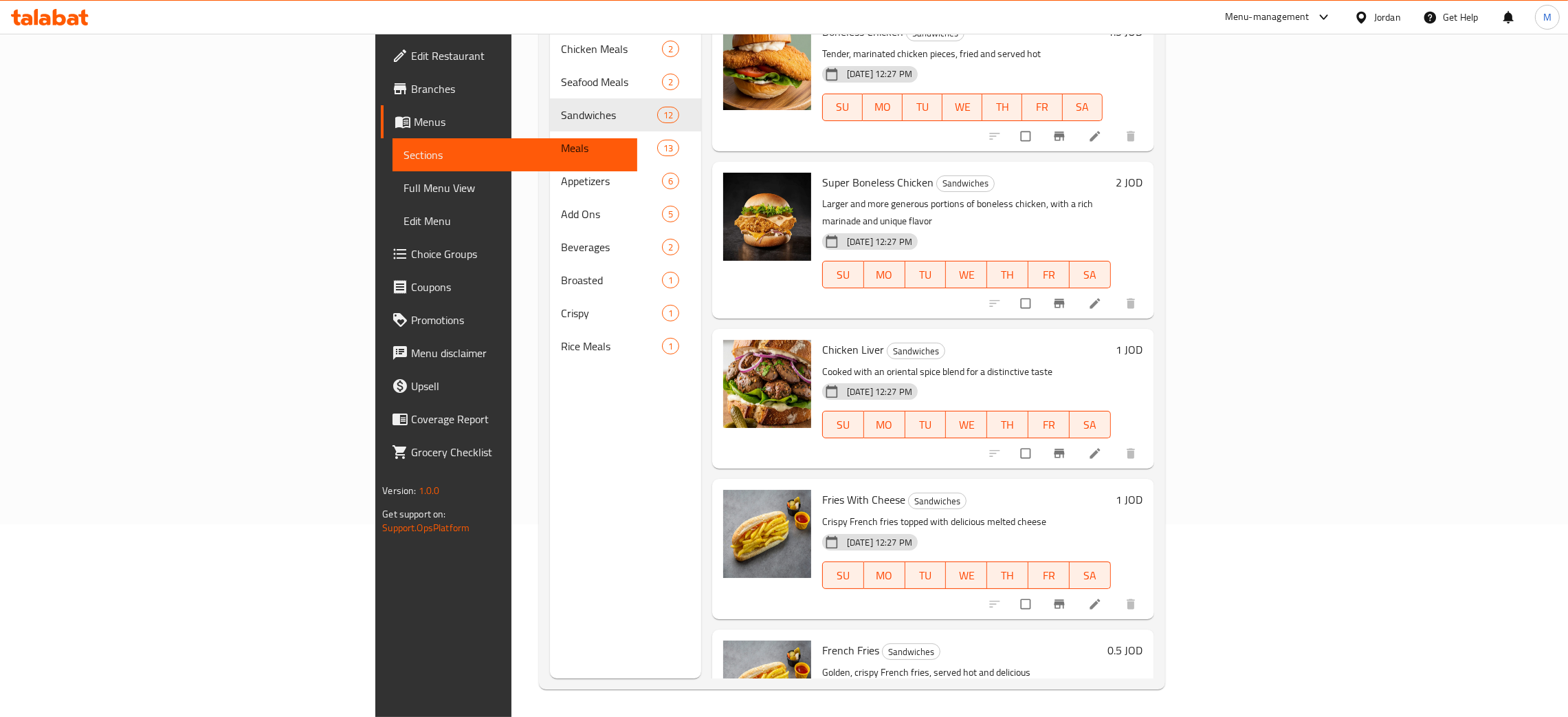
drag, startPoint x: 951, startPoint y: 453, endPoint x: 403, endPoint y: 410, distance: 549.7
click at [550, 410] on div "Menu sections Chicken Meals 2 Seafood Meals 2 Sandwiches 12 Meals 13 Appetizers…" at bounding box center [626, 319] width 151 height 717
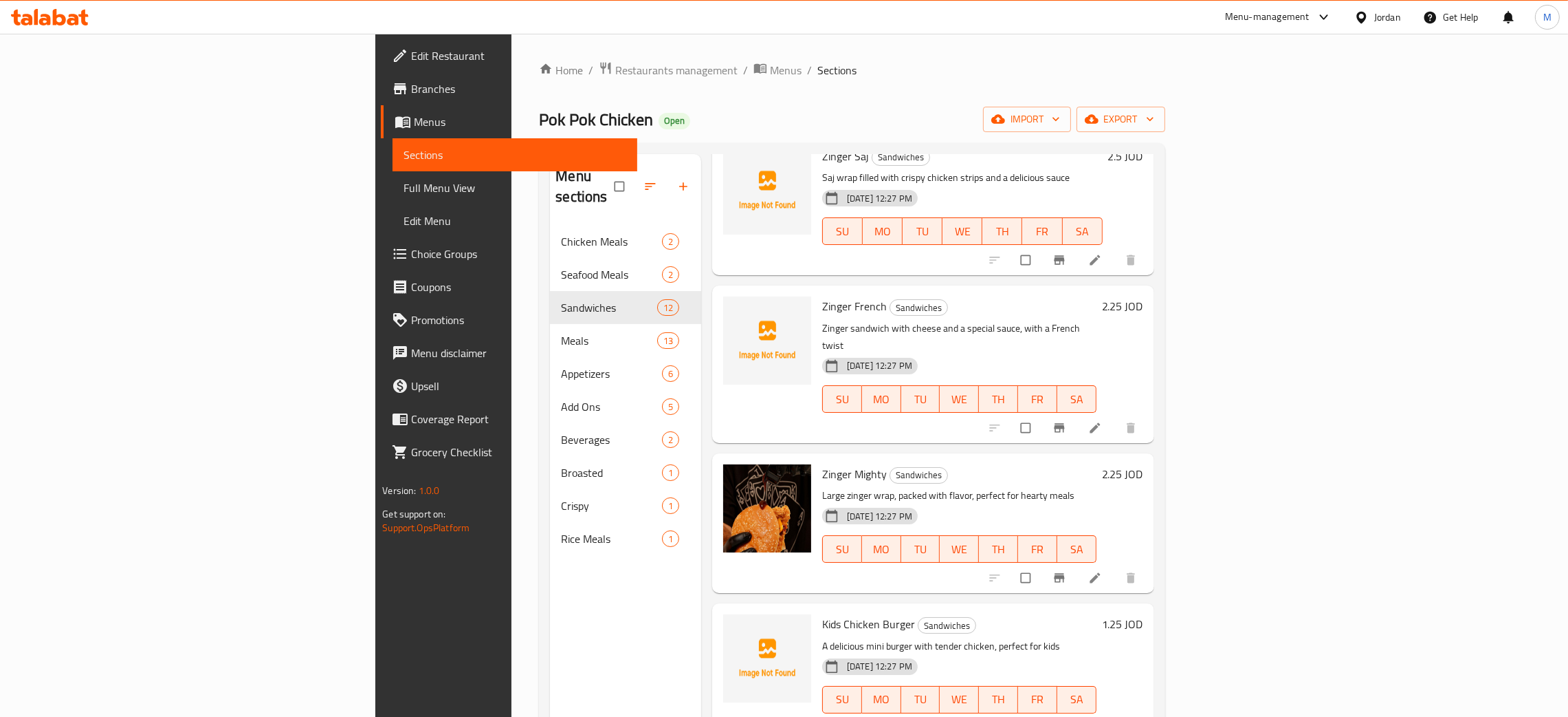
scroll to position [0, 0]
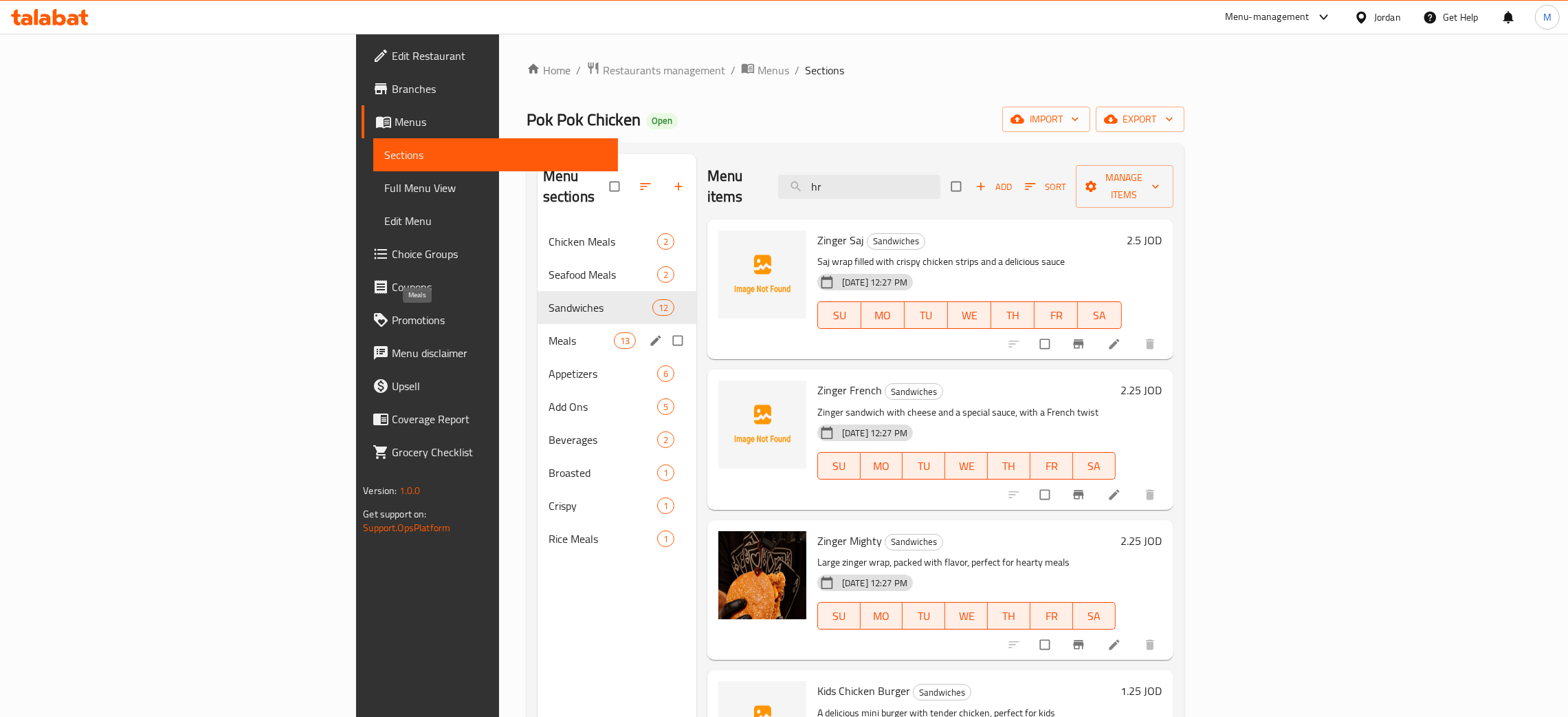
click at [548, 333] on span "Meals" at bounding box center [581, 341] width 66 height 16
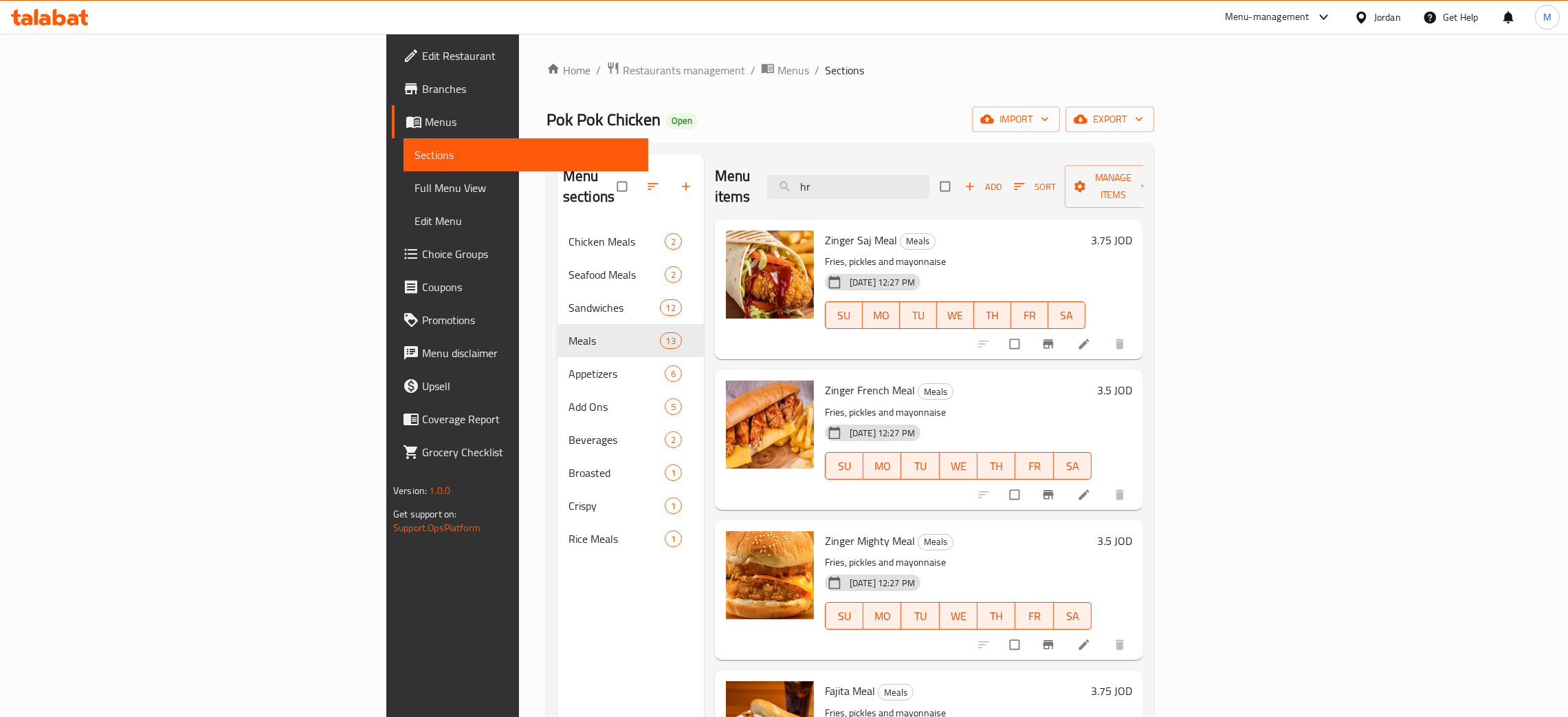
drag, startPoint x: 983, startPoint y: 184, endPoint x: 929, endPoint y: 206, distance: 58.3
click at [919, 175] on input "hr" at bounding box center [849, 186] width 163 height 24
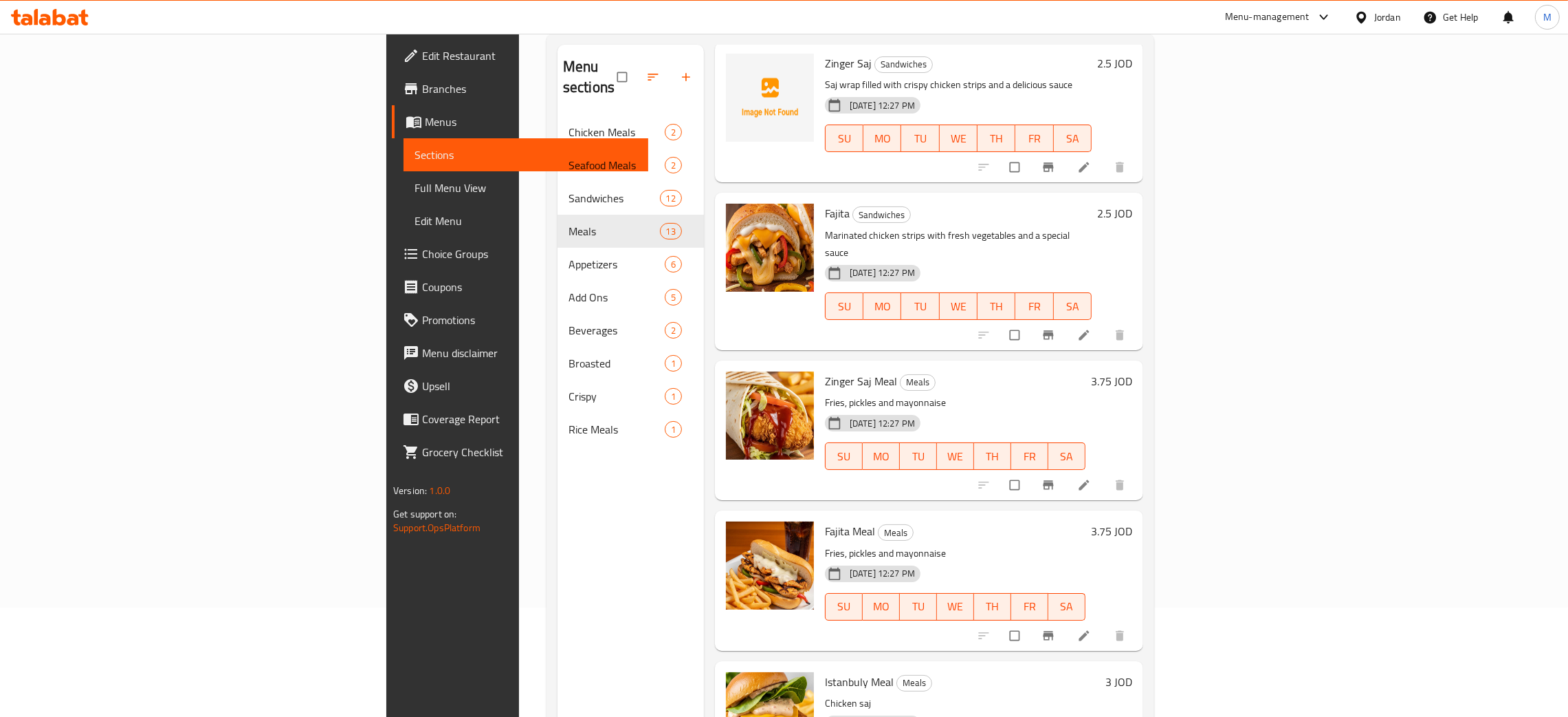
scroll to position [194, 0]
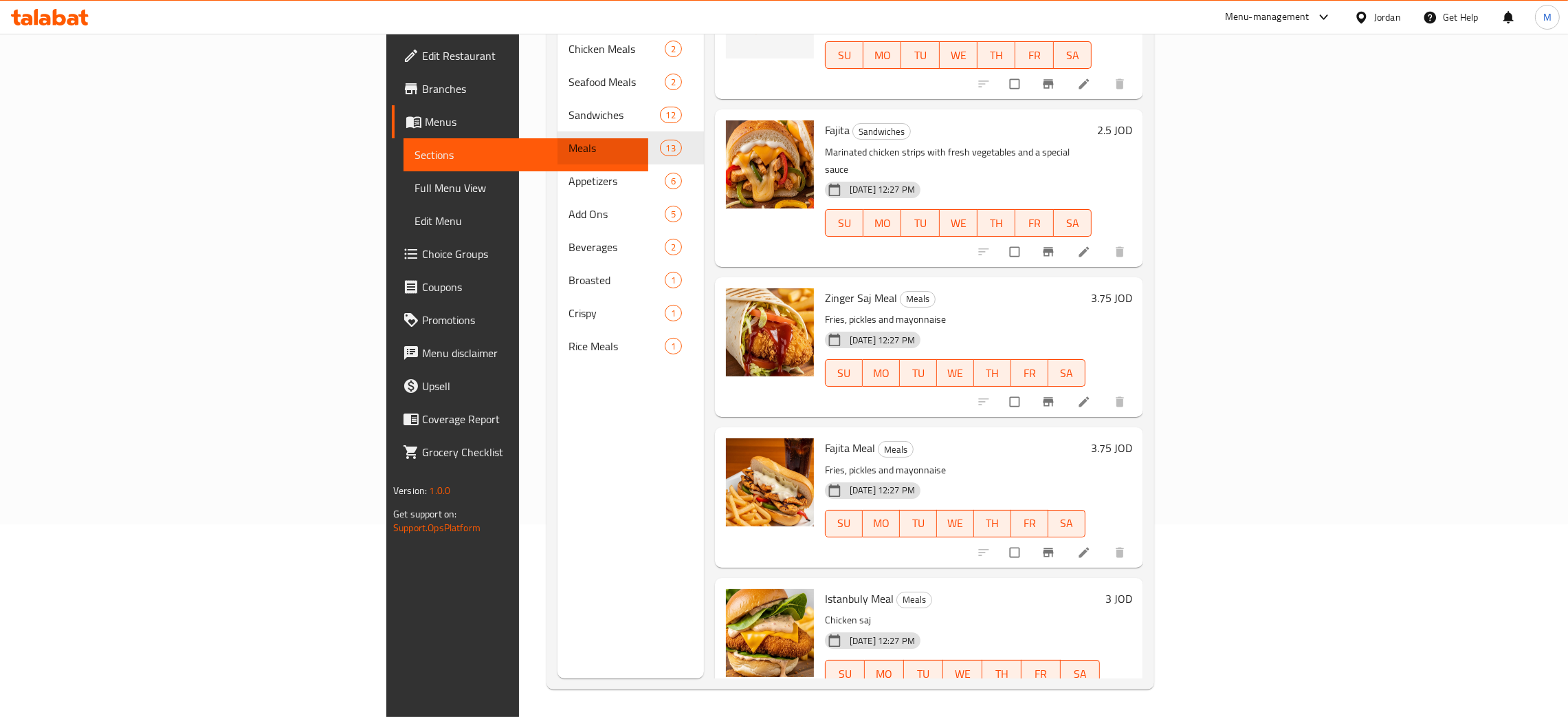
type input "aj"
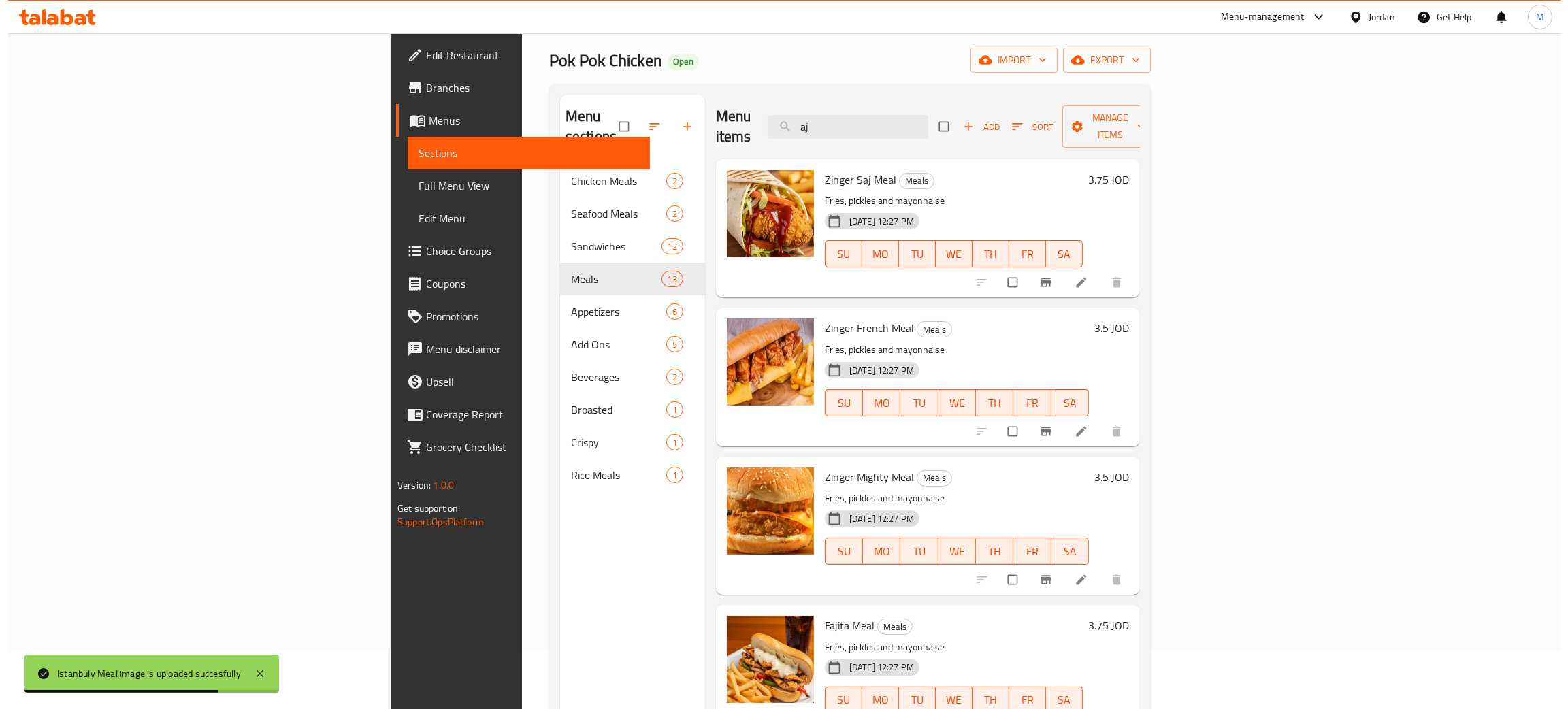
scroll to position [0, 0]
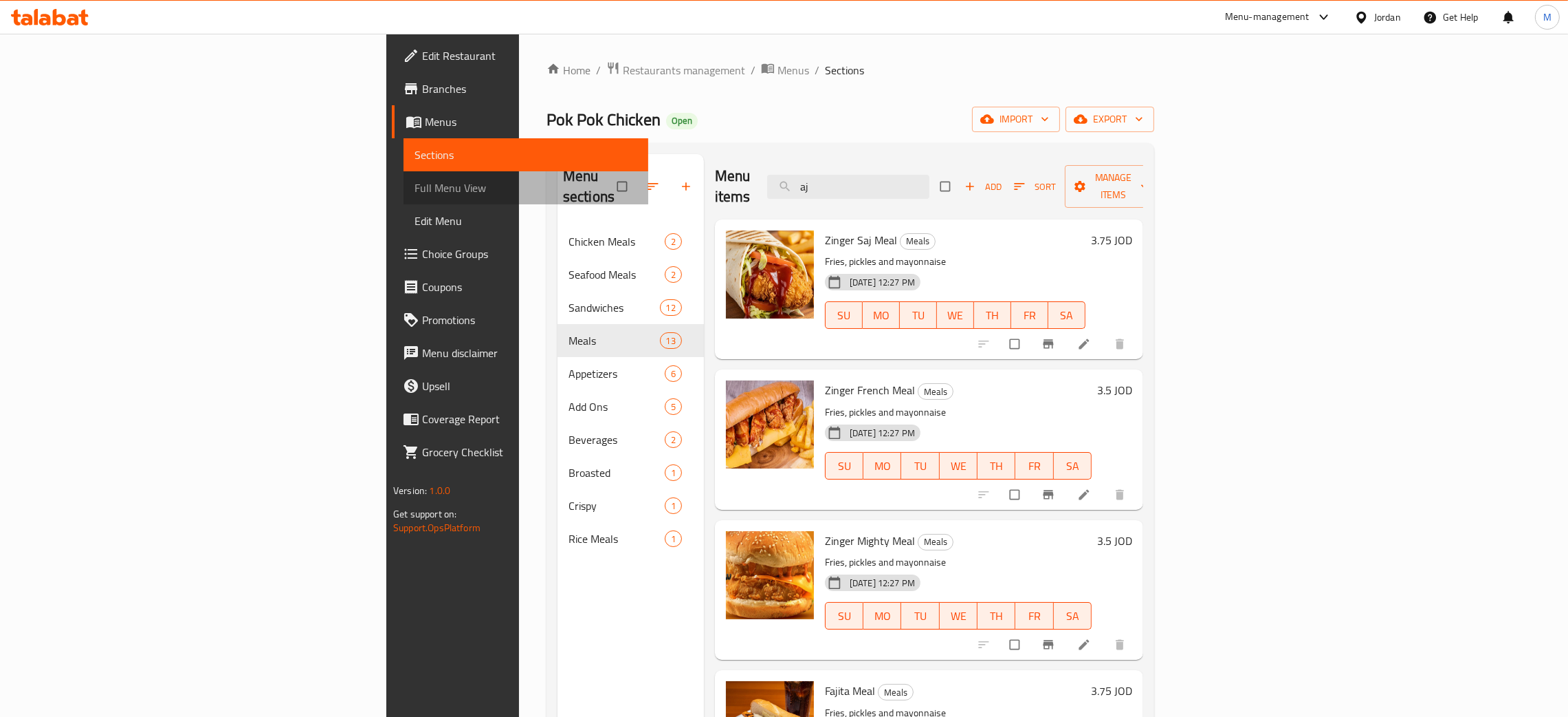
click at [415, 180] on span "Full Menu View" at bounding box center [525, 188] width 222 height 16
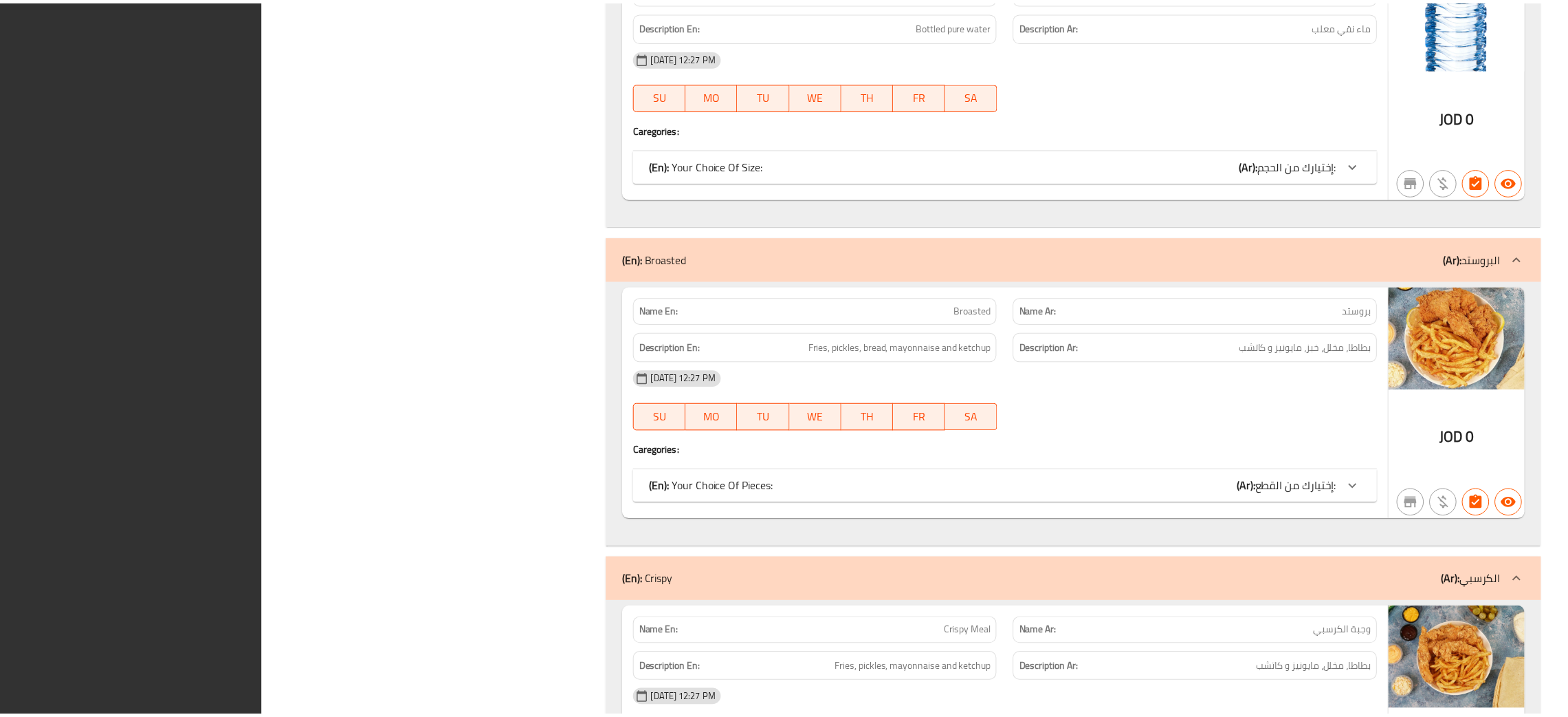
scroll to position [8609, 0]
